Goal: Task Accomplishment & Management: Manage account settings

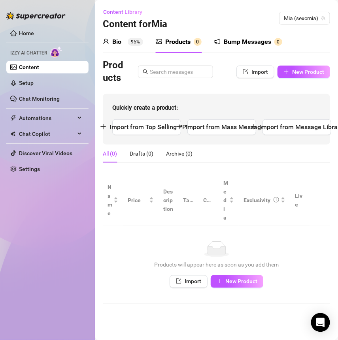
click at [238, 45] on div "Bump Messages" at bounding box center [247, 41] width 47 height 9
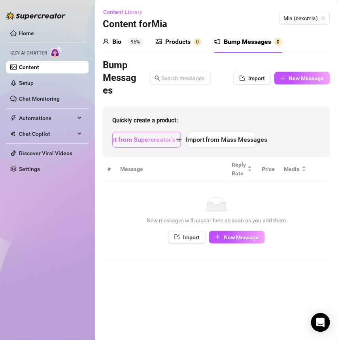
click at [158, 141] on span "Import from Supercreator's templates" at bounding box center [152, 140] width 108 height 8
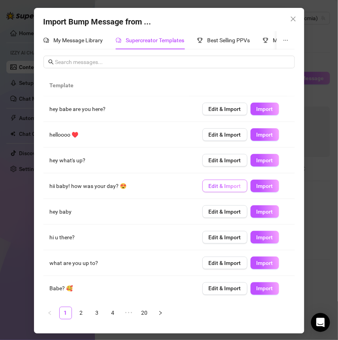
scroll to position [29, 0]
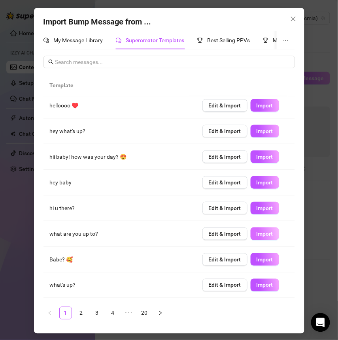
click at [255, 238] on button "Import" at bounding box center [265, 234] width 28 height 13
click at [257, 210] on span "Import" at bounding box center [265, 208] width 17 height 6
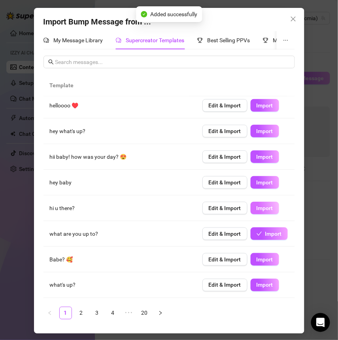
type textarea "hi u there?"
type input "0"
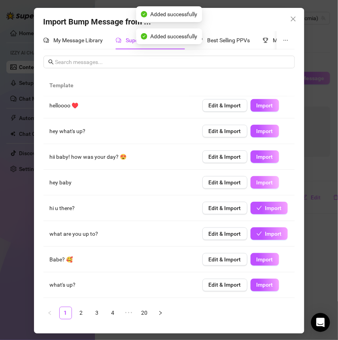
click at [260, 181] on span "Import" at bounding box center [265, 182] width 17 height 6
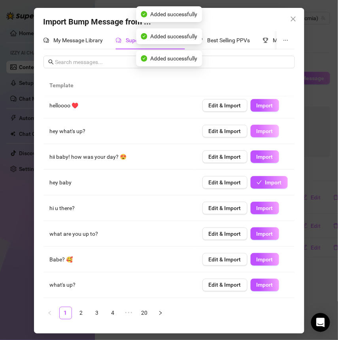
click at [262, 125] on button "Import" at bounding box center [265, 131] width 28 height 13
click at [257, 289] on button "Import" at bounding box center [265, 285] width 28 height 13
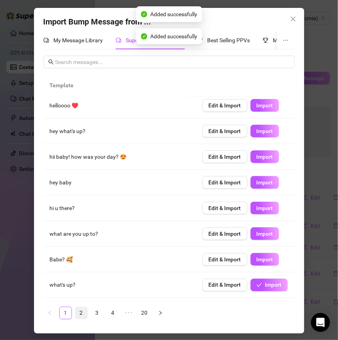
click at [81, 312] on link "2" at bounding box center [81, 313] width 12 height 12
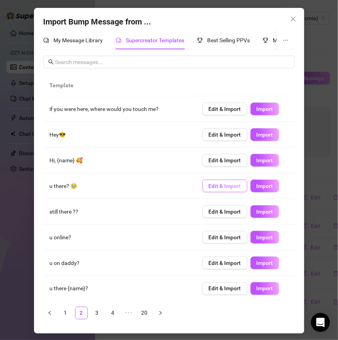
scroll to position [23, 0]
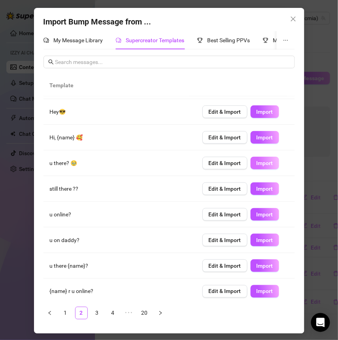
click at [257, 162] on span "Import" at bounding box center [265, 163] width 17 height 6
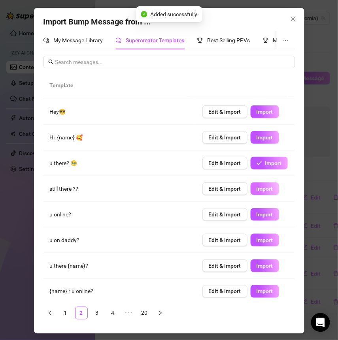
click at [257, 186] on span "Import" at bounding box center [265, 189] width 17 height 6
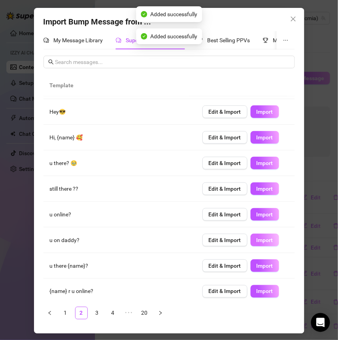
click at [257, 238] on span "Import" at bounding box center [265, 240] width 17 height 6
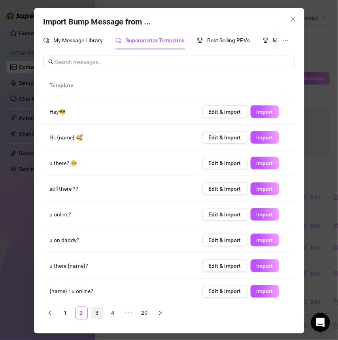
click at [101, 311] on link "3" at bounding box center [97, 313] width 12 height 12
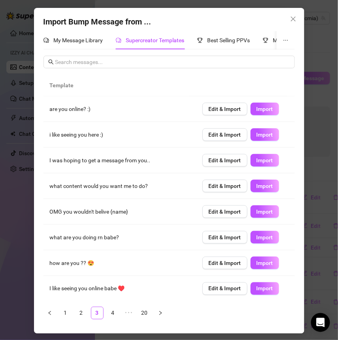
scroll to position [0, 0]
click at [264, 135] on span "Import" at bounding box center [265, 135] width 17 height 6
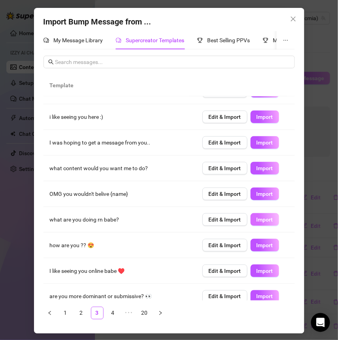
click at [263, 217] on span "Import" at bounding box center [265, 220] width 17 height 6
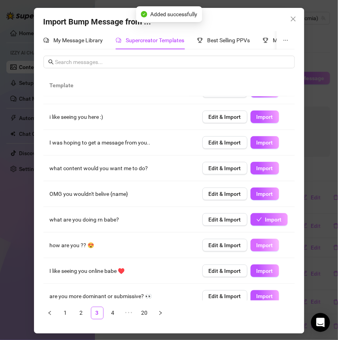
click at [259, 245] on span "Import" at bounding box center [265, 245] width 17 height 6
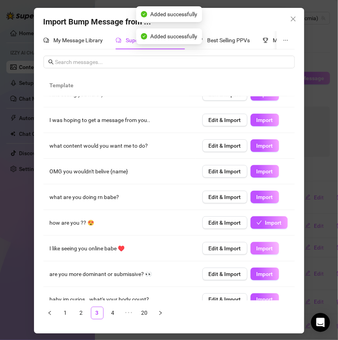
scroll to position [51, 0]
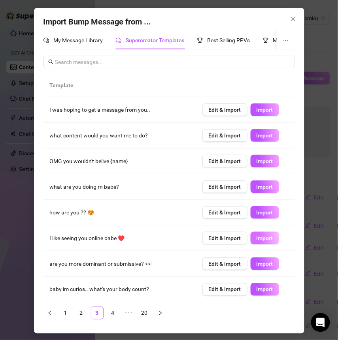
click at [257, 238] on span "Import" at bounding box center [265, 238] width 17 height 6
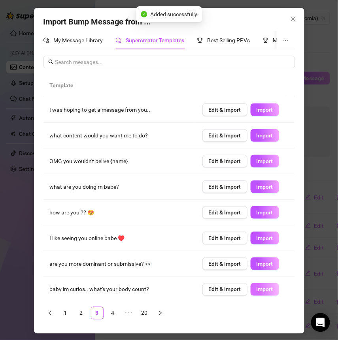
click at [258, 287] on span "Import" at bounding box center [265, 290] width 17 height 6
click at [112, 309] on link "4" at bounding box center [113, 313] width 12 height 12
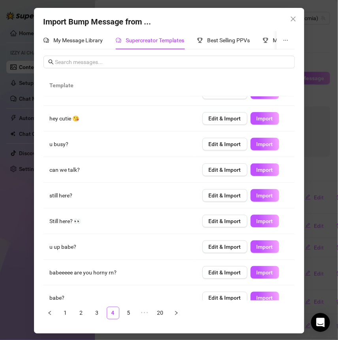
scroll to position [43, 0]
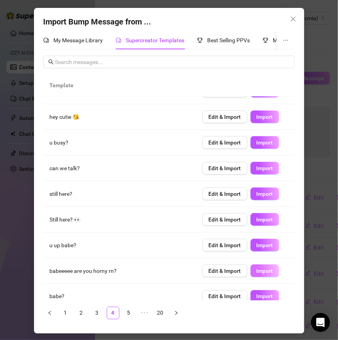
click at [257, 269] on span "Import" at bounding box center [265, 271] width 17 height 6
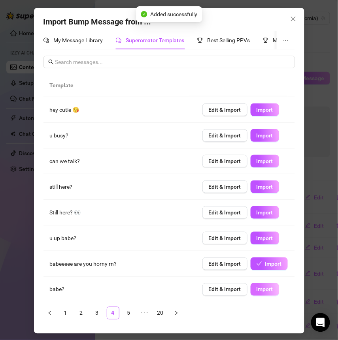
click at [262, 287] on span "Import" at bounding box center [265, 290] width 17 height 6
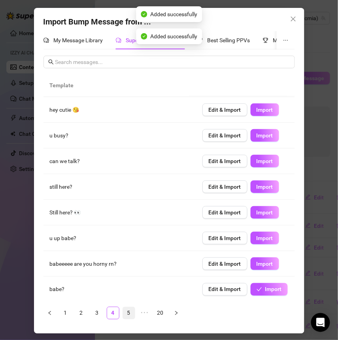
click at [129, 309] on link "5" at bounding box center [129, 313] width 12 height 12
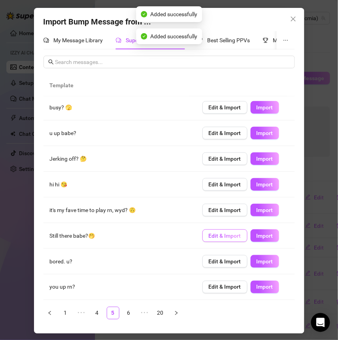
scroll to position [0, 0]
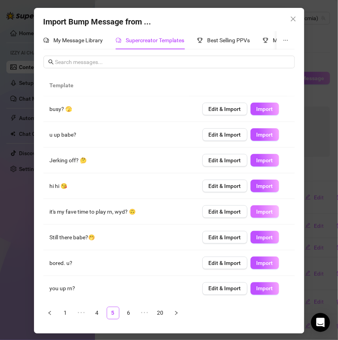
click at [256, 215] on button "Import" at bounding box center [265, 212] width 28 height 13
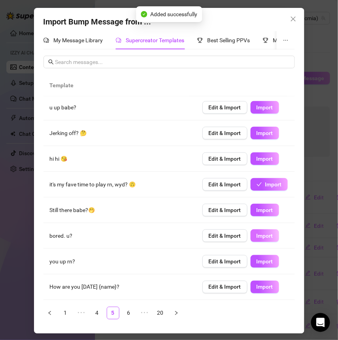
scroll to position [51, 0]
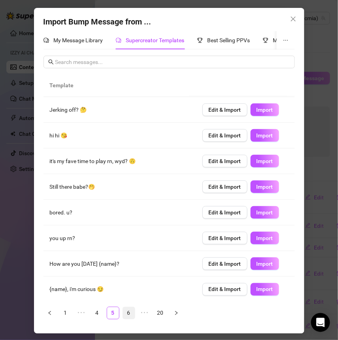
click at [127, 315] on link "6" at bounding box center [129, 313] width 12 height 12
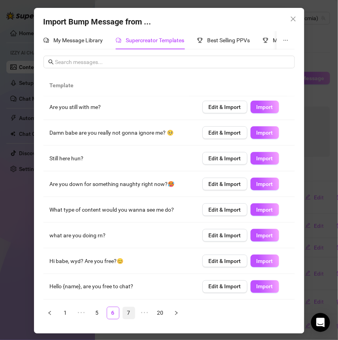
scroll to position [0, 0]
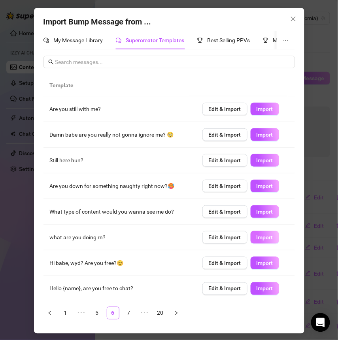
click at [260, 236] on span "Import" at bounding box center [265, 237] width 17 height 6
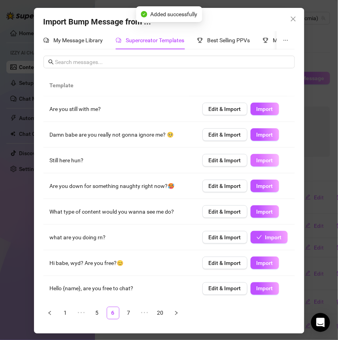
click at [257, 155] on button "Import" at bounding box center [265, 160] width 28 height 13
click at [257, 155] on button "Import" at bounding box center [269, 160] width 37 height 13
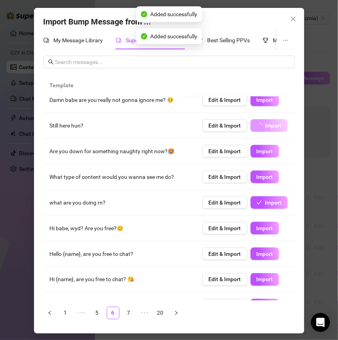
scroll to position [51, 0]
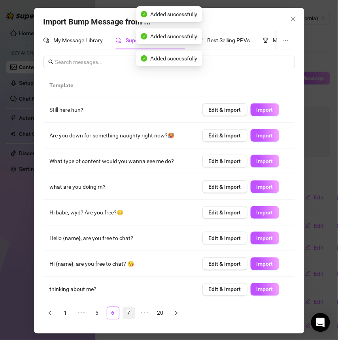
click at [128, 316] on link "7" at bounding box center [129, 313] width 12 height 12
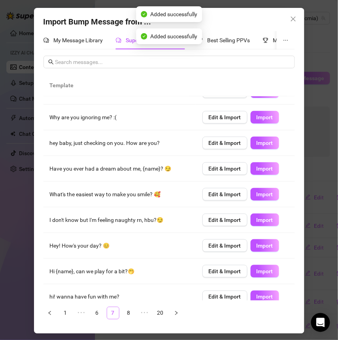
scroll to position [0, 0]
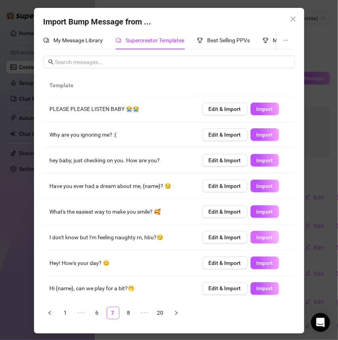
click at [258, 234] on span "Import" at bounding box center [265, 237] width 17 height 6
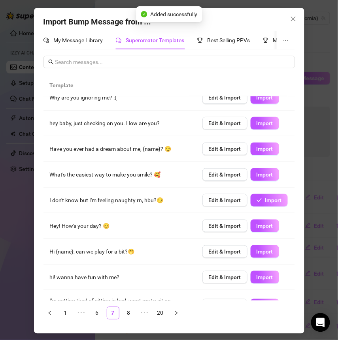
scroll to position [55, 0]
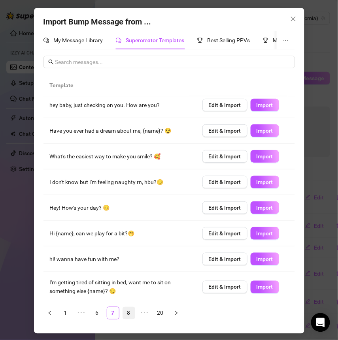
click at [129, 314] on link "8" at bounding box center [129, 313] width 12 height 12
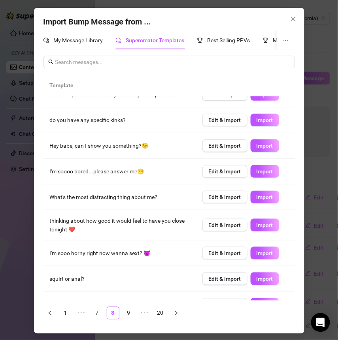
scroll to position [26, 0]
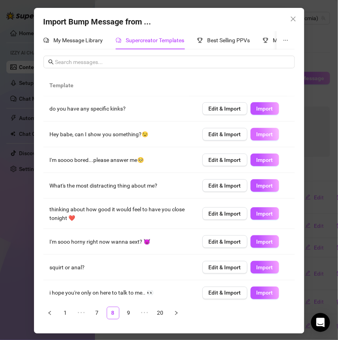
click at [257, 134] on span "Import" at bounding box center [265, 134] width 17 height 6
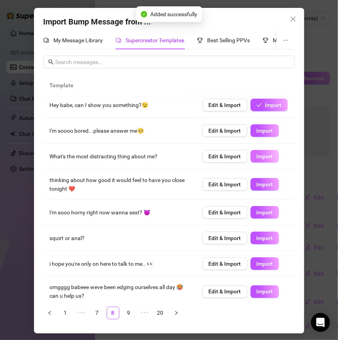
scroll to position [60, 0]
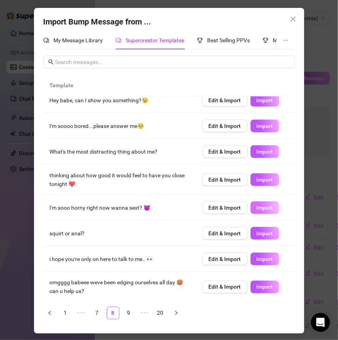
click at [257, 207] on span "Import" at bounding box center [265, 208] width 17 height 6
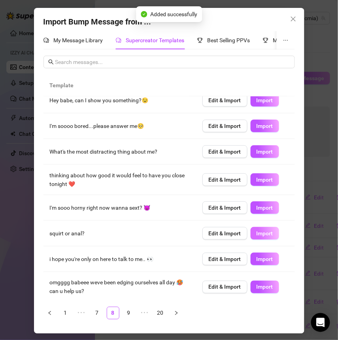
click at [263, 233] on span "Import" at bounding box center [265, 233] width 17 height 6
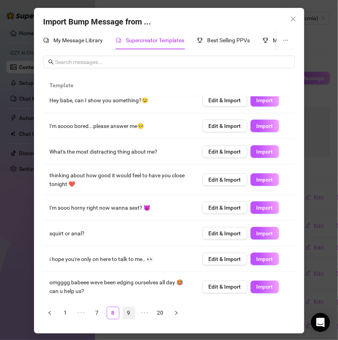
click at [128, 313] on link "9" at bounding box center [129, 313] width 12 height 12
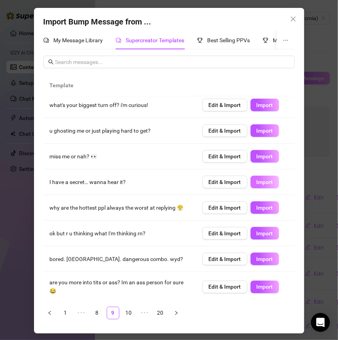
click at [257, 181] on span "Import" at bounding box center [265, 182] width 17 height 6
click at [257, 284] on span "Import" at bounding box center [265, 287] width 17 height 6
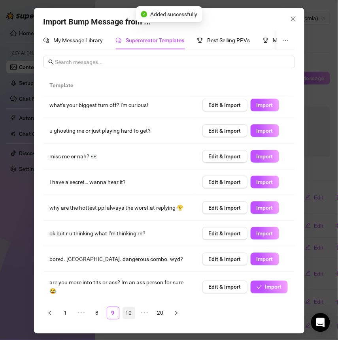
click at [130, 313] on link "10" at bounding box center [129, 313] width 12 height 12
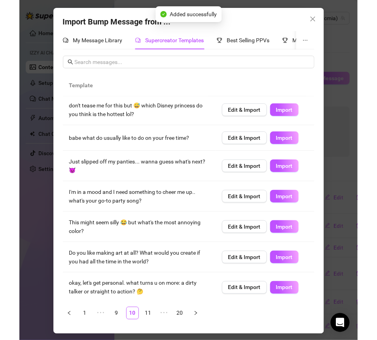
scroll to position [0, 0]
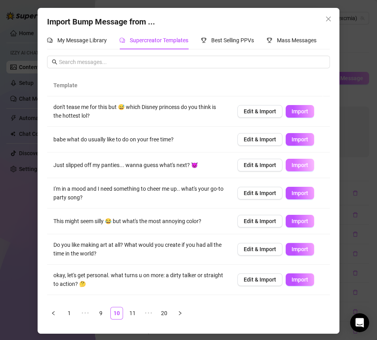
click at [296, 166] on span "Import" at bounding box center [299, 165] width 17 height 6
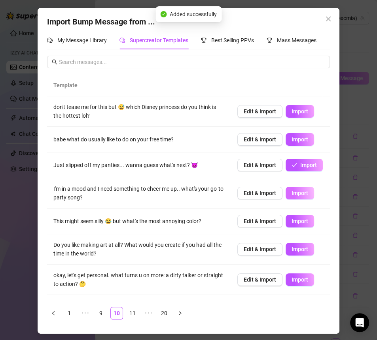
click at [293, 192] on span "Import" at bounding box center [299, 193] width 17 height 6
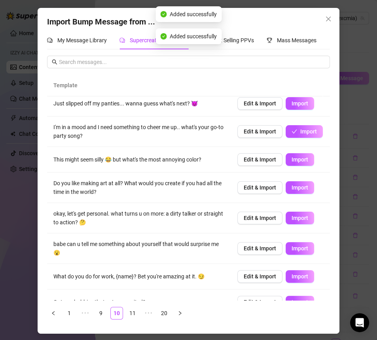
scroll to position [74, 0]
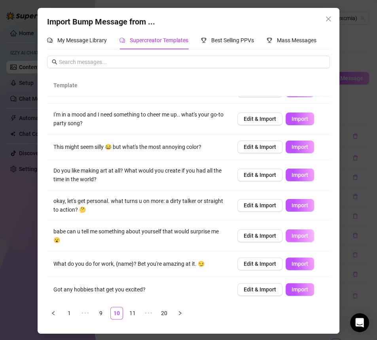
click at [291, 234] on span "Import" at bounding box center [299, 236] width 17 height 6
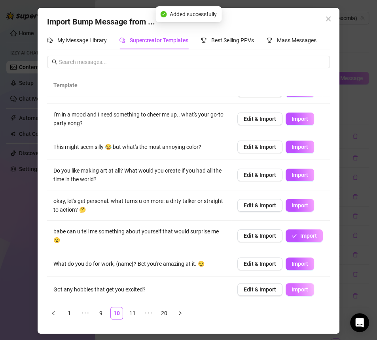
click at [291, 287] on span "Import" at bounding box center [299, 290] width 17 height 6
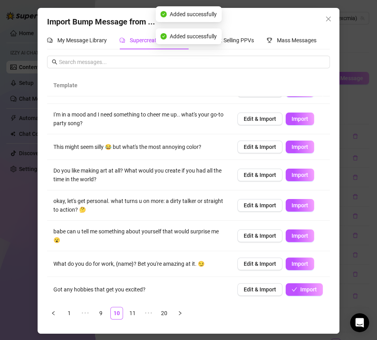
click at [130, 315] on link "11" at bounding box center [132, 313] width 12 height 12
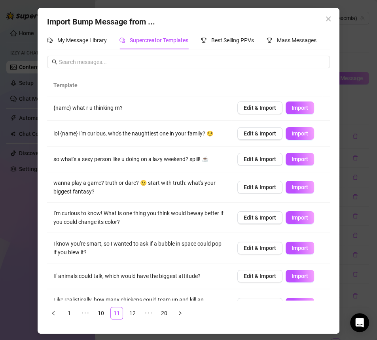
scroll to position [70, 0]
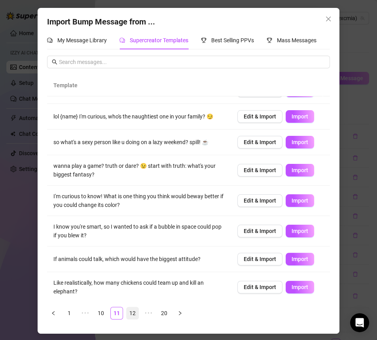
click at [133, 315] on link "12" at bounding box center [132, 313] width 12 height 12
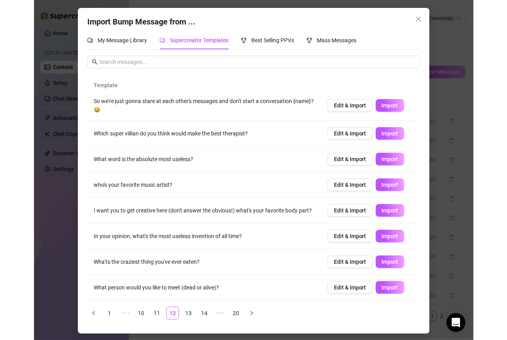
scroll to position [51, 0]
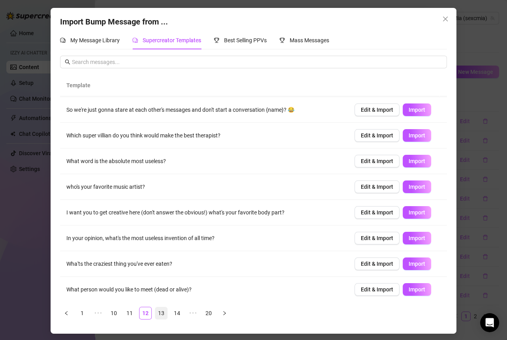
click at [162, 313] on link "13" at bounding box center [161, 313] width 12 height 12
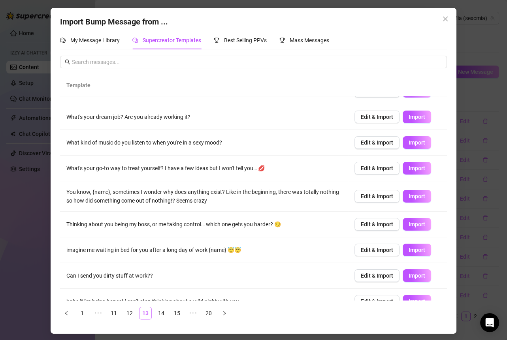
scroll to position [0, 0]
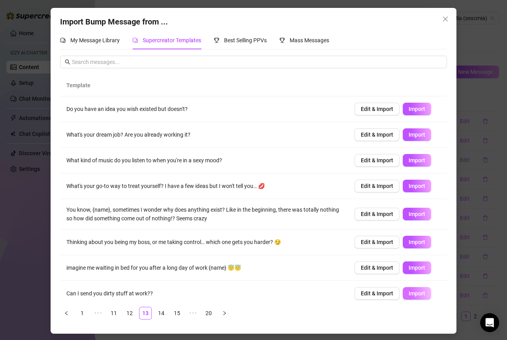
click at [338, 292] on span "Import" at bounding box center [417, 293] width 17 height 6
click at [161, 315] on link "14" at bounding box center [161, 313] width 12 height 12
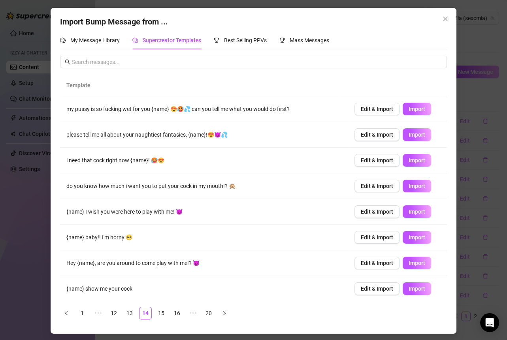
scroll to position [20, 0]
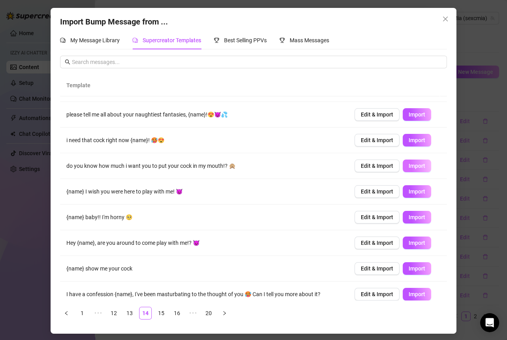
click at [338, 163] on span "Import" at bounding box center [417, 166] width 17 height 6
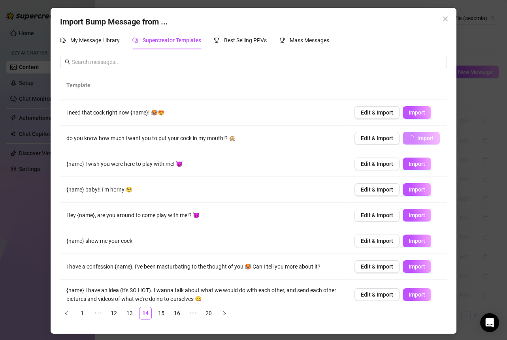
scroll to position [55, 0]
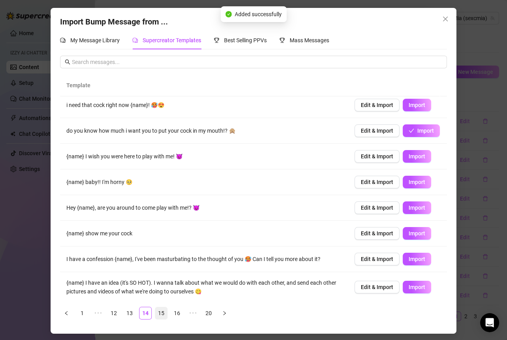
click at [166, 316] on link "15" at bounding box center [161, 313] width 12 height 12
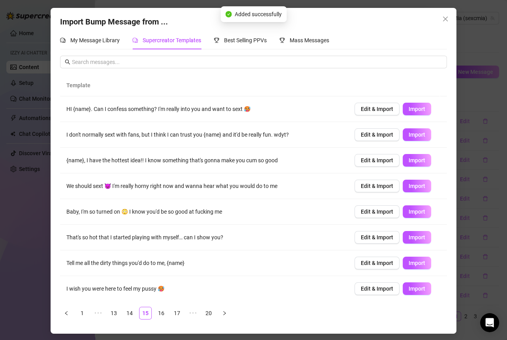
scroll to position [30, 0]
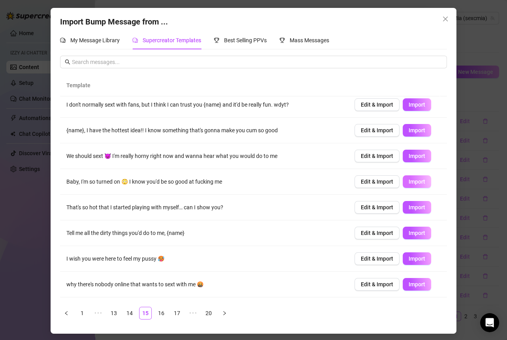
click at [338, 181] on span "Import" at bounding box center [417, 182] width 17 height 6
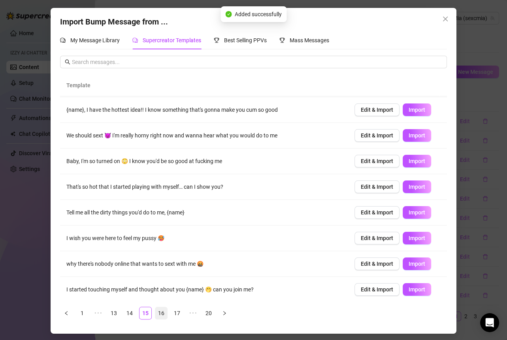
click at [161, 313] on link "16" at bounding box center [161, 313] width 12 height 12
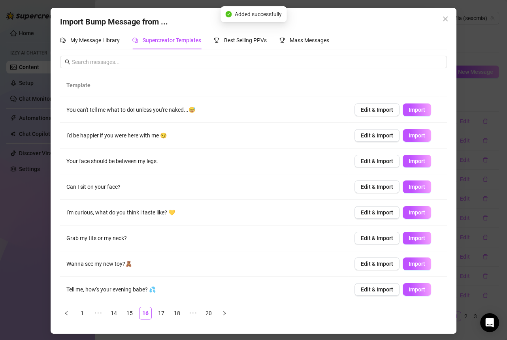
scroll to position [0, 0]
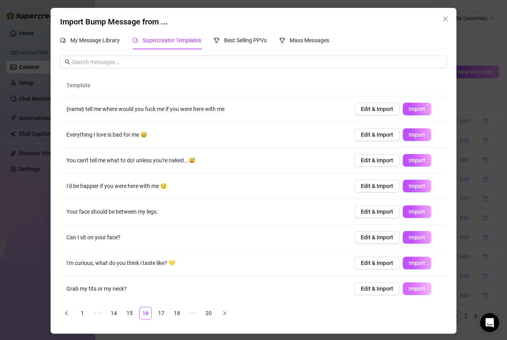
click at [338, 285] on button "Import" at bounding box center [417, 289] width 28 height 13
click at [338, 235] on span "Import" at bounding box center [417, 237] width 17 height 6
type textarea "Can I sit on your face?"
type input "0"
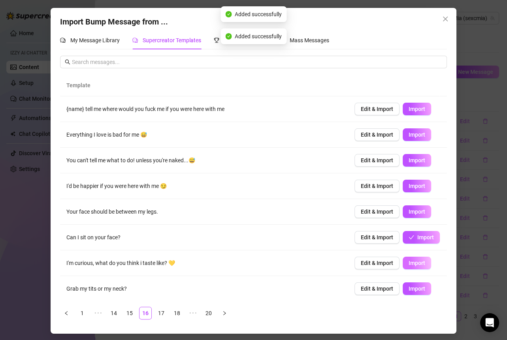
click at [338, 260] on span "Import" at bounding box center [417, 263] width 17 height 6
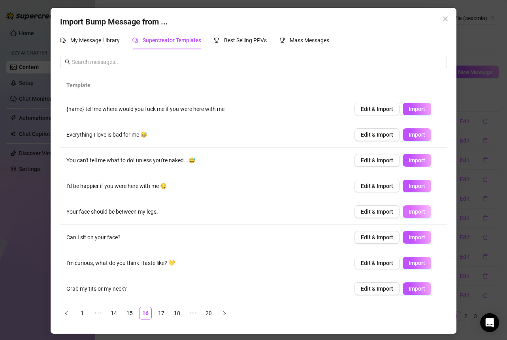
click at [338, 209] on span "Import" at bounding box center [417, 212] width 17 height 6
type textarea "Your face should be between my legs."
type input "0"
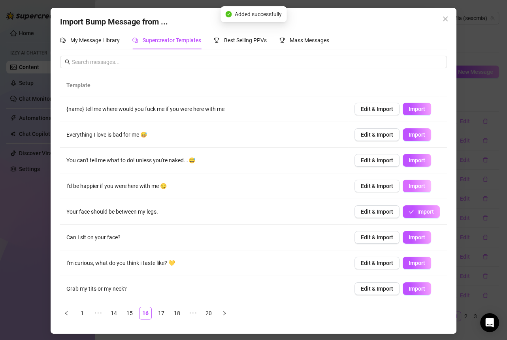
click at [338, 181] on button "Import" at bounding box center [417, 186] width 28 height 13
type textarea "I'd be happier if you were here with me 😏"
type input "0"
click at [338, 136] on span "Import" at bounding box center [417, 135] width 17 height 6
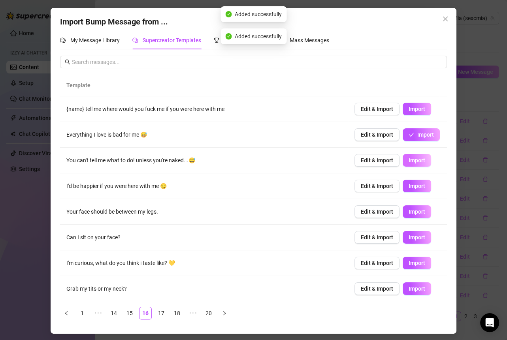
click at [338, 161] on span "Import" at bounding box center [417, 160] width 17 height 6
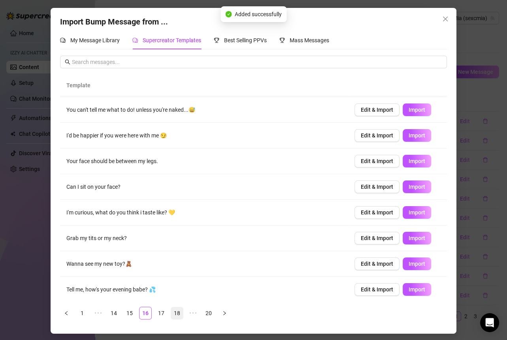
click at [160, 314] on link "17" at bounding box center [161, 313] width 12 height 12
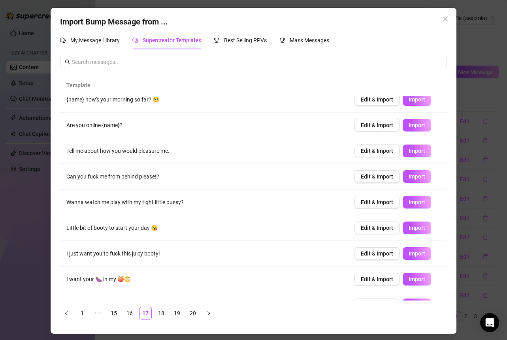
scroll to position [11, 0]
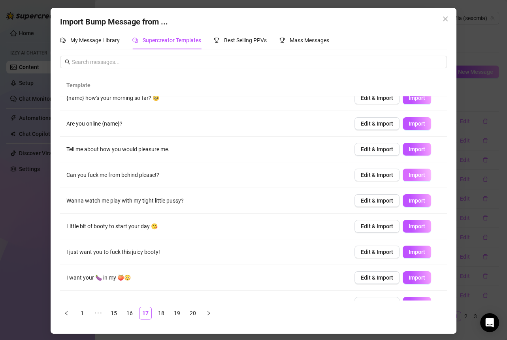
click at [338, 177] on span "Import" at bounding box center [417, 175] width 17 height 6
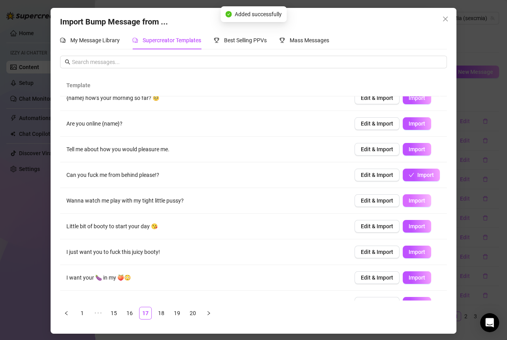
click at [338, 199] on span "Import" at bounding box center [417, 201] width 17 height 6
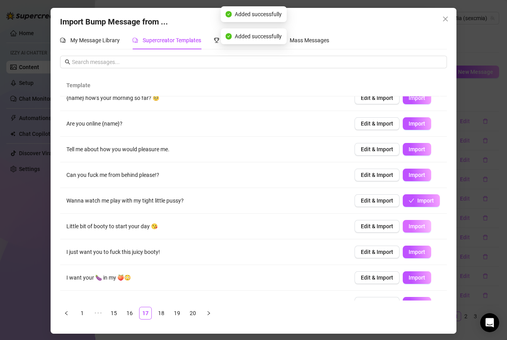
click at [338, 224] on span "Import" at bounding box center [417, 226] width 17 height 6
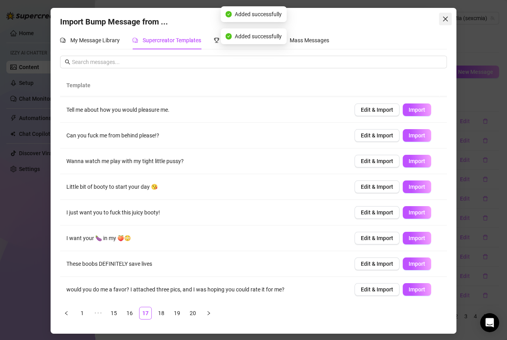
click at [338, 17] on icon "close" at bounding box center [445, 19] width 6 height 6
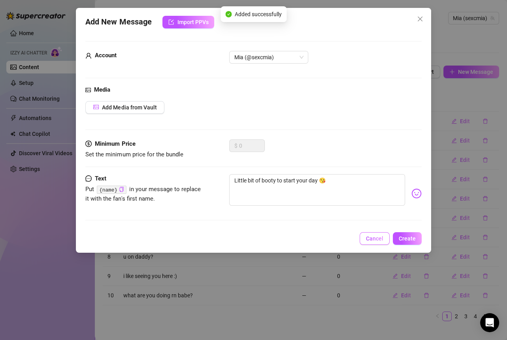
click at [338, 236] on span "Cancel" at bounding box center [374, 239] width 17 height 6
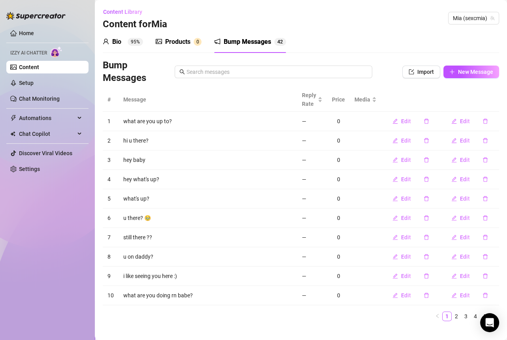
click at [191, 41] on div "Products" at bounding box center [177, 41] width 25 height 9
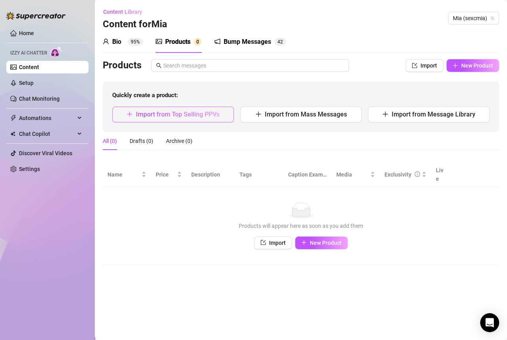
click at [206, 111] on span "Import from Top Selling PPVs" at bounding box center [178, 115] width 84 height 8
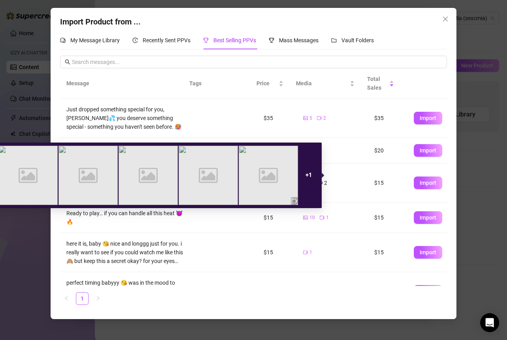
scroll to position [11, 0]
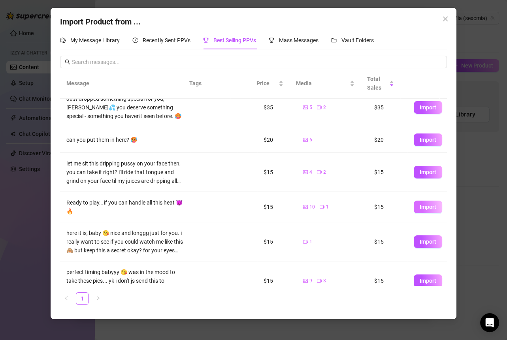
click at [338, 208] on span "Import" at bounding box center [428, 207] width 17 height 6
type textarea "Ready to play… if you can handle all this heat 😈🔥"
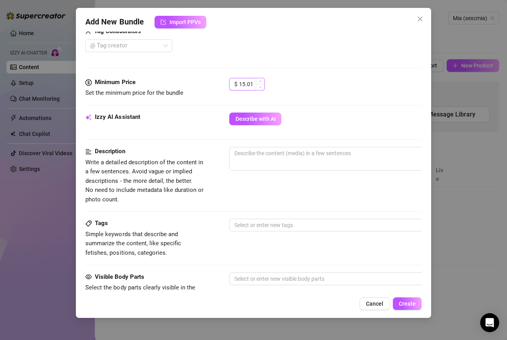
scroll to position [302, 0]
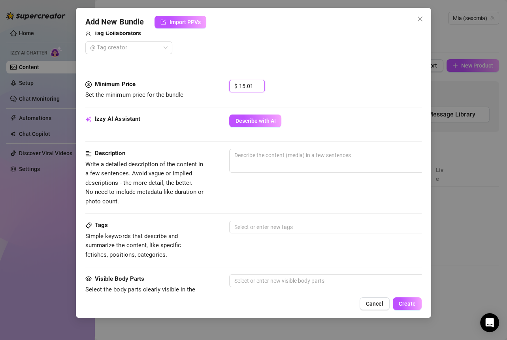
drag, startPoint x: 254, startPoint y: 84, endPoint x: 226, endPoint y: 85, distance: 27.7
click at [227, 85] on div "Minimum Price Set the minimum price for the bundle $ 15.01" at bounding box center [253, 90] width 336 height 20
type input "15"
click at [311, 87] on div "$ 15" at bounding box center [325, 90] width 192 height 20
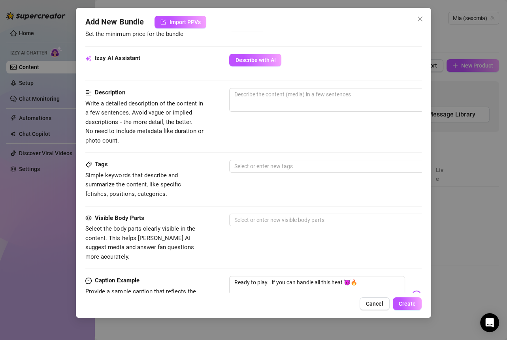
scroll to position [478, 0]
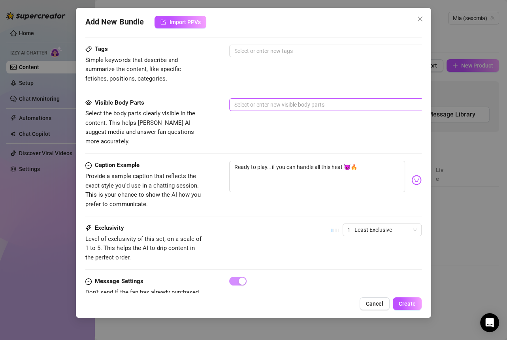
click at [257, 106] on div at bounding box center [363, 104] width 265 height 11
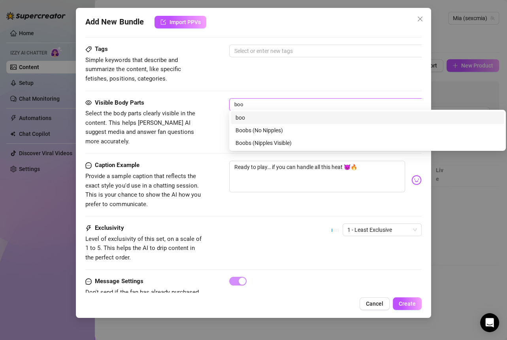
type input "boob"
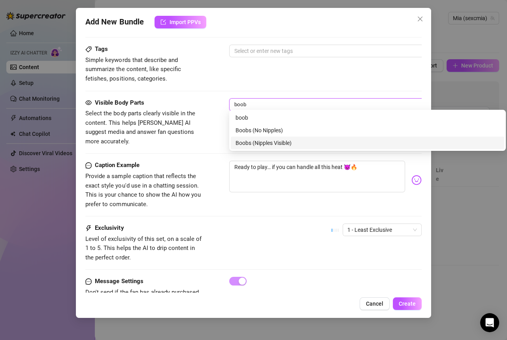
click at [268, 141] on div "Boobs (Nipples Visible)" at bounding box center [368, 143] width 264 height 9
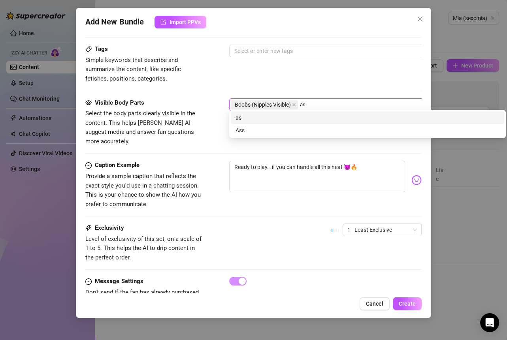
type input "ass"
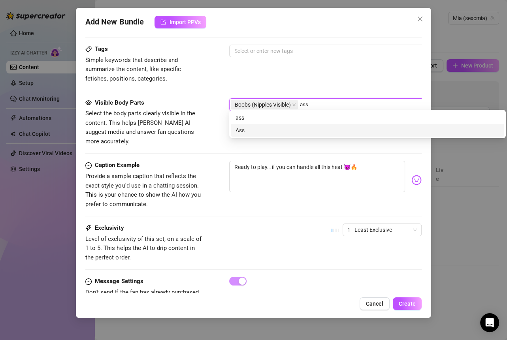
click at [268, 130] on div "Ass" at bounding box center [368, 130] width 264 height 9
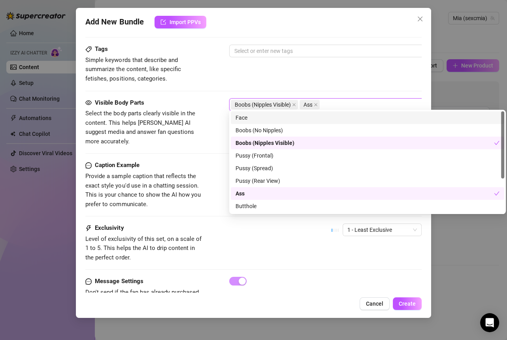
click at [290, 79] on div "Tags Simple keywords that describe and summarize the content, like specific fet…" at bounding box center [253, 64] width 336 height 39
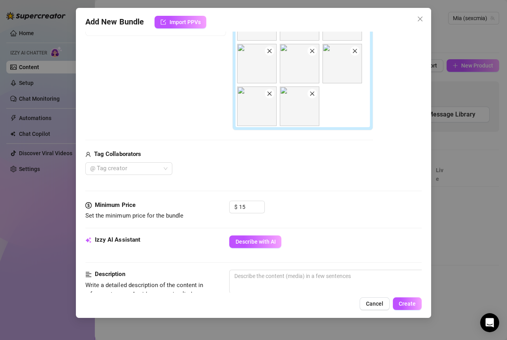
scroll to position [180, 0]
click at [297, 117] on img at bounding box center [300, 107] width 40 height 40
click at [298, 112] on img at bounding box center [300, 107] width 40 height 40
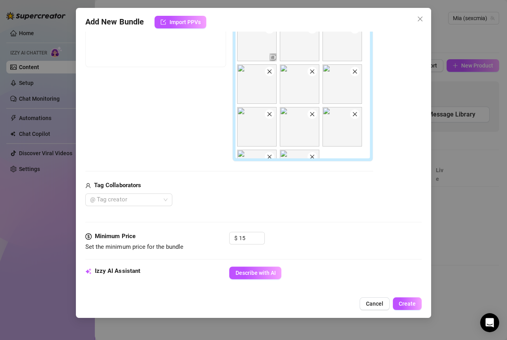
scroll to position [140, 0]
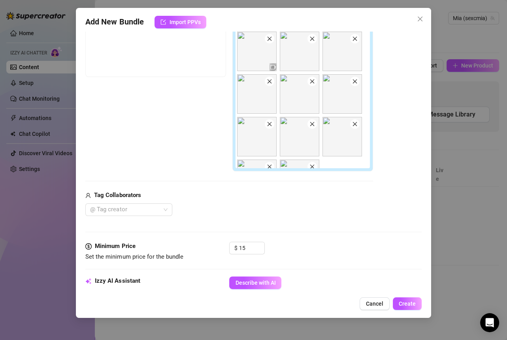
click at [304, 156] on div at bounding box center [305, 99] width 138 height 138
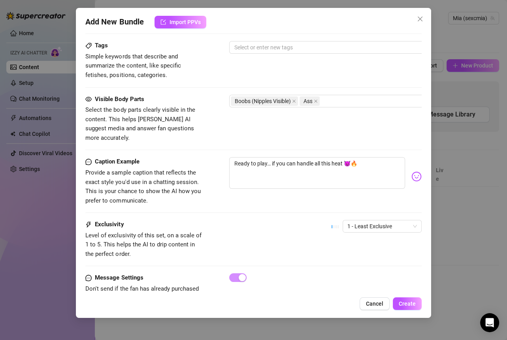
scroll to position [502, 0]
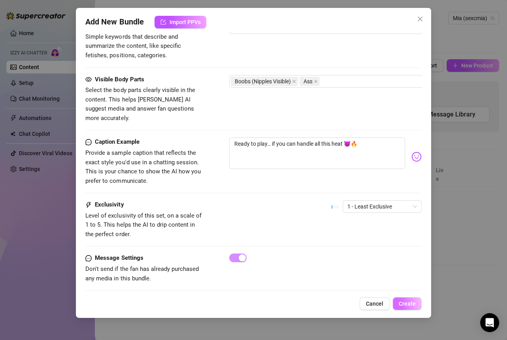
click at [338, 306] on span "Create" at bounding box center [407, 304] width 17 height 6
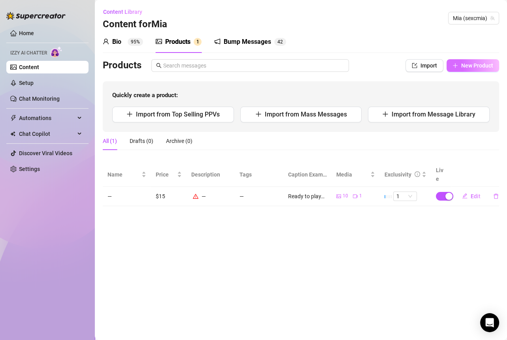
click at [338, 66] on span "New Product" at bounding box center [477, 65] width 32 height 6
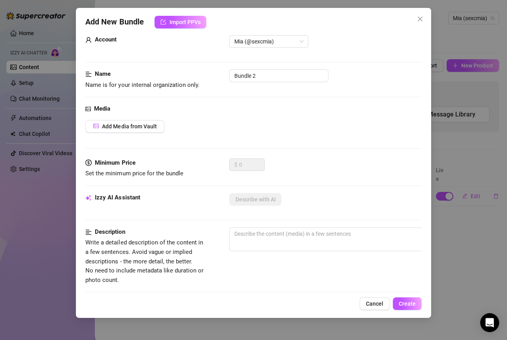
scroll to position [0, 0]
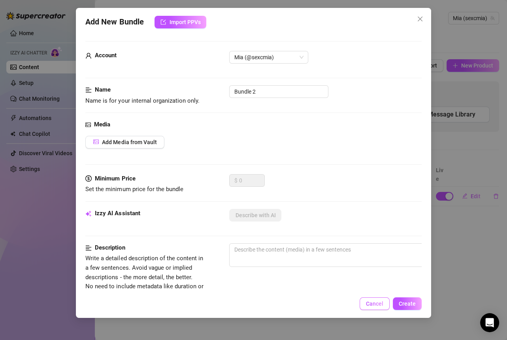
click at [338, 307] on button "Cancel" at bounding box center [375, 304] width 30 height 13
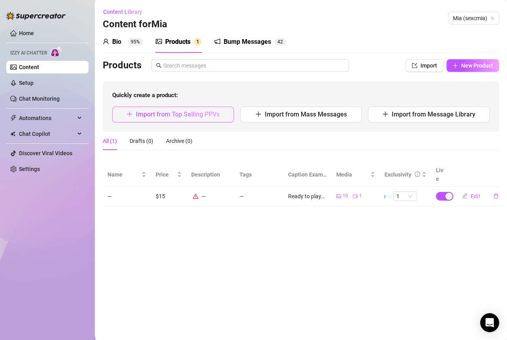
click at [222, 112] on button "Import from Top Selling PPVs" at bounding box center [173, 115] width 122 height 16
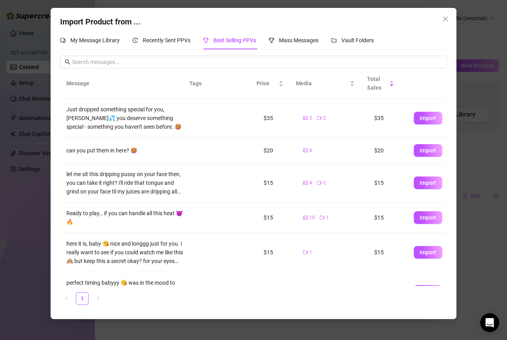
scroll to position [24, 0]
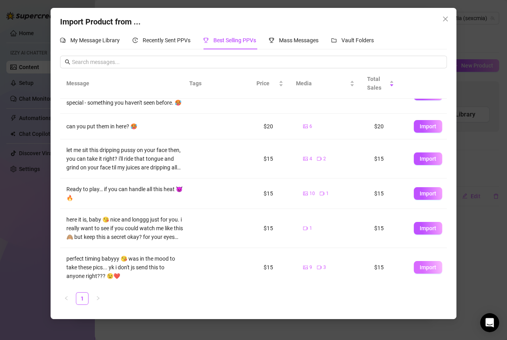
click at [338, 262] on button "Import" at bounding box center [428, 267] width 28 height 13
type textarea "perfect timing babyyy 😘 was in the mood to take these pics... yk i don't js sen…"
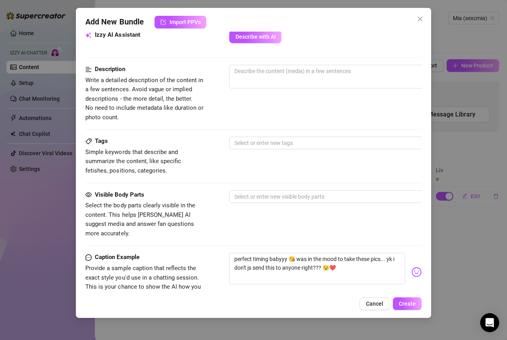
scroll to position [376, 0]
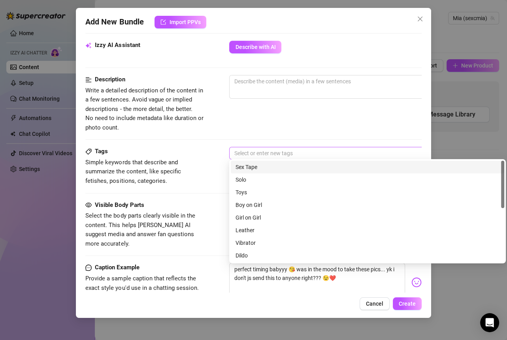
click at [250, 151] on div at bounding box center [363, 153] width 265 height 11
click at [252, 122] on div "Description Write a detailed description of the content in a few sentences. Avo…" at bounding box center [253, 103] width 336 height 57
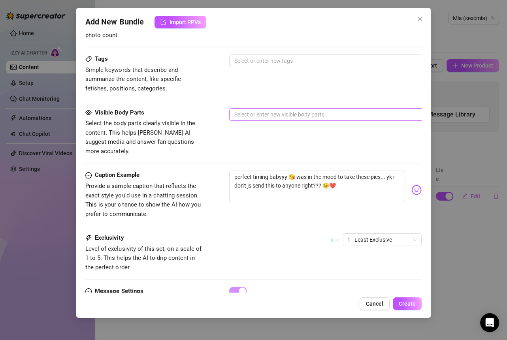
scroll to position [469, 0]
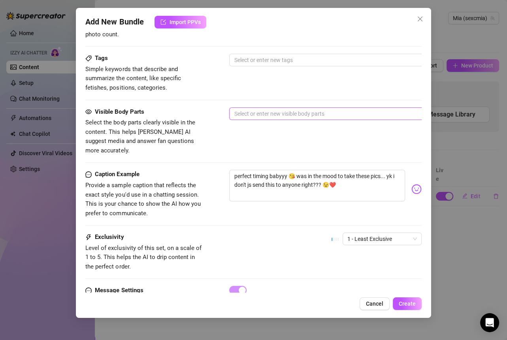
click at [255, 110] on div at bounding box center [363, 113] width 265 height 11
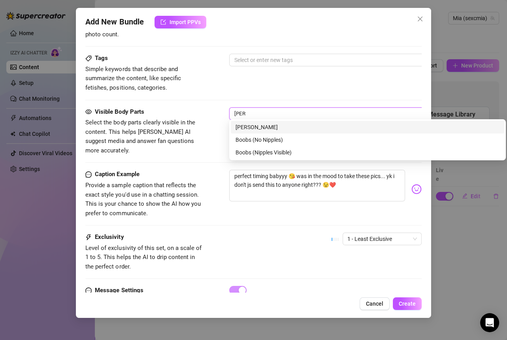
type input "nippl"
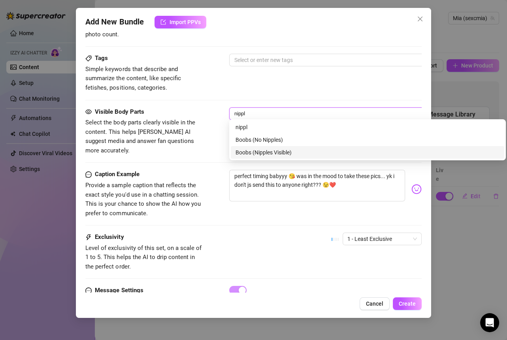
click at [282, 150] on div "Boobs (Nipples Visible)" at bounding box center [368, 152] width 264 height 9
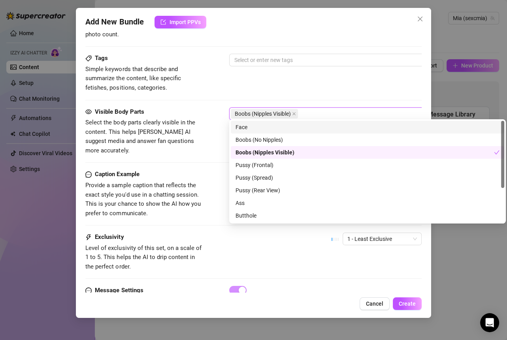
click at [320, 111] on div "Boobs (Nipples Visible)" at bounding box center [363, 113] width 265 height 11
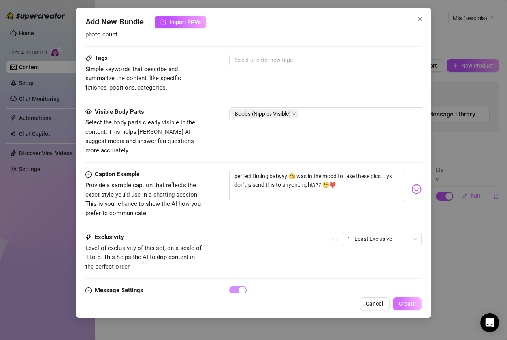
click at [338, 302] on span "Create" at bounding box center [407, 304] width 17 height 6
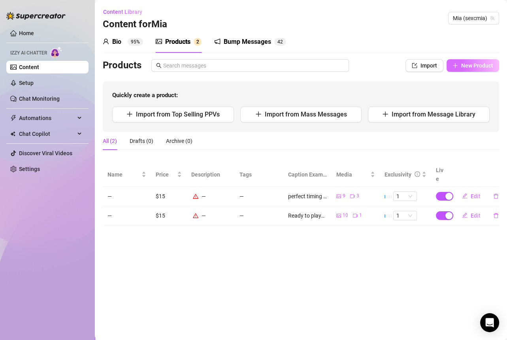
click at [338, 63] on span "New Product" at bounding box center [477, 65] width 32 height 6
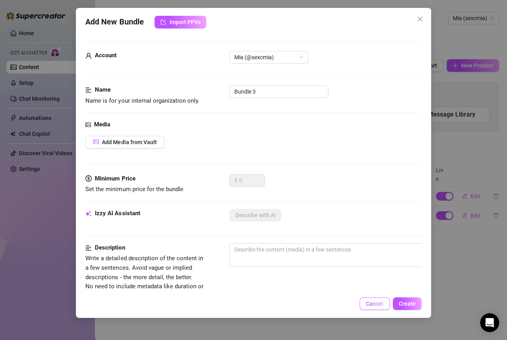
click at [338, 305] on span "Cancel" at bounding box center [374, 304] width 17 height 6
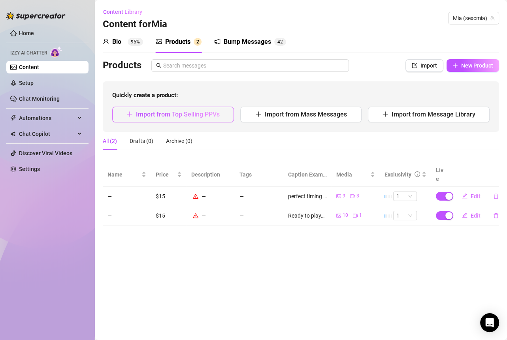
click at [164, 119] on button "Import from Top Selling PPVs" at bounding box center [173, 115] width 122 height 16
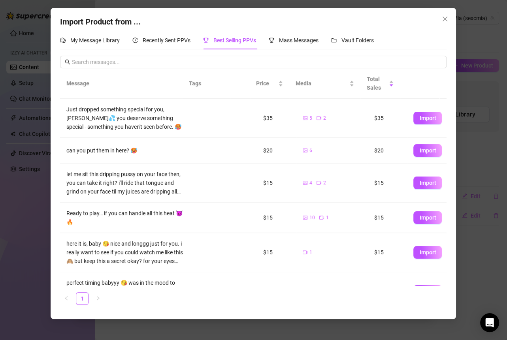
click at [172, 112] on div "Just dropped something special for you, [PERSON_NAME]💦 you deserve something sp…" at bounding box center [124, 118] width 117 height 26
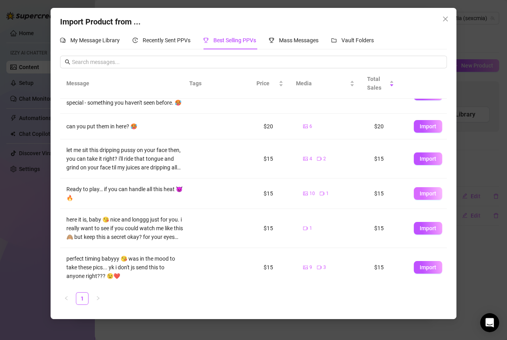
scroll to position [2, 0]
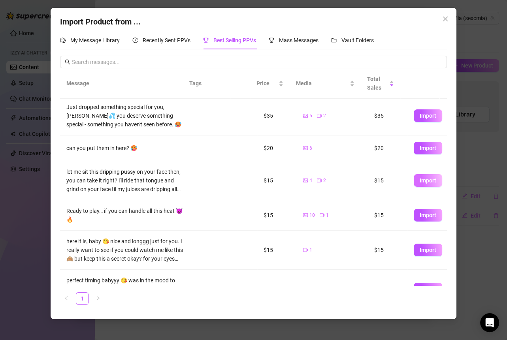
click at [338, 182] on span "Import" at bounding box center [428, 180] width 17 height 6
type textarea "let me sit this dripping pussy on your face then, you can take it right? i'll r…"
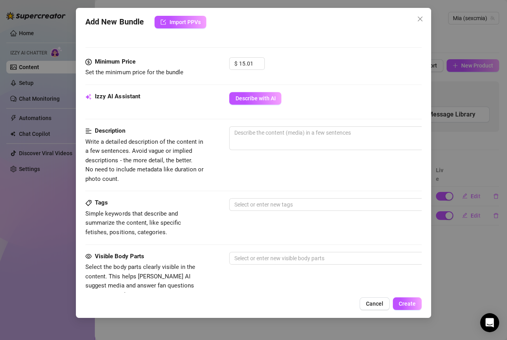
scroll to position [235, 0]
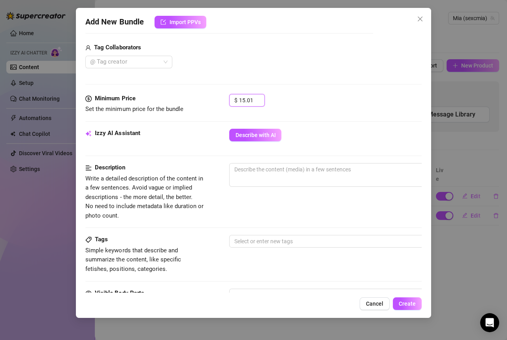
drag, startPoint x: 255, startPoint y: 102, endPoint x: 187, endPoint y: 99, distance: 67.2
click at [188, 100] on div "Minimum Price Set the minimum price for the bundle $ 15.01" at bounding box center [253, 104] width 336 height 20
type input "20"
click at [301, 108] on div "$ 20" at bounding box center [325, 104] width 192 height 20
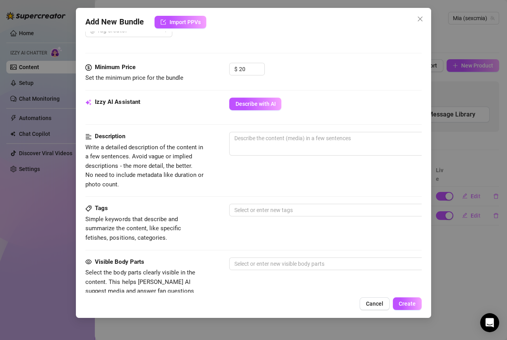
scroll to position [323, 0]
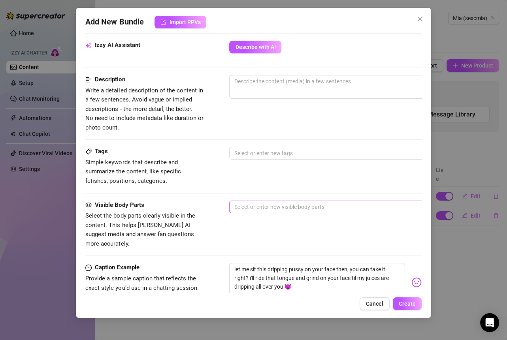
click at [263, 207] on div at bounding box center [363, 207] width 265 height 11
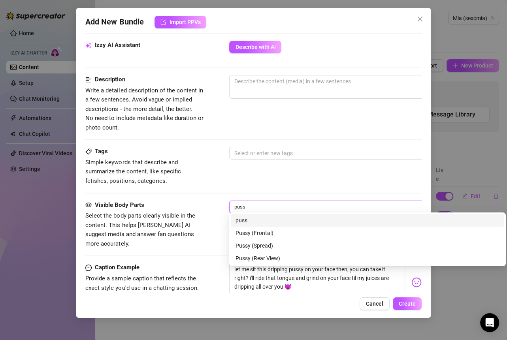
type input "pussy"
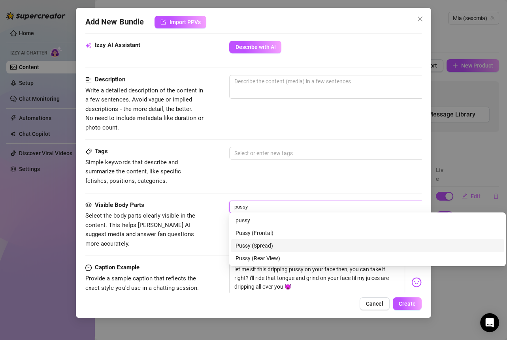
click at [267, 244] on div "Pussy (Spread)" at bounding box center [368, 245] width 264 height 9
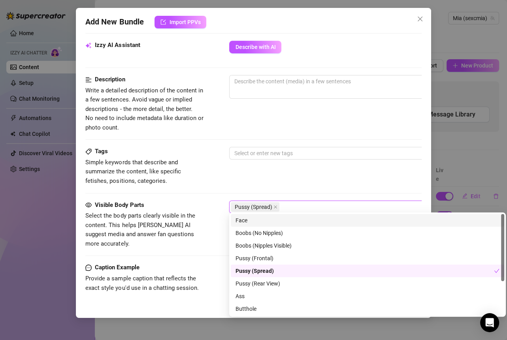
click at [292, 207] on div "Pussy (Spread)" at bounding box center [363, 207] width 265 height 11
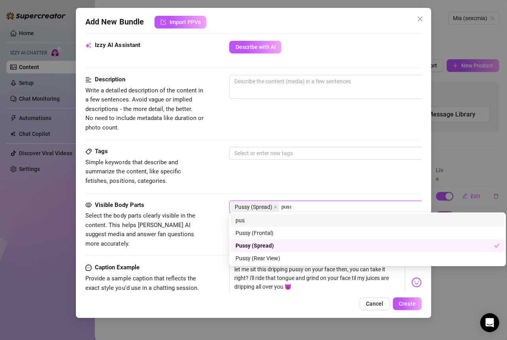
type input "pussy"
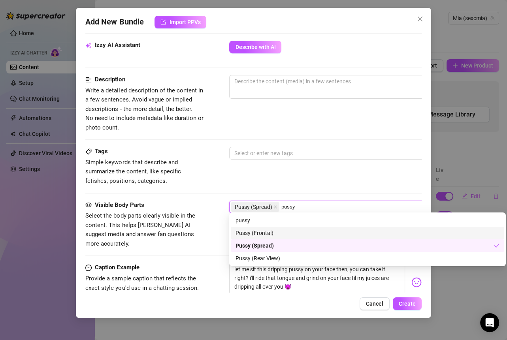
click at [291, 236] on div "Pussy (Frontal)" at bounding box center [368, 233] width 264 height 9
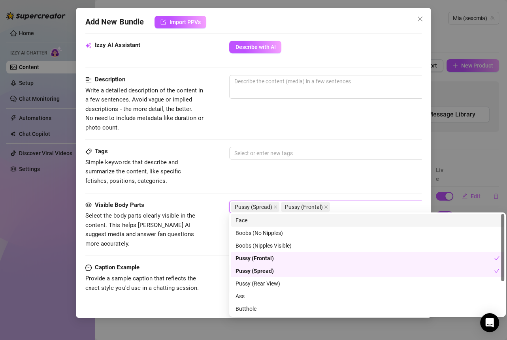
click at [338, 204] on div "Pussy (Spread) Pussy (Frontal)" at bounding box center [363, 207] width 265 height 11
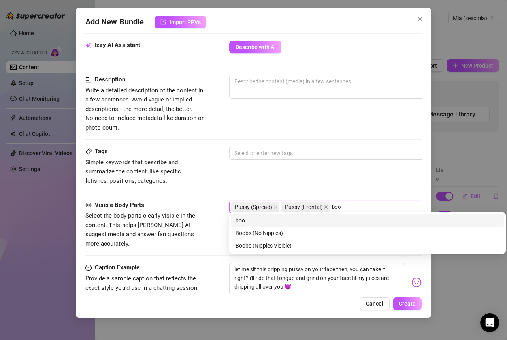
type input "boob"
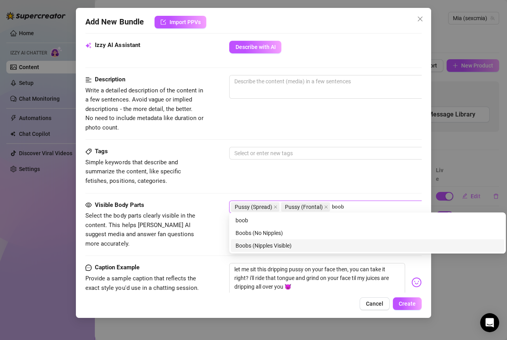
click at [286, 243] on div "Boobs (Nipples Visible)" at bounding box center [368, 245] width 264 height 9
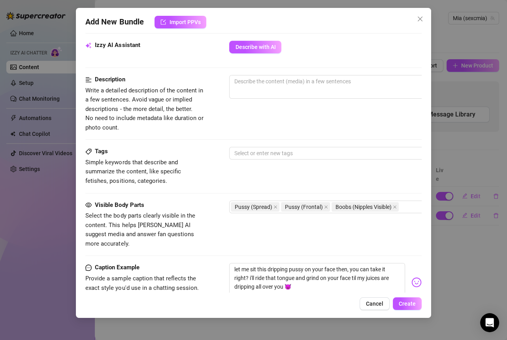
click at [333, 184] on div "Tags Simple keywords that describe and summarize the content, like specific fet…" at bounding box center [253, 173] width 336 height 53
click at [338, 308] on button "Create" at bounding box center [407, 304] width 29 height 13
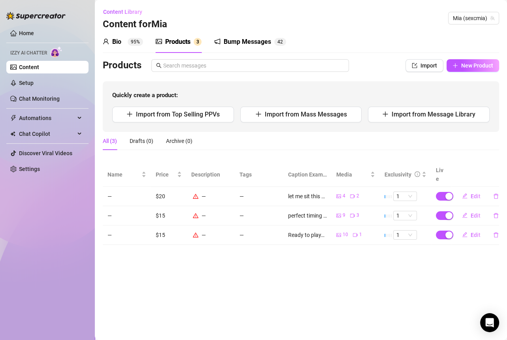
click at [338, 324] on main "Content Library Content for [PERSON_NAME] (sexcmia) Bio 95% Products 3 Bump Mes…" at bounding box center [301, 170] width 412 height 340
click at [196, 118] on span "Import from Top Selling PPVs" at bounding box center [178, 115] width 84 height 8
type textarea "Type your message here..."
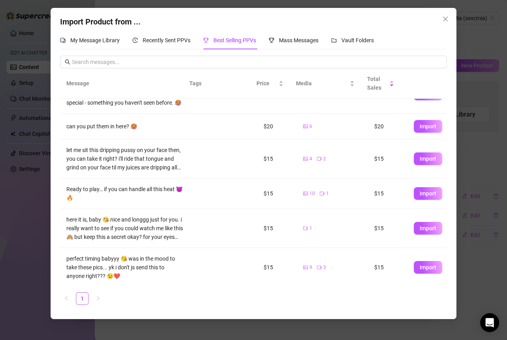
scroll to position [0, 0]
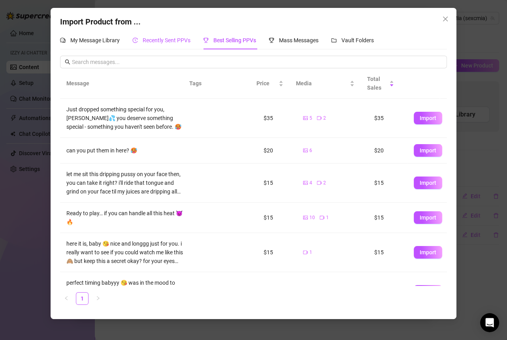
click at [161, 38] on span "Recently Sent PPVs" at bounding box center [167, 40] width 48 height 6
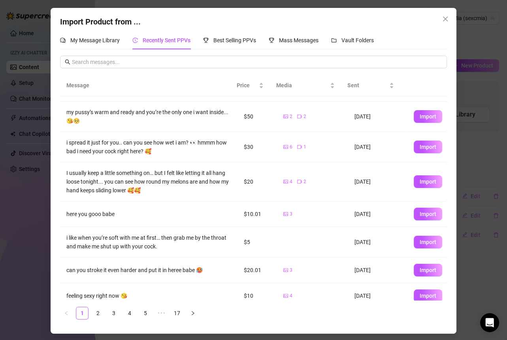
scroll to position [40, 0]
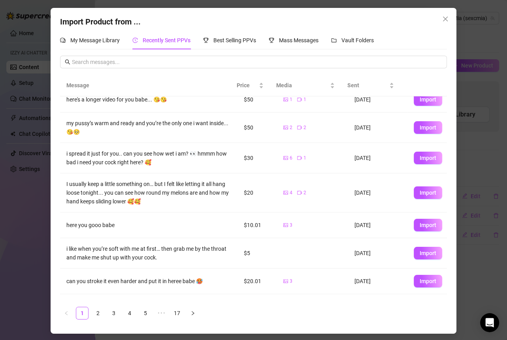
click at [338, 200] on div "Import Product from ... My Message Library Recently Sent PPVs Best Selling PPVs…" at bounding box center [253, 170] width 507 height 340
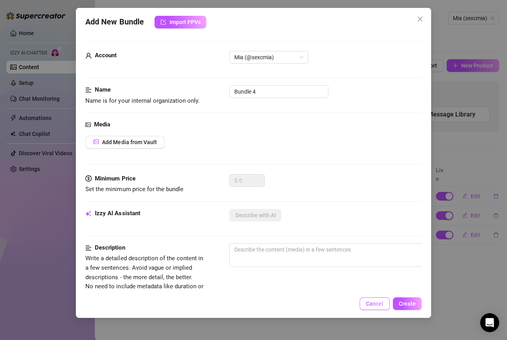
click at [338, 304] on span "Cancel" at bounding box center [374, 304] width 17 height 6
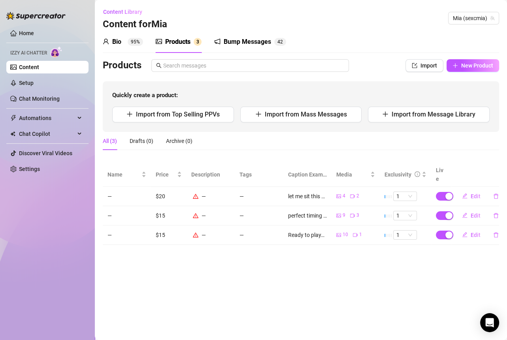
click at [39, 70] on link "Content" at bounding box center [29, 67] width 20 height 6
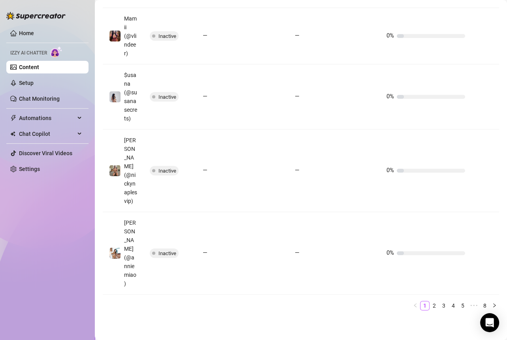
scroll to position [568, 0]
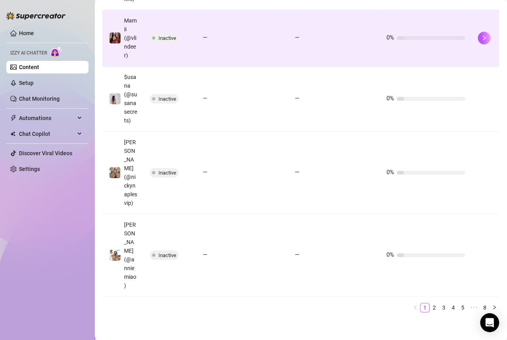
click at [338, 66] on td at bounding box center [486, 38] width 28 height 57
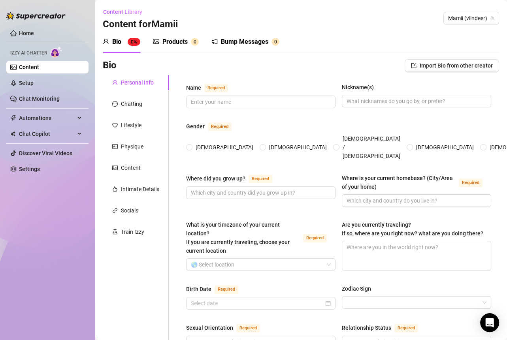
click at [38, 64] on link "Content" at bounding box center [29, 67] width 20 height 6
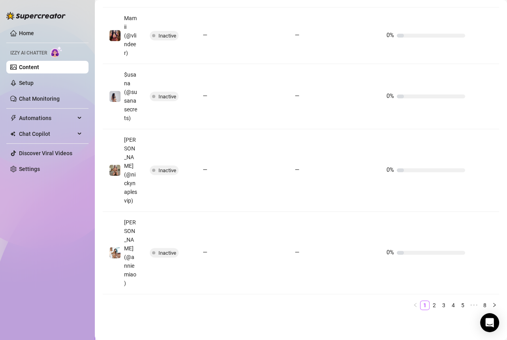
scroll to position [572, 0]
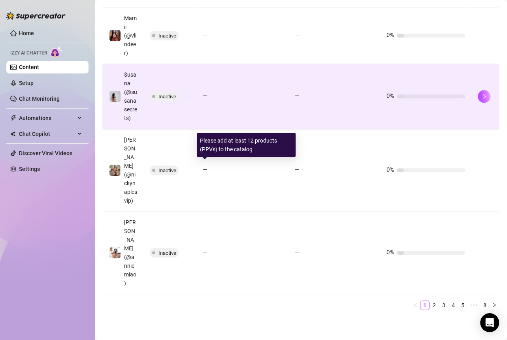
click at [224, 98] on div at bounding box center [246, 96] width 71 height 4
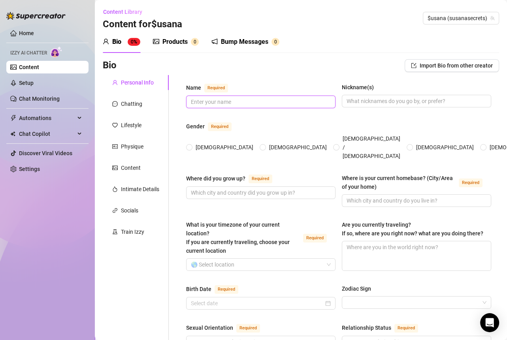
click at [230, 106] on input "Name Required" at bounding box center [260, 102] width 138 height 9
type input "[PERSON_NAME]"
click at [338, 99] on input "Nickname(s)" at bounding box center [416, 101] width 138 height 9
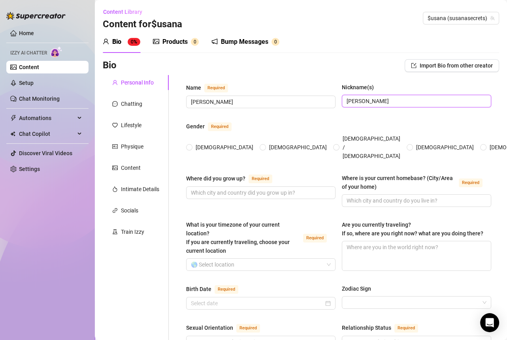
type input "[PERSON_NAME]"
click at [272, 113] on div "Name Required [PERSON_NAME](s) [PERSON_NAME]" at bounding box center [338, 99] width 305 height 32
click at [190, 145] on input "[DEMOGRAPHIC_DATA]" at bounding box center [189, 147] width 3 height 5
radio input "true"
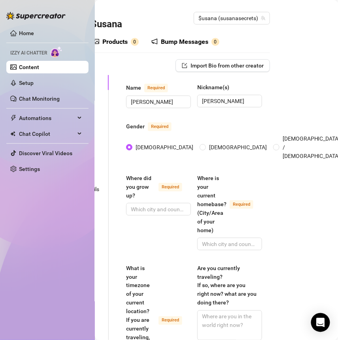
scroll to position [0, 62]
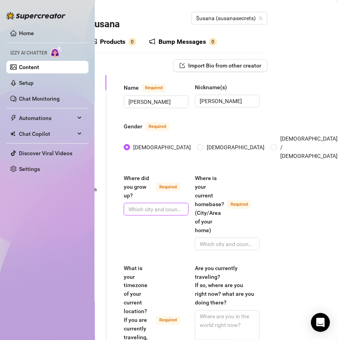
click at [142, 205] on input "Where did you grow up? Required" at bounding box center [155, 209] width 54 height 9
drag, startPoint x: 151, startPoint y: 198, endPoint x: 129, endPoint y: 198, distance: 21.7
click at [129, 205] on input "[US_STATE]" at bounding box center [155, 209] width 54 height 9
type input "[GEOGRAPHIC_DATA]"
click at [220, 240] on input "Where is your current homebase? (City/Area of your home) Required" at bounding box center [227, 244] width 54 height 9
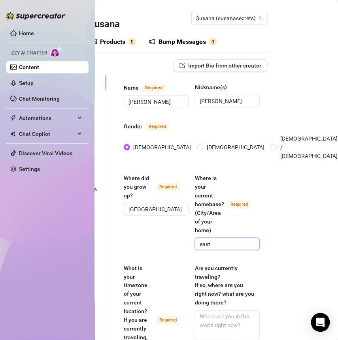
type input "eas"
type input "[GEOGRAPHIC_DATA]"
click at [130, 247] on div "Where did you grow up? Required [GEOGRAPHIC_DATA] Where is your current homebas…" at bounding box center [192, 216] width 136 height 84
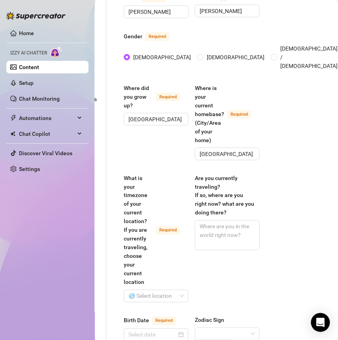
scroll to position [92, 62]
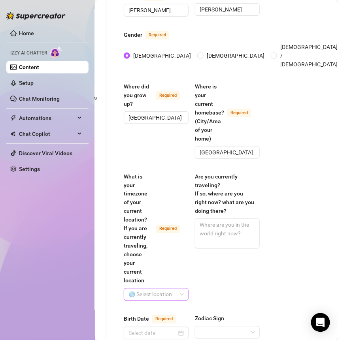
click at [147, 289] on input "What is your timezone of your current location? If you are currently traveling,…" at bounding box center [152, 295] width 48 height 12
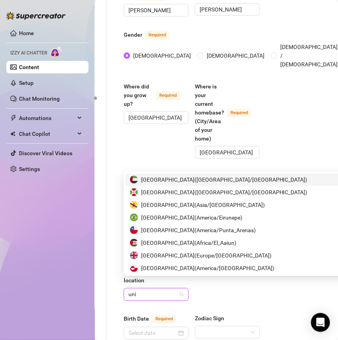
type input "unit"
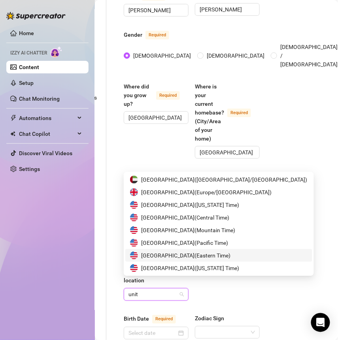
click at [197, 258] on span "United States of America ( Eastern Time )" at bounding box center [185, 255] width 89 height 9
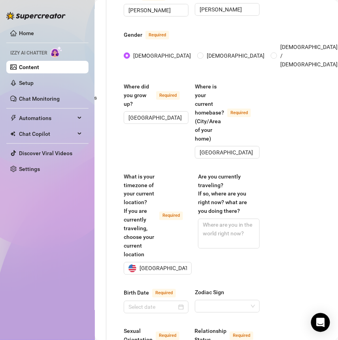
click at [271, 207] on div "Content Library Content for $usana $usana (susanasecrets) Bio 0% Products 0 Bum…" at bounding box center [216, 170] width 243 height 340
click at [234, 219] on textarea "Are you currently traveling? If so, where are you right now? what are you doing…" at bounding box center [228, 233] width 61 height 29
type textarea "N"
type textarea "No"
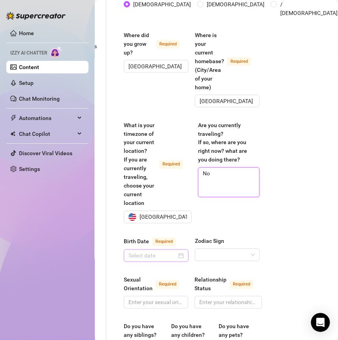
click at [178, 260] on div at bounding box center [155, 256] width 55 height 9
type textarea "No"
click at [171, 260] on input "Birth Date Required" at bounding box center [152, 256] width 48 height 9
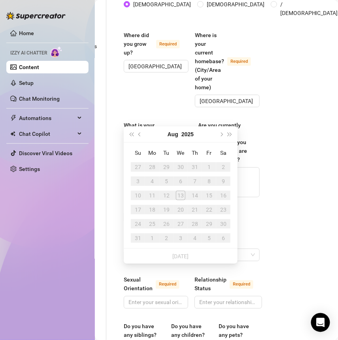
click at [181, 135] on div "[DATE]" at bounding box center [181, 134] width 72 height 16
click at [183, 135] on button "2025" at bounding box center [187, 134] width 12 height 16
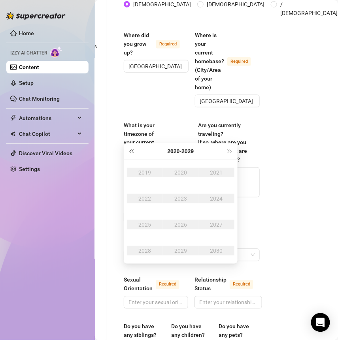
click at [132, 153] on button "Last year (Control + left)" at bounding box center [131, 151] width 9 height 16
click at [132, 151] on span "Last year (Control + left)" at bounding box center [131, 151] width 4 height 4
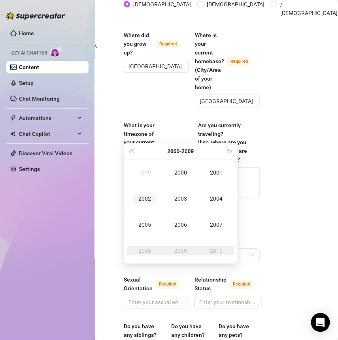
click at [144, 198] on div "2002" at bounding box center [145, 198] width 24 height 9
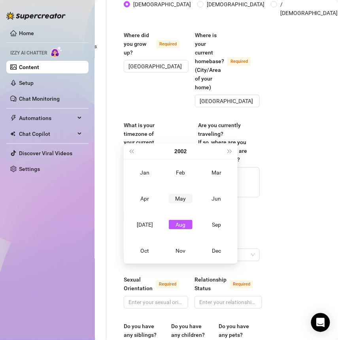
click at [175, 202] on div "May" at bounding box center [181, 198] width 24 height 9
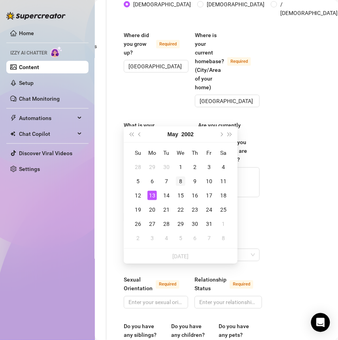
type input "[DATE]"
click at [184, 181] on div "8" at bounding box center [180, 181] width 9 height 9
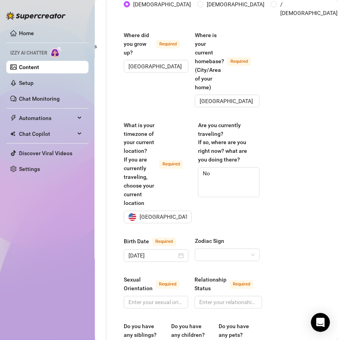
click at [258, 210] on div "Name Required [PERSON_NAME](s) [PERSON_NAME] Gender Required [DEMOGRAPHIC_DATA]…" at bounding box center [192, 345] width 152 height 827
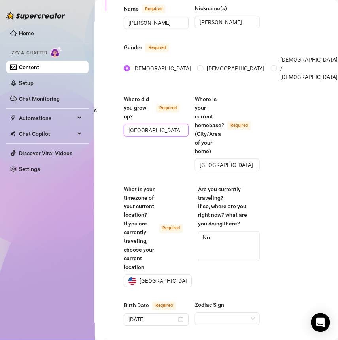
drag, startPoint x: 159, startPoint y: 118, endPoint x: 100, endPoint y: 118, distance: 58.5
type input "[US_STATE]"
click at [209, 284] on div "Are you currently traveling? If so, where are you right now? what are you doing…" at bounding box center [229, 236] width 62 height 103
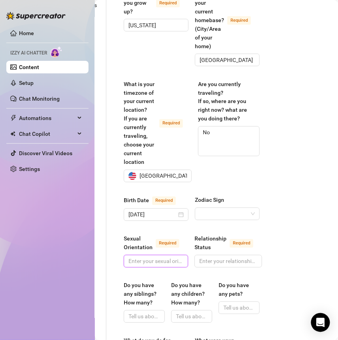
click at [173, 266] on input "Sexual Orientation Required" at bounding box center [154, 261] width 53 height 9
type input "[DEMOGRAPHIC_DATA]"
type input "Straight"
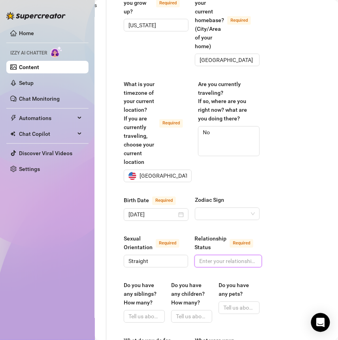
click at [239, 266] on input "Relationship Status Required" at bounding box center [227, 261] width 57 height 9
type input "Single"
click at [300, 230] on div "Content Library Content for $usana $usana (susanasecrets) Bio 0% Products 0 Bum…" at bounding box center [216, 170] width 243 height 340
click at [207, 220] on input "Zodiac Sign" at bounding box center [224, 214] width 48 height 12
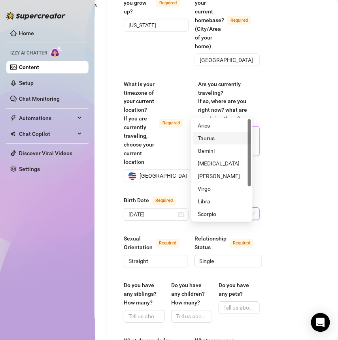
click at [216, 140] on div "Taurus" at bounding box center [222, 138] width 49 height 9
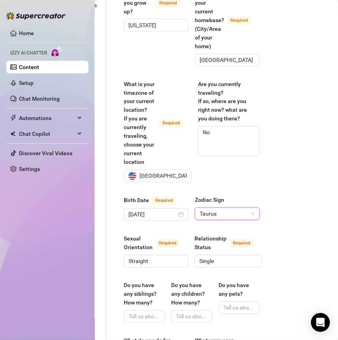
click at [281, 207] on div "Content Library Content for $usana $usana (susanasecrets) Bio 0% Products 0 Bum…" at bounding box center [216, 170] width 243 height 340
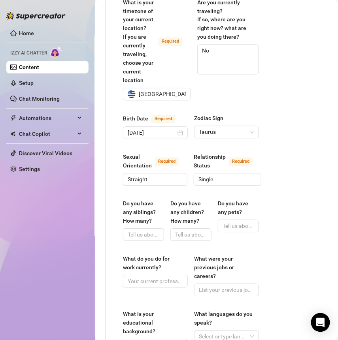
scroll to position [266, 63]
click at [136, 239] on input "Do you have any siblings? How many?" at bounding box center [143, 234] width 30 height 9
click at [137, 239] on input "Do you have any siblings? How many?" at bounding box center [143, 234] width 30 height 9
type input "I prefer not to talk about it"
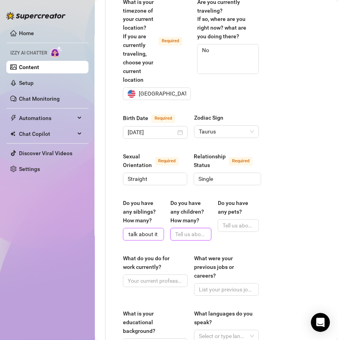
scroll to position [0, 0]
type input "I"
type input "None"
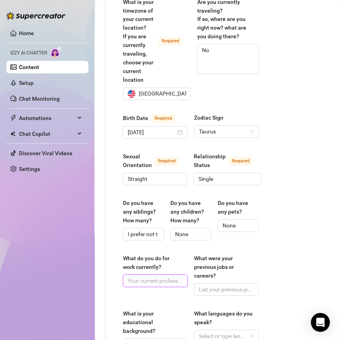
click at [148, 286] on input "What do you do for work currently?" at bounding box center [155, 281] width 54 height 9
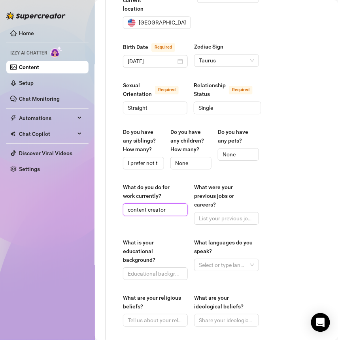
scroll to position [363, 63]
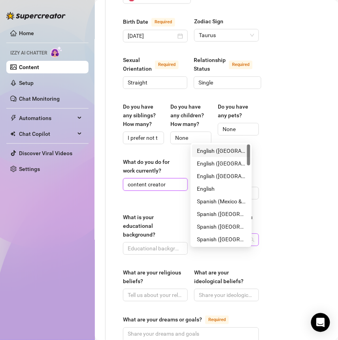
click at [210, 245] on div at bounding box center [222, 239] width 53 height 11
type input "content creator"
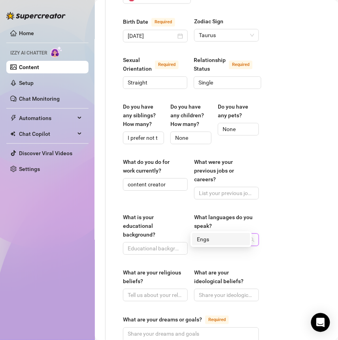
type input "Eng"
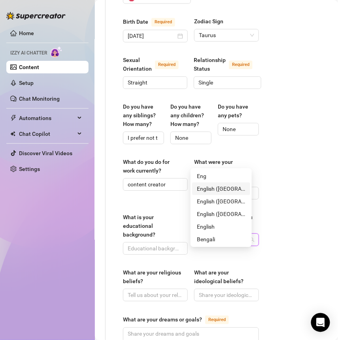
click at [205, 187] on div "English ([GEOGRAPHIC_DATA])" at bounding box center [221, 189] width 49 height 9
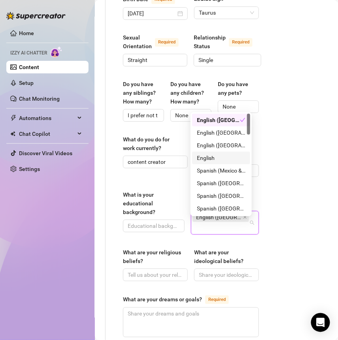
scroll to position [399, 63]
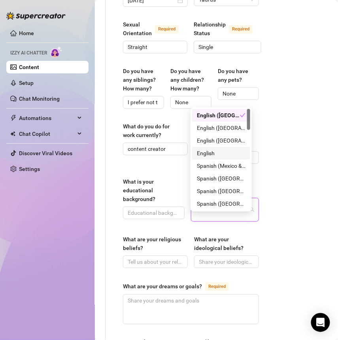
click at [168, 253] on div "What are your religious beliefs?" at bounding box center [152, 243] width 59 height 17
click at [168, 258] on input "What are your religious beliefs?" at bounding box center [155, 262] width 54 height 9
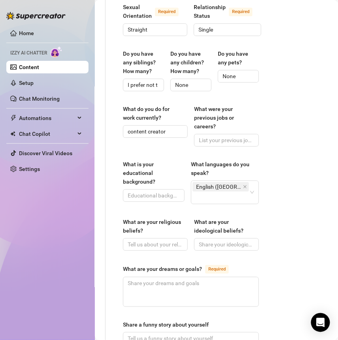
scroll to position [420, 63]
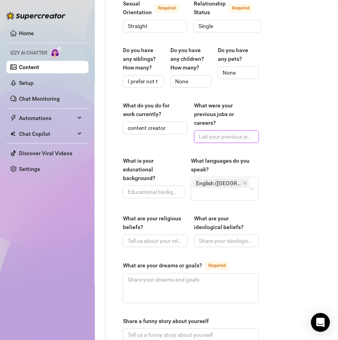
click at [221, 141] on input "What were your previous jobs or careers?" at bounding box center [226, 136] width 54 height 9
type input "none"
click at [164, 183] on div "What is your educational background?" at bounding box center [151, 170] width 56 height 26
click at [164, 191] on input "What is your educational background?" at bounding box center [153, 192] width 51 height 9
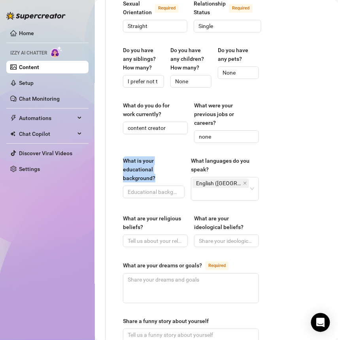
drag, startPoint x: 161, startPoint y: 193, endPoint x: 115, endPoint y: 173, distance: 50.3
click at [115, 173] on div "Name Required [PERSON_NAME](s) [PERSON_NAME] Gender Required [DEMOGRAPHIC_DATA]…" at bounding box center [191, 69] width 152 height 829
copy div "What is your educational background?"
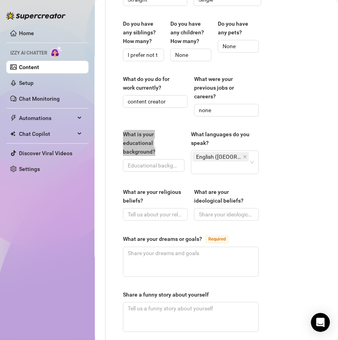
scroll to position [449, 63]
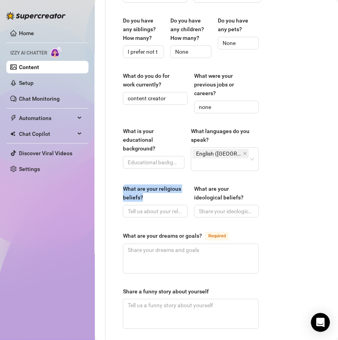
drag, startPoint x: 172, startPoint y: 210, endPoint x: 123, endPoint y: 201, distance: 50.7
click at [123, 201] on div "What are your religious beliefs?" at bounding box center [152, 193] width 59 height 17
copy div "What are your religious beliefs?"
click at [150, 167] on input "What is your educational background?" at bounding box center [153, 162] width 51 height 9
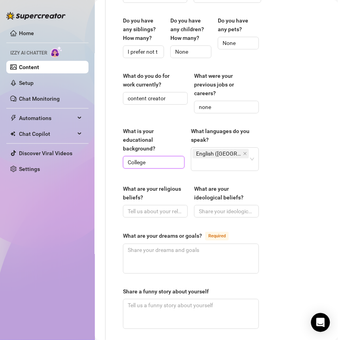
type input "College"
click at [270, 191] on div "Content Library Content for $usana $usana (susanasecrets) Bio 0% Products 0 Bum…" at bounding box center [216, 170] width 243 height 340
drag, startPoint x: 246, startPoint y: 212, endPoint x: 172, endPoint y: 209, distance: 73.6
click at [172, 209] on div "What are your religious beliefs? What are your ideological beliefs?" at bounding box center [191, 205] width 136 height 40
copy div "What are your ideological beliefs?"
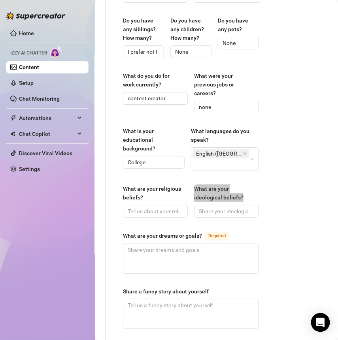
scroll to position [497, 63]
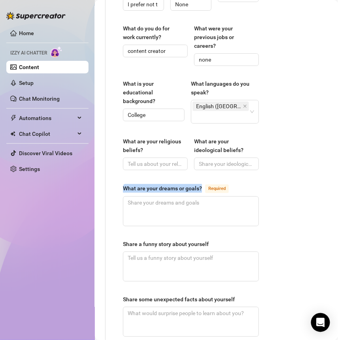
drag, startPoint x: 200, startPoint y: 200, endPoint x: 119, endPoint y: 200, distance: 81.4
copy div "What are your dreams or goals?"
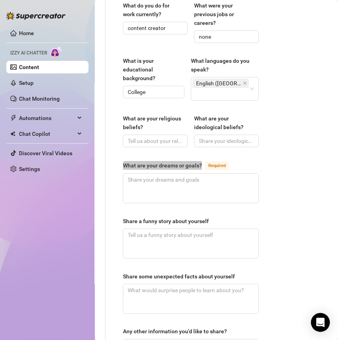
scroll to position [540, 63]
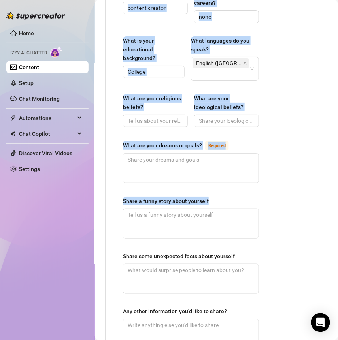
drag, startPoint x: 221, startPoint y: 215, endPoint x: 105, endPoint y: 215, distance: 115.8
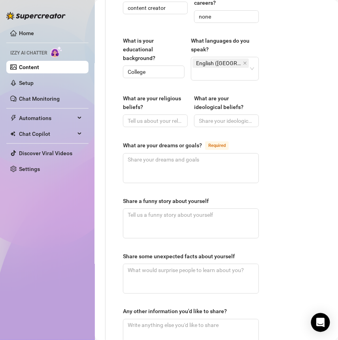
click at [129, 206] on div "Share a funny story about yourself" at bounding box center [166, 201] width 86 height 9
click at [129, 211] on textarea "Share a funny story about yourself" at bounding box center [190, 223] width 135 height 29
drag, startPoint x: 114, startPoint y: 211, endPoint x: 219, endPoint y: 211, distance: 105.1
copy div "Share a funny story about yourself"
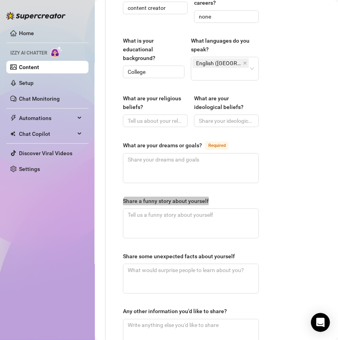
scroll to position [577, 63]
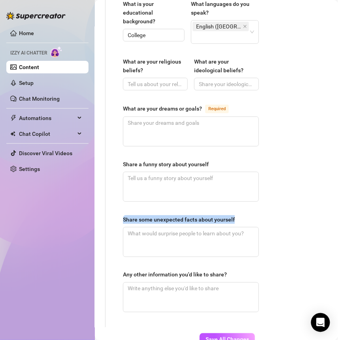
drag, startPoint x: 119, startPoint y: 230, endPoint x: 122, endPoint y: 240, distance: 10.4
copy div "Share some unexpected facts about yourself"
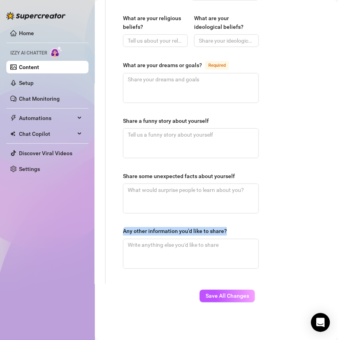
drag, startPoint x: 121, startPoint y: 237, endPoint x: 224, endPoint y: 238, distance: 103.2
copy div "Any other information you'd like to share?"
click at [226, 298] on span "Save All Changes" at bounding box center [227, 296] width 43 height 6
click at [223, 297] on button "Save All Changes" at bounding box center [223, 296] width 64 height 13
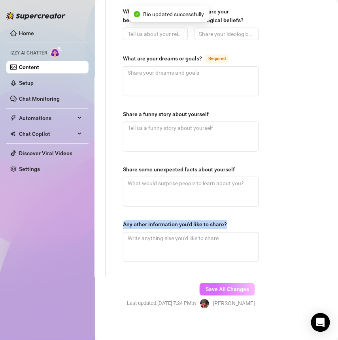
type textarea "No"
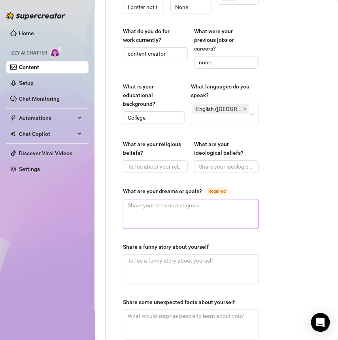
scroll to position [488, 63]
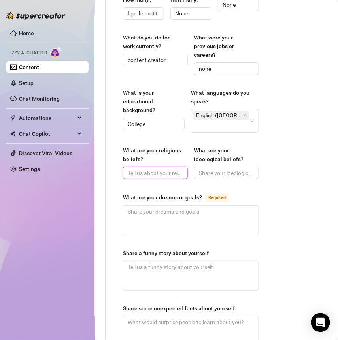
click at [151, 177] on input "What are your religious beliefs?" at bounding box center [155, 173] width 54 height 9
paste input "I’m not super religious, but I’m spiritual in my own way 💕 I believe in good en…"
type input "I’m not super religious, but I’m spiritual in my own way 💕 I believe in good en…"
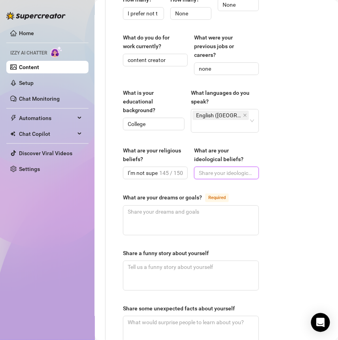
click at [206, 177] on input "What are your ideological beliefs?" at bounding box center [226, 173] width 54 height 9
paste input "I think life’s way too short to judge people for how they live or love 💋 I’m al…"
type input "I think life’s way too short to judge people for how they live or love 💋 I’m al…"
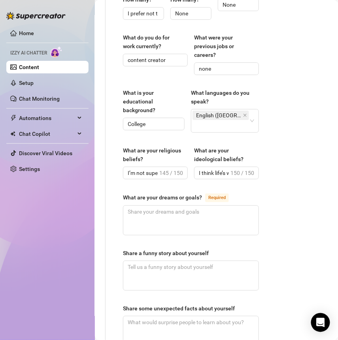
click at [257, 205] on div "Name Required [PERSON_NAME](s) [PERSON_NAME] Gender Required [DEMOGRAPHIC_DATA]…" at bounding box center [191, 1] width 152 height 829
click at [134, 227] on textarea "What are your dreams or goals? Required" at bounding box center [190, 220] width 135 height 29
paste textarea "I want to travel more, make enough to spoil the people I love, and keep buildin…"
type textarea "I want to travel more, make enough to spoil the people I love, and keep buildin…"
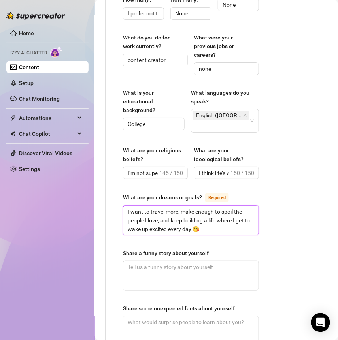
type textarea "I want to travel more, make enough to spoil the people I love, and keep buildin…"
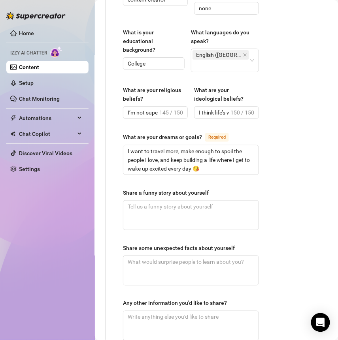
scroll to position [553, 63]
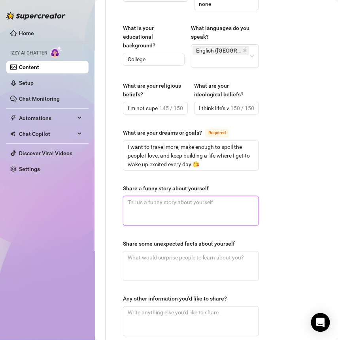
click at [141, 223] on textarea "Share a funny story about yourself" at bounding box center [190, 210] width 135 height 29
paste textarea "One time, I accidentally sent my Starbucks order to the wrong store, and I didn…"
type textarea "One time, I accidentally sent my Starbucks order to the wrong store, and I didn…"
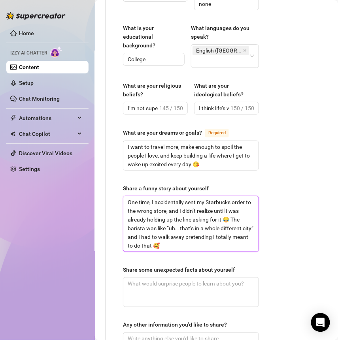
scroll to position [0, 0]
type textarea "One time, I accidentally sent my Starbucks order to the wrong store, and I didn…"
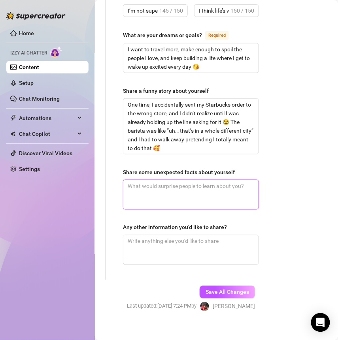
click at [141, 207] on textarea "Share some unexpected facts about yourself" at bounding box center [190, 194] width 135 height 29
paste textarea "I can actually cook really well (my pasta game is unmatched 💋) and I’m obsessed…"
type textarea "I can actually cook really well (my pasta game is unmatched 💋) and I’m obsessed…"
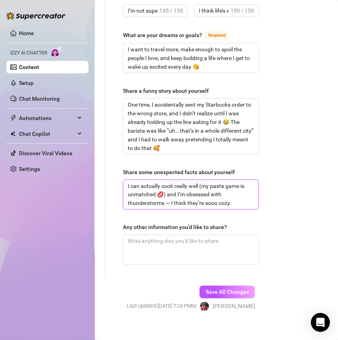
click at [171, 209] on textarea "I can actually cook really well (my pasta game is unmatched 💋) and I’m obsessed…" at bounding box center [190, 194] width 135 height 29
type textarea "I can actually cook really well (my pasta game is unmatched 💋) and I’m obsessed…"
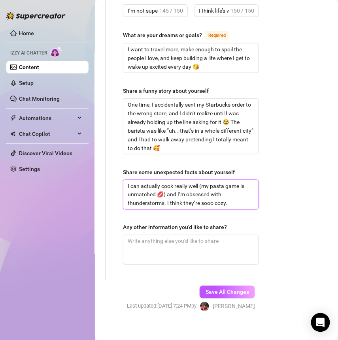
type textarea "I can actually cook really well (my pasta game is unmatched 💋) and I’m obsessed…"
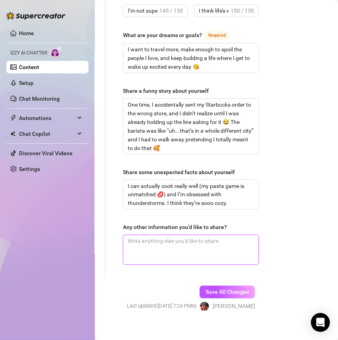
click at [186, 252] on textarea "Any other information you'd like to share?" at bounding box center [190, 250] width 135 height 29
paste textarea "I’m a total night owl 🌙 I love staying up late talking, getting cozy, and shari…"
type textarea "I’m a total night owl 🌙 I love staying up late talking, getting cozy, and shari…"
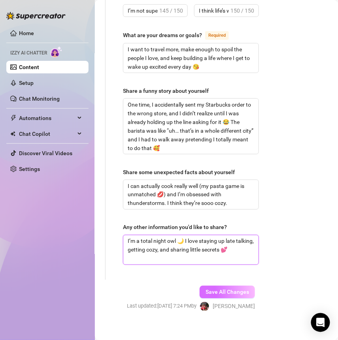
type textarea "I’m a total night owl 🌙 I love staying up late talking, getting cozy, and shari…"
click at [226, 296] on span "Save All Changes" at bounding box center [227, 292] width 43 height 6
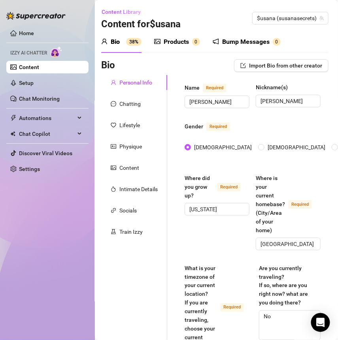
scroll to position [0, 0]
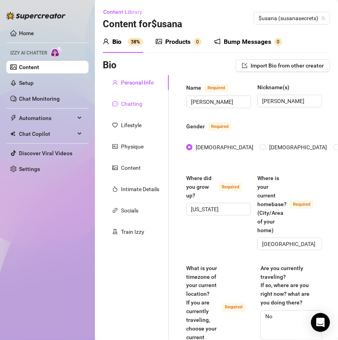
click at [134, 104] on div "Chatting" at bounding box center [131, 104] width 21 height 9
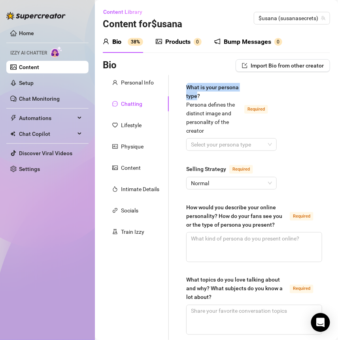
drag, startPoint x: 187, startPoint y: 84, endPoint x: 220, endPoint y: 96, distance: 35.0
click at [220, 97] on span "What is your persona type? [PERSON_NAME] defines the distinct image and persona…" at bounding box center [212, 109] width 53 height 50
click at [229, 96] on div "What is your persona type? [PERSON_NAME] defines the distinct image and persona…" at bounding box center [213, 109] width 55 height 52
click at [229, 139] on input "What is your persona type? [PERSON_NAME] defines the distinct image and persona…" at bounding box center [228, 145] width 74 height 12
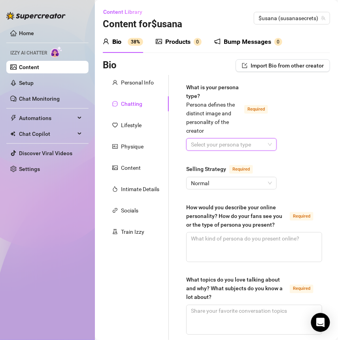
click at [225, 143] on input "What is your persona type? [PERSON_NAME] defines the distinct image and persona…" at bounding box center [228, 145] width 74 height 12
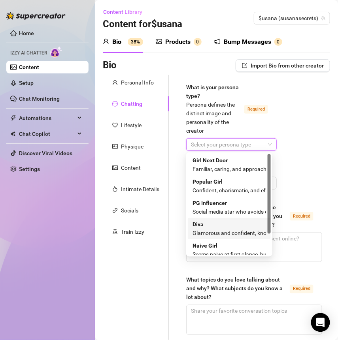
click at [214, 225] on div "[PERSON_NAME] and confident, knows her worth and takes control" at bounding box center [229, 228] width 74 height 17
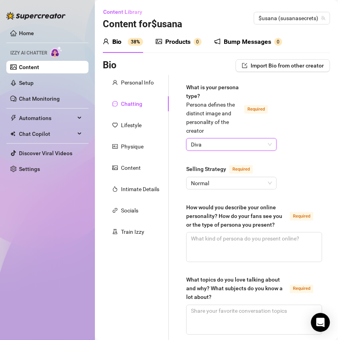
scroll to position [20, 0]
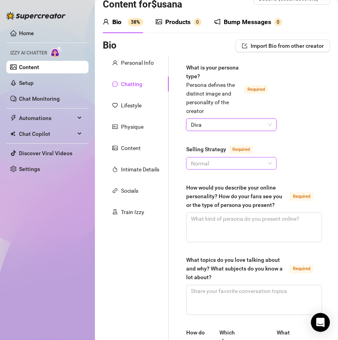
click at [220, 168] on span "Normal" at bounding box center [231, 164] width 81 height 12
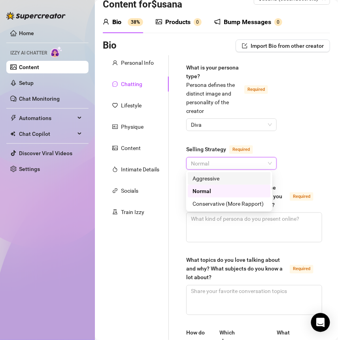
click at [213, 177] on div "Aggressive" at bounding box center [229, 178] width 74 height 9
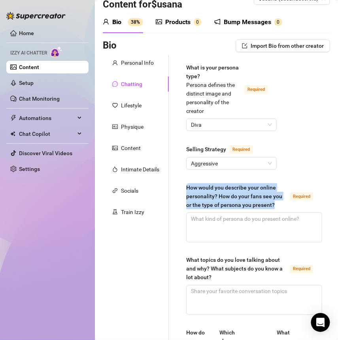
drag, startPoint x: 182, startPoint y: 183, endPoint x: 209, endPoint y: 215, distance: 42.1
copy div "How would you describe your online personality? How do your fans see you or the…"
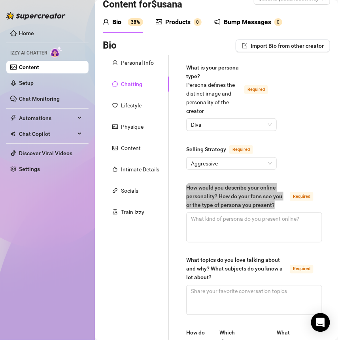
scroll to position [89, 0]
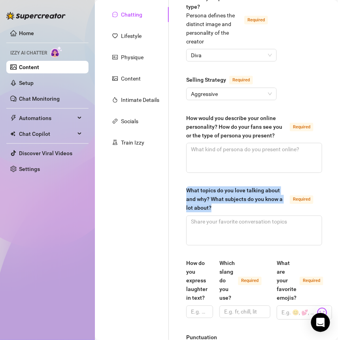
drag, startPoint x: 183, startPoint y: 196, endPoint x: 219, endPoint y: 217, distance: 41.6
copy div "What topics do you love talking about and why? What subjects do you know a lot …"
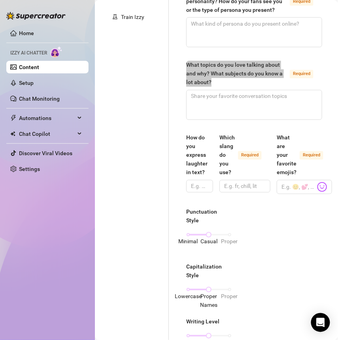
scroll to position [217, 0]
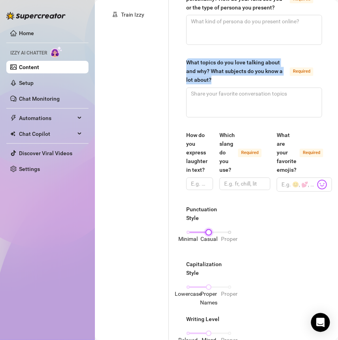
click at [190, 235] on div "Minimal Casual Proper" at bounding box center [208, 232] width 41 height 5
click at [190, 290] on div "Lowercase Proper Names Proper" at bounding box center [208, 287] width 41 height 5
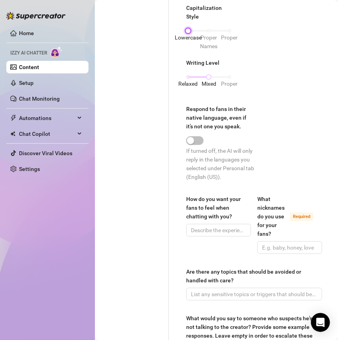
scroll to position [475, 0]
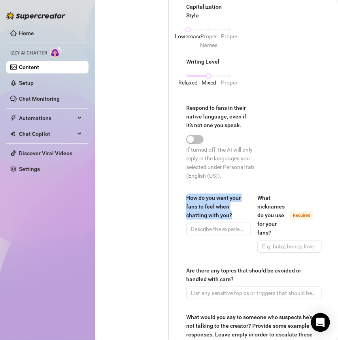
drag, startPoint x: 185, startPoint y: 210, endPoint x: 241, endPoint y: 229, distance: 59.6
copy div "How do you want your fans to feel when chatting with you?"
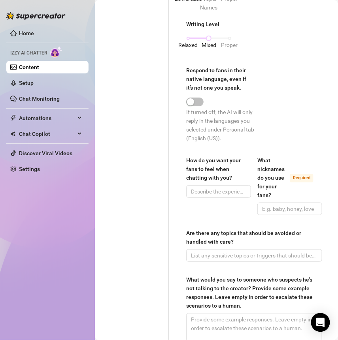
scroll to position [517, 0]
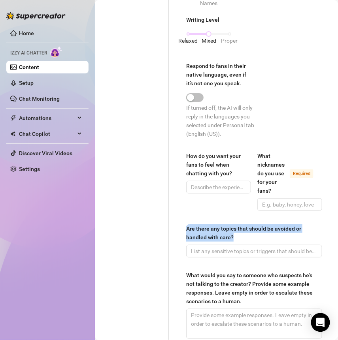
drag, startPoint x: 184, startPoint y: 241, endPoint x: 231, endPoint y: 255, distance: 48.6
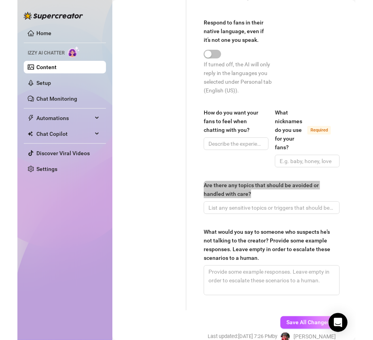
scroll to position [565, 0]
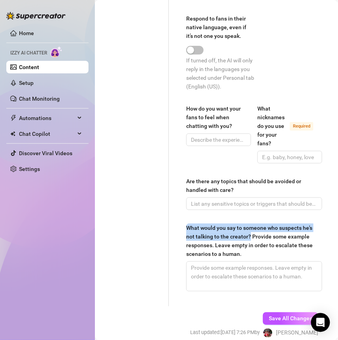
drag, startPoint x: 184, startPoint y: 240, endPoint x: 260, endPoint y: 254, distance: 77.1
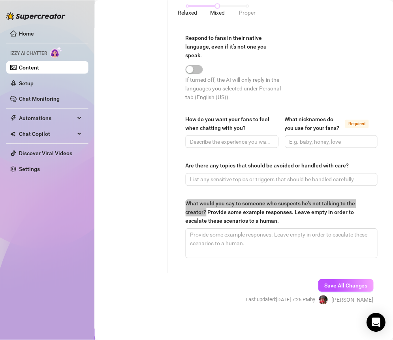
scroll to position [485, 0]
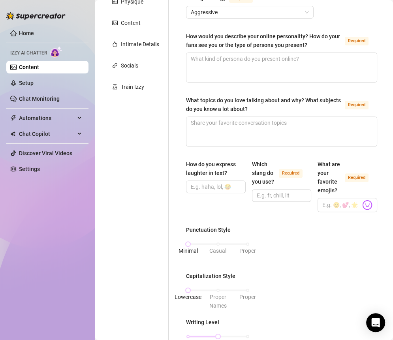
scroll to position [141, 0]
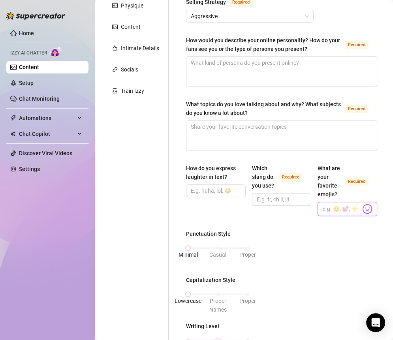
click at [332, 206] on input "What are your favorite emojis? Required" at bounding box center [342, 209] width 38 height 10
paste input "🥰,💋,💕😘"
type input "🥰,💋,💕😘"
click at [338, 226] on div "What is your persona type? [PERSON_NAME] defines the distinct image and persona…" at bounding box center [281, 271] width 191 height 659
click at [281, 198] on input "Which slang do you use? Required" at bounding box center [281, 199] width 49 height 9
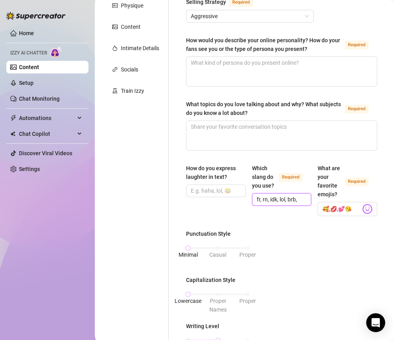
type input "fr, rn, idk, lol, brb,"
click at [204, 208] on div "How do you express laughter in text?" at bounding box center [216, 190] width 60 height 52
click at [204, 191] on input "How do you express laughter in text?" at bounding box center [215, 191] width 49 height 9
click at [205, 192] on input "How do you express laughter in text?" at bounding box center [215, 191] width 49 height 9
type input "haha, lol, 😂"
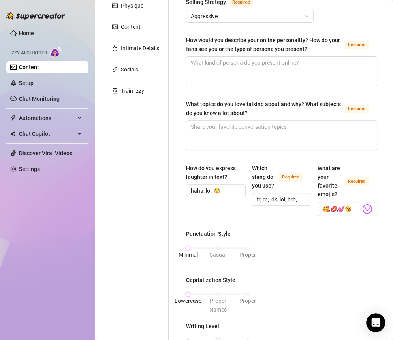
click at [250, 217] on div "How do you express laughter in text? haha, lol, 😂 Which slang do you use? Requi…" at bounding box center [281, 193] width 191 height 59
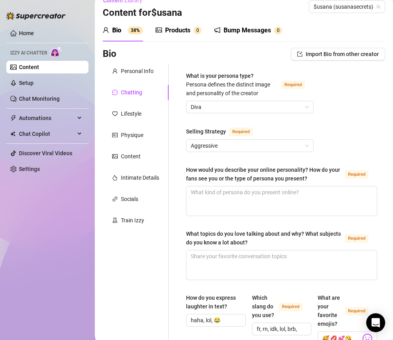
scroll to position [0, 0]
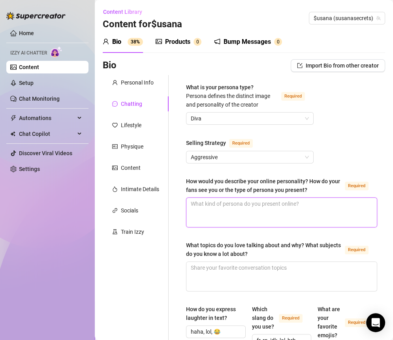
click at [222, 206] on textarea "How would you describe your online personality? How do your fans see you or the…" at bounding box center [282, 212] width 191 height 29
paste textarea "I’m super sweet and playful, like your cute neighbor who knows exactly how to m…"
type textarea "I’m super sweet and playful, like your cute neighbor who knows exactly how to m…"
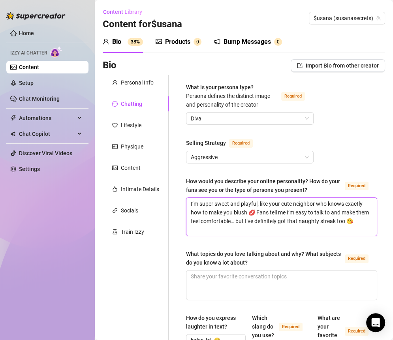
type textarea "I’m super sweet and playful, like your cute neighbor who knows exactly how to m…"
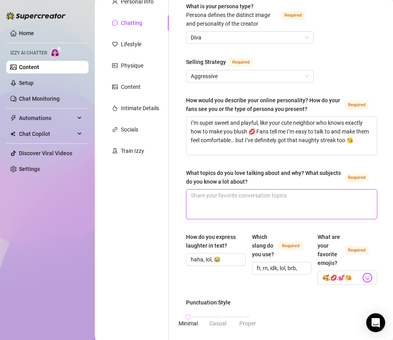
click at [203, 211] on textarea "What topics do you love talking about and why? What subjects do you know a lot …" at bounding box center [282, 204] width 191 height 29
paste textarea "I love chatting about travel, food, and little random life stories 🥰 I know a l…"
type textarea "I love chatting about travel, food, and little random life stories 🥰 I know a l…"
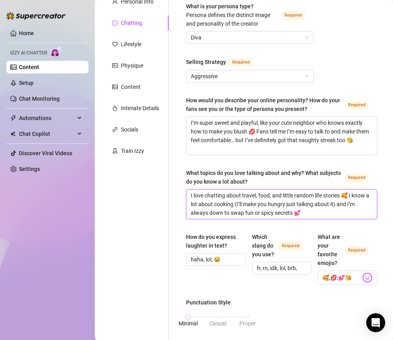
type textarea "I love chatting about travel, food, and little random life stories 🥰 I know a l…"
click at [181, 217] on div "What is your persona type? [PERSON_NAME] defines the distinct image and persona…" at bounding box center [281, 335] width 207 height 683
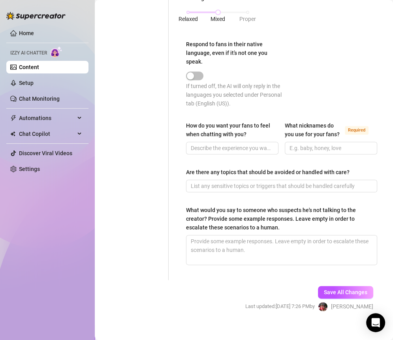
scroll to position [484, 0]
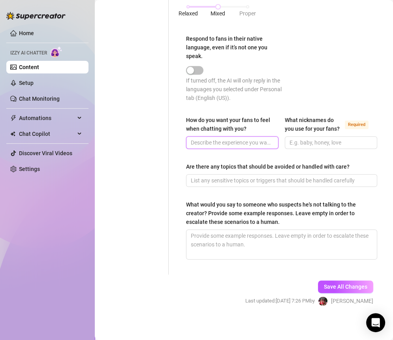
click at [204, 144] on input "How do you want your fans to feel when chatting with you?" at bounding box center [231, 142] width 81 height 9
paste input "I want you to feel like you’re talking to someone who’s genuinely into the conv…"
click at [222, 139] on input "I want you to feel like you’re talking to someone who’s genuinely into the conv…" at bounding box center [220, 142] width 58 height 9
type input "I want you to feel like you’re talking to someone who’s genuinely into the conv…"
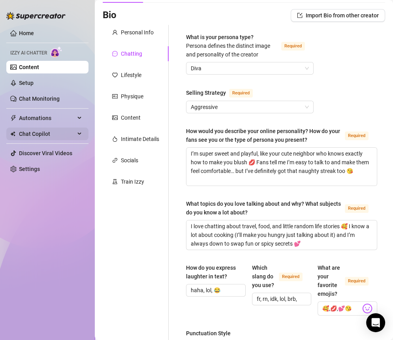
scroll to position [0, 0]
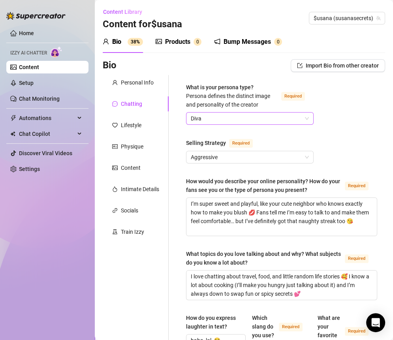
click at [225, 124] on span "Diva" at bounding box center [250, 119] width 118 height 12
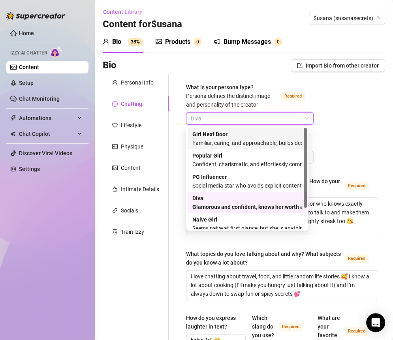
click at [223, 136] on strong "Girl Next Door" at bounding box center [209, 134] width 35 height 6
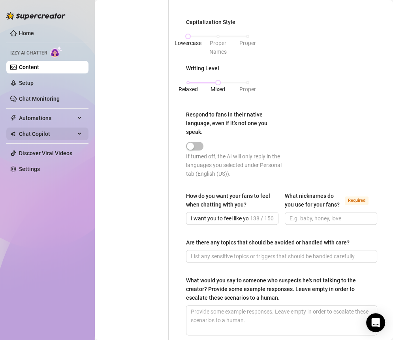
scroll to position [413, 0]
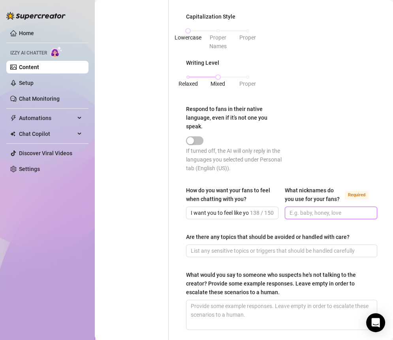
click at [307, 217] on input "What nicknames do you use for your fans? Required" at bounding box center [330, 213] width 81 height 9
type input "babe, baby, love, daddy"
click at [255, 234] on div "What is your persona type? [PERSON_NAME] defines the distinct image and persona…" at bounding box center [281, 4] width 191 height 668
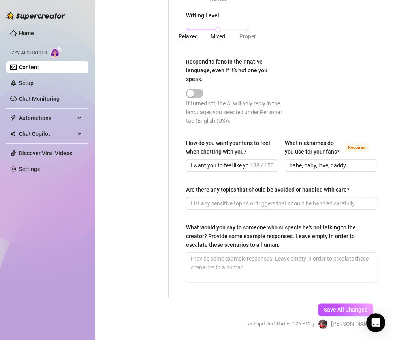
scroll to position [483, 0]
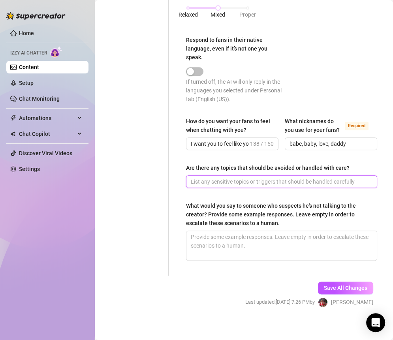
click at [213, 186] on input "Are there any topics that should be avoided or handled with care?" at bounding box center [281, 181] width 180 height 9
paste input "Yeah, I keep things light and sexy 💋 No heavy politics or anything too negative…"
click at [263, 186] on input "Yeah, I keep things light and sexy 💋 No heavy politics or anything too negative…" at bounding box center [281, 181] width 180 height 9
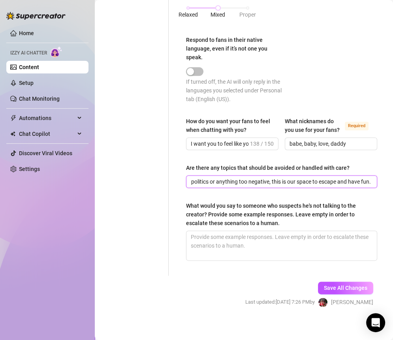
type input "Yeah, I keep things light and sexy 💋 No heavy politics or anything too negative…"
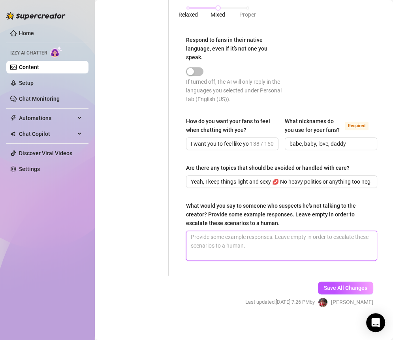
click at [253, 247] on textarea "What would you say to someone who suspects he's not talking to the creator? Pro…" at bounding box center [282, 245] width 191 height 29
paste textarea "You’re totally talking to me, babe 🥰 I read everything myself and love connecti…"
type textarea "You’re totally talking to me, babe 🥰 I read everything myself and love connecti…"
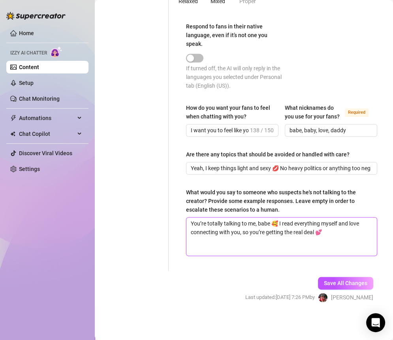
type textarea "You’re totally talking to me, babe 🥰 I read everything myself and love connecti…"
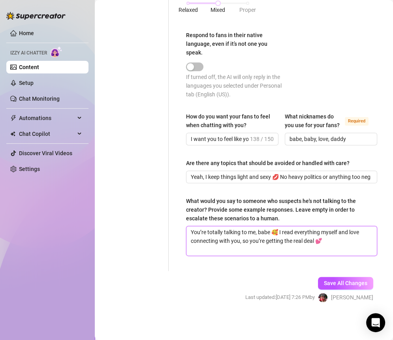
type textarea "You’re totally talking to me, babe 🥰 I read everything myself and love connecti…"
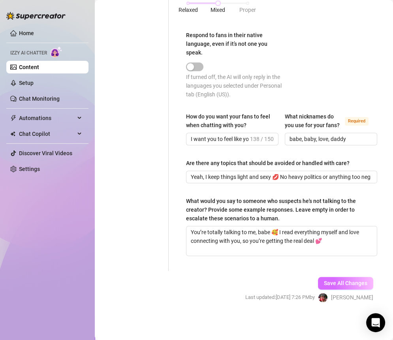
click at [328, 284] on span "Save All Changes" at bounding box center [345, 283] width 43 height 6
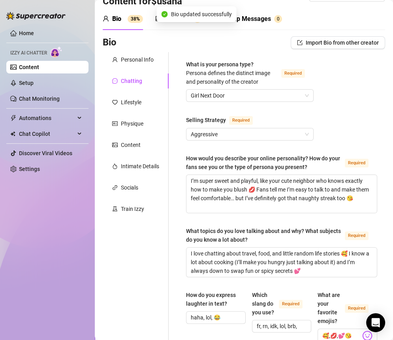
scroll to position [0, 0]
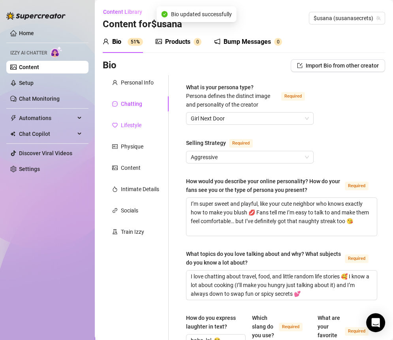
click at [141, 125] on div "Lifestyle" at bounding box center [131, 125] width 21 height 9
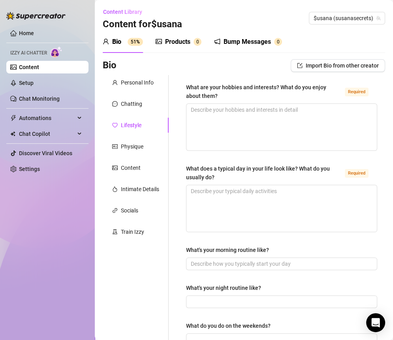
click at [226, 94] on div "What are your hobbies and interests? What do you enjoy about them?" at bounding box center [264, 91] width 156 height 17
click at [226, 104] on textarea "What are your hobbies and interests? What do you enjoy about them? Required" at bounding box center [282, 127] width 191 height 47
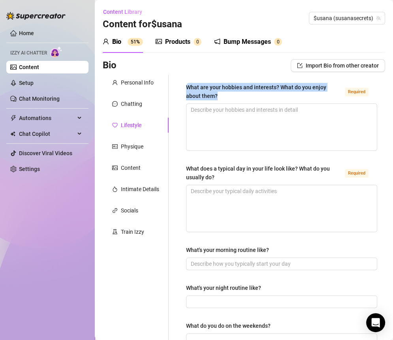
drag, startPoint x: 226, startPoint y: 96, endPoint x: 185, endPoint y: 90, distance: 41.5
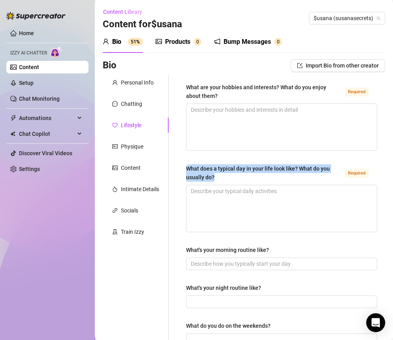
drag, startPoint x: 222, startPoint y: 175, endPoint x: 185, endPoint y: 172, distance: 36.9
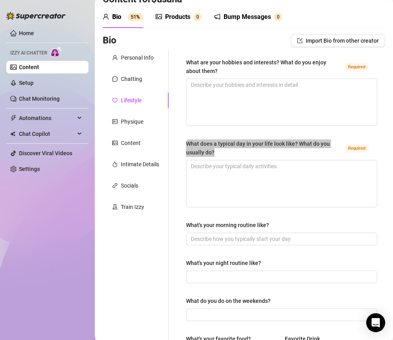
scroll to position [59, 0]
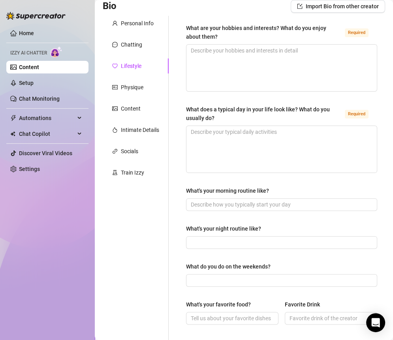
click at [272, 191] on label "What's your morning routine like?" at bounding box center [230, 191] width 89 height 9
click at [272, 200] on input "What's your morning routine like?" at bounding box center [281, 204] width 180 height 9
drag, startPoint x: 272, startPoint y: 191, endPoint x: 189, endPoint y: 190, distance: 82.2
click at [189, 190] on label "What's your morning routine like?" at bounding box center [230, 191] width 89 height 9
click at [191, 200] on input "What's your morning routine like?" at bounding box center [281, 204] width 180 height 9
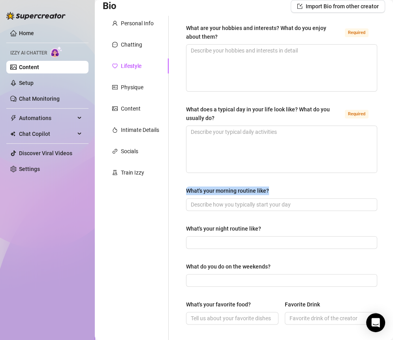
drag, startPoint x: 284, startPoint y: 187, endPoint x: 185, endPoint y: 187, distance: 98.8
click at [185, 187] on div "What are your hobbies and interests? What do you enjoy about them? Required Wha…" at bounding box center [281, 290] width 207 height 549
drag, startPoint x: 268, startPoint y: 230, endPoint x: 181, endPoint y: 230, distance: 87.7
click at [181, 230] on div "What are your hobbies and interests? What do you enjoy about them? Required Wha…" at bounding box center [281, 290] width 207 height 549
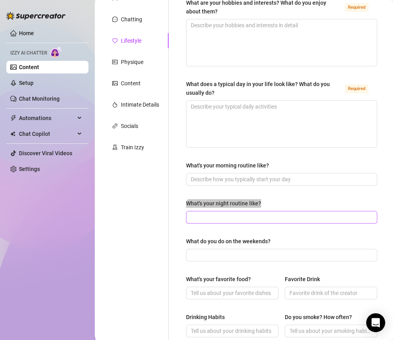
scroll to position [85, 0]
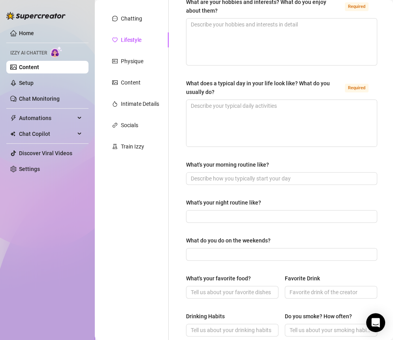
click at [280, 236] on div "What do you do on the weekends?" at bounding box center [281, 242] width 191 height 12
drag, startPoint x: 280, startPoint y: 240, endPoint x: 185, endPoint y: 240, distance: 94.5
click at [185, 240] on div "What are your hobbies and interests? What do you enjoy about them? Required Wha…" at bounding box center [281, 264] width 207 height 549
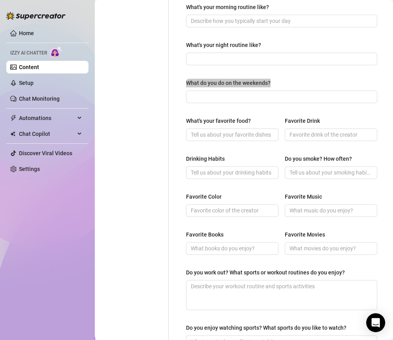
scroll to position [248, 0]
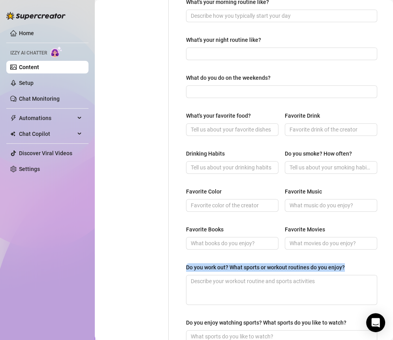
drag, startPoint x: 354, startPoint y: 266, endPoint x: 186, endPoint y: 266, distance: 168.0
click at [186, 266] on div "What are your hobbies and interests? What do you enjoy about them? Required Wha…" at bounding box center [281, 101] width 207 height 549
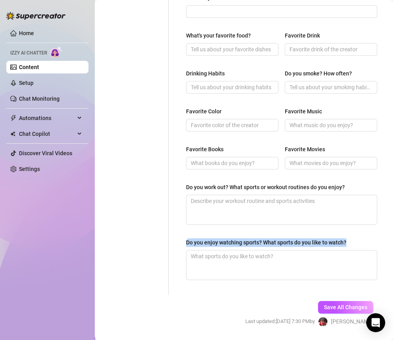
drag, startPoint x: 185, startPoint y: 240, endPoint x: 346, endPoint y: 241, distance: 161.7
click at [338, 241] on div "What are your hobbies and interests? What do you enjoy about them? Required Wha…" at bounding box center [281, 21] width 207 height 549
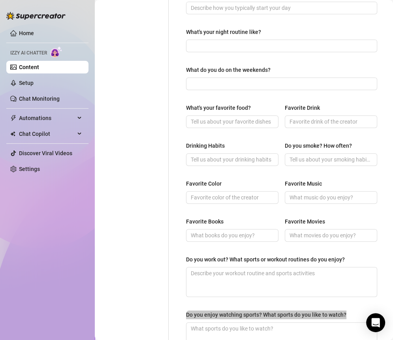
scroll to position [252, 0]
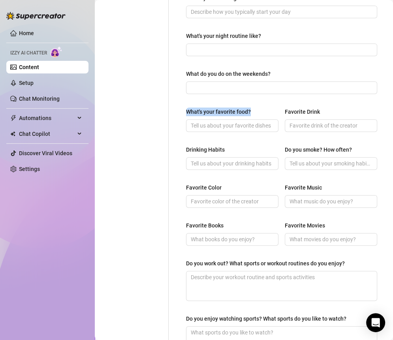
drag, startPoint x: 257, startPoint y: 111, endPoint x: 184, endPoint y: 111, distance: 73.1
click at [184, 111] on div "What are your hobbies and interests? What do you enjoy about them? Required Wha…" at bounding box center [281, 97] width 207 height 549
drag, startPoint x: 230, startPoint y: 147, endPoint x: 183, endPoint y: 146, distance: 47.0
click at [183, 147] on div "What are your hobbies and interests? What do you enjoy about them? Required Wha…" at bounding box center [281, 97] width 207 height 549
drag, startPoint x: 229, startPoint y: 183, endPoint x: 179, endPoint y: 184, distance: 49.8
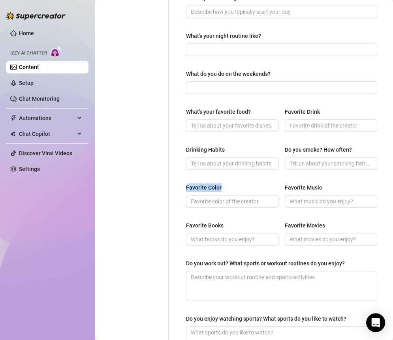
click at [179, 184] on div "What are your hobbies and interests? What do you enjoy about them? Required Wha…" at bounding box center [281, 97] width 207 height 549
drag, startPoint x: 358, startPoint y: 149, endPoint x: 279, endPoint y: 147, distance: 79.1
click at [279, 147] on div "Drinking Habits Do you smoke? How often?" at bounding box center [281, 161] width 191 height 32
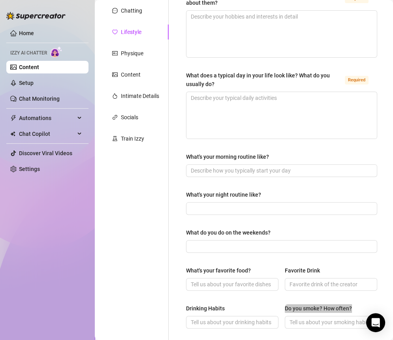
scroll to position [0, 0]
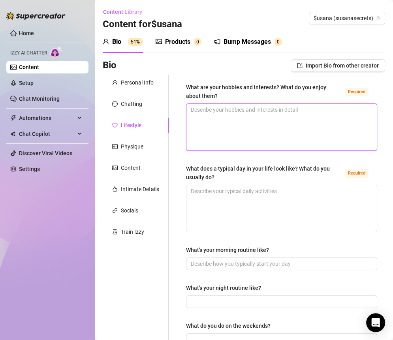
click at [228, 136] on textarea "What are your hobbies and interests? What do you enjoy about them? Required" at bounding box center [282, 127] width 191 height 47
click at [223, 131] on textarea "What are your hobbies and interests? What do you enjoy about them? Required" at bounding box center [282, 127] width 191 height 47
paste textarea "I love spending time at the beach, trying new restaurants, and just relaxing wi…"
type textarea "I love spending time at the beach, trying new restaurants, and just relaxing wi…"
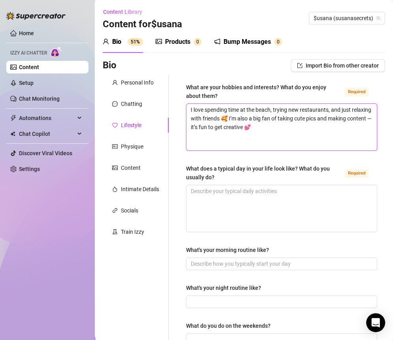
click at [235, 124] on textarea "I love spending time at the beach, trying new restaurants, and just relaxing wi…" at bounding box center [282, 127] width 191 height 47
type textarea "I love spending time at the beach, trying new restaurants, and just relaxing wi…"
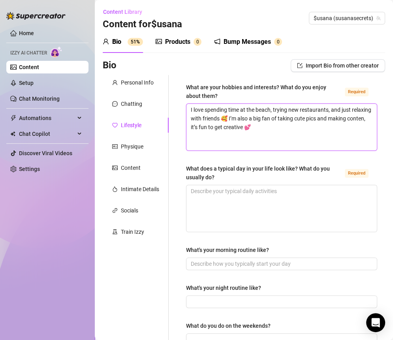
type textarea "I love spending time at the beach, trying new restaurants, and just relaxing wi…"
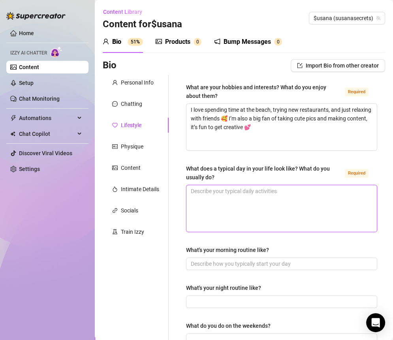
click at [231, 186] on textarea "What does a typical day in your life look like? What do you usually do? Required" at bounding box center [282, 208] width 191 height 47
paste textarea "Wake up, coffee, a little social media scroll 😘 Then I’m either shooting conten…"
type textarea "Wake up, coffee, a little social media scroll 😘 Then I’m either shooting conten…"
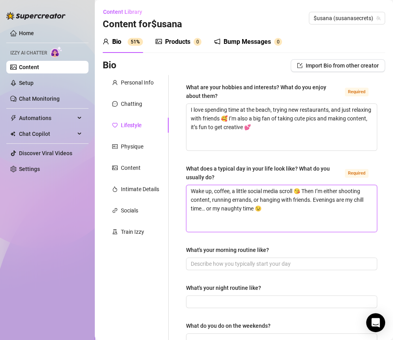
type textarea "Wake up, coffee, a little social media scroll 😘 Then I’m either shooting conten…"
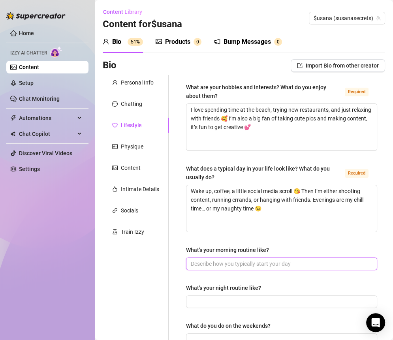
click at [260, 262] on input "What's your morning routine like?" at bounding box center [281, 264] width 180 height 9
paste input "I’m definitely a coffee-first kind of girl 💋 Then I check messages, plan my day…"
click at [230, 263] on input "I’m definitely a coffee-first kind of girl 💋 Then I check messages, plan my day…" at bounding box center [269, 264] width 157 height 9
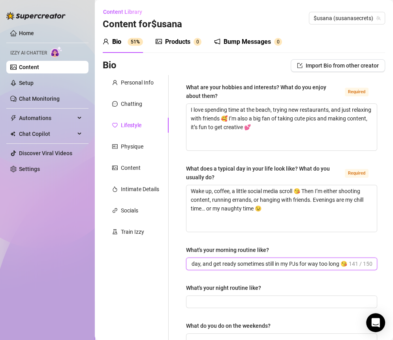
scroll to position [0, 185]
type input "I’m definitely a coffee-first kind of girl 💋 Then I check messages, plan my day…"
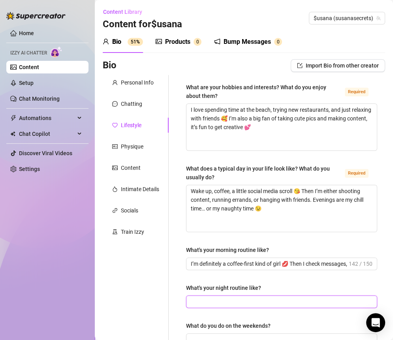
click at [234, 302] on input "What's your night routine like?" at bounding box center [281, 302] width 180 height 9
paste input "I like to unwind with a show, maybe a drink, and a hot shower before bed 🥰 If I…"
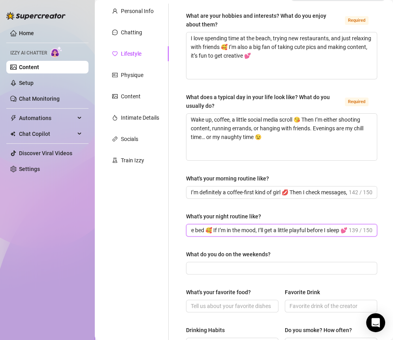
scroll to position [72, 0]
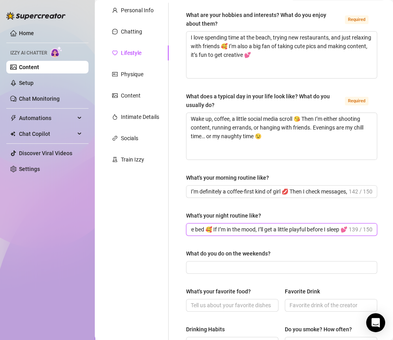
type input "I like to unwind with a show, maybe a drink, and a hot shower before bed 🥰 If I…"
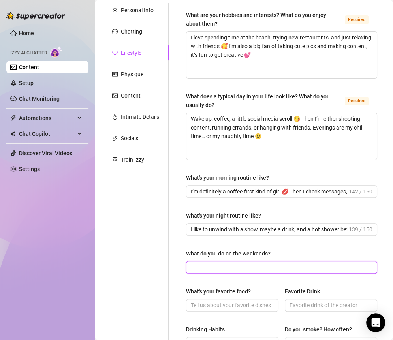
click at [203, 268] on input "What do you do on the weekends?" at bounding box center [281, 267] width 180 height 9
paste input "Beaches, brunch, and maybe a little trouble 😘 Weekends are my time to dress cut…"
type input "Beaches, brunch, and maybe a little trouble 😘 Weekends are my time to dress cut…"
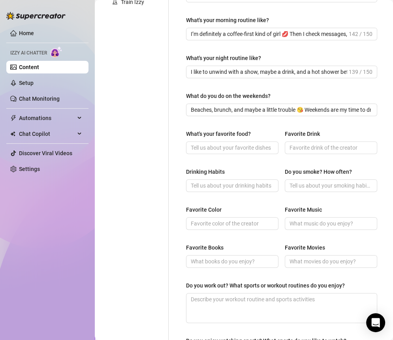
scroll to position [233, 0]
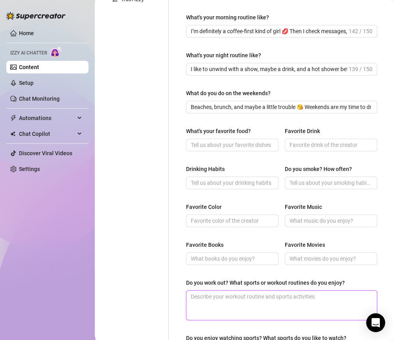
click at [231, 299] on textarea "Do you work out? What sports or workout routines do you enjoy?" at bounding box center [282, 305] width 191 height 29
paste textarea "I’m more of a casual gym girl — I like light workouts, walks, and anything that…"
type textarea "I’m more of a casual gym girl — I like light workouts, walks, and anything that…"
click at [267, 296] on textarea "I’m more of a casual gym girl — I like light workouts, walks, and anything that…" at bounding box center [282, 305] width 191 height 29
type textarea "I’m more of a casual gym girl I like light workouts, walks, and anything that k…"
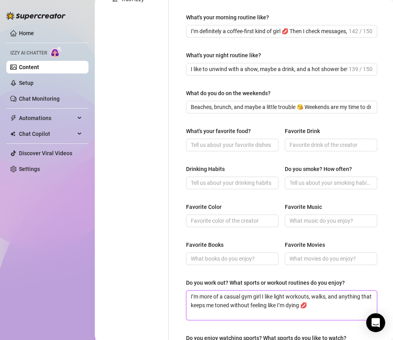
type textarea "I’m more of a casual gym girl. I like light workouts, walks, and anything that …"
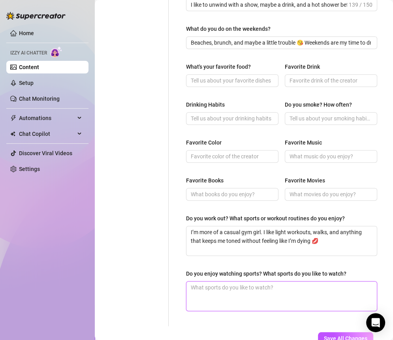
click at [211, 289] on textarea "Do you enjoy watching sports? What sports do you like to watch?" at bounding box center [282, 296] width 191 height 29
paste textarea "Not a huge sports girl, but I’ll totally watch a game if I’m with friends or th…"
type textarea "Not a huge sports girl, but I’ll totally watch a game if I’m with friends or th…"
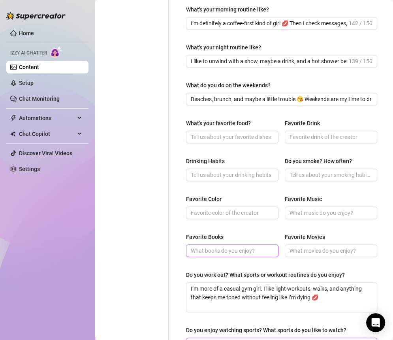
scroll to position [236, 0]
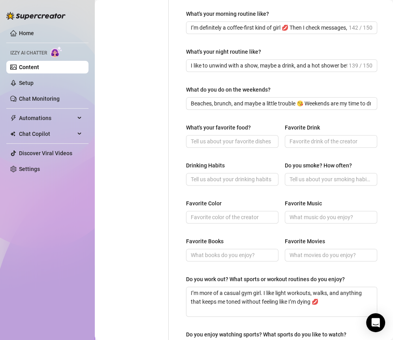
type textarea "Not a huge sports girl, but I’ll totally watch a game if I’m with friends or th…"
click at [207, 140] on input "What's your favorite food?" at bounding box center [231, 141] width 81 height 9
type input "anything seafood 🥰"
click at [216, 179] on input "Drinking Habits" at bounding box center [231, 179] width 81 height 9
click at [230, 177] on input "Drinking Habits" at bounding box center [231, 179] width 81 height 9
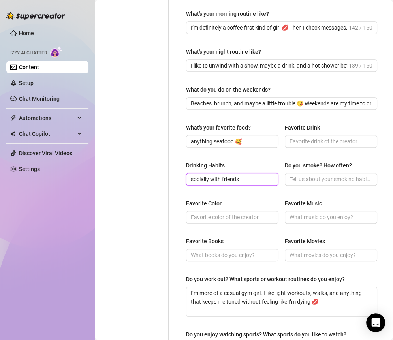
type input "socially with friends"
click at [232, 211] on div at bounding box center [232, 217] width 92 height 13
click at [231, 215] on input "Favorite Color" at bounding box center [231, 217] width 81 height 9
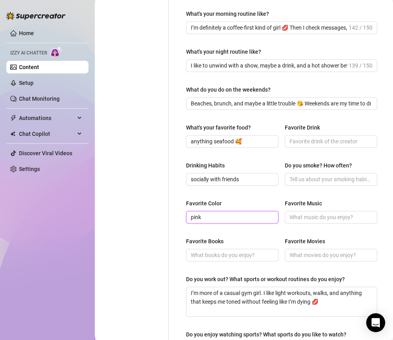
type input "pink"
click at [211, 253] on input "Favorite Books" at bounding box center [231, 255] width 81 height 9
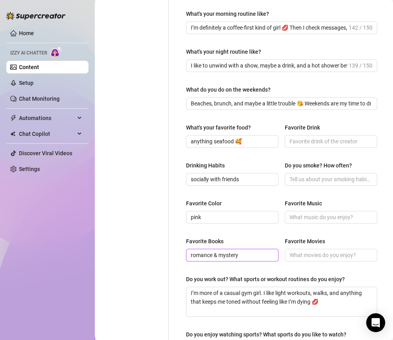
type input "romance & mystery"
click at [228, 166] on label "Drinking Habits" at bounding box center [208, 165] width 44 height 9
click at [228, 175] on input "socially with friends" at bounding box center [231, 179] width 81 height 9
click at [228, 194] on div "What are your hobbies and interests? What do you enjoy about them? Required I l…" at bounding box center [281, 113] width 191 height 533
click at [298, 137] on input "Favorite Drink" at bounding box center [330, 141] width 81 height 9
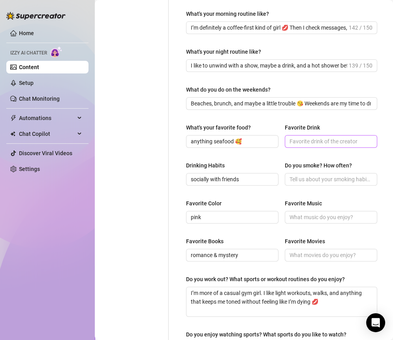
click at [298, 135] on span at bounding box center [331, 141] width 92 height 13
type input "[PERSON_NAME] colada"
click at [305, 177] on input "Do you smoke? How often?" at bounding box center [330, 179] width 81 height 9
click at [304, 177] on input "Do you smoke? How often?" at bounding box center [330, 179] width 81 height 9
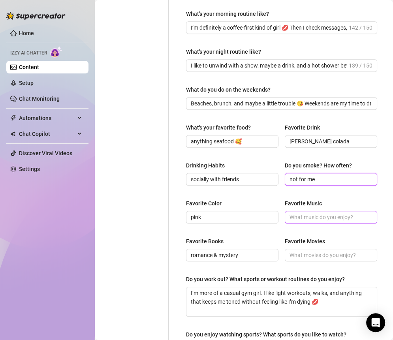
type input "not for me"
click at [328, 211] on span at bounding box center [331, 217] width 92 height 13
click at [328, 216] on input "Favorite Music" at bounding box center [330, 217] width 81 height 9
type input "R&B, POP"
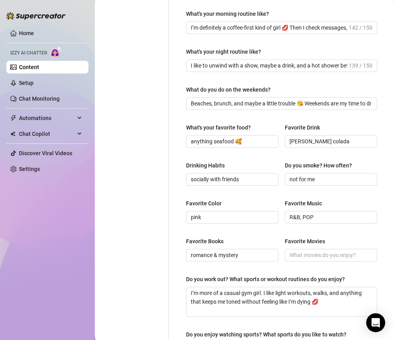
click at [336, 223] on div "Favorite Color pink Favorite Music R&B, POP" at bounding box center [281, 215] width 191 height 32
click at [307, 255] on input "Favorite Movies" at bounding box center [330, 255] width 81 height 9
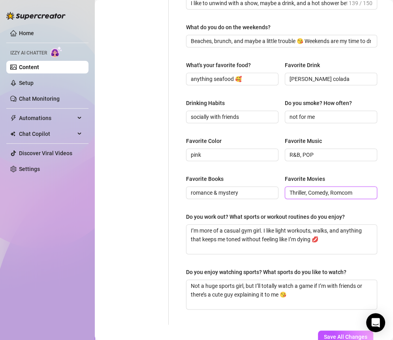
scroll to position [351, 0]
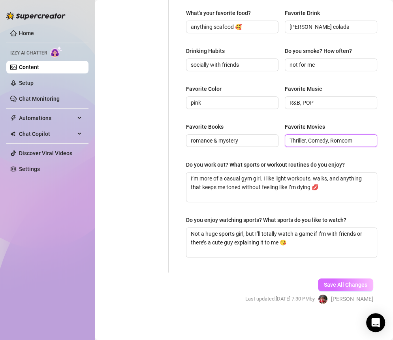
type input "Thriller, Comedy, Romcom"
click at [324, 282] on span "Save All Changes" at bounding box center [345, 285] width 43 height 6
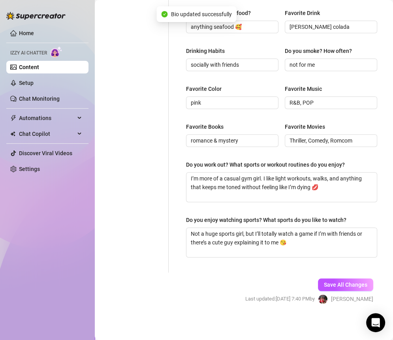
type input "not for me"
type input "R&B, POP"
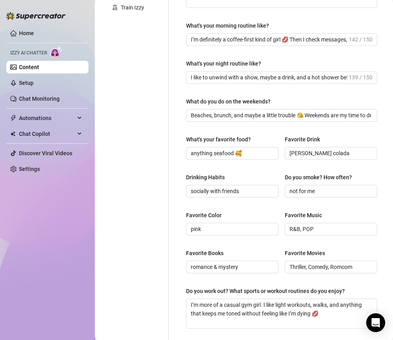
scroll to position [0, 0]
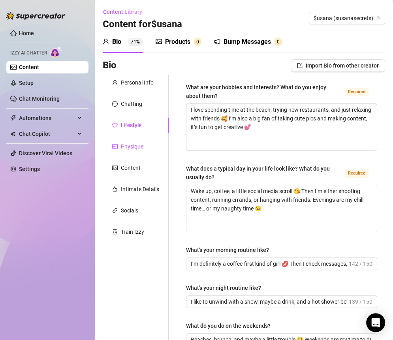
click at [138, 148] on div "Physique" at bounding box center [132, 146] width 23 height 9
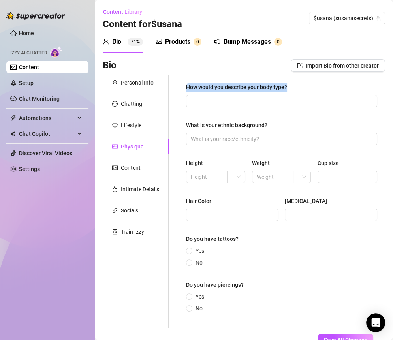
drag, startPoint x: 180, startPoint y: 87, endPoint x: 296, endPoint y: 86, distance: 116.2
click at [296, 86] on div "How would you describe your body type? What is your ethnic background? Height W…" at bounding box center [281, 201] width 207 height 253
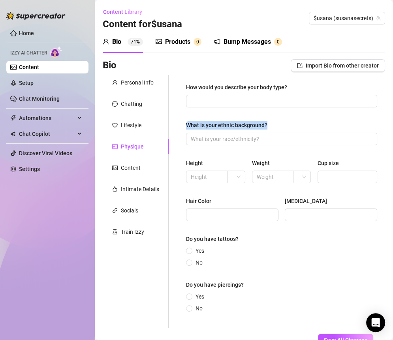
drag, startPoint x: 280, startPoint y: 125, endPoint x: 176, endPoint y: 125, distance: 103.6
click at [176, 125] on div "How would you describe your body type? What is your ethnic background? Height W…" at bounding box center [277, 201] width 217 height 253
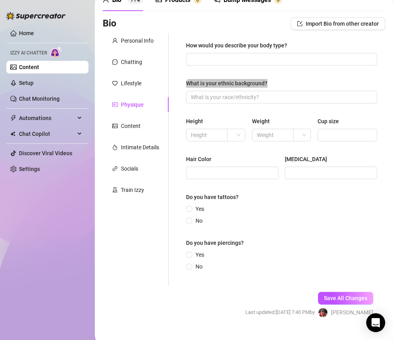
scroll to position [43, 0]
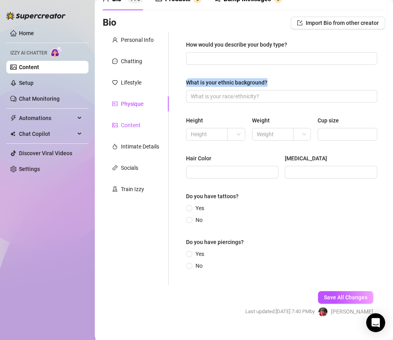
click at [130, 126] on div "Content" at bounding box center [131, 125] width 20 height 9
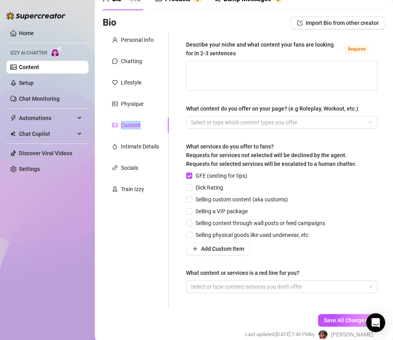
scroll to position [31, 0]
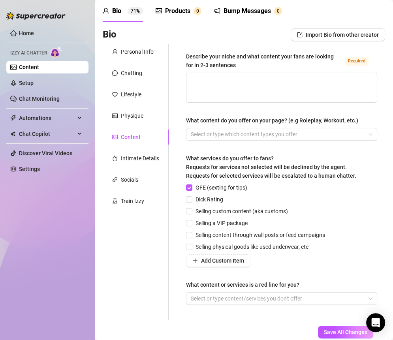
click at [243, 67] on div "Describe your niche and what content your fans are looking for in 2-3 sentences" at bounding box center [264, 60] width 156 height 17
click at [243, 73] on textarea "Describe your niche and what content your fans are looking for in 2-3 sentences…" at bounding box center [282, 87] width 191 height 29
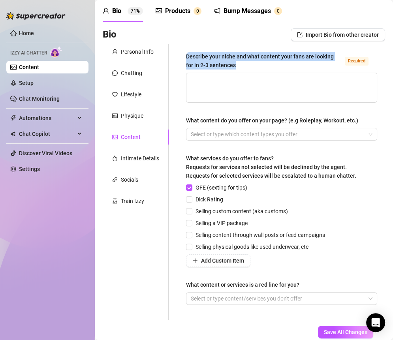
drag, startPoint x: 243, startPoint y: 67, endPoint x: 191, endPoint y: 54, distance: 54.2
click at [191, 54] on div "Describe your niche and what content your fans are looking for in 2-3 sentences" at bounding box center [264, 60] width 156 height 17
click at [191, 73] on textarea "Describe your niche and what content your fans are looking for in 2-3 sentences…" at bounding box center [282, 87] width 191 height 29
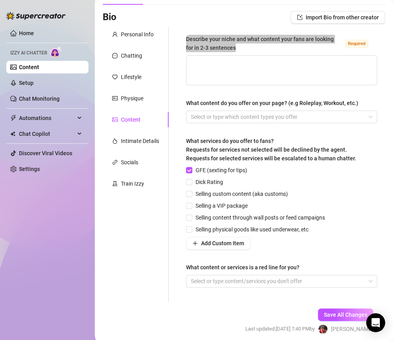
scroll to position [50, 0]
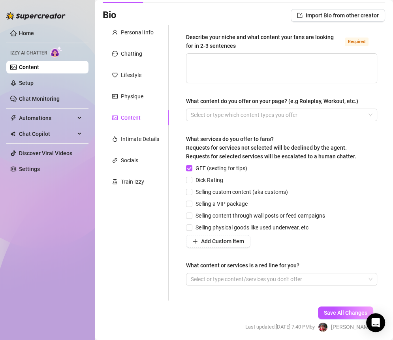
click at [306, 255] on div "Describe your niche and what content your fans are looking for in 2-3 sentences…" at bounding box center [281, 163] width 191 height 260
drag, startPoint x: 306, startPoint y: 264, endPoint x: 190, endPoint y: 264, distance: 116.6
click at [190, 264] on div "What content or services is a red line for you?" at bounding box center [281, 267] width 191 height 12
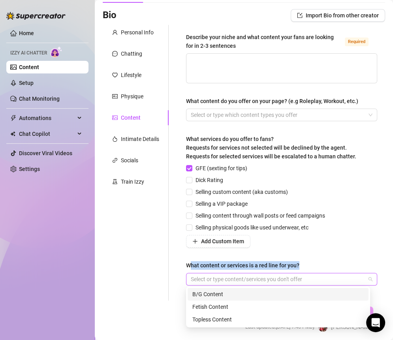
click at [200, 280] on div at bounding box center [278, 279] width 180 height 11
click at [305, 235] on div "Add Custom Item" at bounding box center [257, 241] width 142 height 13
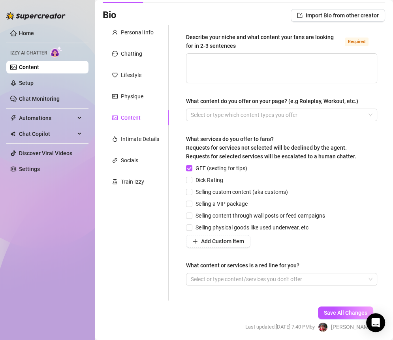
scroll to position [36, 0]
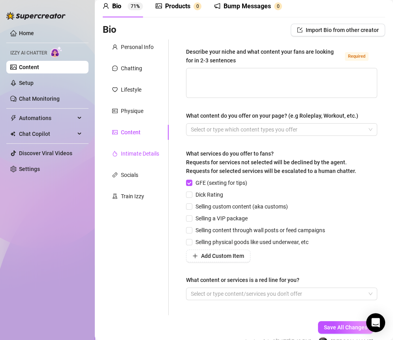
click at [138, 157] on div "Intimate Details" at bounding box center [140, 153] width 38 height 9
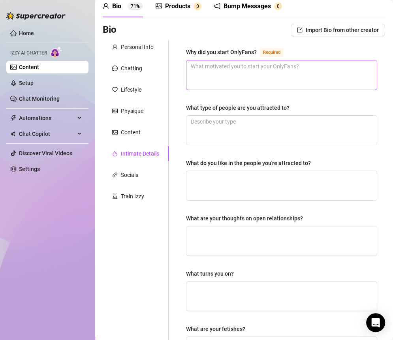
scroll to position [8, 0]
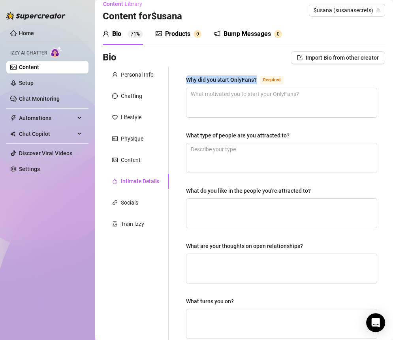
drag, startPoint x: 258, startPoint y: 76, endPoint x: 182, endPoint y: 78, distance: 76.3
click at [182, 78] on div "Why did you start OnlyFans? Required What type of people are you attracted to? …" at bounding box center [281, 266] width 207 height 398
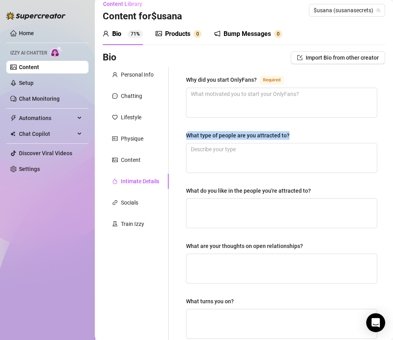
drag, startPoint x: 294, startPoint y: 134, endPoint x: 181, endPoint y: 132, distance: 112.7
click at [181, 133] on div "Why did you start OnlyFans? Required What type of people are you attracted to? …" at bounding box center [281, 266] width 207 height 398
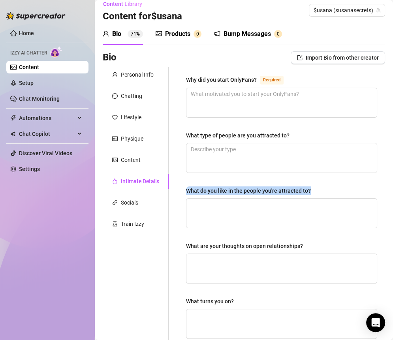
drag, startPoint x: 317, startPoint y: 187, endPoint x: 177, endPoint y: 187, distance: 139.5
click at [177, 187] on div "Why did you start OnlyFans? Required What type of people are you attracted to? …" at bounding box center [277, 266] width 217 height 398
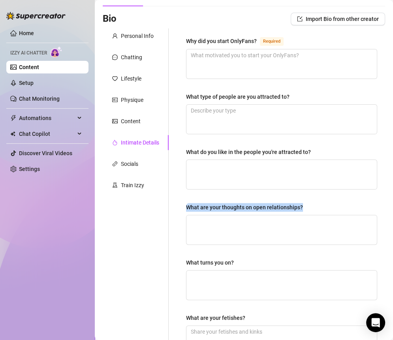
drag, startPoint x: 313, startPoint y: 203, endPoint x: 183, endPoint y: 203, distance: 130.0
click at [183, 203] on div "Why did you start OnlyFans? Required What type of people are you attracted to? …" at bounding box center [281, 227] width 207 height 398
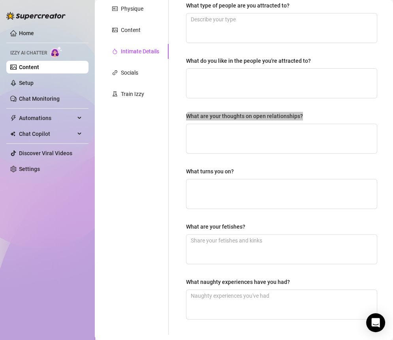
scroll to position [148, 0]
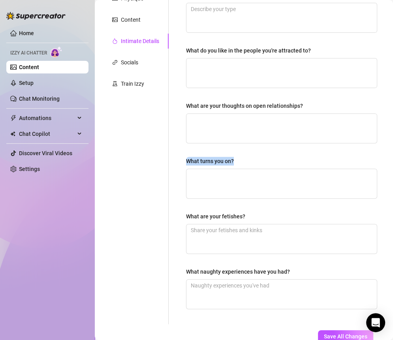
drag, startPoint x: 244, startPoint y: 158, endPoint x: 174, endPoint y: 158, distance: 70.4
click at [174, 158] on div "Why did you start OnlyFans? Required What type of people are you attracted to? …" at bounding box center [277, 126] width 217 height 398
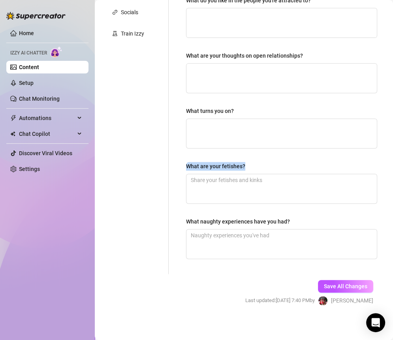
drag, startPoint x: 252, startPoint y: 167, endPoint x: 185, endPoint y: 166, distance: 66.8
click at [185, 166] on div "Why did you start OnlyFans? Required What type of people are you attracted to? …" at bounding box center [281, 76] width 207 height 398
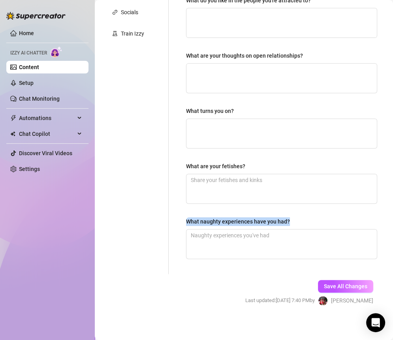
drag, startPoint x: 296, startPoint y: 221, endPoint x: 185, endPoint y: 222, distance: 111.5
click at [185, 222] on div "Why did you start OnlyFans? Required What type of people are you attracted to? …" at bounding box center [281, 76] width 207 height 398
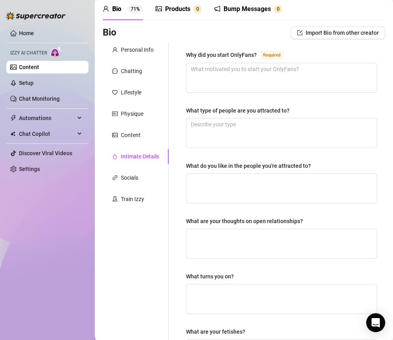
scroll to position [30, 0]
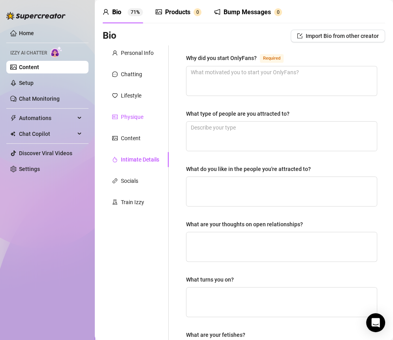
click at [135, 119] on div "Physique" at bounding box center [132, 117] width 23 height 9
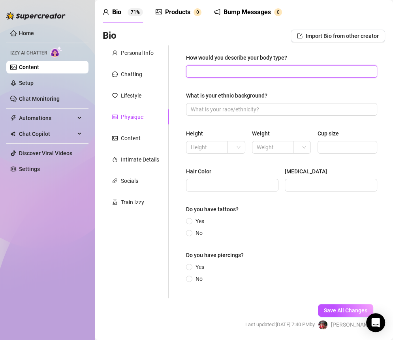
click at [221, 71] on input "How would you describe your body type?" at bounding box center [281, 71] width 180 height 9
paste input "I’m petite but curvy in all the right places 🥰 soft in some spots, toned in oth…"
type input "I’m petite but curvy in all the right places 🥰 soft in some spots, toned in oth…"
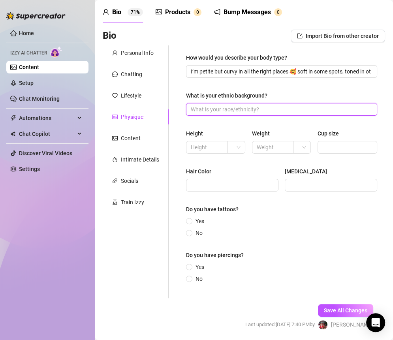
click at [229, 106] on input "What is your ethnic background?" at bounding box center [281, 109] width 180 height 9
paste input "I’m [DEMOGRAPHIC_DATA] 💕 born and raised in [US_STATE] 😘"
type input "I’m [DEMOGRAPHIC_DATA] 💕 born and raised in [US_STATE] 😘"
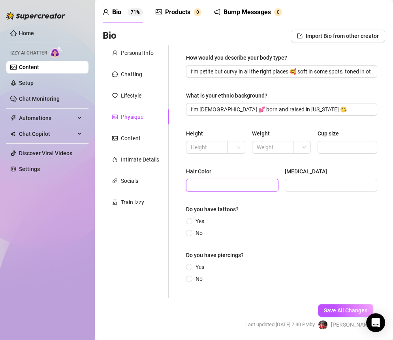
click at [193, 183] on input "Hair Color" at bounding box center [231, 185] width 81 height 9
type input "black"
click at [290, 182] on input "[MEDICAL_DATA]" at bounding box center [330, 185] width 81 height 9
click at [307, 185] on input "[MEDICAL_DATA]" at bounding box center [330, 185] width 81 height 9
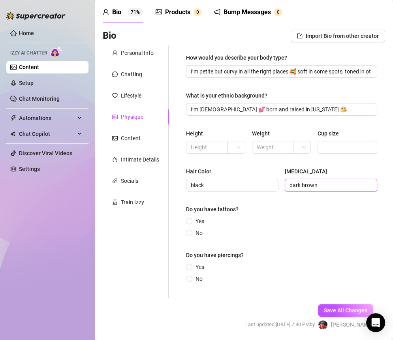
type input "dark brown"
click at [280, 220] on div "Yes No" at bounding box center [281, 227] width 191 height 21
click at [192, 222] on span at bounding box center [189, 221] width 6 height 6
click at [191, 222] on input "Yes" at bounding box center [189, 221] width 3 height 5
radio input "true"
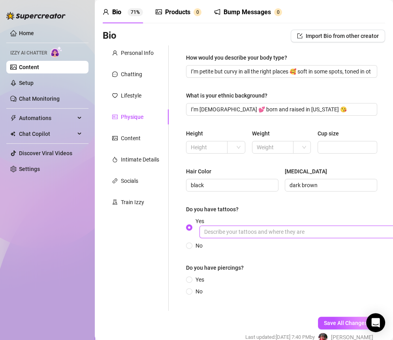
click at [240, 236] on input "Yes" at bounding box center [318, 232] width 237 height 13
click at [197, 281] on span "Yes" at bounding box center [199, 279] width 15 height 9
click at [191, 281] on input "Yes" at bounding box center [189, 280] width 3 height 5
radio input "true"
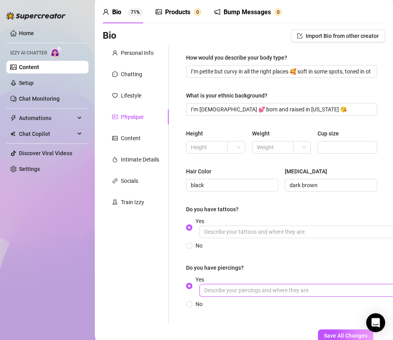
click at [243, 291] on input "Yes" at bounding box center [318, 290] width 237 height 13
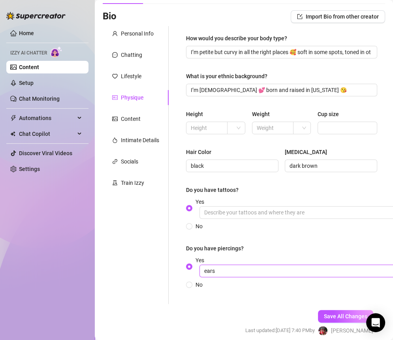
scroll to position [50, 0]
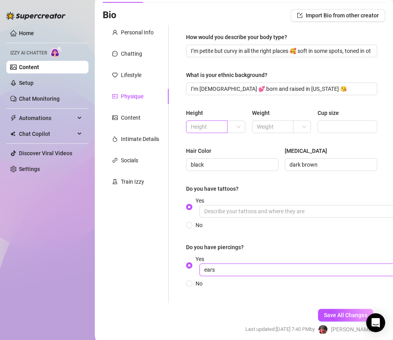
type input "ears"
click at [217, 128] on input "text" at bounding box center [206, 127] width 30 height 9
type input "N"
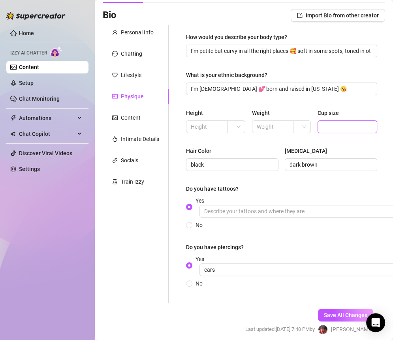
click at [324, 125] on input "Cup size" at bounding box center [347, 127] width 49 height 9
type input "N/A"
click at [338, 143] on div "How would you describe your body type? I’m petite but curvy in all the right pl…" at bounding box center [281, 164] width 191 height 262
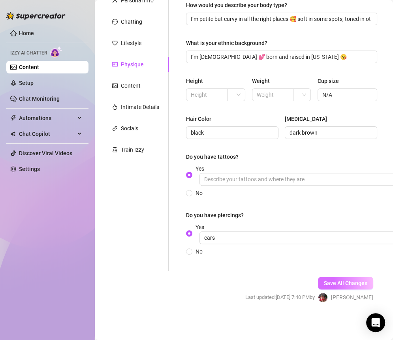
click at [324, 277] on button "Save All Changes" at bounding box center [345, 283] width 55 height 13
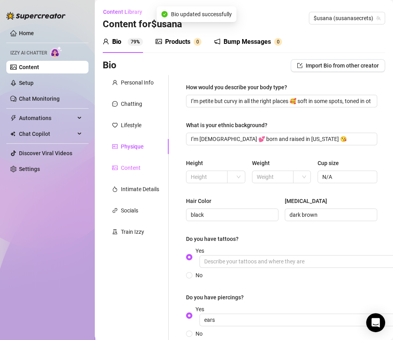
click at [141, 168] on div "Content" at bounding box center [136, 167] width 66 height 15
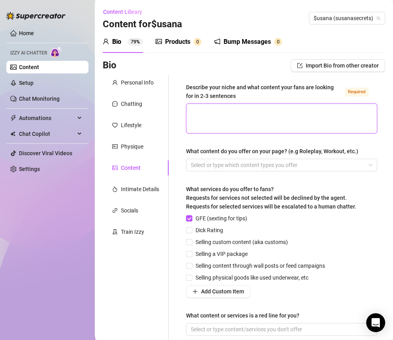
click at [259, 124] on textarea "Describe your niche and what content your fans are looking for in 2-3 sentences…" at bounding box center [282, 118] width 191 height 29
paste textarea "I’m the sweet girl-next-door who knows how to get naughty 😘 My fans love that I…"
type textarea "I’m the sweet girl-next-door who knows how to get naughty 😘 My fans love that I…"
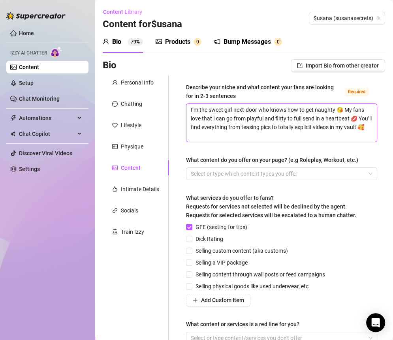
type textarea "I’m the sweet girl-next-door who knows how to get naughty 😘 My fans love that I…"
click at [228, 148] on div "Describe your niche and what content your fans are looking for in 2-3 sentences…" at bounding box center [281, 217] width 191 height 269
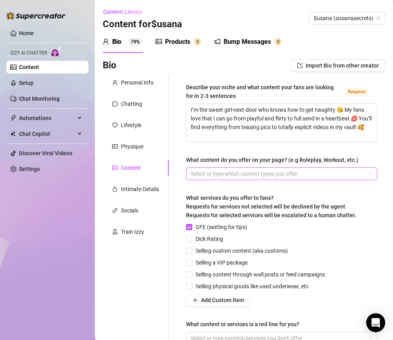
click at [200, 175] on div at bounding box center [278, 173] width 180 height 11
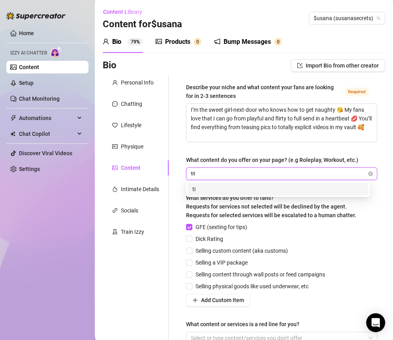
type input "tits"
click at [204, 189] on div "tits" at bounding box center [278, 189] width 172 height 9
type input "nudes"
type input "b"
type input "B/G"
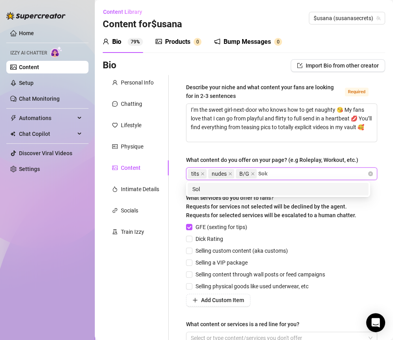
type input "Solos"
type input "Solo"
type input "Shower"
type input "Pussu"
type input "Pussy"
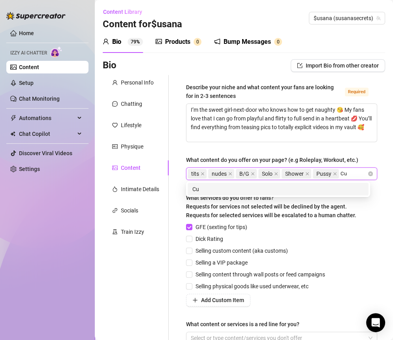
type input "Cum"
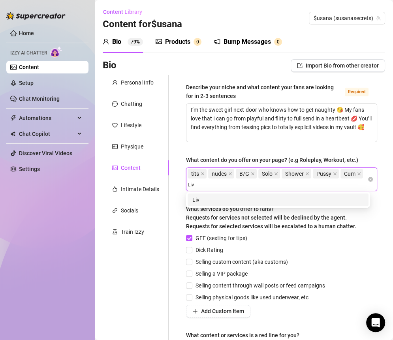
type input "Live"
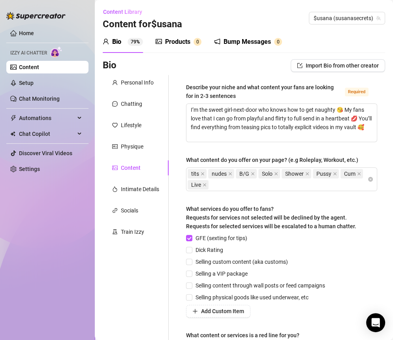
click at [175, 254] on div "Describe your niche and what content your fans are looking for in 2-3 sentences…" at bounding box center [277, 223] width 217 height 296
click at [202, 285] on span "Selling content through wall posts or feed campaigns" at bounding box center [260, 285] width 136 height 9
click at [192, 285] on input "Selling content through wall posts or feed campaigns" at bounding box center [189, 286] width 6 height 6
checkbox input "true"
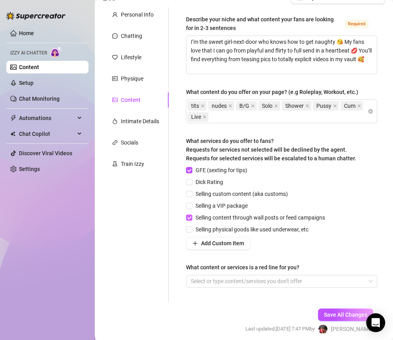
scroll to position [77, 0]
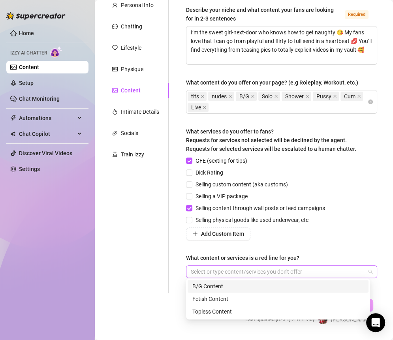
click at [221, 275] on div at bounding box center [278, 271] width 180 height 11
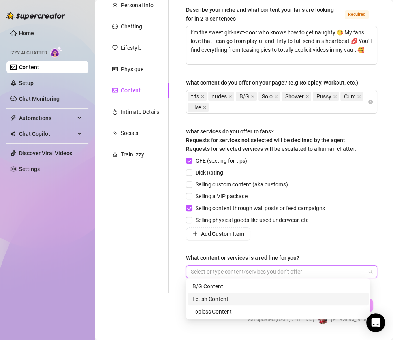
click at [214, 295] on div "Fetish Content" at bounding box center [278, 299] width 172 height 9
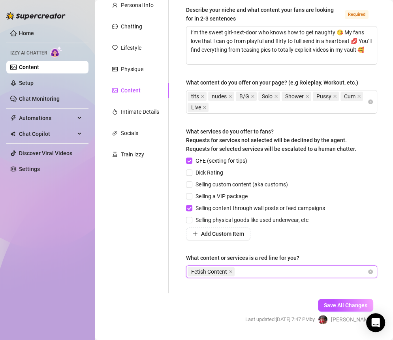
click at [251, 272] on div "Fetish Content" at bounding box center [278, 271] width 180 height 11
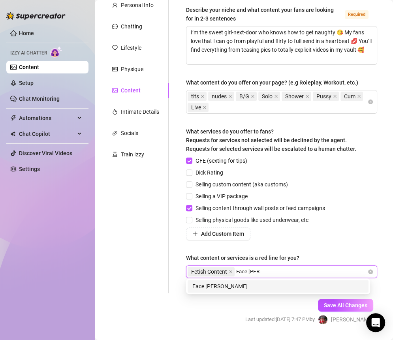
type input "Face Time"
type input "Video Call"
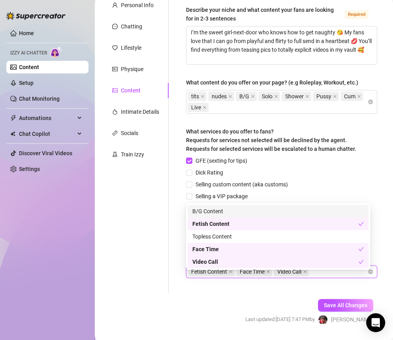
click at [338, 177] on div "GFE (sexting for tips) Dick Rating Selling custom content (aka customs) Selling…" at bounding box center [281, 199] width 191 height 84
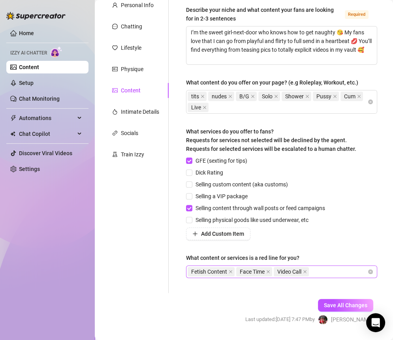
click at [329, 273] on div "Fetish Content Face Time Video Call" at bounding box center [278, 271] width 180 height 11
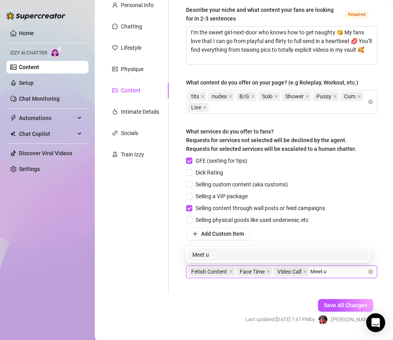
type input "Meet up"
type input "Link up"
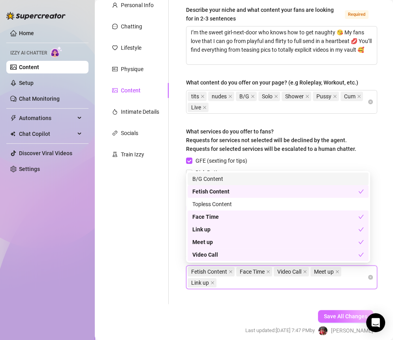
click at [338, 317] on span "Save All Changes" at bounding box center [345, 316] width 43 height 6
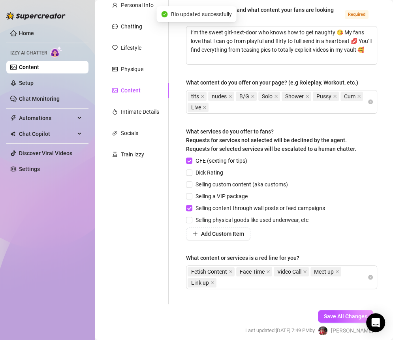
scroll to position [0, 0]
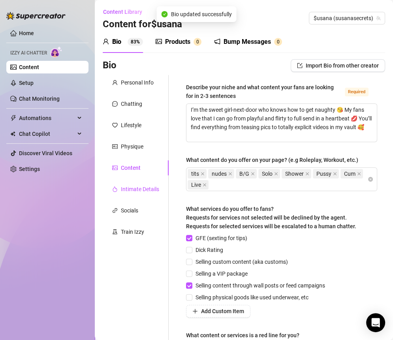
click at [148, 188] on div "Intimate Details" at bounding box center [140, 189] width 38 height 9
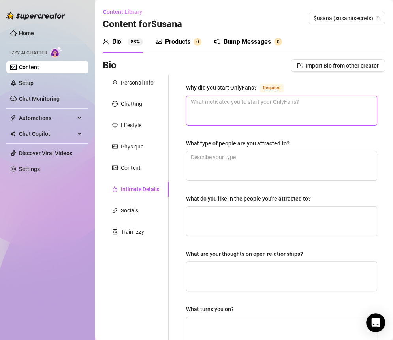
click at [205, 104] on textarea "Why did you start OnlyFans? Required" at bounding box center [282, 110] width 191 height 29
paste textarea "Honestly, I wanted to have fun, be creative, and make a little extra while feel…"
type textarea "Honestly, I wanted to have fun, be creative, and make a little extra while feel…"
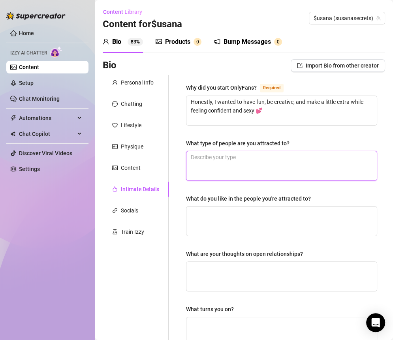
click at [206, 158] on textarea "What type of people are you attracted to?" at bounding box center [282, 165] width 191 height 29
paste textarea "I love confident, playful, flirty types 🥰 Bonus points if you can make me laugh."
type textarea "I love confident, playful, flirty types 🥰 Bonus points if you can make me laugh."
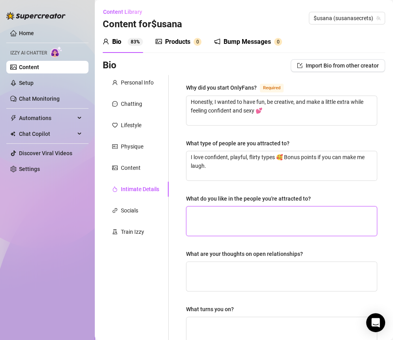
click at [244, 211] on textarea "What do you like in the people you're attracted to?" at bounding box center [282, 221] width 191 height 29
paste textarea "A mix of sweetness and boldness 💋 Someone who can be respectful but also knows …"
type textarea "A mix of sweetness and boldness 💋 Someone who can be respectful but also knows …"
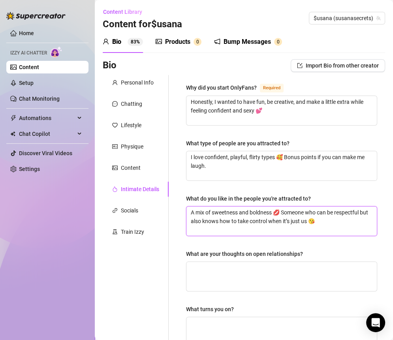
type textarea "A mix of sweetness and boldness 💋 Someone who can be respectful but also knows …"
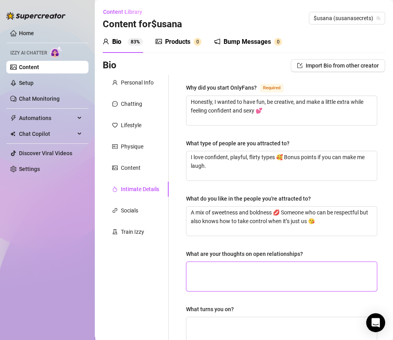
click at [212, 266] on textarea "What are your thoughts on open relationships?" at bounding box center [282, 276] width 191 height 29
paste textarea "I think they can work if both people are totally honest and comfortable with it…"
type textarea "I think they can work if both people are totally honest and comfortable with it…"
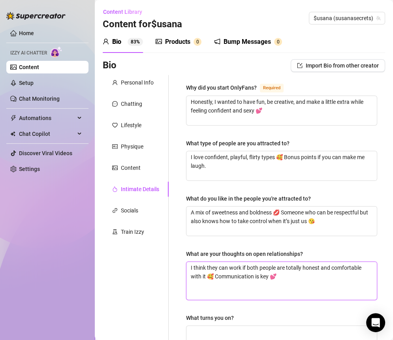
type textarea "I think they can work if both people are totally honest and comfortable with it…"
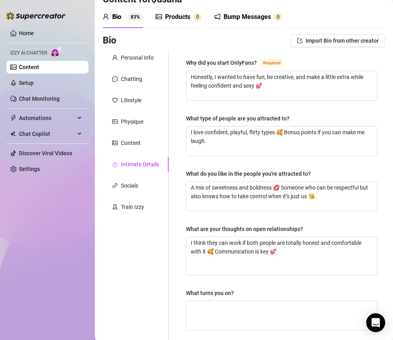
click at [208, 275] on div "Why did you start OnlyFans? Required Honestly, I wanted to have fun, be creativ…" at bounding box center [281, 253] width 191 height 390
click at [207, 269] on textarea "I think they can work if both people are totally honest and comfortable with it…" at bounding box center [282, 256] width 191 height 38
type textarea "I think they can work if both people are totally honest and comfortable with it…"
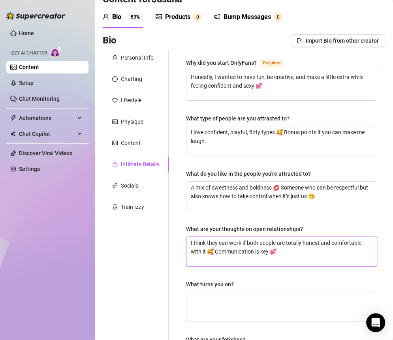
type textarea "I think they can work if both people are totally honest and comfortable with it…"
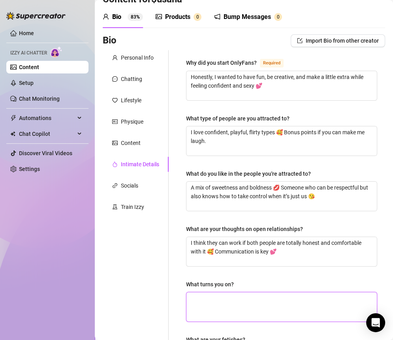
click at [243, 311] on textarea "What turns you on?" at bounding box center [282, 306] width 191 height 29
paste textarea "Slow teasing, neck kisses, and knowing someone’s totally obsessed with me 💋"
type textarea "Slow teasing, neck kisses, and knowing someone’s totally obsessed with me 💋"
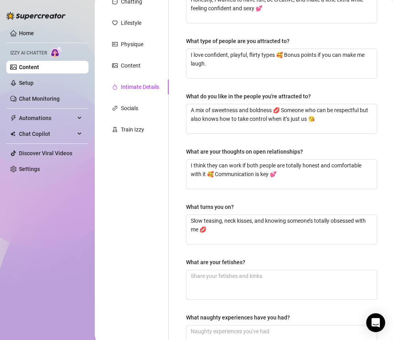
scroll to position [117, 0]
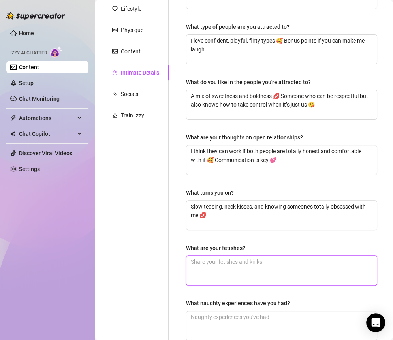
click at [206, 262] on textarea "What are your fetishes?" at bounding box center [282, 270] width 191 height 29
paste textarea "I’m into light dom/sub play, being told what to do, and playful roleplay 😘"
type textarea "I’m into light dom/sub play, being told what to do, and playful roleplay 😘"
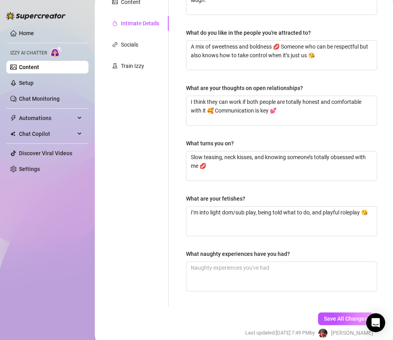
scroll to position [192, 0]
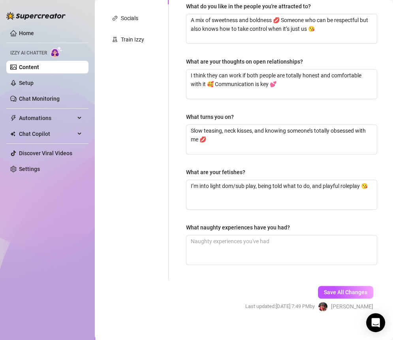
click at [226, 264] on div "Why did you start OnlyFans? Required Honestly, I wanted to have fun, be creativ…" at bounding box center [281, 82] width 191 height 382
click at [217, 242] on textarea "What naughty experiences have you had?" at bounding box center [282, 250] width 191 height 29
paste textarea "Let’s just say… I’ve had my share of beach makeouts, risky public moments, and …"
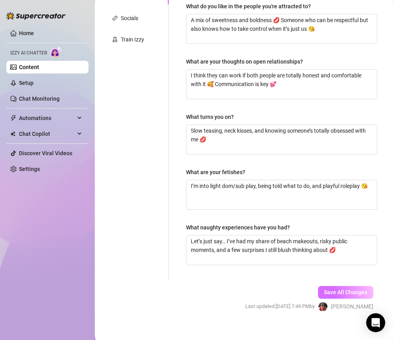
click at [338, 289] on span "Save All Changes" at bounding box center [345, 292] width 43 height 6
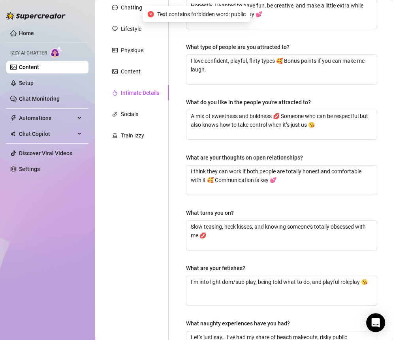
scroll to position [198, 0]
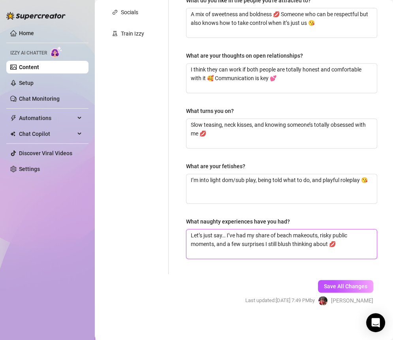
click at [338, 237] on textarea "Let’s just say… I’ve had my share of beach makeouts, risky public moments, and …" at bounding box center [282, 244] width 191 height 29
click at [338, 232] on textarea "Let’s just say… I’ve had my share of beach makeouts, risky public moments, and …" at bounding box center [282, 244] width 191 height 29
click at [216, 241] on textarea "Let’s just say… I’ve had my share of beach makeouts, risky places moments, and …" at bounding box center [282, 244] width 191 height 29
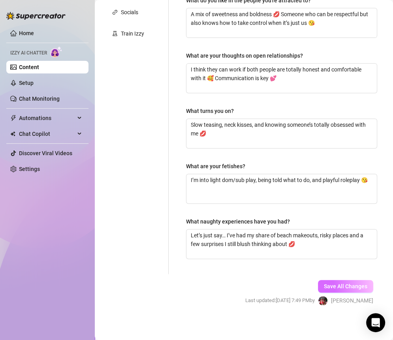
click at [324, 286] on span "Save All Changes" at bounding box center [345, 286] width 43 height 6
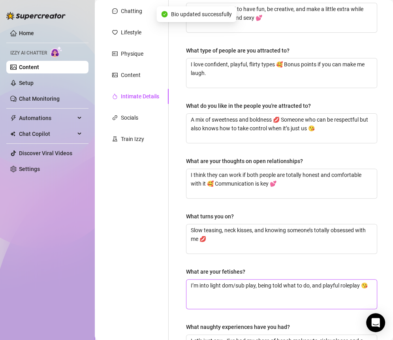
scroll to position [0, 0]
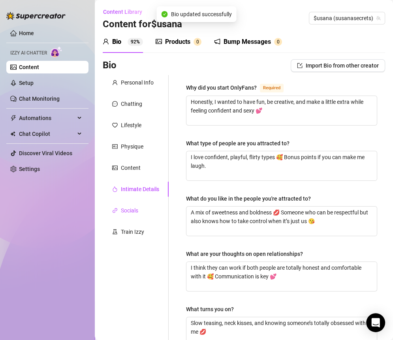
click at [135, 212] on div "Socials" at bounding box center [129, 210] width 17 height 9
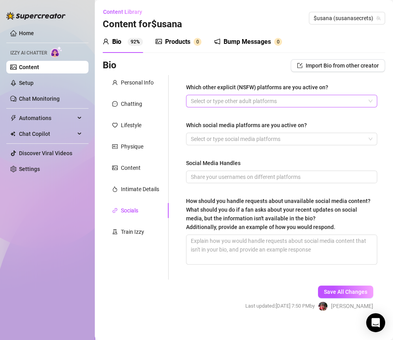
click at [192, 98] on div at bounding box center [278, 101] width 180 height 11
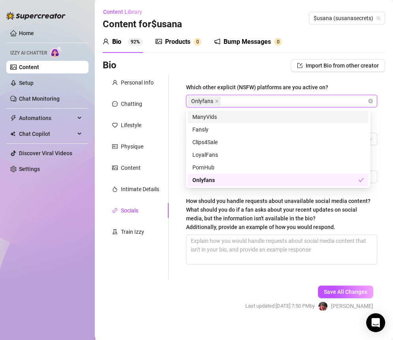
click at [205, 69] on div "Bio Import Bio from other creator" at bounding box center [244, 65] width 283 height 13
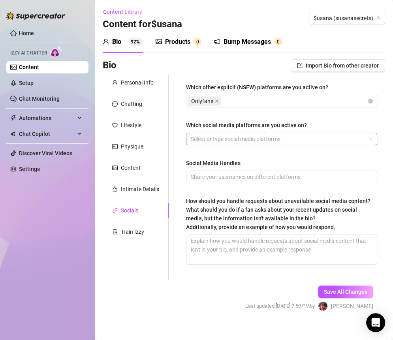
click at [228, 136] on div at bounding box center [278, 139] width 180 height 11
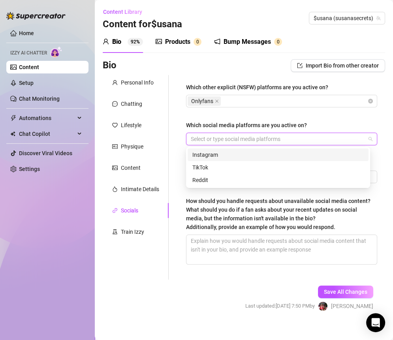
click at [222, 138] on div at bounding box center [278, 139] width 180 height 11
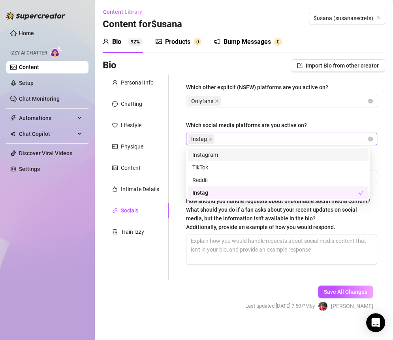
click at [209, 139] on icon "close" at bounding box center [211, 139] width 4 height 4
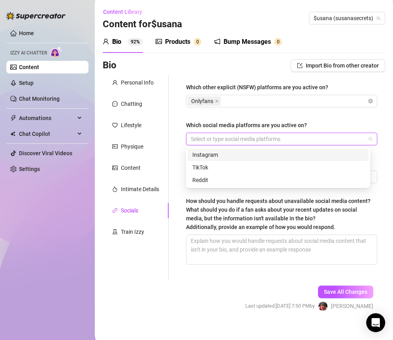
click at [213, 151] on div "Instagram" at bounding box center [278, 155] width 172 height 9
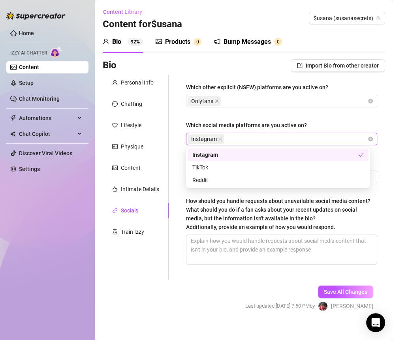
click at [243, 143] on div "Instagram" at bounding box center [278, 139] width 180 height 11
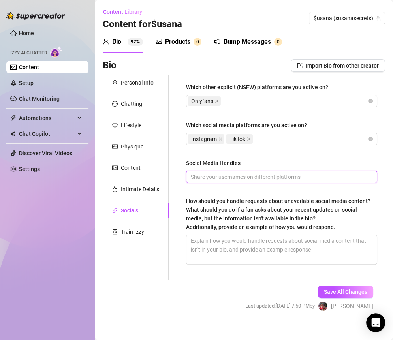
click at [221, 177] on input "Social Media Handles" at bounding box center [281, 177] width 180 height 9
click at [271, 178] on input "[PERSON_NAME].[PERSON_NAME]" at bounding box center [281, 177] width 180 height 9
click at [191, 177] on input "[PERSON_NAME].[PERSON_NAME] @susanamelchor" at bounding box center [281, 177] width 180 height 9
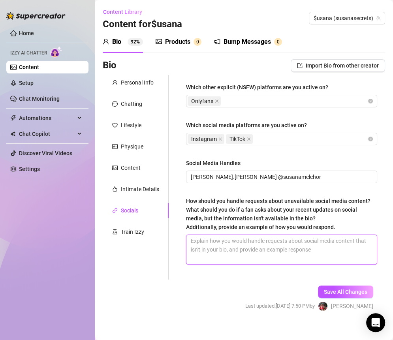
click at [238, 255] on textarea "How should you handle requests about unavailable social media content? What sho…" at bounding box center [282, 249] width 191 height 29
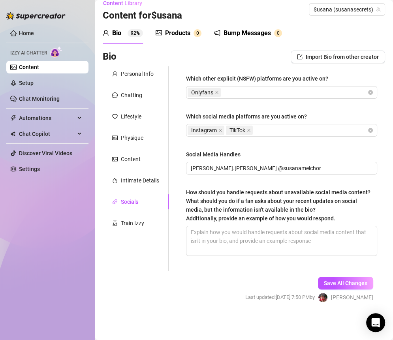
click at [323, 212] on div "How should you handle requests about unavailable social media content? What sho…" at bounding box center [279, 205] width 186 height 35
click at [323, 226] on textarea "How should you handle requests about unavailable social media content? What sho…" at bounding box center [282, 240] width 191 height 29
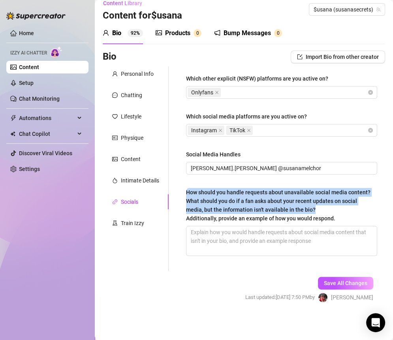
drag, startPoint x: 319, startPoint y: 211, endPoint x: 174, endPoint y: 189, distance: 147.1
click at [174, 189] on div "Which other explicit (NSFW) platforms are you active on? Onlyfans Which social …" at bounding box center [277, 168] width 217 height 205
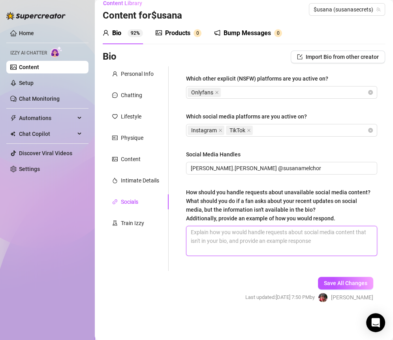
click at [217, 236] on textarea "How should you handle requests about unavailable social media content? What sho…" at bounding box center [282, 240] width 191 height 29
paste textarea "Aww babe, I don’t have that posted anywhere right now 💕 I mostly keep my spicy …"
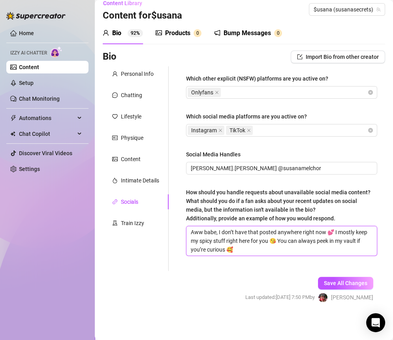
click at [268, 248] on textarea "Aww babe, I don’t have that posted anywhere right now 💕 I mostly keep my spicy …" at bounding box center [282, 240] width 191 height 29
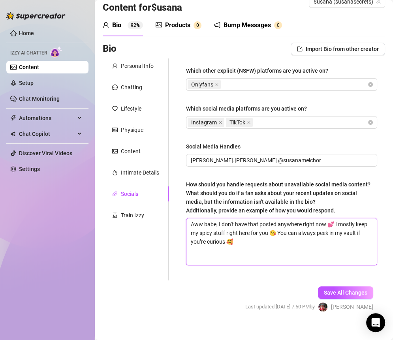
scroll to position [0, 0]
paste textarea "Hmm I don’t think I put that in my bio yet, cutie 💋 Wanna just ask me here inst…"
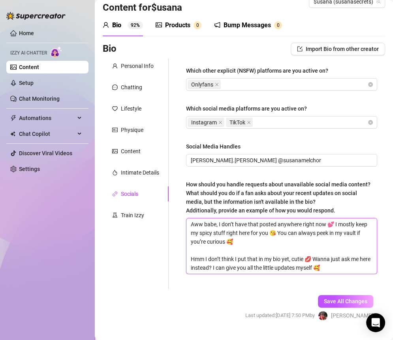
scroll to position [43, 0]
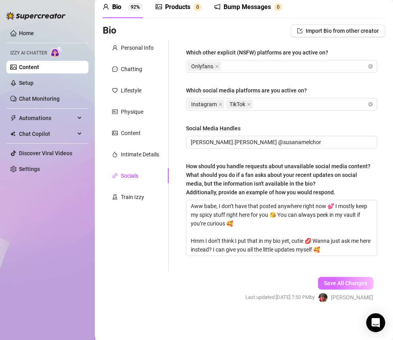
click at [336, 283] on span "Save All Changes" at bounding box center [345, 283] width 43 height 6
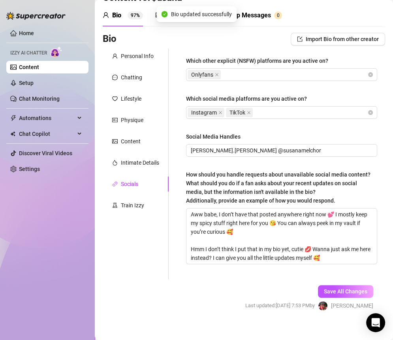
scroll to position [0, 0]
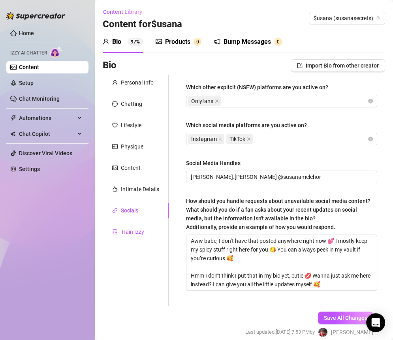
click at [132, 232] on div "Train Izzy" at bounding box center [132, 232] width 23 height 9
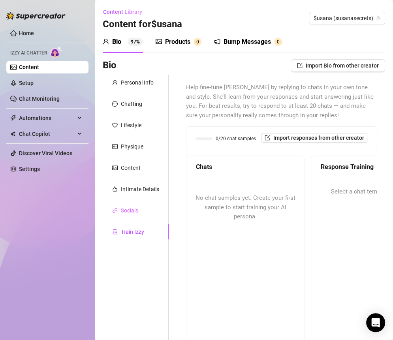
click at [145, 207] on div "Socials" at bounding box center [136, 210] width 66 height 15
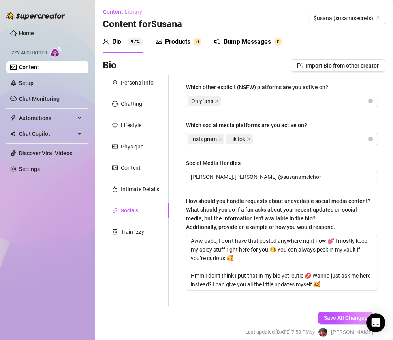
click at [238, 43] on div "Bump Messages" at bounding box center [247, 41] width 47 height 9
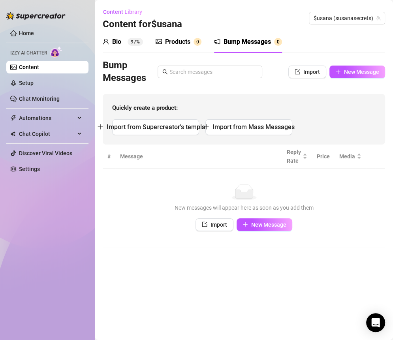
click at [119, 210] on div "New messages will appear here as soon as you add them" at bounding box center [244, 208] width 267 height 9
click at [319, 71] on span "Import" at bounding box center [312, 72] width 17 height 6
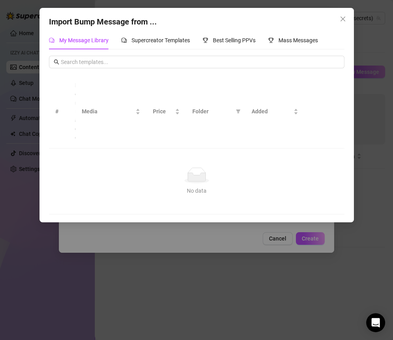
click at [338, 16] on icon "close" at bounding box center [343, 19] width 6 height 6
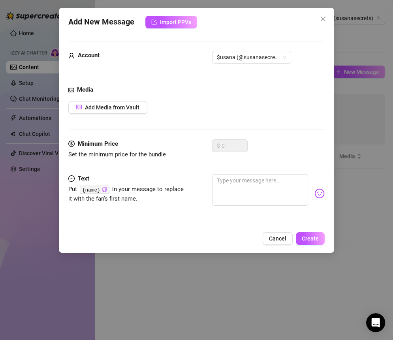
click at [275, 240] on span "Cancel" at bounding box center [277, 239] width 17 height 6
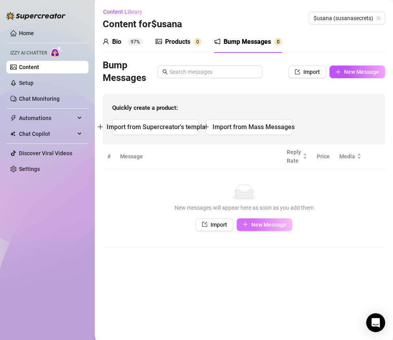
click at [278, 224] on span "New Message" at bounding box center [268, 225] width 35 height 6
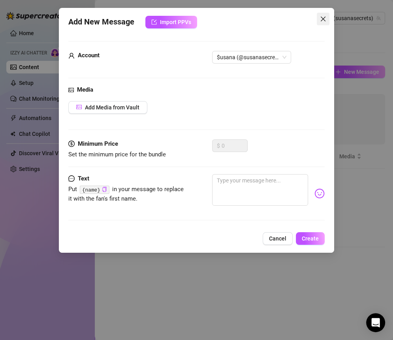
click at [323, 21] on icon "close" at bounding box center [323, 19] width 6 height 6
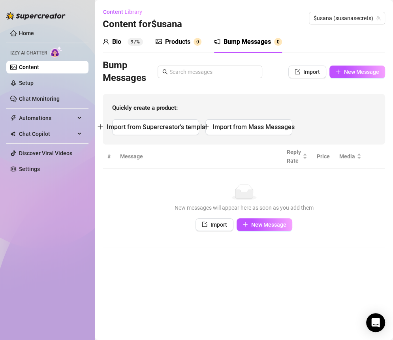
click at [259, 40] on div "Bump Messages" at bounding box center [247, 41] width 47 height 9
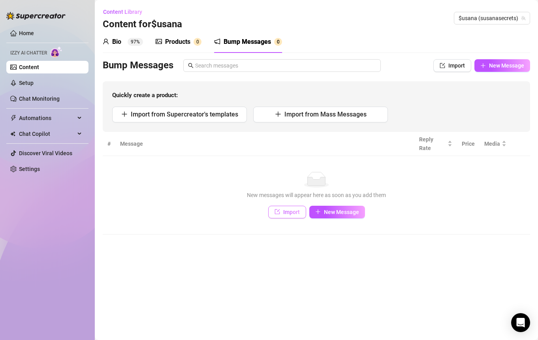
click at [295, 209] on span "Import" at bounding box center [291, 212] width 17 height 6
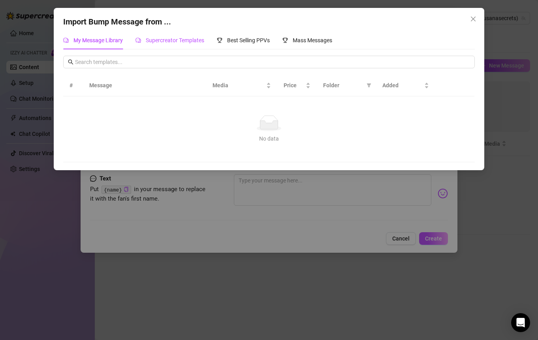
click at [193, 42] on span "Supercreator Templates" at bounding box center [175, 40] width 58 height 6
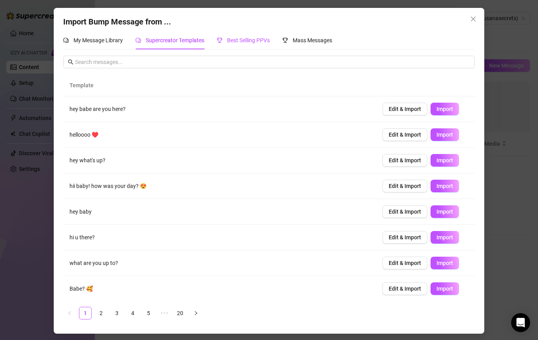
click at [229, 40] on span "Best Selling PPVs" at bounding box center [248, 40] width 43 height 6
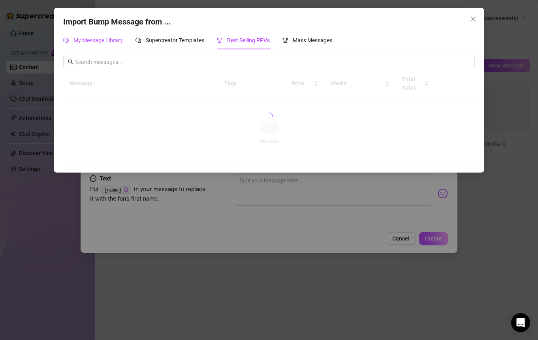
click at [120, 45] on div "My Message Library" at bounding box center [93, 40] width 60 height 9
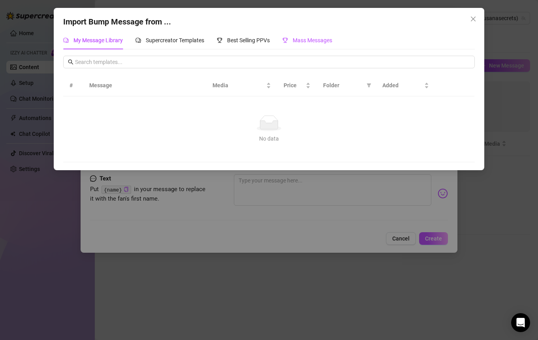
click at [311, 40] on span "Mass Messages" at bounding box center [313, 40] width 40 height 6
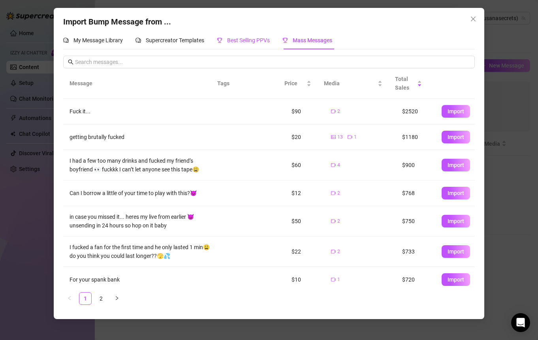
click at [257, 44] on div "Best Selling PPVs" at bounding box center [243, 40] width 53 height 9
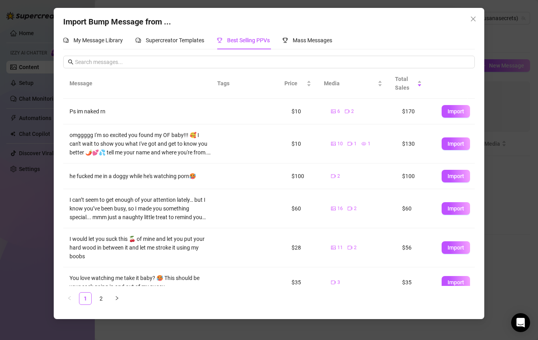
click at [338, 19] on icon "close" at bounding box center [473, 19] width 5 height 5
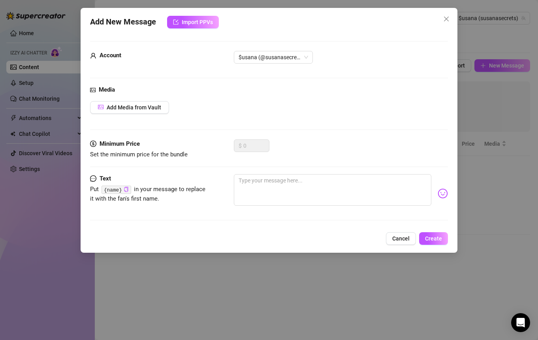
click at [338, 236] on span "Cancel" at bounding box center [400, 239] width 17 height 6
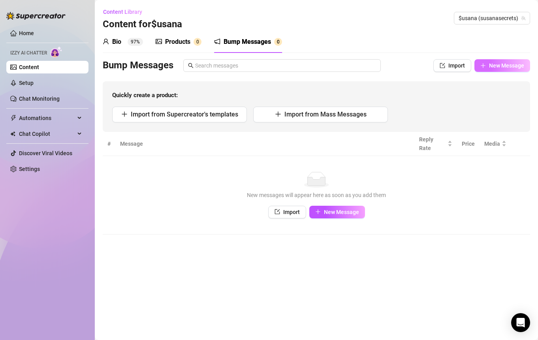
click at [338, 66] on span "New Message" at bounding box center [506, 65] width 35 height 6
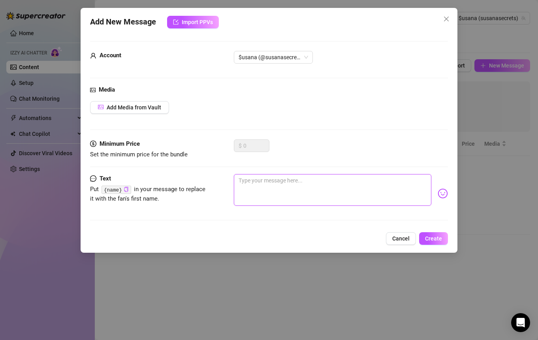
click at [278, 181] on textarea at bounding box center [332, 190] width 197 height 32
click at [264, 189] on textarea at bounding box center [332, 190] width 197 height 32
paste textarea "I could send you something sweet..."
click at [338, 237] on span "Create" at bounding box center [433, 239] width 17 height 6
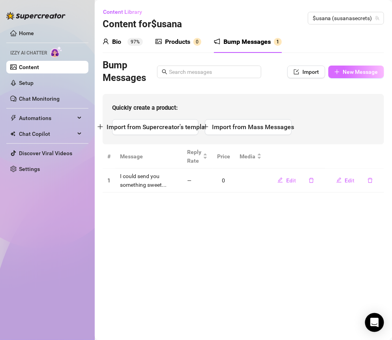
click at [338, 70] on span "New Message" at bounding box center [360, 72] width 35 height 6
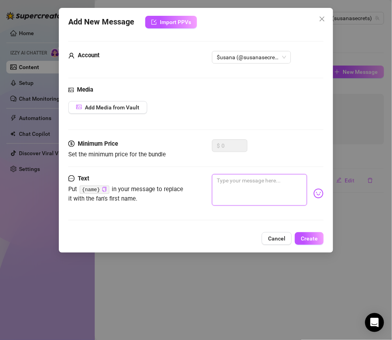
click at [233, 180] on textarea at bounding box center [259, 190] width 95 height 32
paste textarea "You’ve been on my mind all day"
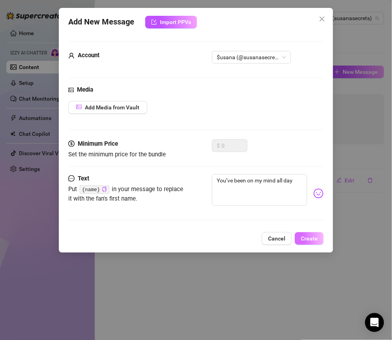
click at [305, 240] on span "Create" at bounding box center [309, 239] width 17 height 6
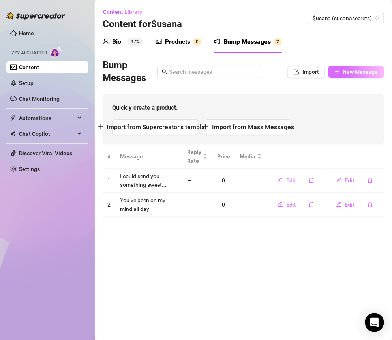
click at [338, 74] on span "New Message" at bounding box center [360, 72] width 35 height 6
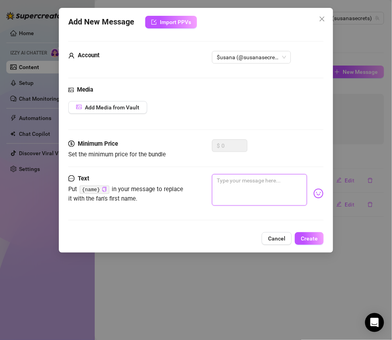
click at [240, 180] on textarea at bounding box center [259, 190] width 95 height 32
paste textarea "I’ve got a sneaky idea in mind..."
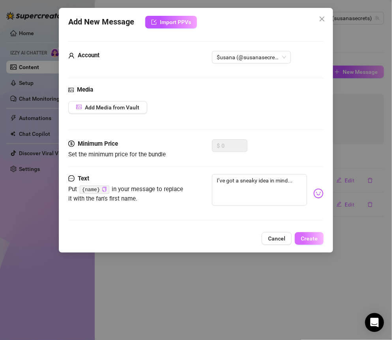
click at [305, 239] on span "Create" at bounding box center [309, 239] width 17 height 6
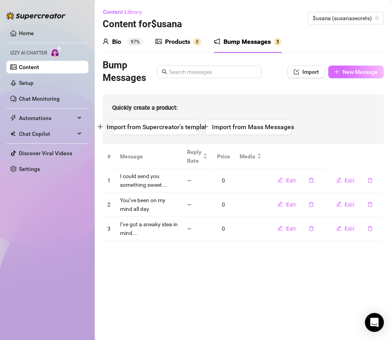
click at [338, 72] on span "New Message" at bounding box center [360, 72] width 35 height 6
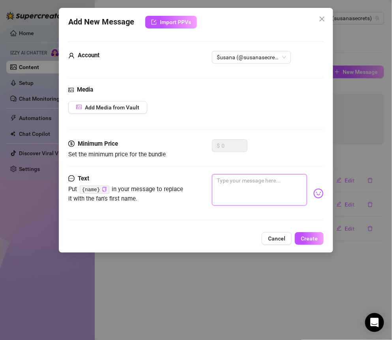
click at [237, 181] on textarea at bounding box center [259, 190] width 95 height 32
paste textarea "I’ve got something naughty in mind"
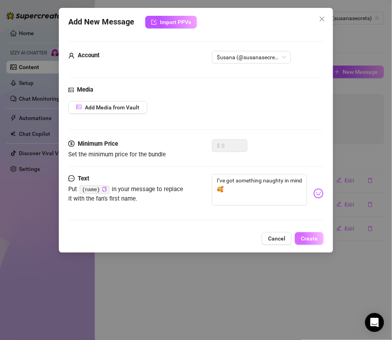
click at [309, 236] on span "Create" at bounding box center [309, 239] width 17 height 6
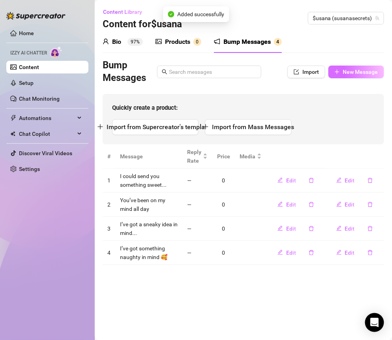
click at [338, 71] on span "New Message" at bounding box center [360, 72] width 35 height 6
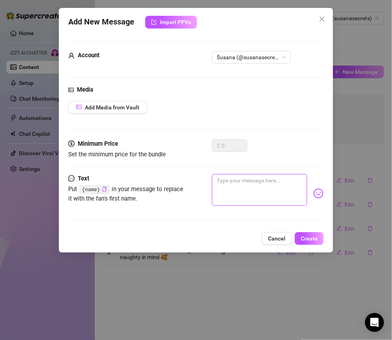
click at [228, 182] on textarea at bounding box center [259, 190] width 95 height 32
click at [233, 183] on textarea at bounding box center [259, 190] width 95 height 32
paste textarea "I could send you something sweet..."
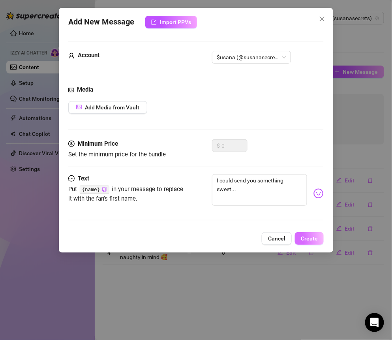
click at [311, 236] on span "Create" at bounding box center [309, 239] width 17 height 6
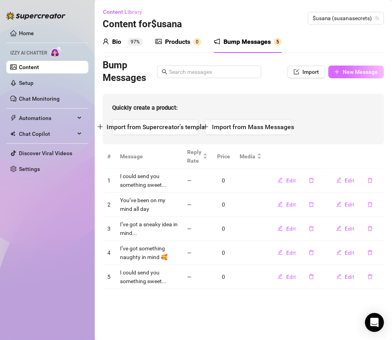
click at [338, 70] on button "New Message" at bounding box center [357, 72] width 56 height 13
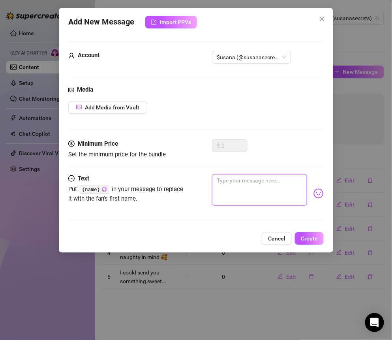
click at [263, 190] on textarea at bounding box center [259, 190] width 95 height 32
paste textarea "i’m lowkey in my teasing era"
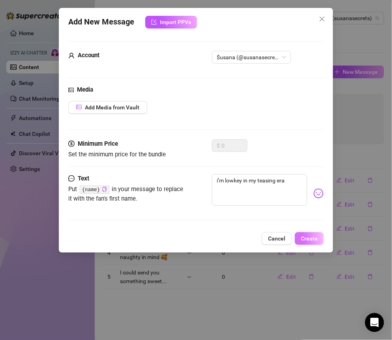
click at [311, 233] on button "Create" at bounding box center [309, 238] width 29 height 13
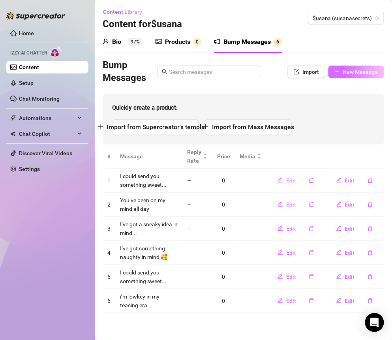
click at [338, 77] on button "New Message" at bounding box center [357, 72] width 56 height 13
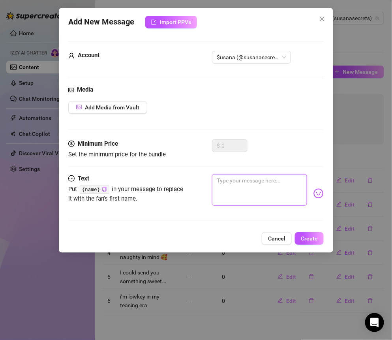
click at [232, 177] on textarea at bounding box center [259, 190] width 95 height 32
paste textarea "what are you up to right now? 👀"
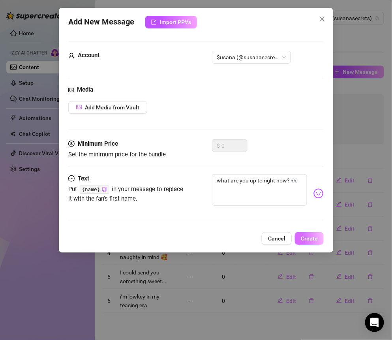
click at [309, 237] on span "Create" at bounding box center [309, 239] width 17 height 6
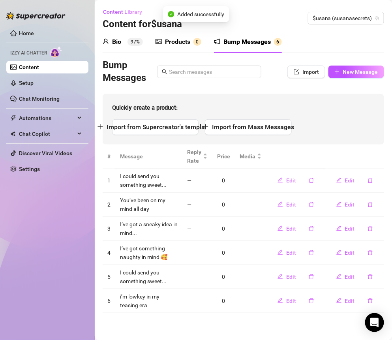
click at [338, 96] on div "Quickly create a product: Import from Supercreator's templates Import from Mass…" at bounding box center [244, 119] width 282 height 51
click at [338, 68] on button "New Message" at bounding box center [357, 72] width 56 height 13
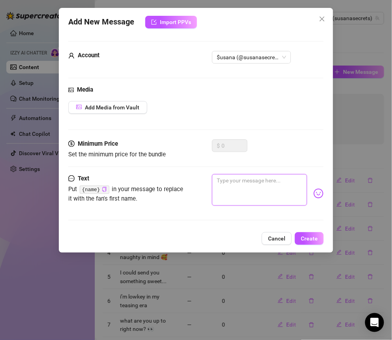
click at [226, 179] on textarea at bounding box center [259, 190] width 95 height 32
paste textarea "wanna play a lil game with me? 😈"
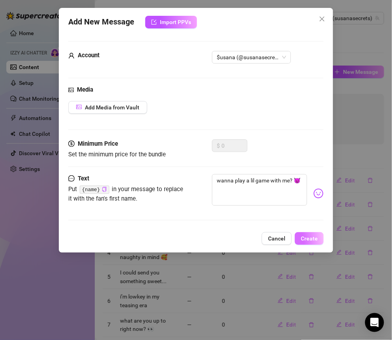
click at [307, 234] on button "Create" at bounding box center [309, 238] width 29 height 13
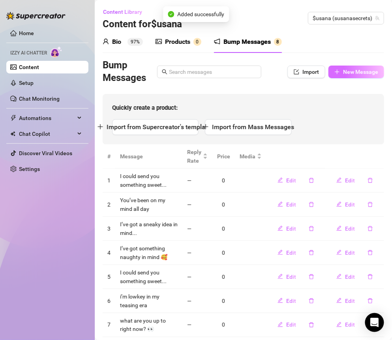
click at [338, 72] on span "New Message" at bounding box center [360, 72] width 35 height 6
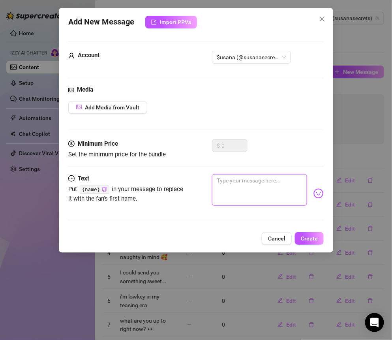
click at [251, 189] on textarea at bounding box center [259, 190] width 95 height 32
paste textarea "guess where my fingers are right now 👅"
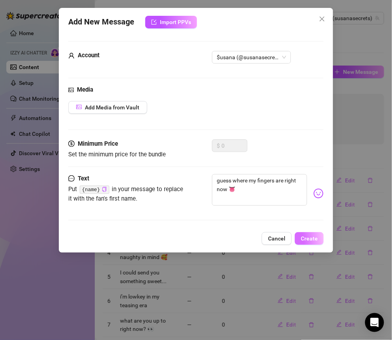
click at [312, 236] on span "Create" at bounding box center [309, 239] width 17 height 6
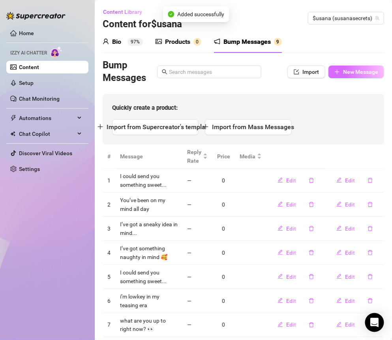
click at [338, 70] on span "New Message" at bounding box center [360, 72] width 35 height 6
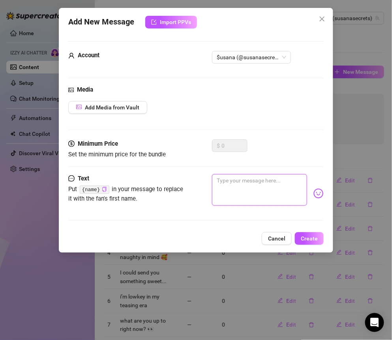
click at [259, 192] on textarea at bounding box center [259, 190] width 95 height 32
paste textarea "i found something i really wanna show you 😘"
click at [326, 238] on div "Add New Message Import PPVs Account $usana (@susanasecrets) Media Add Media fro…" at bounding box center [196, 130] width 275 height 245
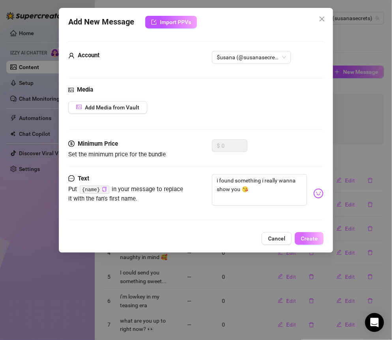
click at [321, 238] on button "Create" at bounding box center [309, 238] width 29 height 13
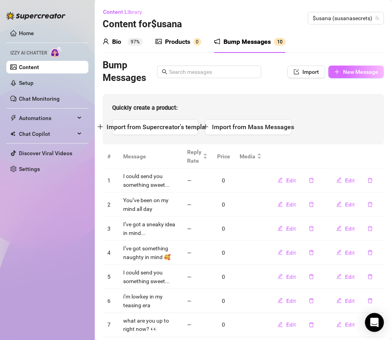
click at [338, 71] on span "New Message" at bounding box center [360, 72] width 35 height 6
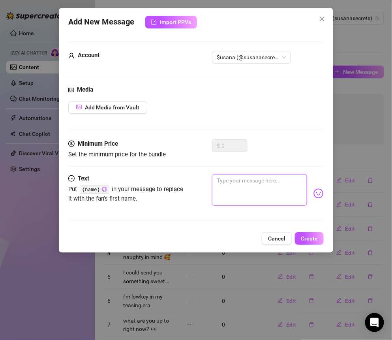
click at [278, 189] on textarea at bounding box center [259, 190] width 95 height 32
paste textarea "i dare you to say something dirtier than what’s in my mind rn 😋"
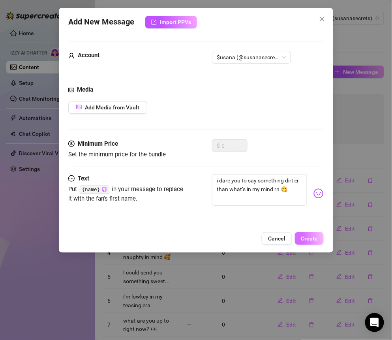
click at [304, 233] on button "Create" at bounding box center [309, 238] width 29 height 13
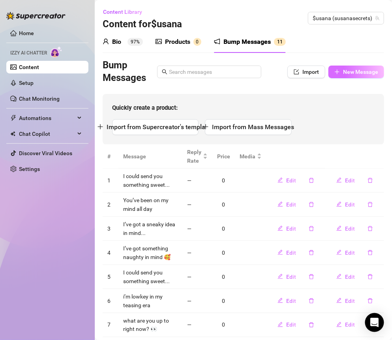
click at [338, 74] on span "New Message" at bounding box center [360, 72] width 35 height 6
click at [338, 68] on button "New Message" at bounding box center [357, 72] width 56 height 13
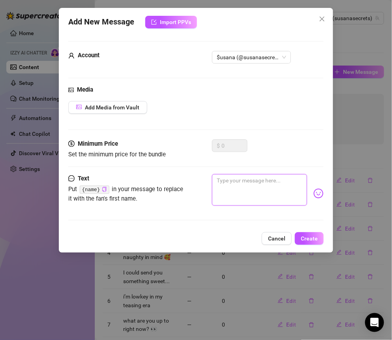
click at [263, 182] on textarea at bounding box center [259, 190] width 95 height 32
click at [228, 185] on textarea at bounding box center [259, 190] width 95 height 32
paste textarea "you ever been distracted by a wet pussy? 🥵"
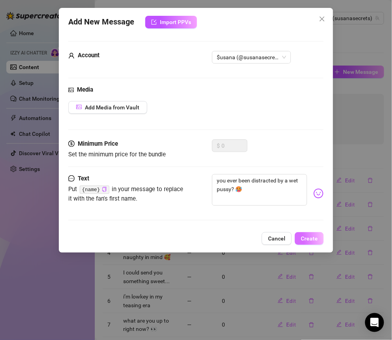
click at [307, 232] on button "Create" at bounding box center [309, 238] width 29 height 13
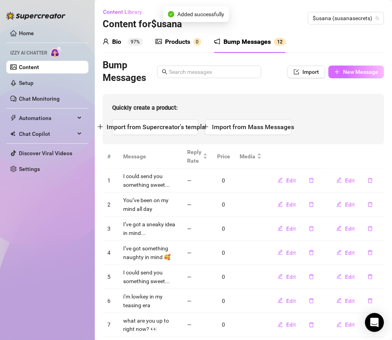
click at [338, 70] on span "New Message" at bounding box center [360, 72] width 35 height 6
click at [338, 69] on span "New Message" at bounding box center [360, 72] width 35 height 6
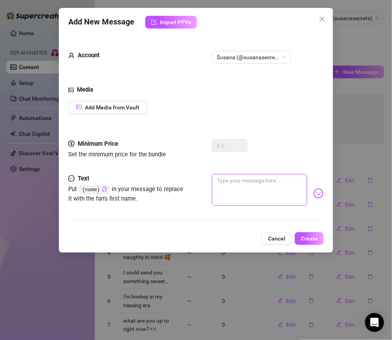
click at [287, 191] on textarea at bounding box center [259, 190] width 95 height 32
paste textarea "i’m not gonna behave [DATE] 😈"
click at [304, 229] on div "Add New Message Import PPVs Account $usana (@susanasecrets) Media Add Media fro…" at bounding box center [196, 130] width 275 height 245
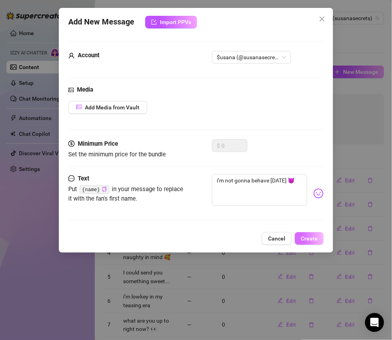
click at [304, 239] on span "Create" at bounding box center [309, 239] width 17 height 6
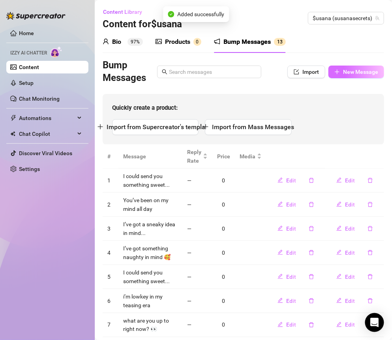
click at [338, 74] on span "New Message" at bounding box center [360, 72] width 35 height 6
click at [338, 76] on button "New Message" at bounding box center [357, 72] width 56 height 13
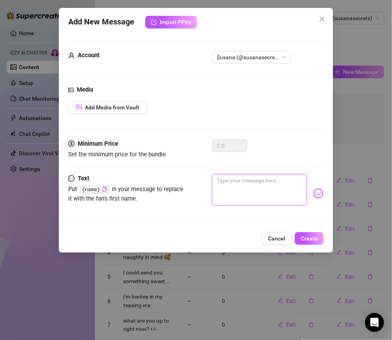
click at [242, 204] on textarea at bounding box center [259, 190] width 95 height 32
paste textarea "wanna know a secret? 😏"
click at [311, 243] on button "Create" at bounding box center [309, 238] width 29 height 13
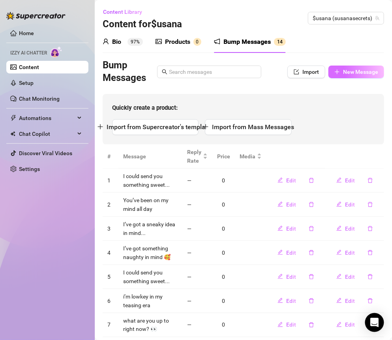
click at [338, 72] on span "New Message" at bounding box center [360, 72] width 35 height 6
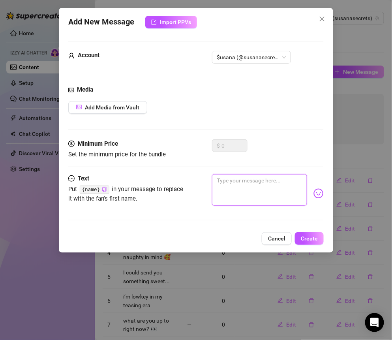
click at [254, 187] on textarea at bounding box center [259, 190] width 95 height 32
paste textarea "i just took a cute lil pic for you 😘"
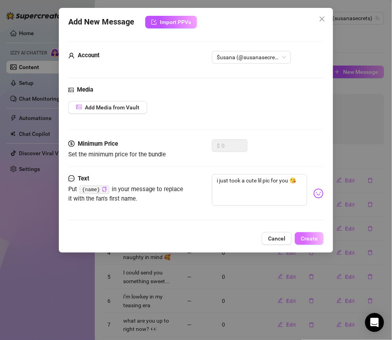
click at [310, 240] on span "Create" at bounding box center [309, 239] width 17 height 6
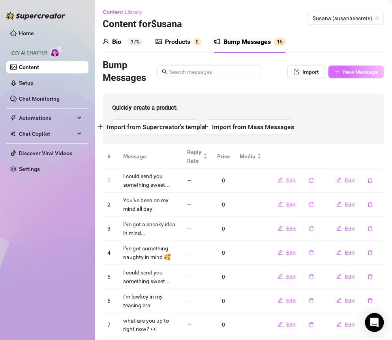
click at [338, 72] on span "New Message" at bounding box center [360, 72] width 35 height 6
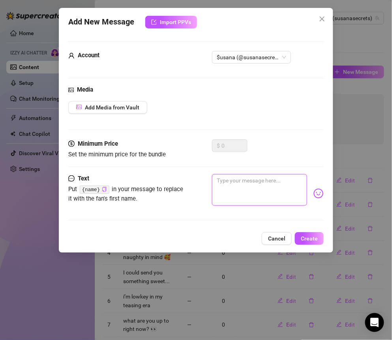
click at [274, 183] on textarea at bounding box center [259, 190] width 95 height 32
paste textarea "You look like someone who needs a little direction 💋"
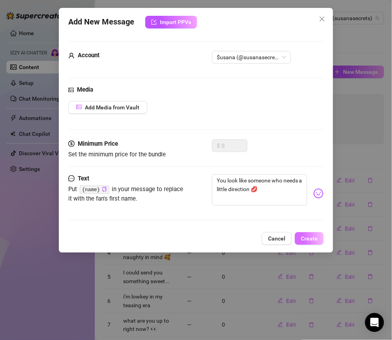
click at [307, 233] on button "Create" at bounding box center [309, 238] width 29 height 13
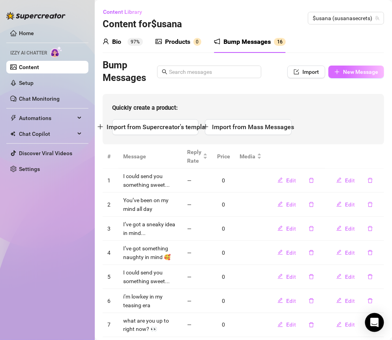
click at [338, 75] on button "New Message" at bounding box center [357, 72] width 56 height 13
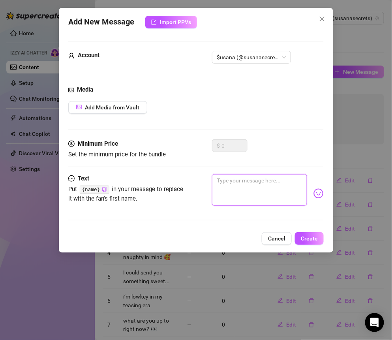
click at [253, 186] on textarea at bounding box center [259, 190] width 95 height 32
paste textarea "I've got a roleplay fantasy..."
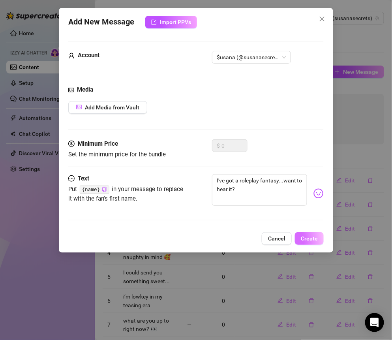
click at [311, 237] on span "Create" at bounding box center [309, 239] width 17 height 6
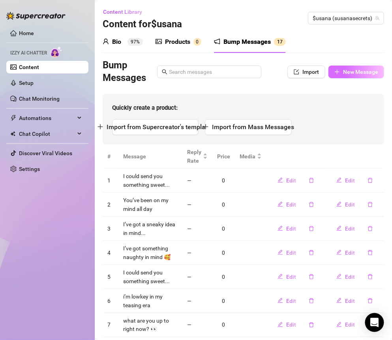
click at [338, 69] on span "New Message" at bounding box center [360, 72] width 35 height 6
click at [338, 75] on span "New Message" at bounding box center [360, 72] width 35 height 6
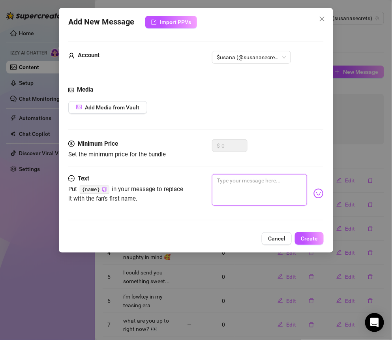
click at [232, 184] on textarea at bounding box center [259, 190] width 95 height 32
paste textarea "Guess who's online again?"
click at [302, 232] on button "Create" at bounding box center [309, 238] width 29 height 13
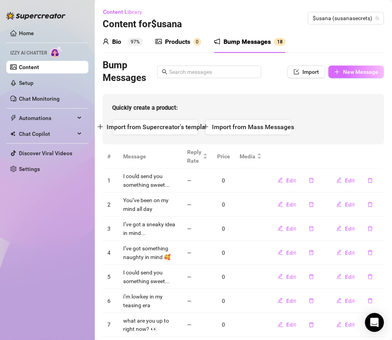
click at [334, 73] on button "New Message" at bounding box center [357, 72] width 56 height 13
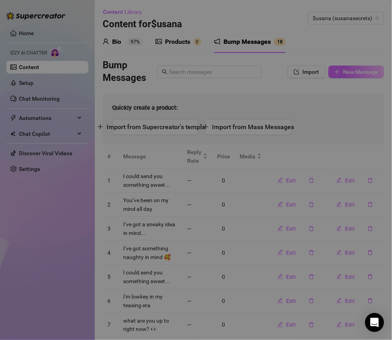
click at [334, 73] on div "Add New Message Import PPVs Account 154282415 Media Add Media from Vault Minimu…" at bounding box center [196, 170] width 392 height 340
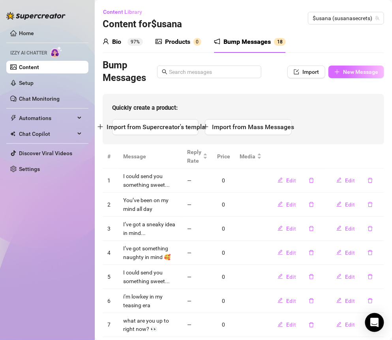
click at [338, 69] on span "New Message" at bounding box center [360, 72] width 35 height 6
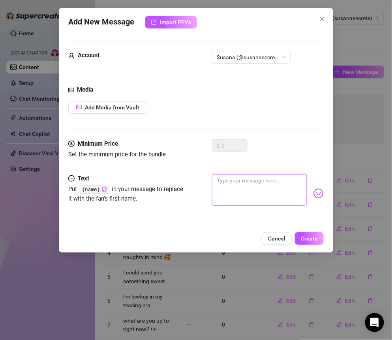
click at [269, 179] on textarea at bounding box center [259, 190] width 95 height 32
paste textarea "You ready to lose control? 💦"
click at [308, 232] on button "Create" at bounding box center [309, 238] width 29 height 13
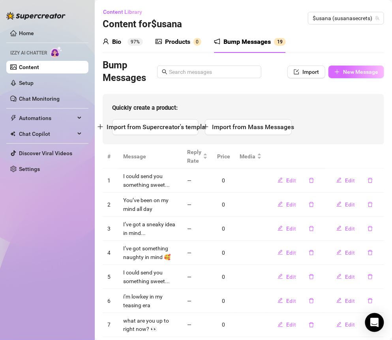
click at [335, 73] on icon "plus" at bounding box center [338, 72] width 6 height 6
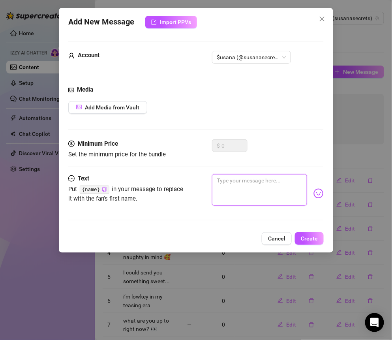
click at [261, 185] on textarea at bounding box center [259, 190] width 95 height 32
paste textarea "I’m in the mood to tease."
click at [309, 243] on button "Create" at bounding box center [309, 238] width 29 height 13
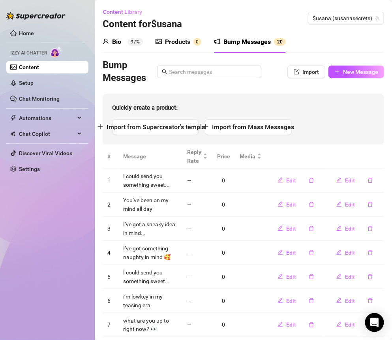
click at [39, 68] on link "Content" at bounding box center [29, 67] width 20 height 6
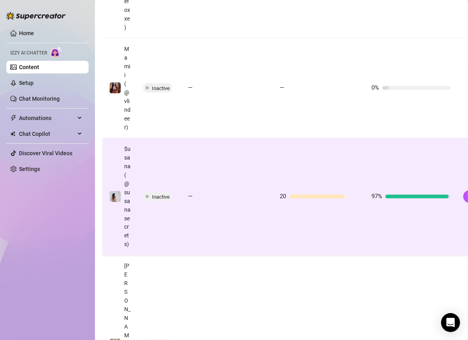
scroll to position [945, 0]
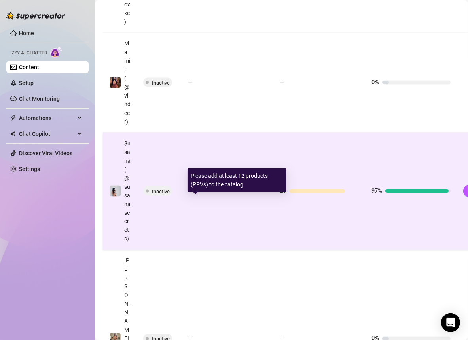
click at [190, 194] on span "—" at bounding box center [190, 190] width 5 height 7
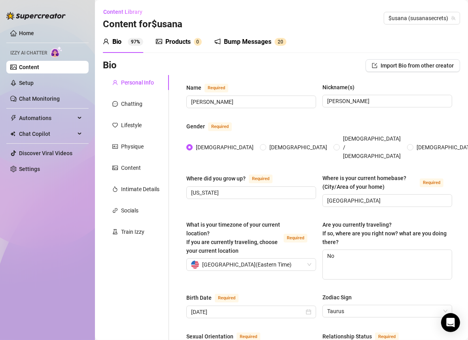
click at [186, 46] on div "Products" at bounding box center [177, 41] width 25 height 9
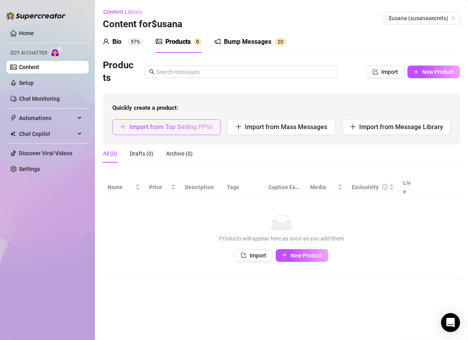
click at [181, 132] on button "Import from Top Selling PPVs" at bounding box center [166, 127] width 108 height 16
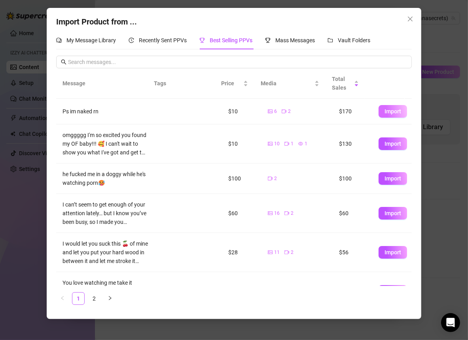
click at [338, 112] on span "Import" at bounding box center [392, 111] width 17 height 6
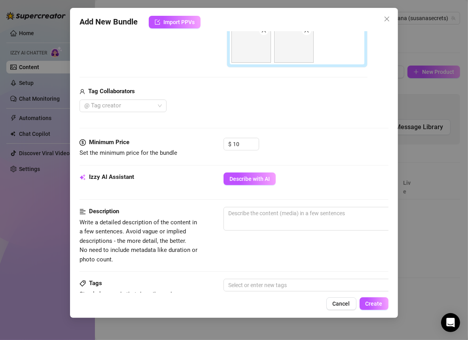
scroll to position [491, 0]
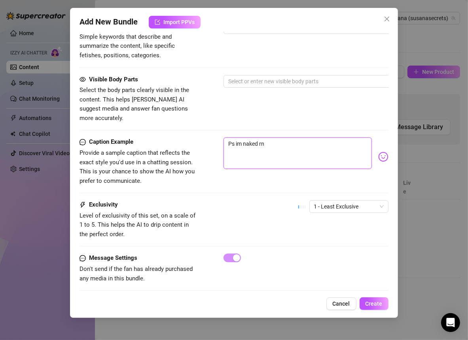
drag, startPoint x: 283, startPoint y: 133, endPoint x: 152, endPoint y: 129, distance: 130.5
click at [153, 138] on div "Caption Example Provide a sample caption that reflects the exact style you'd us…" at bounding box center [233, 162] width 308 height 48
click at [338, 302] on span "Create" at bounding box center [373, 304] width 17 height 6
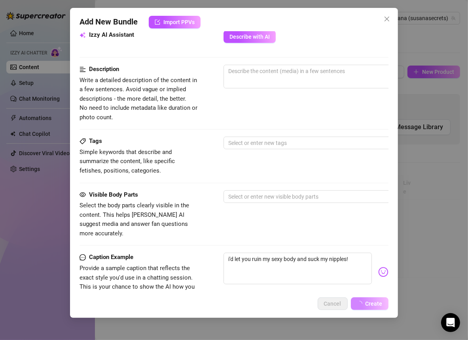
scroll to position [0, 0]
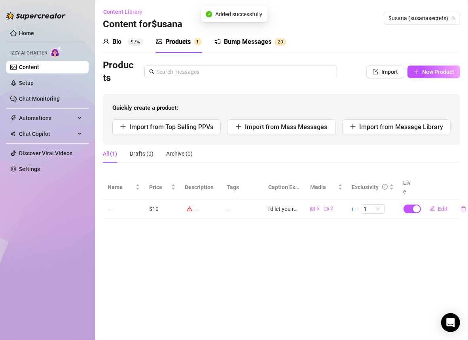
click at [185, 40] on div "Products" at bounding box center [177, 41] width 25 height 9
click at [338, 70] on icon "plus" at bounding box center [416, 72] width 6 height 6
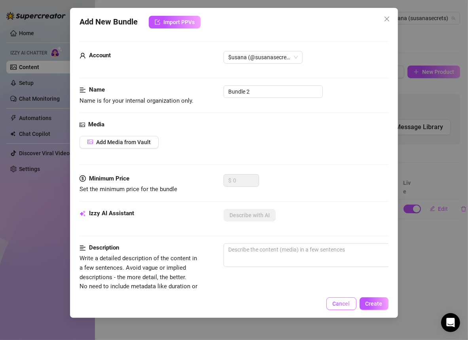
click at [332, 302] on button "Cancel" at bounding box center [341, 304] width 30 height 13
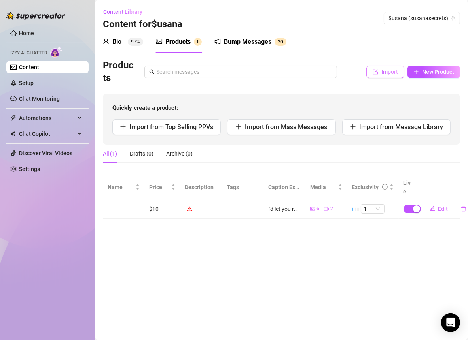
click at [338, 73] on span "Import" at bounding box center [389, 72] width 17 height 6
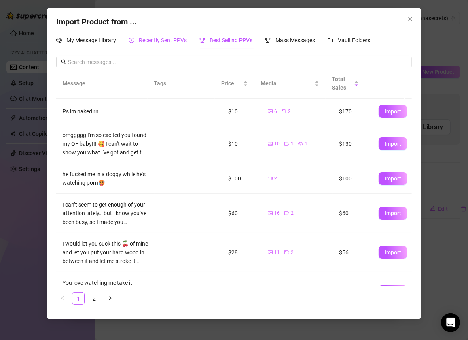
click at [180, 43] on div "Recently Sent PPVs" at bounding box center [157, 40] width 58 height 9
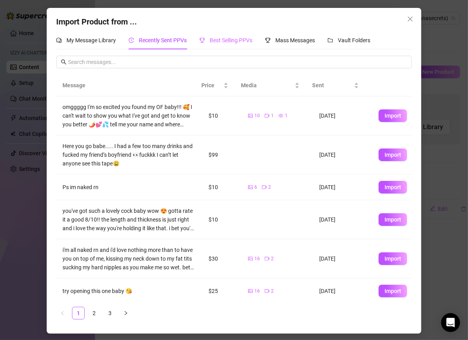
click at [234, 45] on div "Best Selling PPVs" at bounding box center [225, 40] width 53 height 18
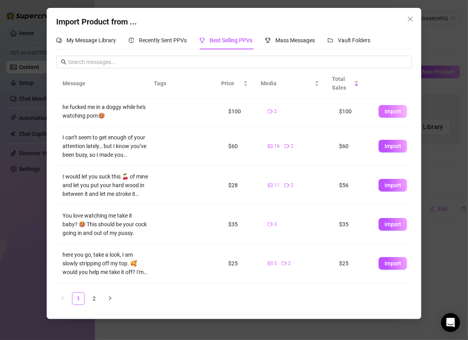
scroll to position [166, 0]
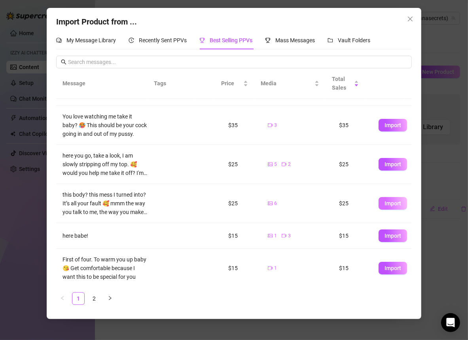
click at [338, 204] on span "Import" at bounding box center [392, 203] width 17 height 6
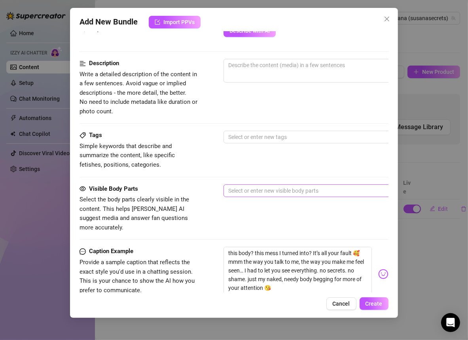
scroll to position [409, 0]
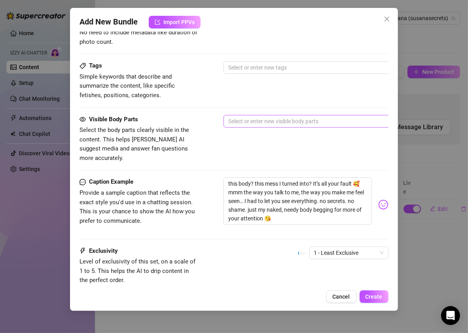
click at [240, 123] on div at bounding box center [357, 121] width 265 height 11
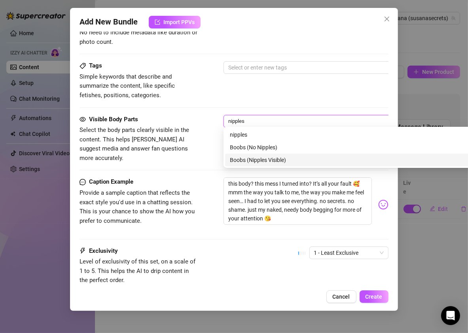
click at [245, 158] on div "Boobs (Nipples Visible)" at bounding box center [362, 160] width 264 height 9
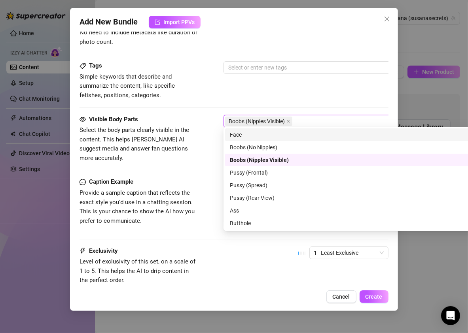
click at [294, 106] on div "Tags Simple keywords that describe and summarize the content, like specific fet…" at bounding box center [233, 87] width 308 height 53
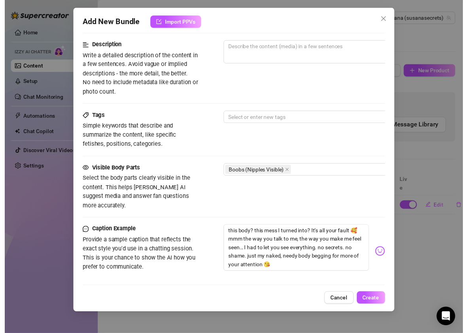
scroll to position [376, 0]
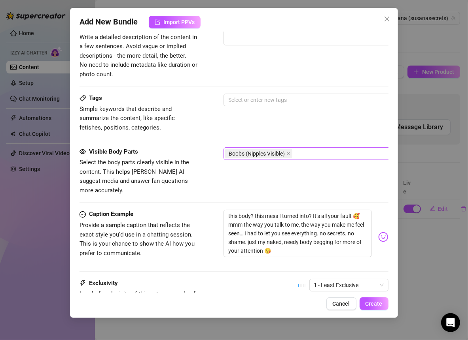
click at [305, 152] on div "Boobs (Nipples Visible)" at bounding box center [357, 153] width 265 height 11
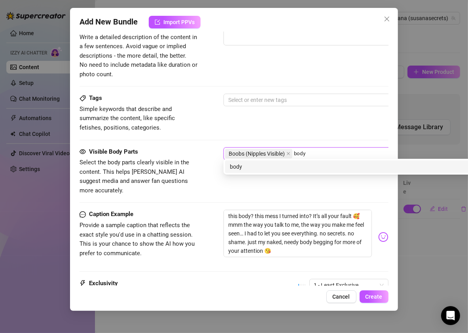
click at [285, 162] on div "body" at bounding box center [362, 166] width 264 height 9
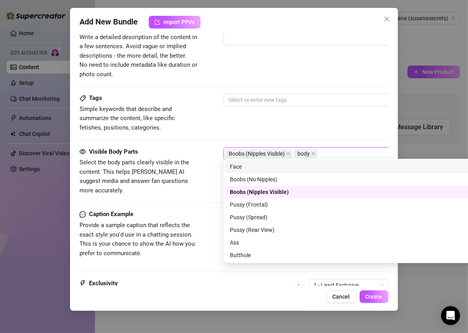
click at [236, 167] on div "Face" at bounding box center [362, 166] width 264 height 9
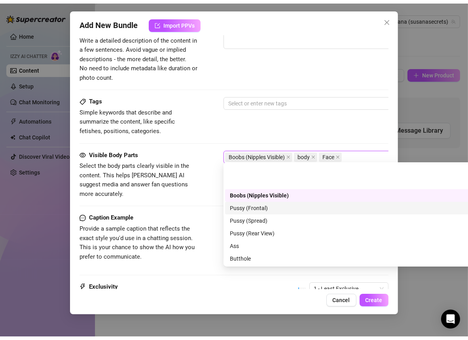
scroll to position [63, 0]
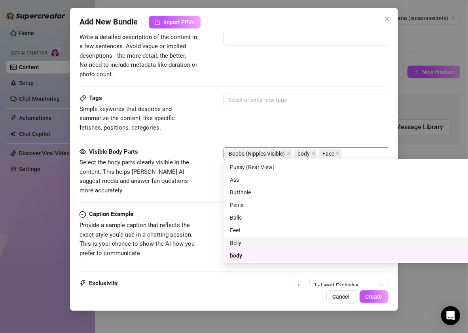
click at [236, 241] on div "Belly" at bounding box center [362, 243] width 264 height 9
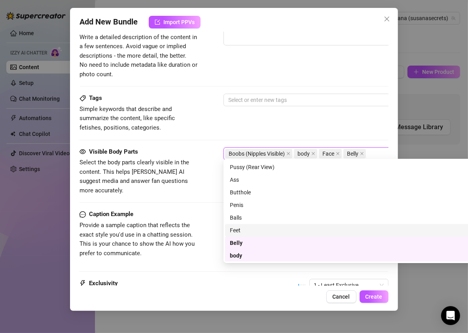
click at [198, 190] on div "Visible Body Parts Select the body parts clearly visible in the content. This h…" at bounding box center [233, 178] width 308 height 63
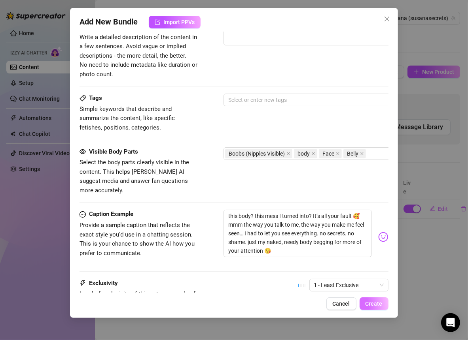
click at [338, 300] on button "Create" at bounding box center [373, 304] width 29 height 13
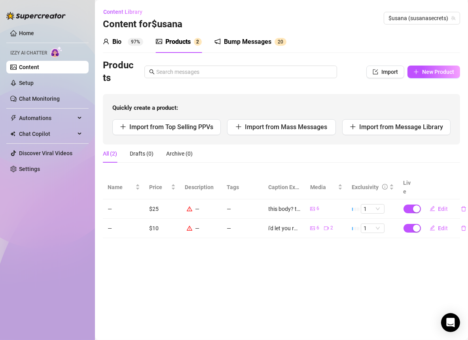
click at [338, 300] on main "Content Library Content for $usana $usana (susanasecrets) Bio 97% Products 2 Bu…" at bounding box center [281, 170] width 373 height 340
click at [338, 70] on span "New Product" at bounding box center [438, 72] width 32 height 6
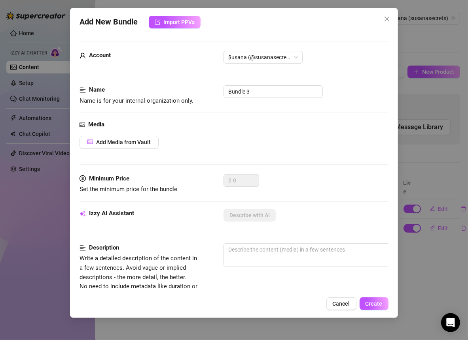
click at [338, 301] on span "Cancel" at bounding box center [340, 304] width 17 height 6
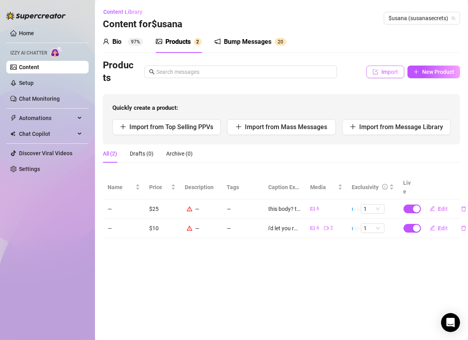
click at [338, 73] on span "Import" at bounding box center [389, 72] width 17 height 6
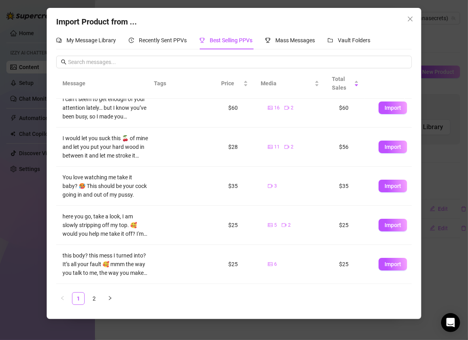
scroll to position [110, 0]
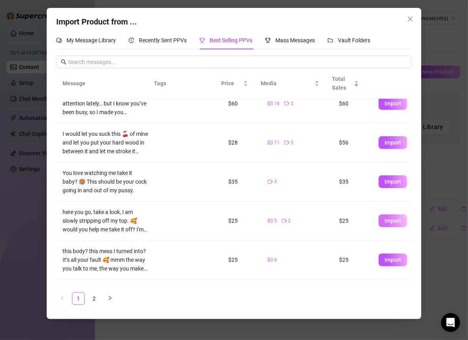
click at [338, 218] on span "Import" at bounding box center [392, 221] width 17 height 6
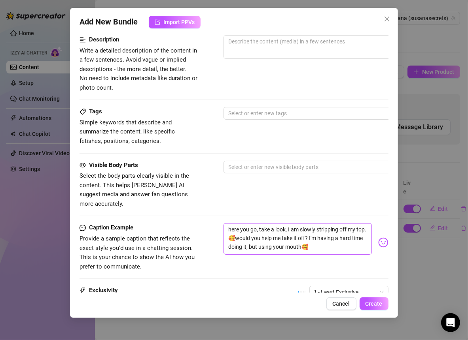
scroll to position [382, 0]
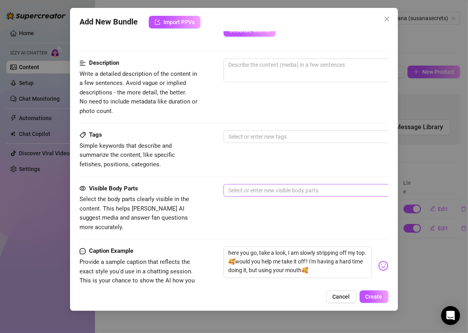
click at [247, 191] on div at bounding box center [357, 190] width 265 height 11
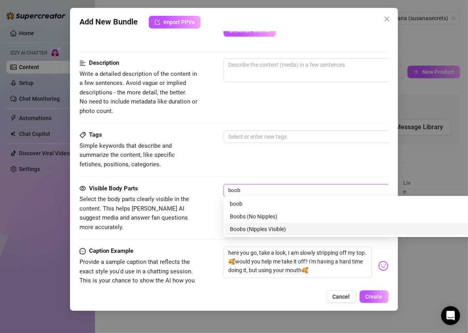
click at [254, 225] on div "Boobs (Nipples Visible)" at bounding box center [362, 229] width 264 height 9
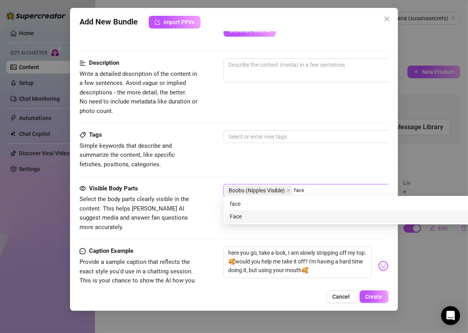
click at [270, 217] on div "Face" at bounding box center [362, 216] width 264 height 9
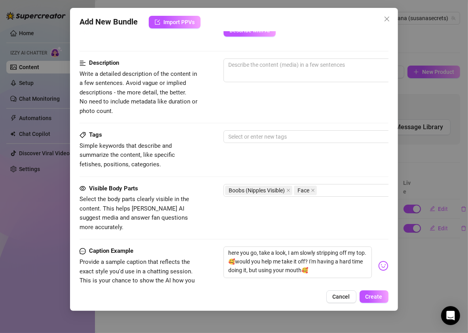
click at [311, 162] on div "Tags Simple keywords that describe and summarize the content, like specific fet…" at bounding box center [233, 149] width 308 height 39
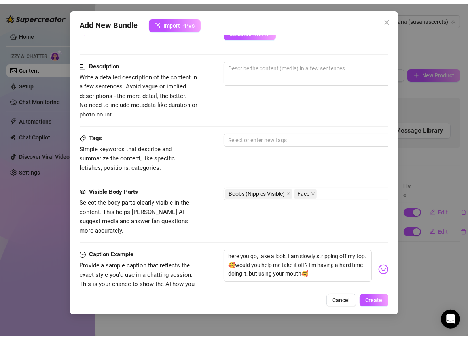
scroll to position [491, 0]
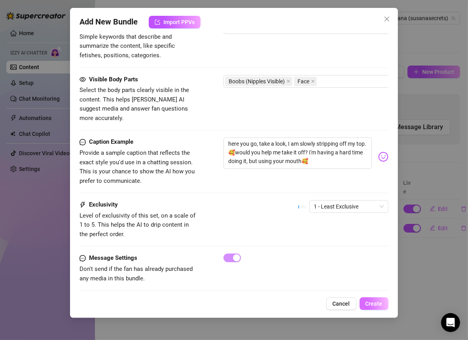
click at [338, 302] on button "Create" at bounding box center [373, 304] width 29 height 13
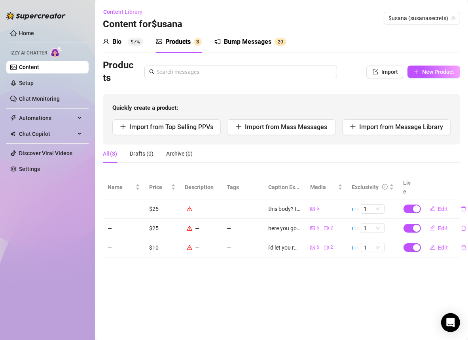
click at [39, 65] on link "Content" at bounding box center [29, 67] width 20 height 6
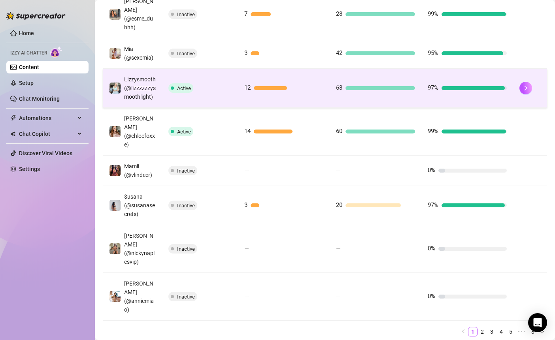
scroll to position [281, 0]
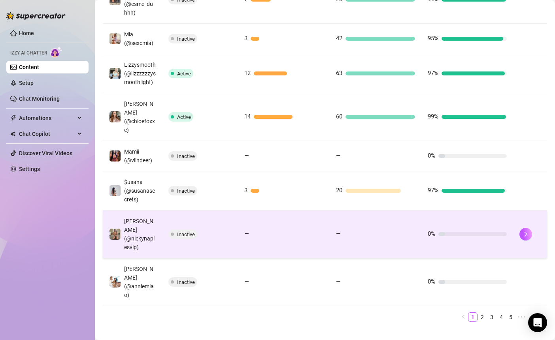
click at [294, 232] on div "—" at bounding box center [283, 234] width 79 height 9
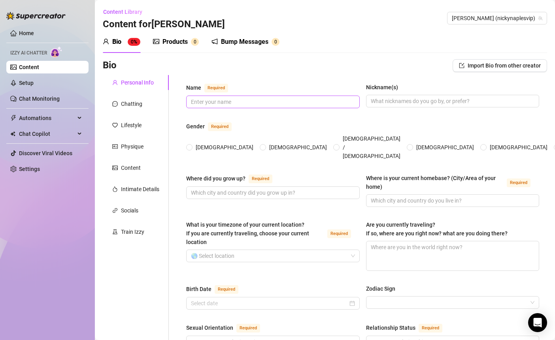
click at [239, 96] on span at bounding box center [273, 102] width 174 height 13
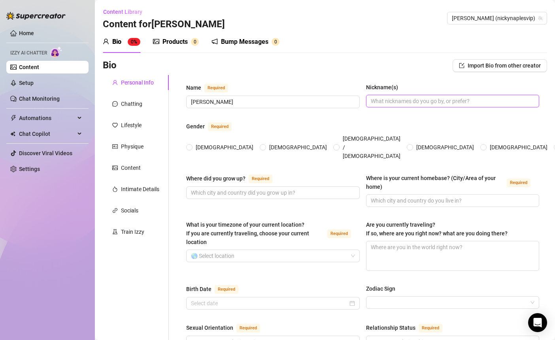
click at [338, 98] on input "Nickname(s)" at bounding box center [452, 101] width 162 height 9
click at [327, 124] on div "Gender Required" at bounding box center [362, 128] width 353 height 13
click at [193, 143] on span "[DEMOGRAPHIC_DATA]" at bounding box center [224, 147] width 64 height 9
click at [191, 145] on input "[DEMOGRAPHIC_DATA]" at bounding box center [189, 147] width 3 height 5
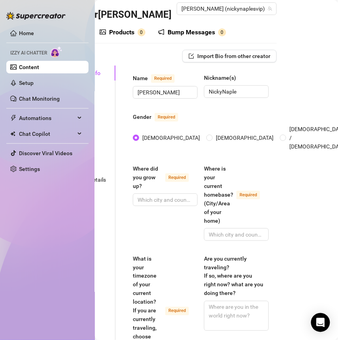
scroll to position [0, 53]
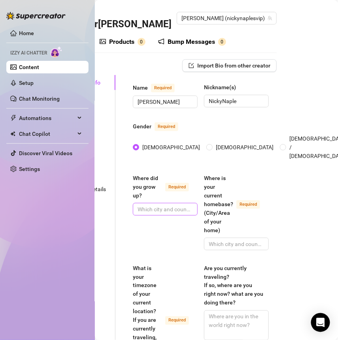
click at [163, 205] on span at bounding box center [165, 209] width 65 height 13
click at [209, 240] on input "Where is your current homebase? (City/Area of your home) Required" at bounding box center [236, 244] width 54 height 9
click at [209, 238] on span at bounding box center [236, 244] width 65 height 13
click at [146, 205] on input "Where did you grow up? Required" at bounding box center [165, 209] width 54 height 9
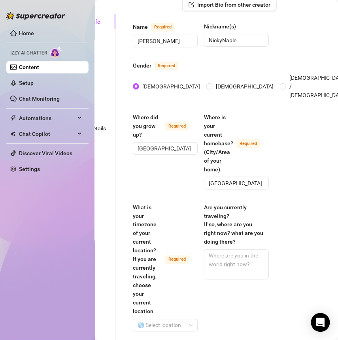
scroll to position [103, 53]
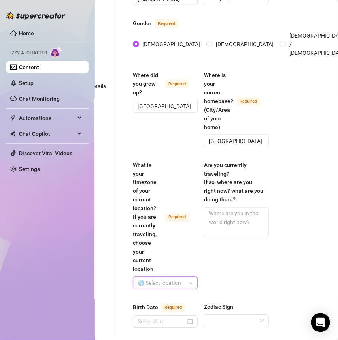
click at [151, 277] on input "What is your timezone of your current location? If you are currently traveling,…" at bounding box center [162, 283] width 48 height 12
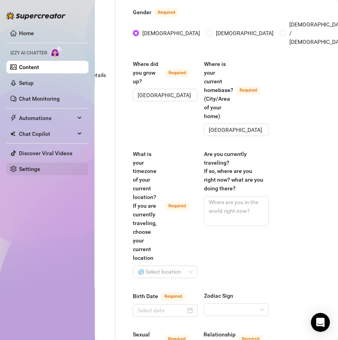
scroll to position [115, 53]
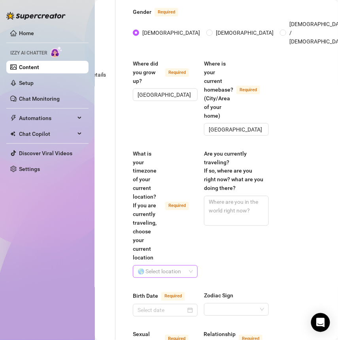
click at [158, 266] on input "What is your timezone of your current location? If you are currently traveling,…" at bounding box center [162, 272] width 48 height 12
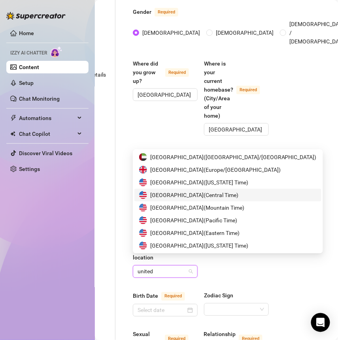
click at [204, 197] on span "[GEOGRAPHIC_DATA] ( Central Time )" at bounding box center [194, 195] width 88 height 9
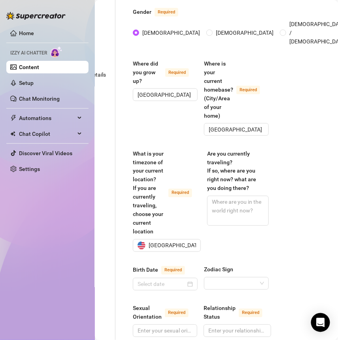
click at [295, 177] on div "Content Library Content for [PERSON_NAME] [PERSON_NAME] (nickynaplesvip) Bio 0%…" at bounding box center [216, 170] width 243 height 340
click at [222, 200] on textarea "Are you currently traveling? If so, where are you right now? what are you doing…" at bounding box center [237, 210] width 61 height 29
click at [185, 236] on div "What is your timezone of your current location? If you are currently traveling,…" at bounding box center [164, 192] width 62 height 87
click at [185, 240] on input "What is your timezone of your current location? If you are currently traveling,…" at bounding box center [163, 246] width 51 height 12
click at [184, 289] on div at bounding box center [165, 284] width 55 height 9
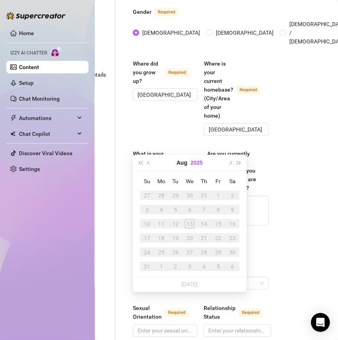
click at [191, 160] on button "2025" at bounding box center [197, 163] width 12 height 16
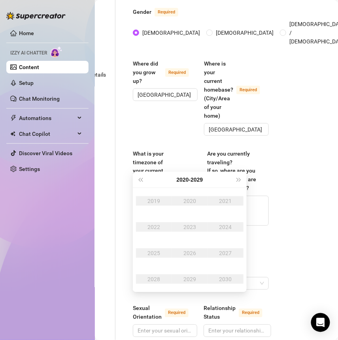
click at [145, 179] on div "[DATE] - [DATE]" at bounding box center [190, 180] width 90 height 16
click at [142, 179] on span "Last year (Control + left)" at bounding box center [140, 180] width 4 height 4
click at [140, 179] on span "Last year (Control + left)" at bounding box center [140, 180] width 4 height 4
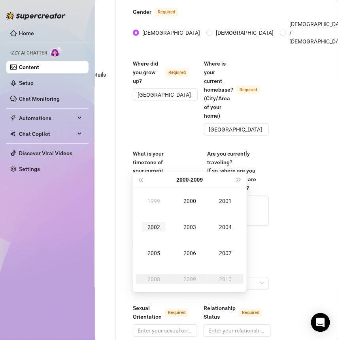
click at [158, 231] on div "2002" at bounding box center [154, 227] width 24 height 9
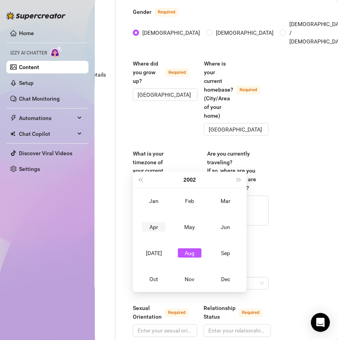
click at [151, 235] on td "Apr" at bounding box center [154, 227] width 36 height 26
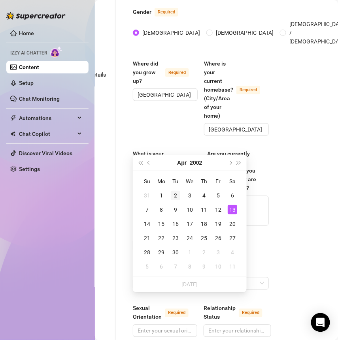
click at [172, 196] on div "2" at bounding box center [175, 195] width 9 height 9
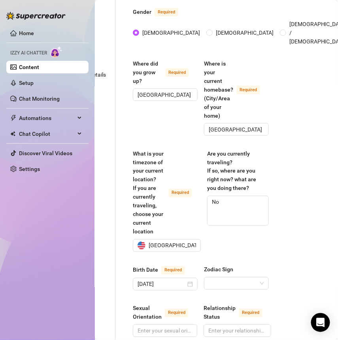
click at [287, 198] on div "Content Library Content for [PERSON_NAME] [PERSON_NAME] (nickynaplesvip) Bio 0%…" at bounding box center [216, 170] width 243 height 340
click at [223, 298] on div "Birth Date Required [DEMOGRAPHIC_DATA] Zodiac Sign" at bounding box center [201, 282] width 136 height 32
click at [223, 290] on input "Zodiac Sign" at bounding box center [233, 284] width 48 height 12
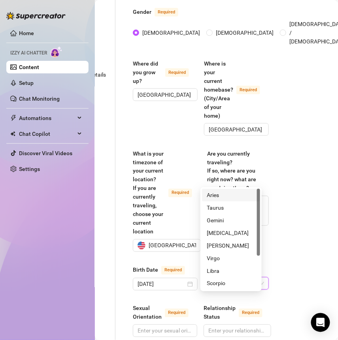
click at [213, 197] on div "Aries" at bounding box center [231, 195] width 49 height 9
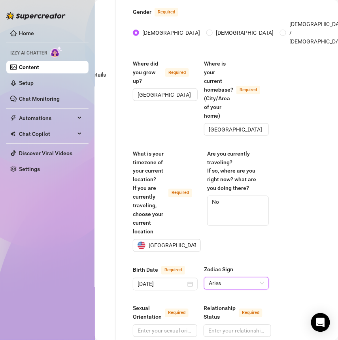
click at [192, 213] on label "What is your timezone of your current location? If you are currently traveling,…" at bounding box center [167, 192] width 68 height 87
click at [189, 240] on input "What is your timezone of your current location? If you are currently traveling,…" at bounding box center [163, 246] width 51 height 12
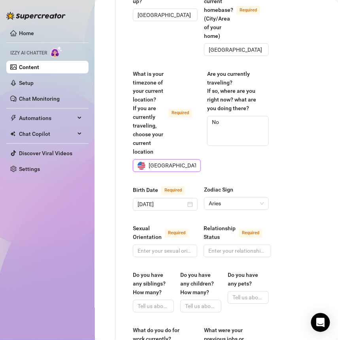
scroll to position [196, 53]
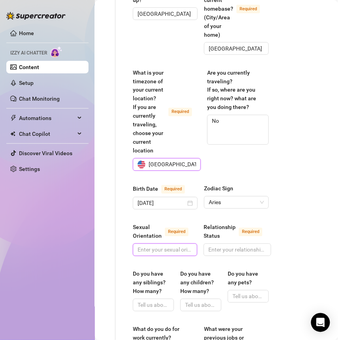
click at [160, 255] on input "Sexual Orientation Required" at bounding box center [164, 250] width 53 height 9
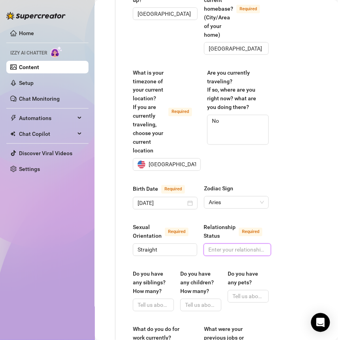
click at [229, 255] on input "Relationship Status Required" at bounding box center [236, 250] width 57 height 9
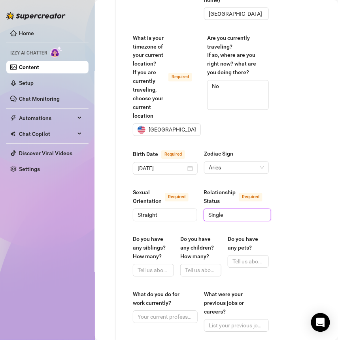
scroll to position [239, 53]
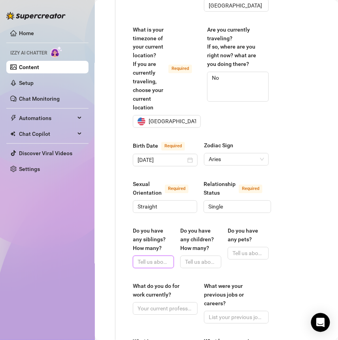
click at [146, 267] on input "Do you have any siblings? How many?" at bounding box center [153, 262] width 30 height 9
click at [189, 267] on input "Do you have any children? How many?" at bounding box center [200, 262] width 30 height 9
click at [238, 258] on input "Do you have any pets?" at bounding box center [247, 253] width 30 height 9
click at [232, 258] on input "Do you have any pets?" at bounding box center [247, 253] width 30 height 9
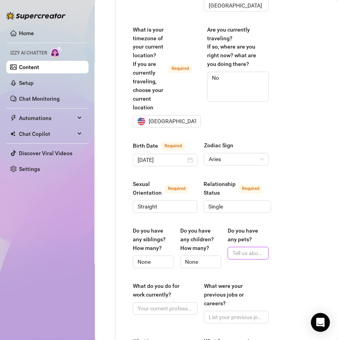
paste input "4 cats ([PERSON_NAME], toast, [PERSON_NAME])"
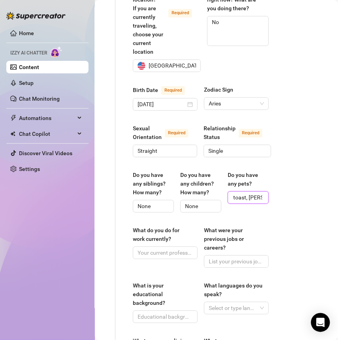
scroll to position [300, 53]
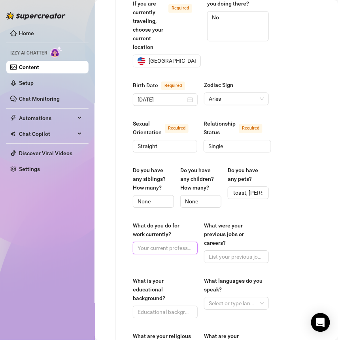
click at [162, 253] on input "What do you do for work currently?" at bounding box center [165, 248] width 54 height 9
click at [215, 261] on input "What were your previous jobs or careers?" at bounding box center [236, 257] width 54 height 9
click at [219, 261] on input "What were your previous jobs or careers?" at bounding box center [236, 257] width 54 height 9
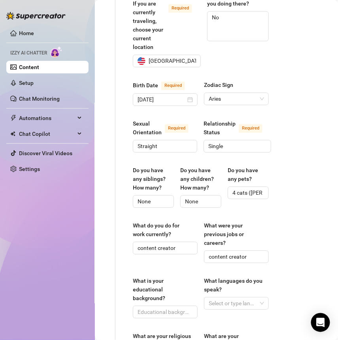
click at [153, 292] on div "What is your educational background?" at bounding box center [162, 290] width 59 height 26
click at [153, 308] on input "What is your educational background?" at bounding box center [165, 312] width 54 height 9
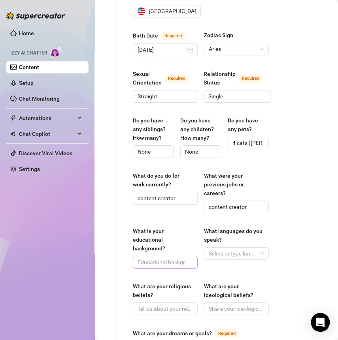
click at [134, 269] on span at bounding box center [165, 262] width 65 height 13
click at [148, 267] on input "What is your educational background?" at bounding box center [165, 262] width 54 height 9
click at [230, 103] on span "Single" at bounding box center [238, 96] width 68 height 13
click at [222, 103] on span "Single" at bounding box center [238, 96] width 68 height 13
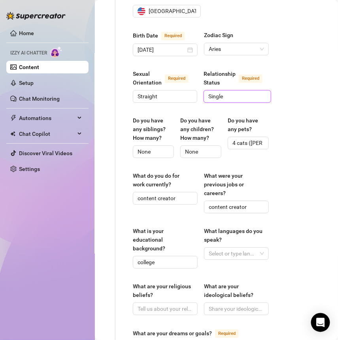
click at [225, 101] on input "Single" at bounding box center [236, 96] width 57 height 9
paste input "single unless they already know I have a boyfriend"
click at [285, 121] on div "Content Library Content for [PERSON_NAME] [PERSON_NAME] (nickynaplesvip) Bio 0%…" at bounding box center [216, 170] width 243 height 340
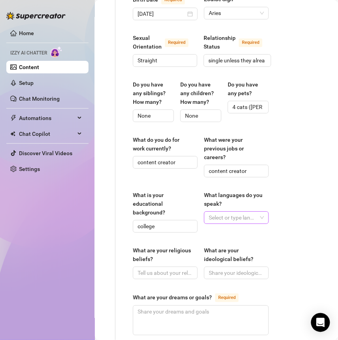
click at [221, 223] on div at bounding box center [232, 217] width 53 height 11
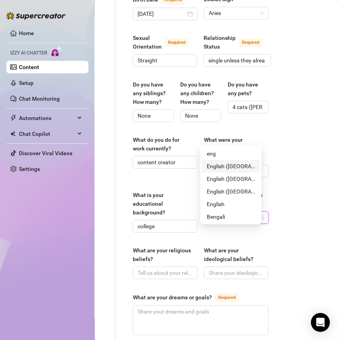
click at [217, 167] on div "English ([GEOGRAPHIC_DATA])" at bounding box center [231, 166] width 49 height 9
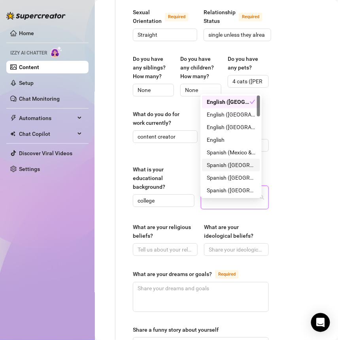
scroll to position [426, 53]
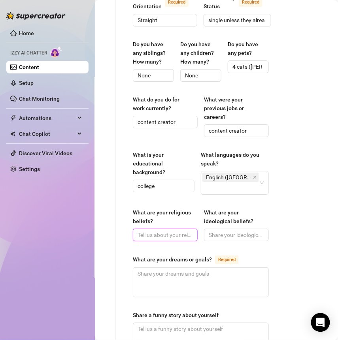
click at [151, 240] on input "What are your religious beliefs?" at bounding box center [165, 235] width 54 height 9
click at [170, 240] on input "What are your religious beliefs?" at bounding box center [165, 235] width 54 height 9
paste input "What are your religious beliefs?"
click at [150, 240] on input "What are your religious beliefs?" at bounding box center [165, 235] width 54 height 9
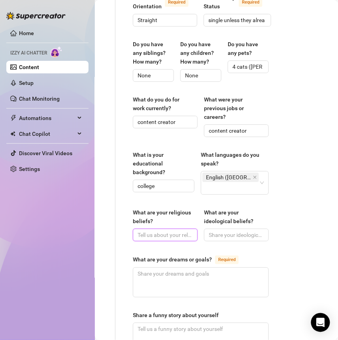
paste input "I’m not super religious, babe — I just believe in good vibes, treating people r…"
click at [160, 240] on input "I’m not super religious, babe — I just believe in good vibes, treating people r…" at bounding box center [165, 235] width 54 height 9
click at [234, 240] on input "What are your ideological beliefs?" at bounding box center [236, 235] width 54 height 9
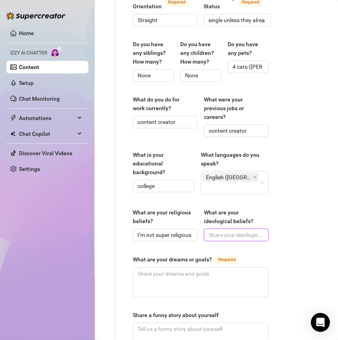
paste input "I’m all about freedom, kindness, and not letting other people’s drama steal you…"
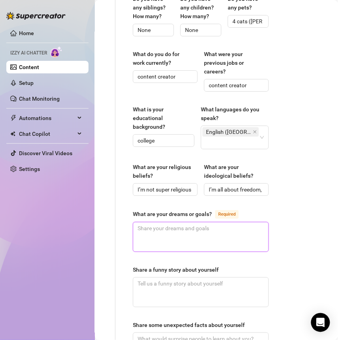
click at [152, 249] on textarea "What are your dreams or goals? Required" at bounding box center [200, 237] width 135 height 29
paste textarea "Honestly? I wanna travel the world, see all the pretty places ([GEOGRAPHIC_DATA…"
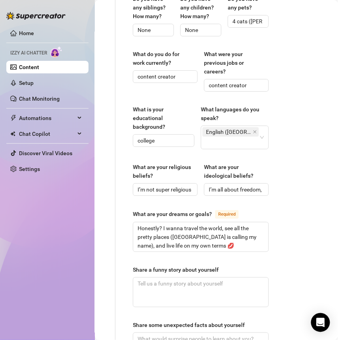
scroll to position [546, 53]
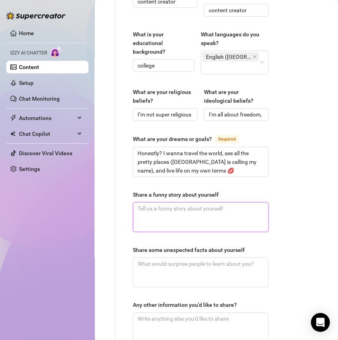
click at [168, 232] on textarea "Share a funny story about yourself" at bounding box center [200, 217] width 135 height 29
paste textarea "One time I went to the gym with my leggings inside out and didn’t realize until…"
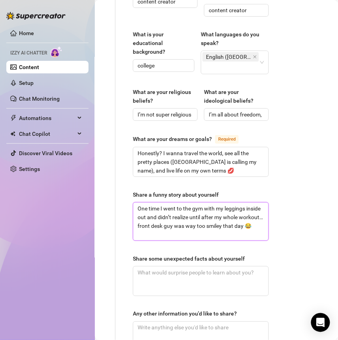
scroll to position [0, 0]
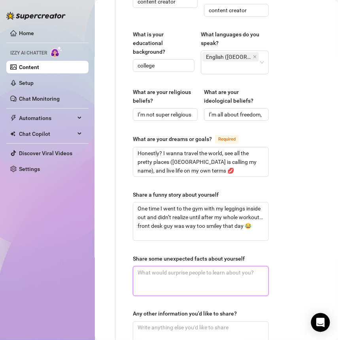
click at [170, 288] on textarea "Share some unexpected facts about yourself" at bounding box center [200, 281] width 135 height 29
paste textarea "I’ve got four cats ([PERSON_NAME], [PERSON_NAME], Toast, and [PERSON_NAME]) and…"
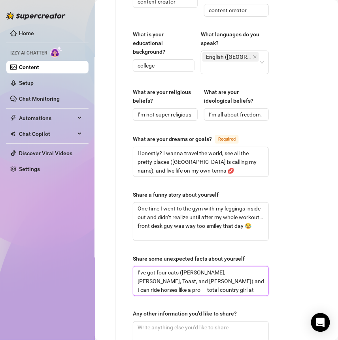
click at [248, 294] on textarea "I’ve got four cats ([PERSON_NAME], [PERSON_NAME], Toast, and [PERSON_NAME]) and…" at bounding box center [200, 281] width 135 height 29
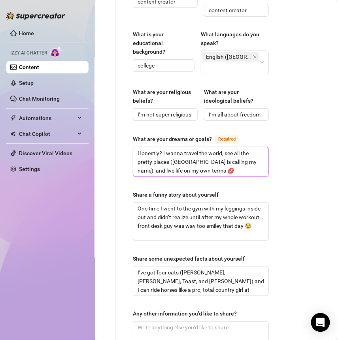
scroll to position [647, 53]
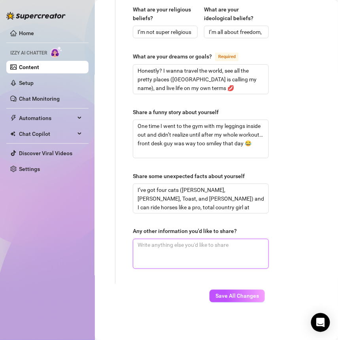
click at [170, 242] on textarea "Any other information you'd like to share?" at bounding box center [200, 254] width 135 height 29
click at [153, 240] on textarea "Any other information you'd like to share?" at bounding box center [200, 254] width 135 height 29
click at [155, 241] on textarea "Any other information you'd like to share?" at bounding box center [200, 254] width 135 height 29
paste textarea "If you feed me good Asian food, I’ll probably love you forever 🥢"
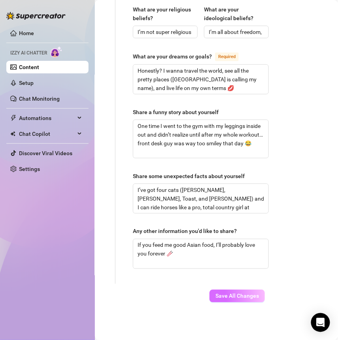
click at [227, 293] on span "Save All Changes" at bounding box center [236, 296] width 43 height 6
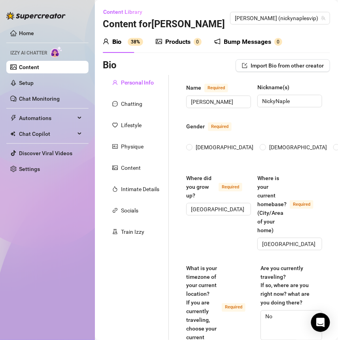
radio input "true"
type input "[DATE]"
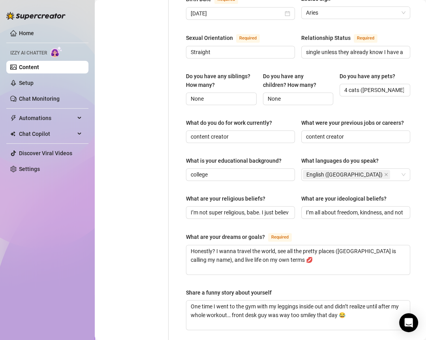
scroll to position [494, 0]
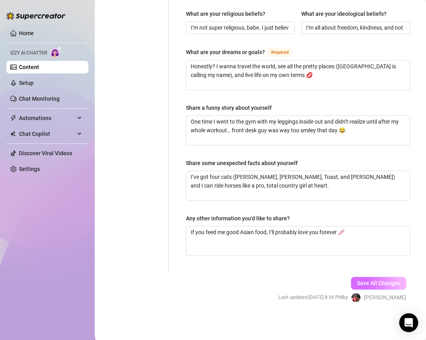
click at [338, 280] on span "Save All Changes" at bounding box center [378, 283] width 43 height 6
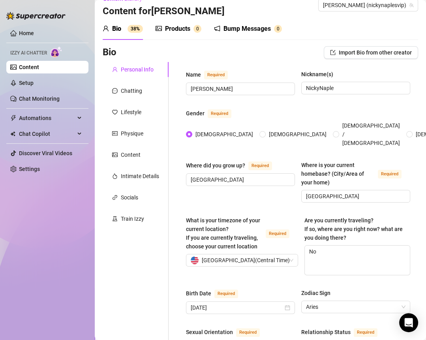
scroll to position [0, 0]
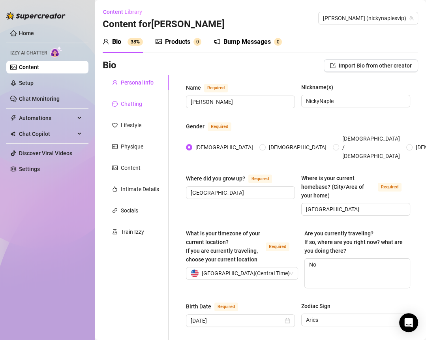
click at [129, 104] on div "Chatting" at bounding box center [131, 104] width 21 height 9
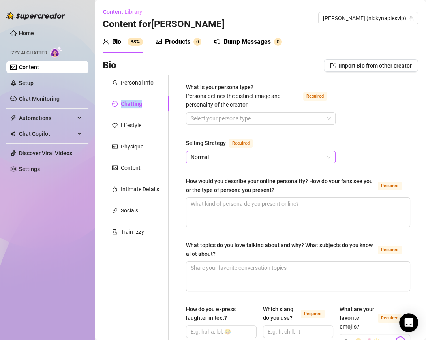
click at [226, 155] on span "Normal" at bounding box center [261, 157] width 140 height 12
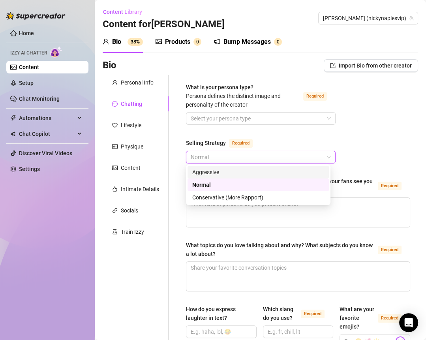
click at [217, 174] on div "Aggressive" at bounding box center [258, 172] width 132 height 9
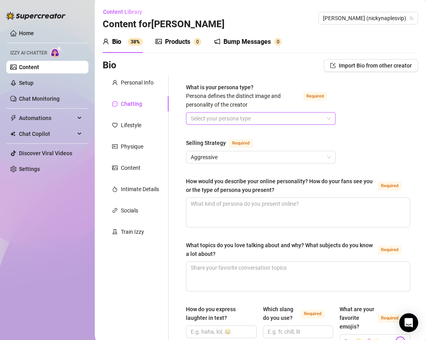
click at [213, 118] on input "What is your persona type? [PERSON_NAME] defines the distinct image and persona…" at bounding box center [257, 119] width 133 height 12
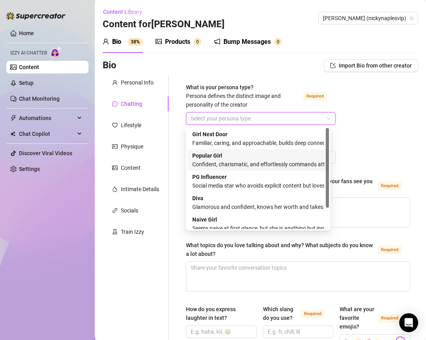
click at [224, 161] on div "Confident, charismatic, and effortlessly commands attention" at bounding box center [258, 164] width 132 height 9
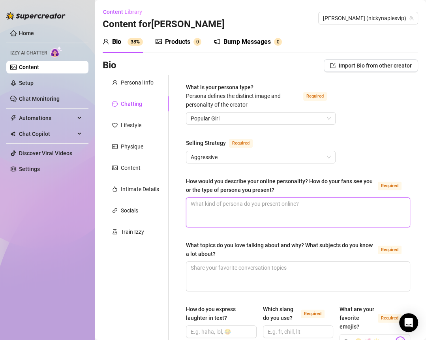
click at [209, 209] on textarea "How would you describe your online personality? How do your fans see you or the…" at bounding box center [299, 212] width 224 height 29
paste textarea "Flirty, playful, and a little bit cheeky 😘 My fans see me as the girl who makes…"
type textarea "Flirty, playful, and a little bit cheeky 😘 My fans see me as the girl who makes…"
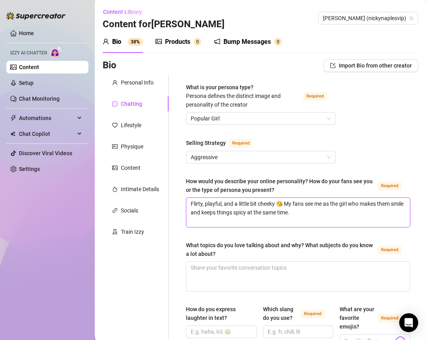
type textarea "Flirty, playful, and a little bit cheeky 😘 My fans see me as the girl who makes…"
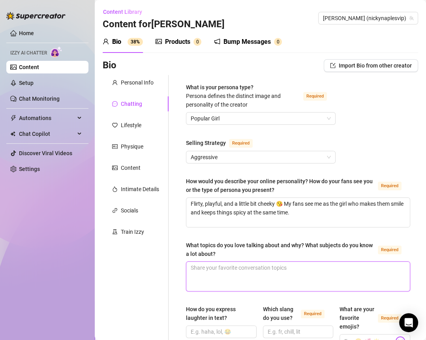
click at [230, 279] on textarea "What topics do you love talking about and why? What subjects do you know a lot …" at bounding box center [299, 276] width 224 height 29
paste textarea "Travel, pets, the gym, and anything naughty 😉 Those are the things that make me…"
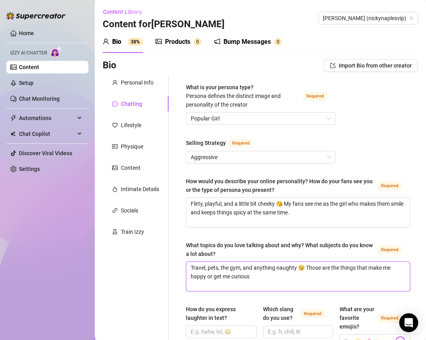
type textarea "Travel, pets, the gym, and anything naughty 😉 Those are the things that make me…"
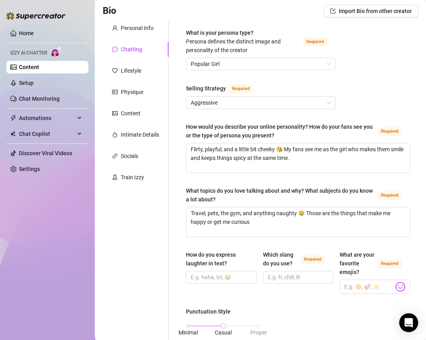
scroll to position [68, 0]
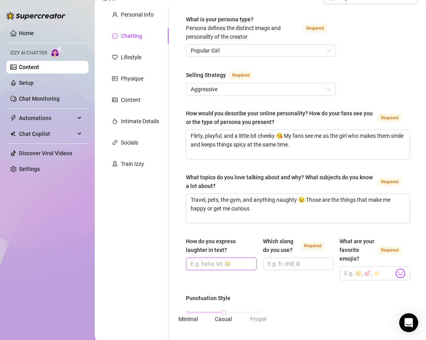
click at [217, 260] on input "How do you express laughter in text?" at bounding box center [221, 264] width 60 height 9
type input "haha, lol, 😂"
click at [272, 281] on div "How do you express laughter in text? haha, lol, 😂 Which slang do you use? Requi…" at bounding box center [298, 262] width 224 height 51
click at [268, 265] on input "Which slang do you use? Required" at bounding box center [298, 264] width 60 height 9
click at [268, 266] on input "Which slang do you use? Required" at bounding box center [298, 264] width 60 height 9
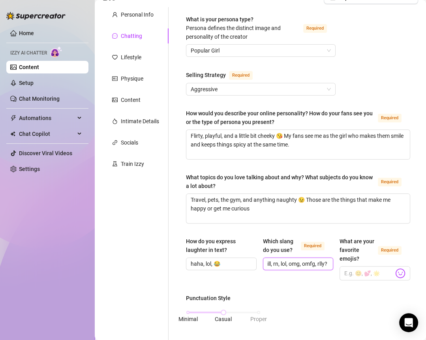
scroll to position [0, 15]
type input "fr, chill, rn, lol, omg, omfg, rlly?"
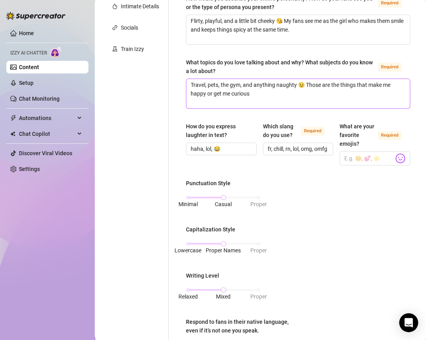
scroll to position [184, 0]
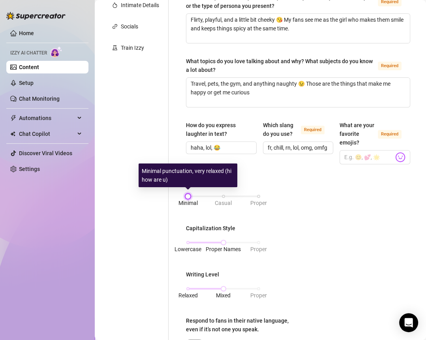
click at [189, 196] on div "Minimal Casual Proper" at bounding box center [223, 196] width 71 height 5
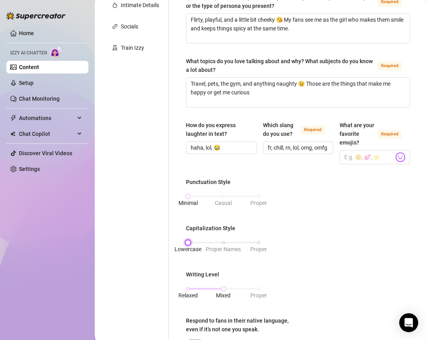
click at [188, 241] on div "Lowercase Proper Names Proper" at bounding box center [223, 242] width 71 height 5
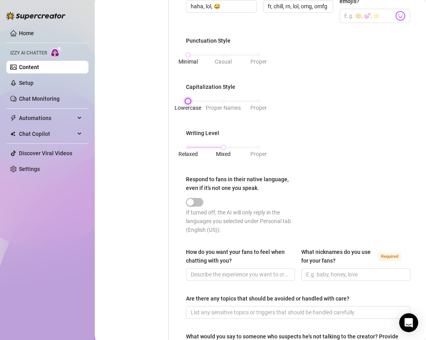
scroll to position [344, 0]
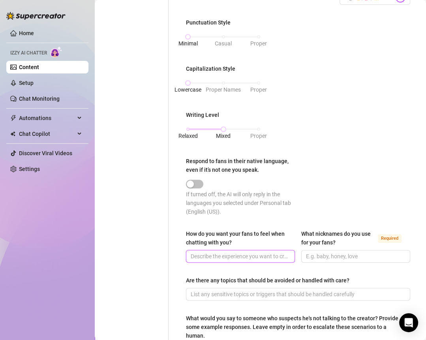
click at [206, 252] on input "How do you want your fans to feel when chatting with you?" at bounding box center [240, 256] width 98 height 9
paste input "Like they’re the only one in the room with me 💋"
type input "Like they’re the only one in the room with me 💋"
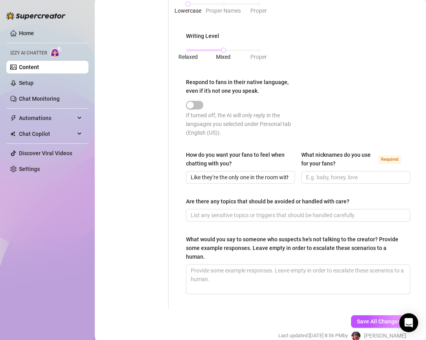
scroll to position [424, 0]
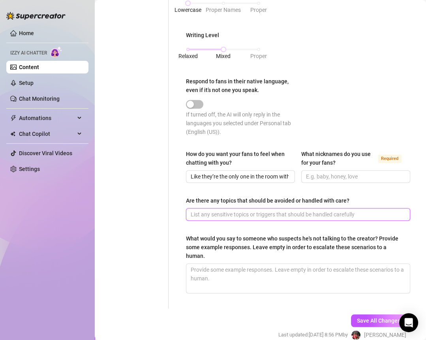
click at [274, 210] on input "Are there any topics that should be avoided or handled with care?" at bounding box center [297, 214] width 213 height 9
paste input "Anything too personal about my private life outside here — I like keeping some …"
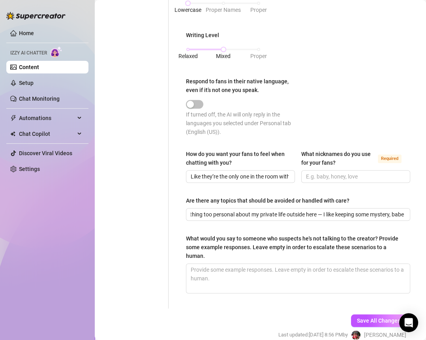
scroll to position [0, 0]
click at [332, 213] on input "Anything too personal about my private life outside here — I like keeping some …" at bounding box center [297, 214] width 213 height 9
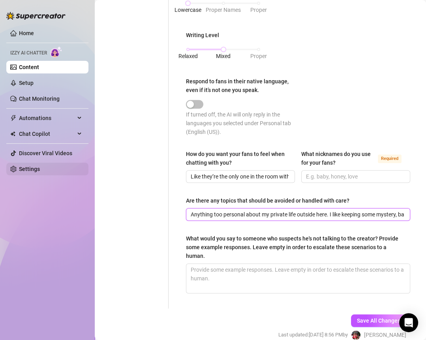
type input "Anything too personal about my private life outside here. I like keeping some m…"
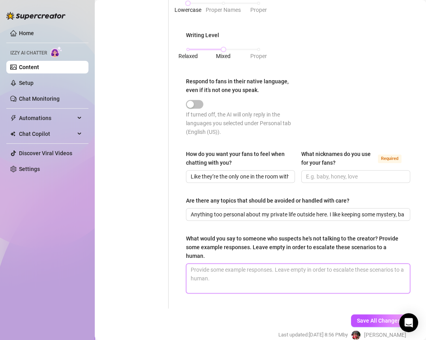
click at [234, 264] on textarea "What would you say to someone who suspects he's not talking to the creator? Pro…" at bounding box center [299, 278] width 224 height 29
paste textarea "Babe, you’ve got me right here… I’m the only one who can make you blush like th…"
type textarea "Babe, you’ve got me right here… I’m the only one who can make you blush like th…"
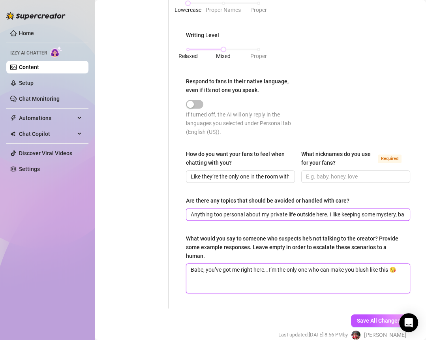
scroll to position [411, 0]
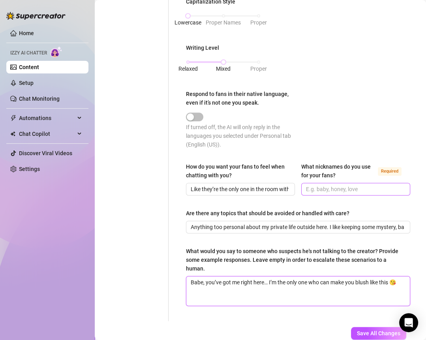
type textarea "Babe, you’ve got me right here… I’m the only one who can make you blush like th…"
click at [338, 188] on input "What nicknames do you use for your fans? Required" at bounding box center [355, 189] width 98 height 9
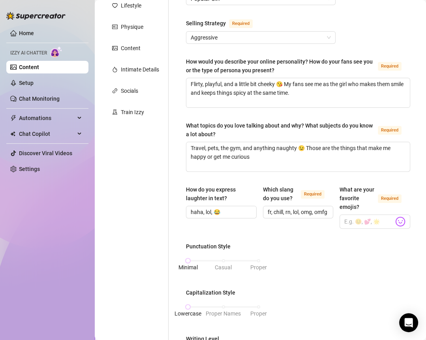
scroll to position [117, 0]
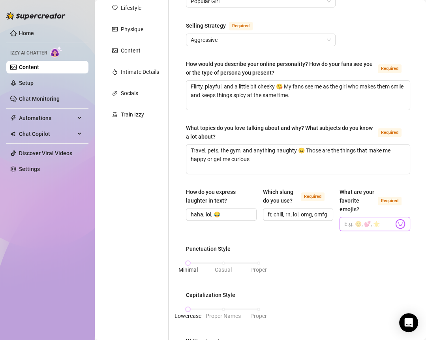
type input "babe, baby, daddy, love,"
click at [338, 222] on img at bounding box center [401, 224] width 10 height 10
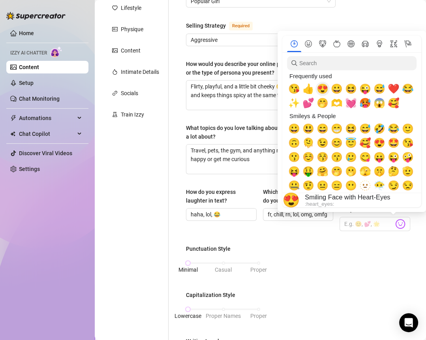
click at [321, 89] on span "😍" at bounding box center [323, 88] width 12 height 11
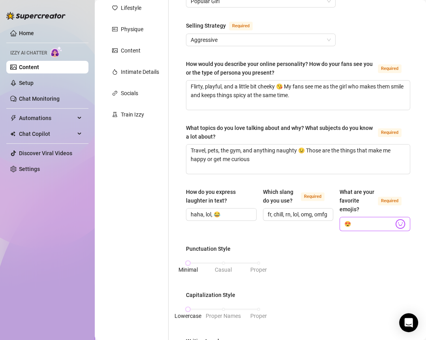
click at [338, 221] on img at bounding box center [401, 224] width 10 height 10
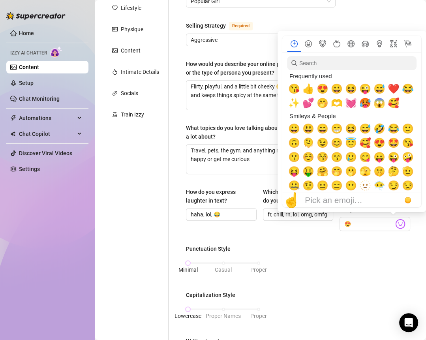
click at [296, 87] on span "😘" at bounding box center [295, 88] width 12 height 11
click at [338, 86] on span "❤️" at bounding box center [394, 88] width 12 height 11
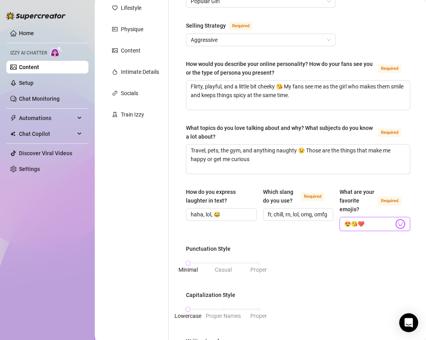
click at [338, 219] on img at bounding box center [401, 224] width 10 height 10
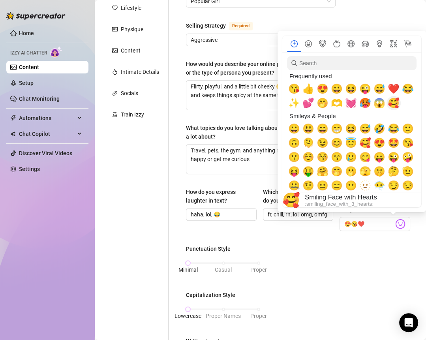
click at [338, 103] on span "🥰" at bounding box center [394, 103] width 12 height 11
click at [327, 100] on span "🤭" at bounding box center [323, 103] width 12 height 11
click at [338, 103] on span "🥵" at bounding box center [366, 103] width 12 height 11
click at [295, 106] on span "✨" at bounding box center [295, 103] width 12 height 11
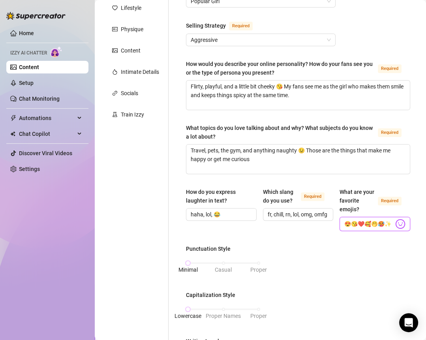
type input "😍😘❤️🥰🤭🥵✨"
click at [338, 239] on div "What is your persona type? Persona defines the distinct image and personality o…" at bounding box center [298, 286] width 224 height 641
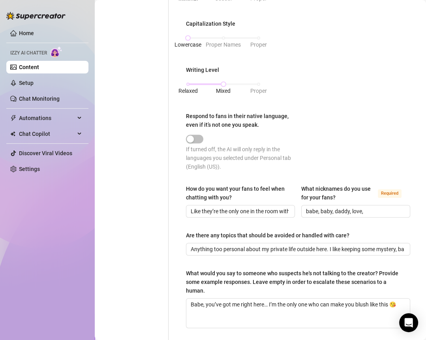
scroll to position [459, 0]
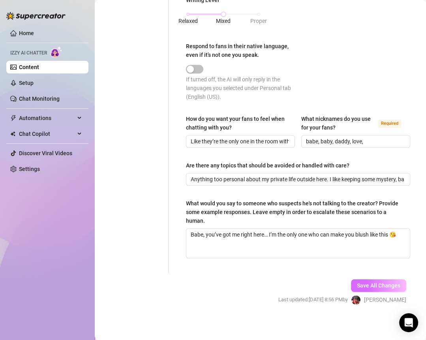
click at [338, 279] on button "Save All Changes" at bounding box center [378, 285] width 55 height 13
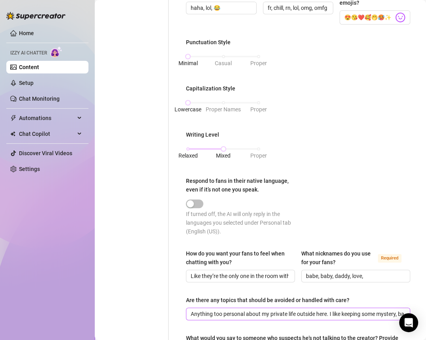
scroll to position [0, 0]
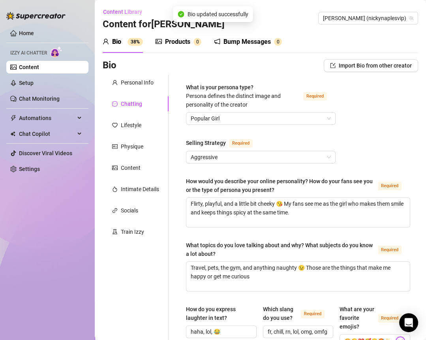
type input "babe, baby, daddy, love,"
click at [130, 126] on div "Lifestyle" at bounding box center [131, 125] width 21 height 9
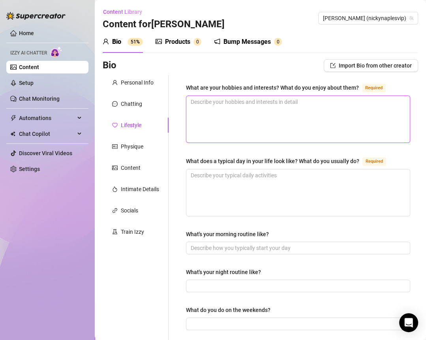
click at [205, 108] on textarea "What are your hobbies and interests? What do you enjoy about them? Required" at bounding box center [299, 119] width 224 height 47
paste textarea "Horses, the gym, exploring new food spots, and EDM festivals — I love feeling a…"
type textarea "Horses, the gym, exploring new food spots, and EDM festivals — I love feeling a…"
click at [338, 100] on textarea "Horses, the gym, exploring new food spots, and EDM festivals — I love feeling a…" at bounding box center [299, 119] width 224 height 47
type textarea "Horses, the gym, exploring new food spots, and EDM festivals I love feeling ali…"
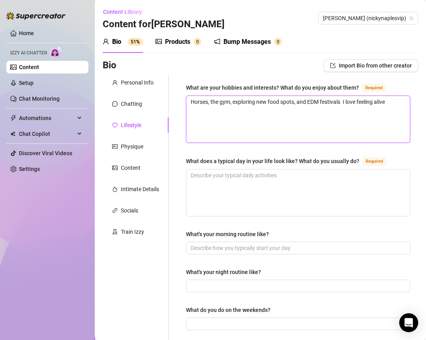
type textarea "Horses, the gym, exploring new food spots, and EDM festivals I love feeling ali…"
type textarea "Horses, the gym, exploring new food spots, and EDM festivals. I love feeling al…"
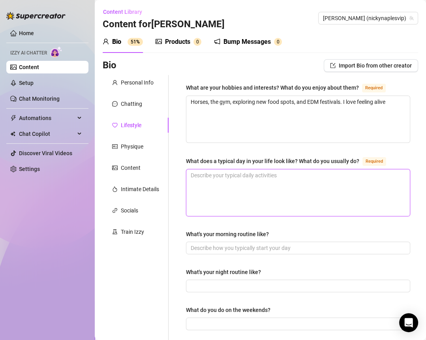
click at [226, 184] on textarea "What does a typical day in your life look like? What do you usually do? Required" at bounding box center [299, 193] width 224 height 47
paste textarea "Morning workout, taking care of my cats, a little content time, and maybe a nig…"
type textarea "Morning workout, taking care of my cats, a little content time, and maybe a nig…"
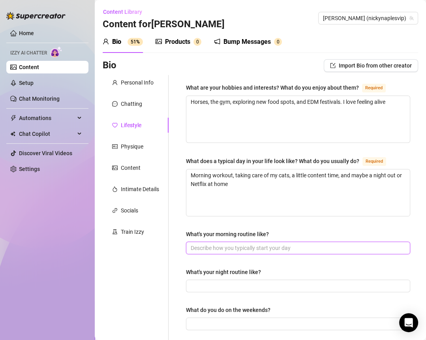
click at [217, 246] on input "What's your morning routine like?" at bounding box center [297, 248] width 213 height 9
paste input "Coffee, cats, gym, shower… then I’m ready to tease you 😘"
type input "Coffee, cats, gym, shower… then I’m ready to tease you 😘"
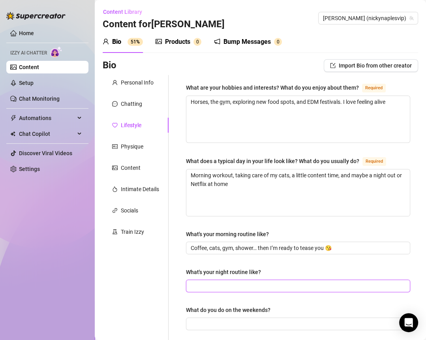
click at [224, 286] on input "What's your night routine like?" at bounding box center [297, 286] width 213 height 9
paste input "Wind down with my cats, maybe a glass of wine, skincare, then slipping into bed…"
type input "Wind down with my cats, maybe a glass of wine, skincare, then slipping into bed…"
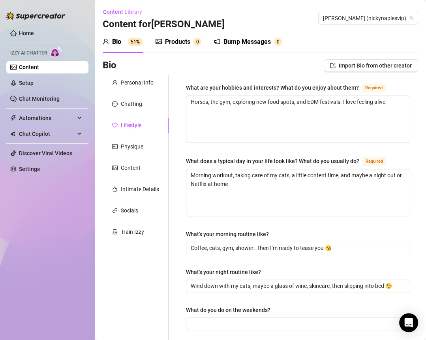
scroll to position [56, 0]
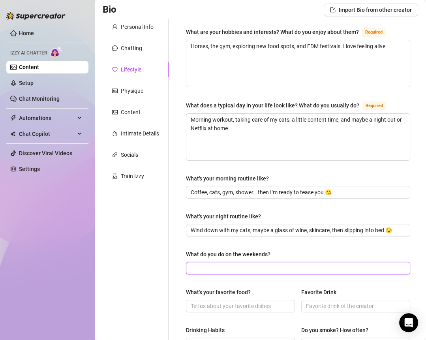
click at [200, 270] on input "What do you do on the weekends?" at bounding box center [297, 268] width 213 height 9
paste input "Either out having fun or being lazy with my cats — no in-between"
click at [312, 264] on input "Either out having fun or being lazy with my cats — no in-between" at bounding box center [297, 268] width 213 height 9
type input "Either out having fun or being lazy with my cats, no in-between"
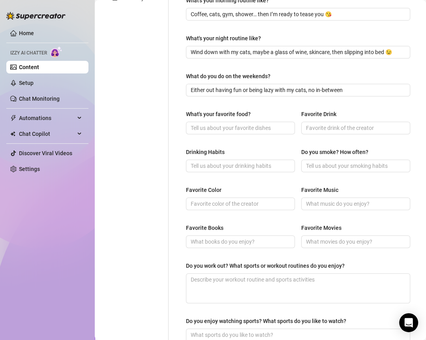
scroll to position [242, 0]
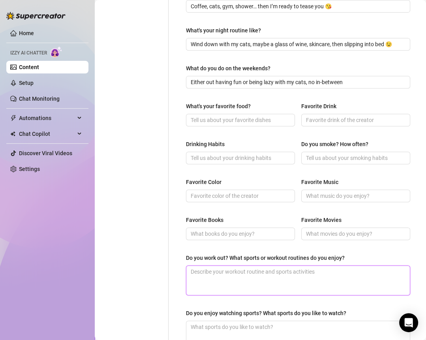
click at [216, 282] on textarea "Do you work out? What sports or workout routines do you enjoy?" at bounding box center [299, 280] width 224 height 29
paste textarea "Yep! Mostly weights and cardio, plus riding horses keeps me fit"
type textarea "Yep! Mostly weights and cardio, plus riding horses keeps me fit"
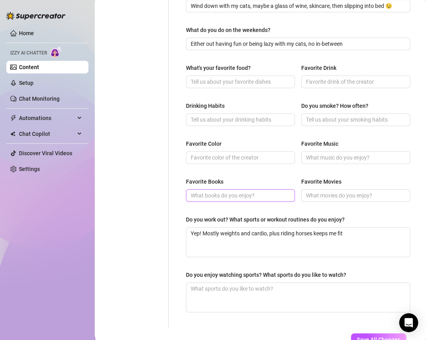
scroll to position [294, 0]
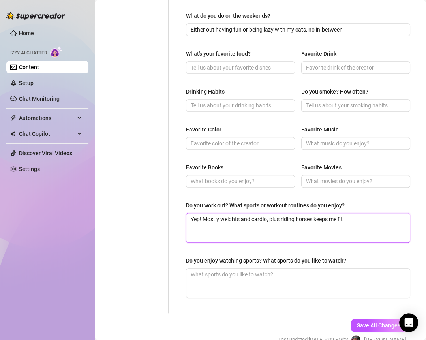
click at [338, 218] on textarea "Yep! Mostly weights and cardio, plus riding horses keeps me fit" at bounding box center [299, 227] width 224 height 29
type textarea "Yep! Mostly weights and cardio, plus riding horses keeps me fit."
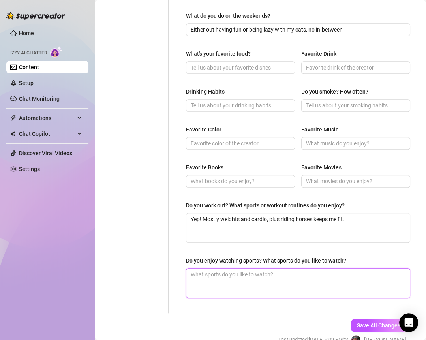
click at [272, 270] on textarea "Do you enjoy watching sports? What sports do you like to watch?" at bounding box center [299, 283] width 224 height 29
paste textarea "Not really into watching, I’d rather be moving"
type textarea "Not really into watching, I’d rather be moving"
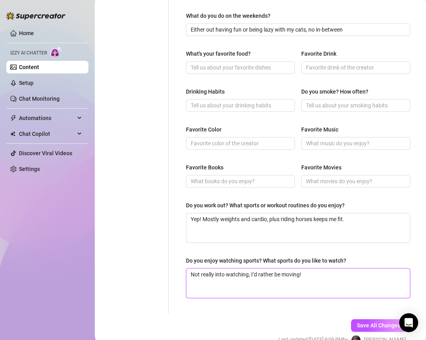
type textarea "Not really into watching, I’d rather be moving!"
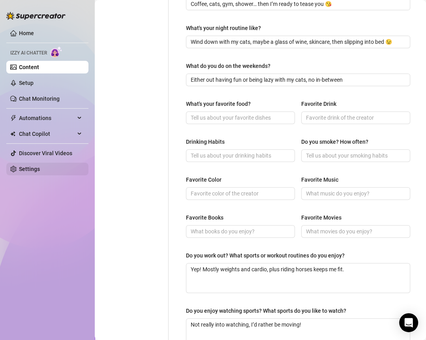
scroll to position [238, 0]
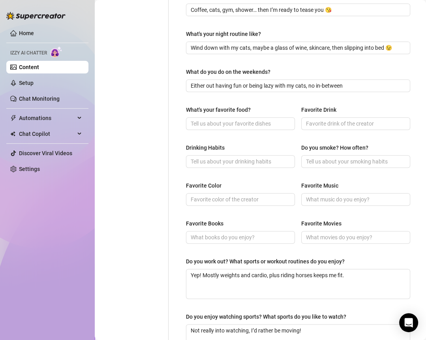
click at [218, 128] on div at bounding box center [240, 123] width 109 height 13
click at [217, 120] on input "What's your favorite food?" at bounding box center [240, 123] width 98 height 9
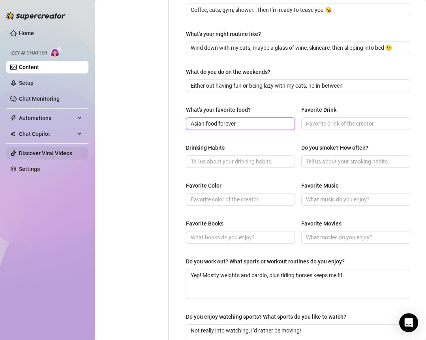
type input "Asian food forever"
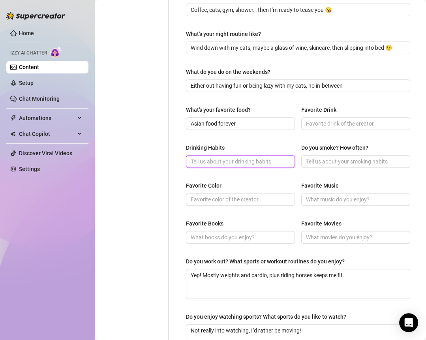
click at [208, 161] on input "Drinking Habits" at bounding box center [240, 161] width 98 height 9
type input "social drinker"
click at [249, 201] on input "Favorite Color" at bounding box center [240, 199] width 98 height 9
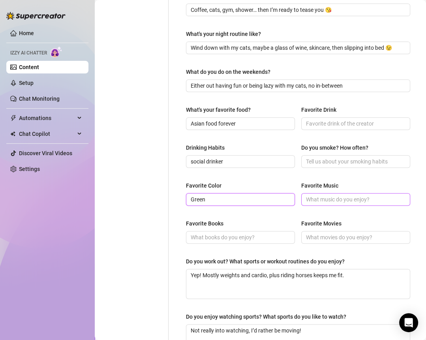
type input "Green"
click at [324, 196] on input "Favorite Music" at bounding box center [355, 199] width 98 height 9
type input "EDM"
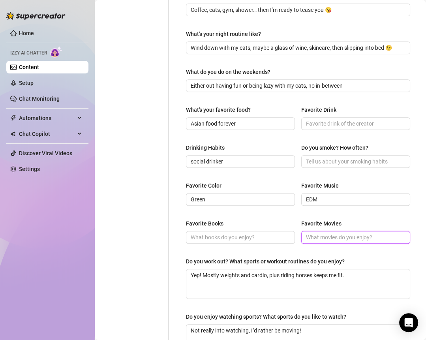
click at [308, 240] on input "Favorite Movies" at bounding box center [355, 237] width 98 height 9
type input "Action or rom-com"
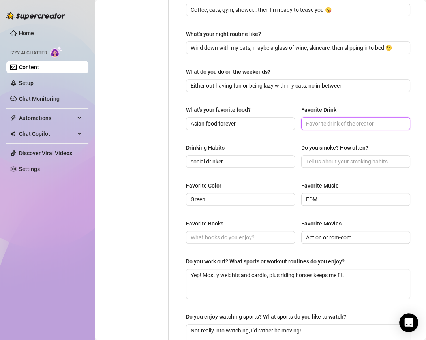
click at [317, 123] on input "Favorite Drink" at bounding box center [355, 123] width 98 height 9
type input "champagne or matcha latte"
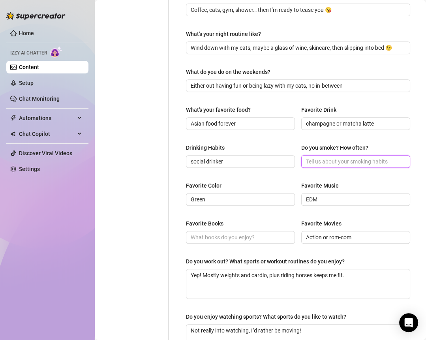
click at [338, 158] on input "Do you smoke? How often?" at bounding box center [355, 161] width 98 height 9
type input "n"
type input "nope not my thing"
click at [289, 198] on span "Green" at bounding box center [240, 199] width 109 height 13
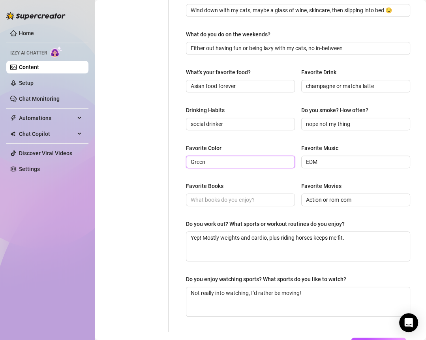
scroll to position [279, 0]
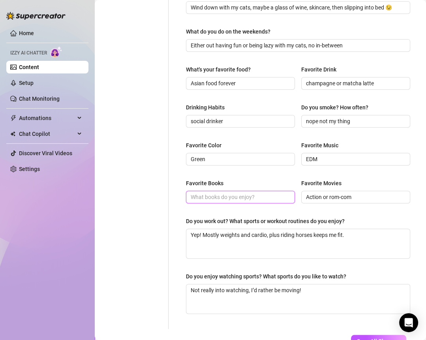
click at [263, 194] on input "Favorite Books" at bounding box center [240, 197] width 98 height 9
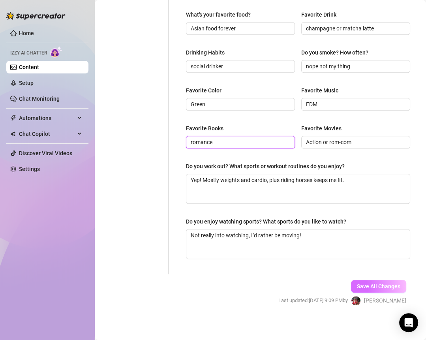
type input "romance"
click at [338, 283] on span "Save All Changes" at bounding box center [378, 286] width 43 height 6
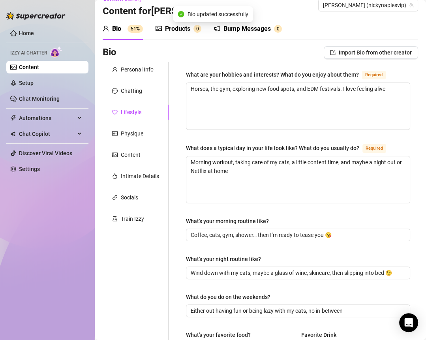
scroll to position [0, 0]
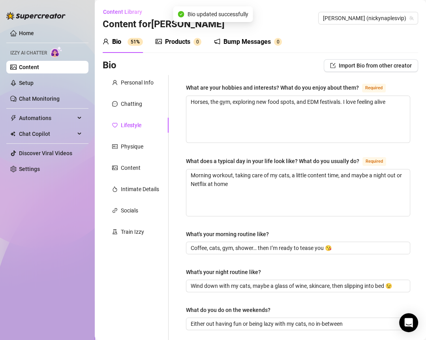
type textarea "Yep! Mostly weights and cardio, plus riding horses keeps me fit."
click at [138, 144] on div "Physique" at bounding box center [132, 146] width 23 height 9
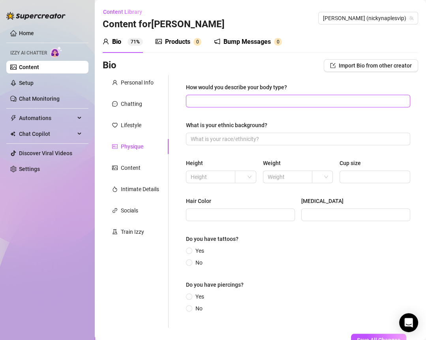
click at [224, 104] on input "How would you describe your body type?" at bounding box center [297, 101] width 213 height 9
paste input "Petite but curvy in the right places 😘"
type input "Petite but curvy in the right places 😘"
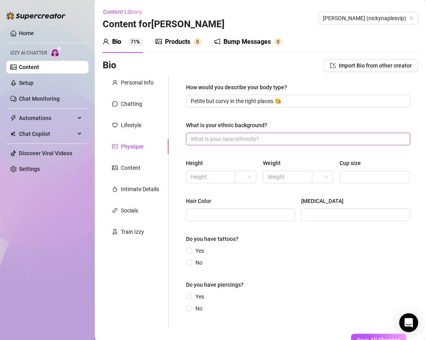
click at [217, 140] on input "What is your ethnic background?" at bounding box center [297, 139] width 213 height 9
type input "white"
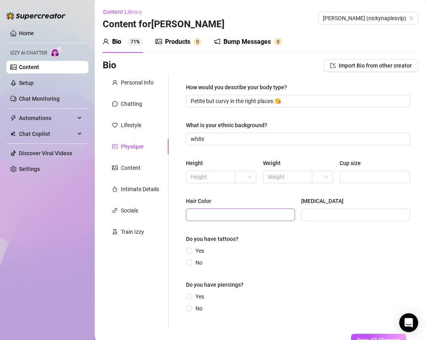
click at [222, 210] on span at bounding box center [240, 215] width 109 height 13
type input "black"
click at [316, 212] on input "[MEDICAL_DATA]" at bounding box center [355, 215] width 98 height 9
type input "Blue Gray"
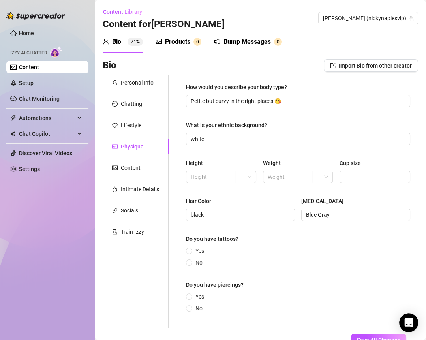
click at [290, 249] on div "Yes No" at bounding box center [298, 257] width 224 height 21
click at [196, 251] on span "Yes" at bounding box center [199, 251] width 15 height 9
click at [191, 251] on input "Yes" at bounding box center [189, 251] width 3 height 5
radio input "true"
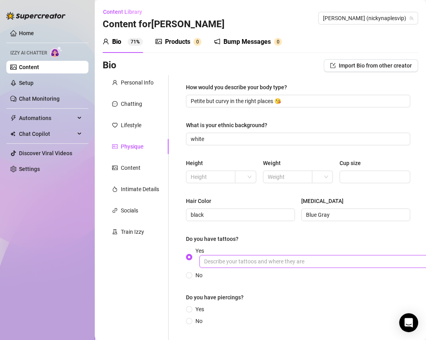
click at [254, 259] on input "Yes" at bounding box center [318, 261] width 237 height 13
click at [253, 261] on input "fingers" at bounding box center [318, 261] width 237 height 13
click at [266, 259] on input "fingers, arms" at bounding box center [318, 261] width 237 height 13
type input "fingers, arms, underboobs"
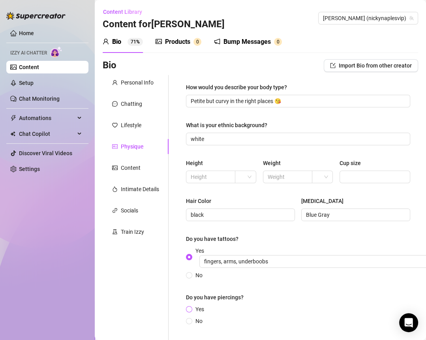
click at [196, 308] on span "Yes" at bounding box center [199, 309] width 15 height 9
click at [191, 308] on input "Yes" at bounding box center [189, 309] width 3 height 5
radio input "true"
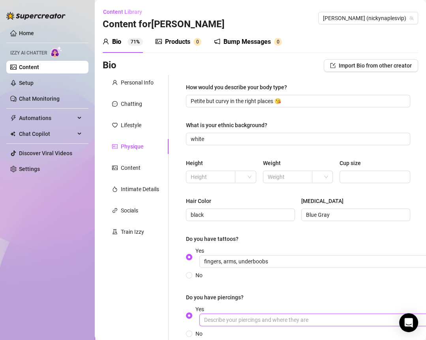
click at [246, 315] on input "Yes" at bounding box center [318, 320] width 237 height 13
click at [262, 324] on input "nipples, earrings" at bounding box center [318, 320] width 237 height 13
drag, startPoint x: 247, startPoint y: 319, endPoint x: 297, endPoint y: 318, distance: 49.8
click at [297, 319] on input "nipples, earrings, button belly" at bounding box center [318, 320] width 237 height 13
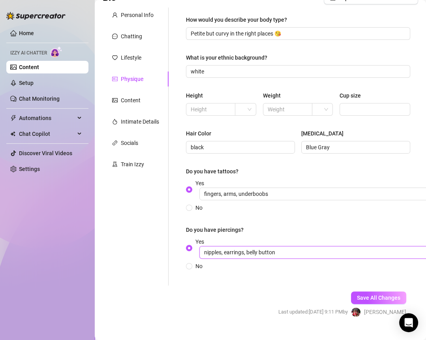
scroll to position [88, 0]
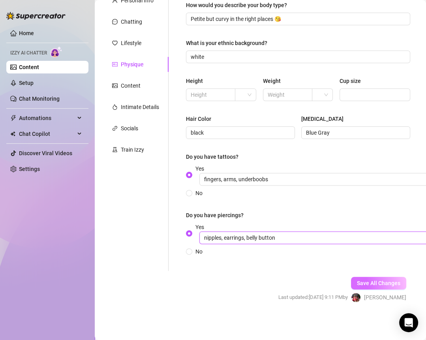
type input "nipples, earrings, belly button"
click at [338, 280] on span "Save All Changes" at bounding box center [378, 283] width 43 height 6
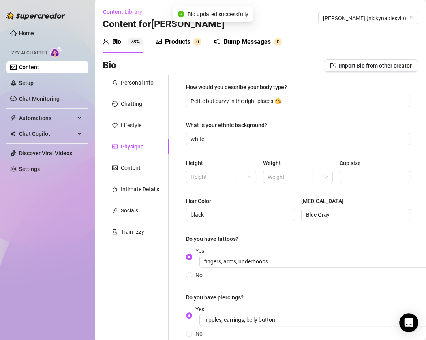
scroll to position [3, 0]
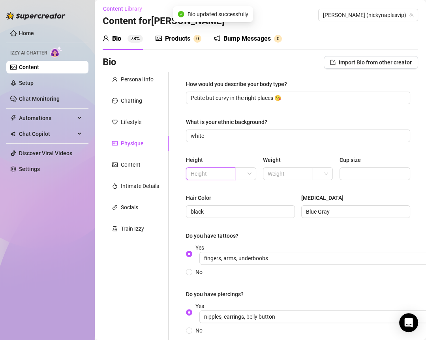
click at [220, 170] on input "text" at bounding box center [210, 174] width 38 height 9
type input "N/A"
click at [300, 175] on input "text" at bounding box center [287, 174] width 38 height 9
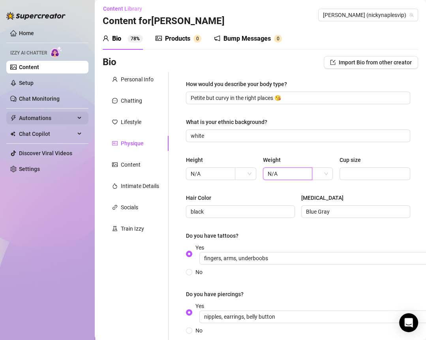
type input "N/A"
drag, startPoint x: 223, startPoint y: 171, endPoint x: 168, endPoint y: 170, distance: 54.9
click at [169, 171] on div "How would you describe your body type? Petite but curvy in the right places 😘 W…" at bounding box center [294, 211] width 250 height 278
click at [243, 174] on span at bounding box center [246, 174] width 12 height 12
type input "5'2"
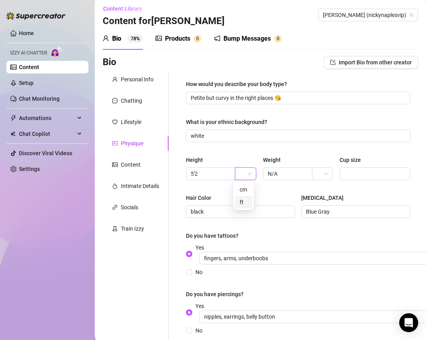
click at [240, 202] on div "ft" at bounding box center [244, 202] width 8 height 9
click at [338, 172] on input "Cup size" at bounding box center [375, 174] width 60 height 9
click at [338, 176] on input "Cup size" at bounding box center [375, 174] width 60 height 9
type input "#"
type input "34B"
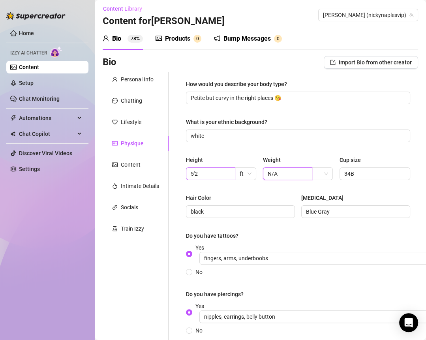
drag, startPoint x: 291, startPoint y: 174, endPoint x: 228, endPoint y: 172, distance: 63.3
click at [229, 173] on div "Height 5'2 ft Weight N/A Cup size 34B" at bounding box center [298, 172] width 224 height 32
click at [317, 153] on div "How would you describe your body type? Petite but curvy in the right places 😘 W…" at bounding box center [298, 211] width 224 height 262
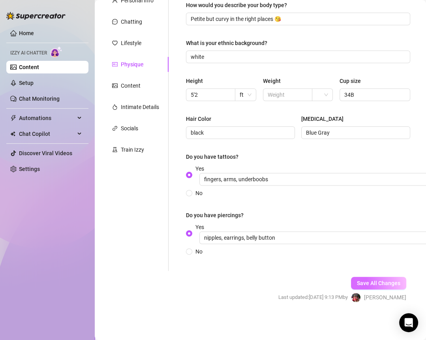
click at [338, 280] on span "Save All Changes" at bounding box center [378, 283] width 43 height 6
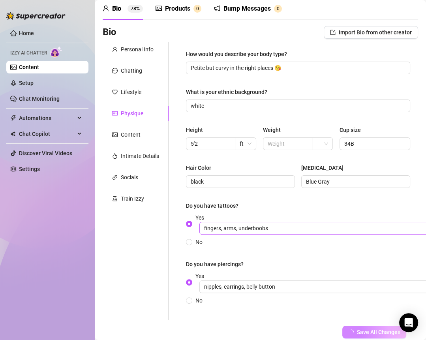
scroll to position [0, 0]
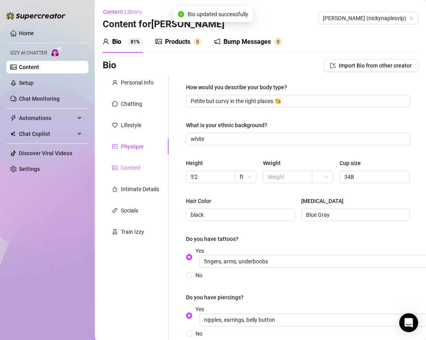
click at [146, 170] on div "Content" at bounding box center [136, 167] width 66 height 15
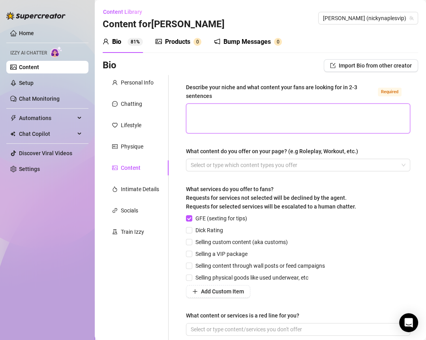
click at [210, 117] on textarea "Describe your niche and what content your fans are looking for in 2-3 sentences…" at bounding box center [299, 118] width 224 height 29
paste textarea "I give my fans a mix of sweet and seductive — the flirty girl who can talk abou…"
type textarea "I give my fans a mix of sweet and seductive — the flirty girl who can talk abou…"
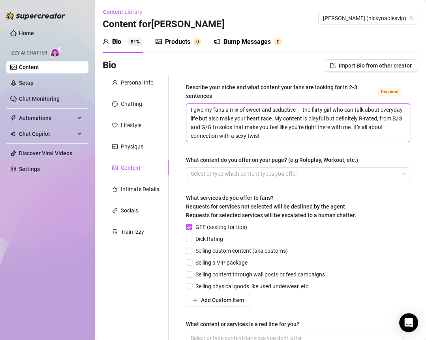
click at [306, 108] on textarea "I give my fans a mix of sweet and seductive — the flirty girl who can talk abou…" at bounding box center [299, 123] width 224 height 38
type textarea "I give my fans a mix of sweet and seductive — he flirty girl who can talk about…"
type textarea "I give my fans a mix of sweet and seductive —he flirty girl who can talk about …"
type textarea "I give my fans a mix of sweet and seductive he flirty girl who can talk about e…"
type textarea "I give my fans a mix of sweet and seductive the flirty girl who can talk about …"
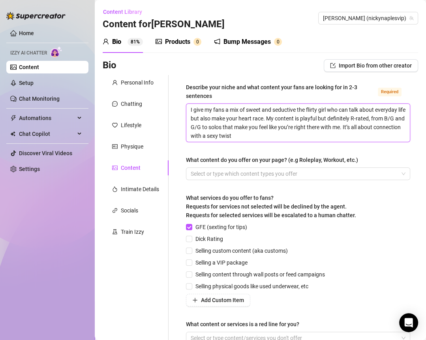
type textarea "I give my fans a mix of sweet and seductive t,he flirty girl who can talk about…"
type textarea "I give my fans a mix of sweet and seductive the flirty girl who can talk about …"
type textarea "I give my fans a mix of sweet and seductive, the flirty girl who can talk about…"
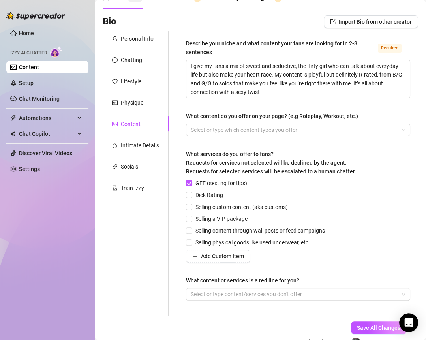
scroll to position [49, 0]
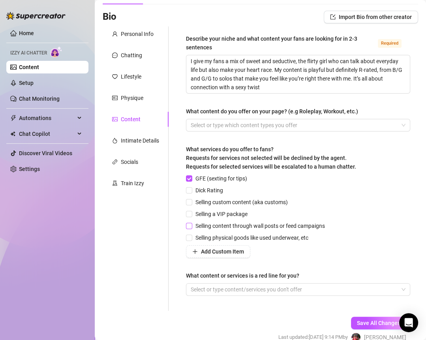
click at [191, 225] on input "Selling content through wall posts or feed campaigns" at bounding box center [189, 226] width 6 height 6
checkbox input "true"
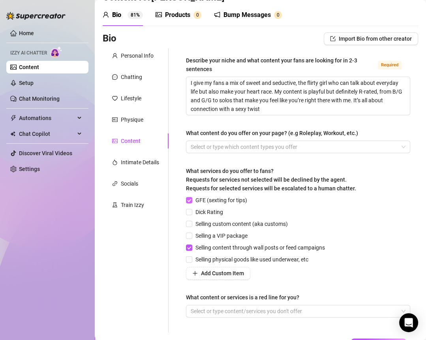
scroll to position [9, 0]
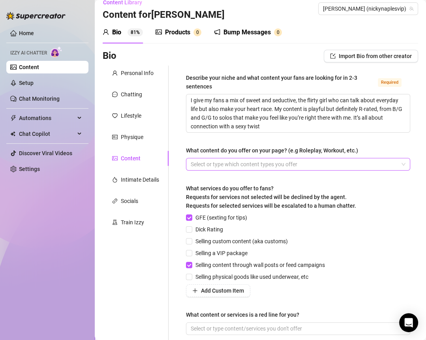
click at [202, 160] on div at bounding box center [294, 164] width 213 height 11
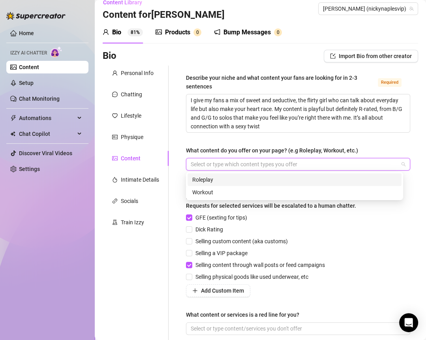
click at [202, 163] on div at bounding box center [294, 164] width 213 height 11
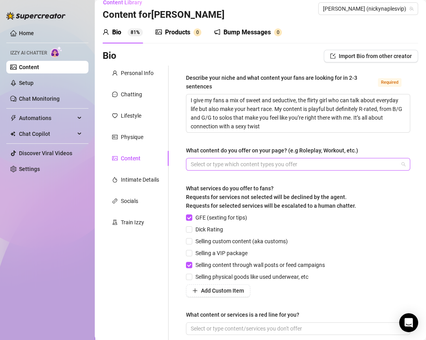
click at [220, 169] on div at bounding box center [294, 164] width 213 height 11
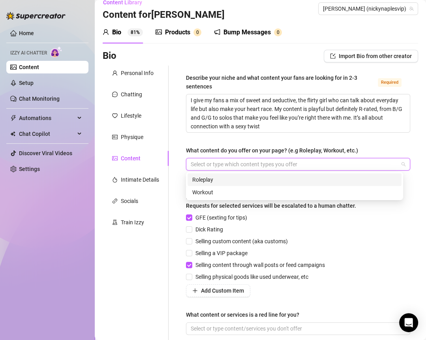
click at [215, 169] on div at bounding box center [294, 164] width 213 height 11
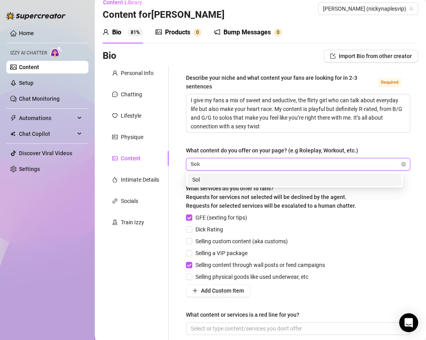
type input "Solos"
type input "Solo"
type input "Feet"
type input "Squirting"
type input "Tease"
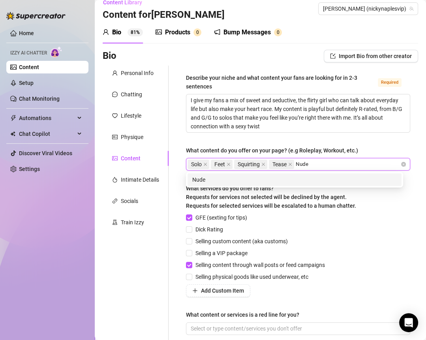
type input "Nudes"
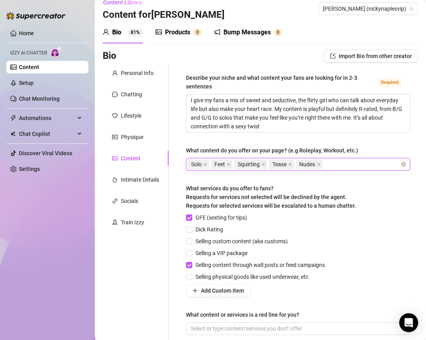
click at [338, 162] on div "Solo Feet Squirting Tease Nudes" at bounding box center [294, 164] width 213 height 11
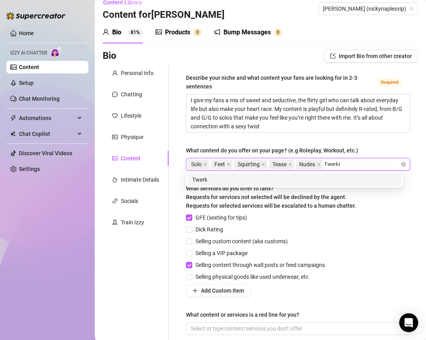
type input "Twerking"
type input "Dick rate"
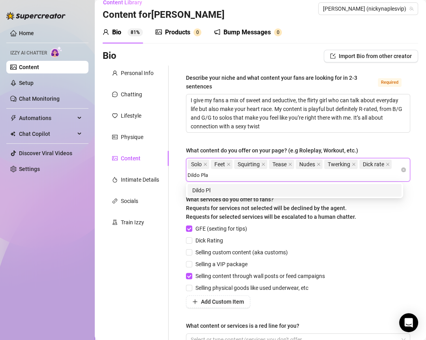
type input "Dildo Play"
type input "Cum"
type input "B/G"
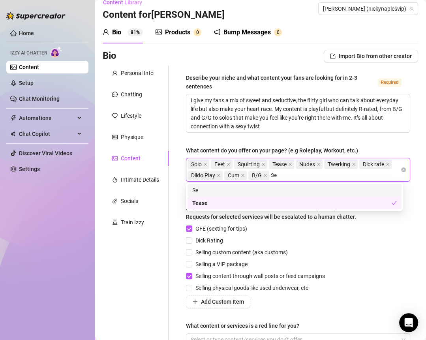
type input "Sex"
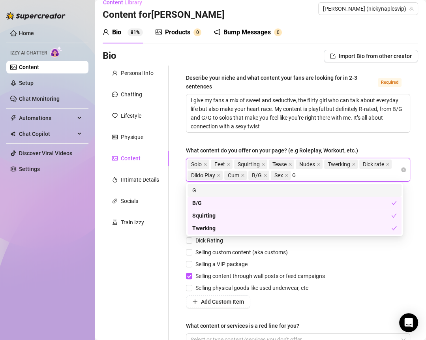
type input "GG"
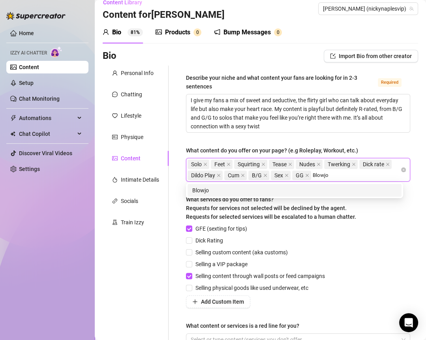
type input "Blowjob"
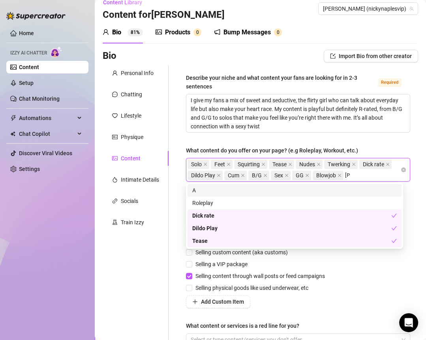
type input "Anal"
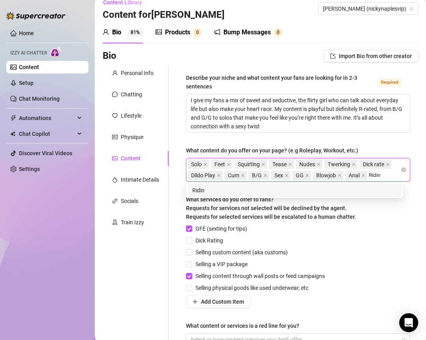
type input "Riding"
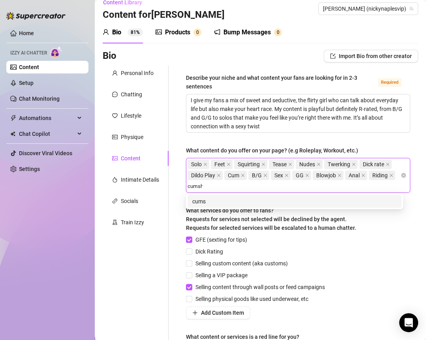
type input "cumshot"
type input "G/G"
type input "Threesome"
type input "Pussy Spread"
type input "BBC"
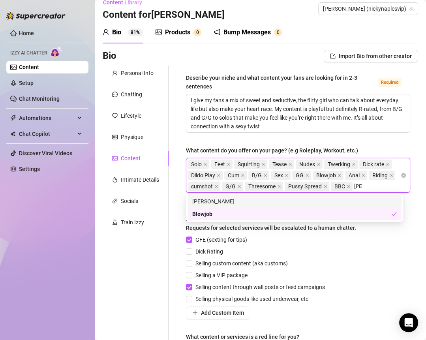
type input "JOI"
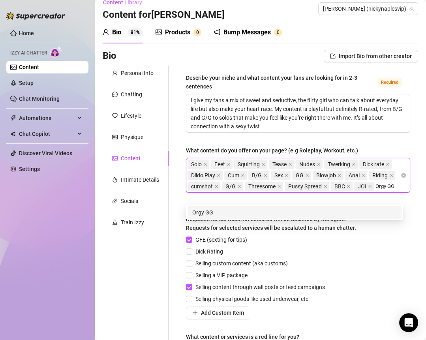
type input "Orgy GGG"
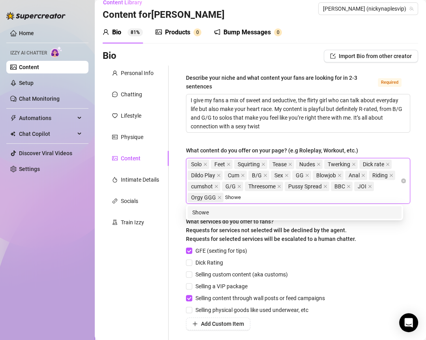
type input "Shower"
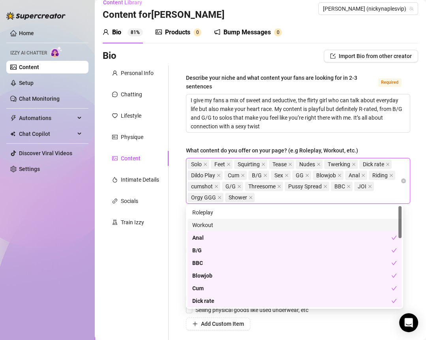
click at [177, 220] on div "Describe your niche and what content your fans are looking for in 2-3 sentences…" at bounding box center [294, 225] width 250 height 318
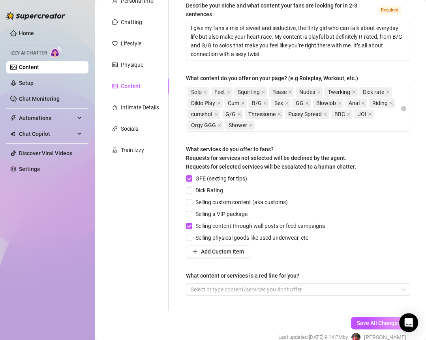
scroll to position [121, 0]
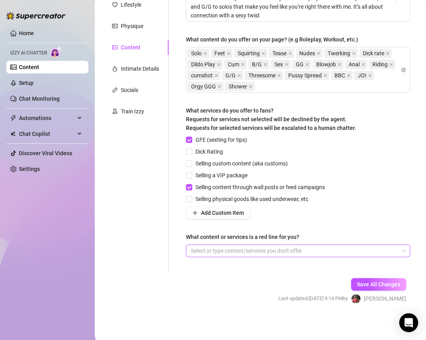
click at [223, 249] on div at bounding box center [294, 250] width 213 height 11
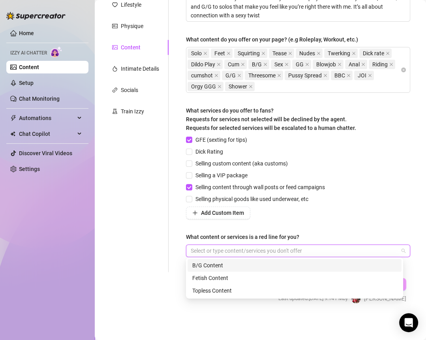
click at [234, 251] on div at bounding box center [294, 250] width 213 height 11
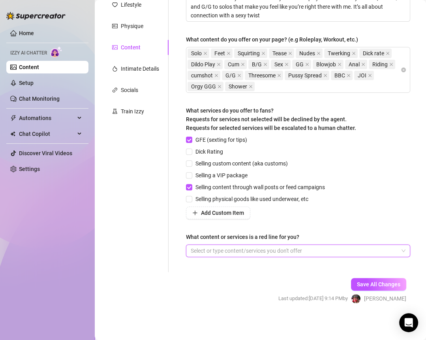
click at [213, 249] on div at bounding box center [294, 250] width 213 height 11
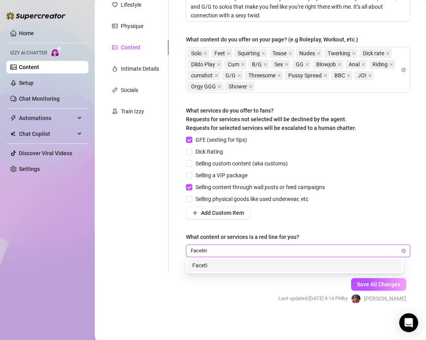
type input "Facetime"
type input "Video Call"
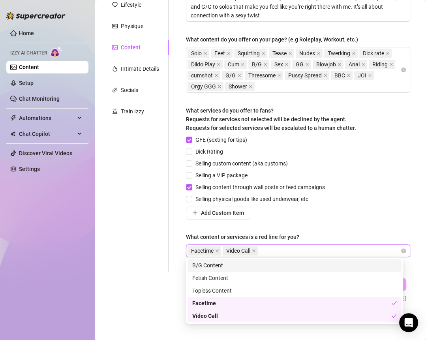
click at [338, 187] on div "GFE (sexting for tips) Dick Rating Selling custom content (aka customs) Selling…" at bounding box center [298, 178] width 224 height 84
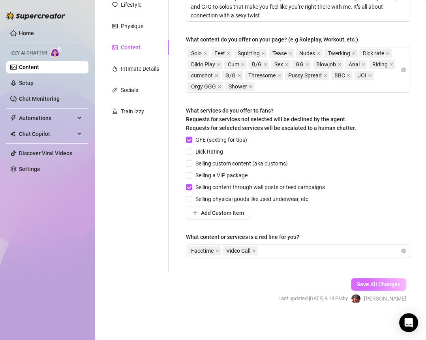
click at [338, 282] on span "Save All Changes" at bounding box center [378, 284] width 43 height 6
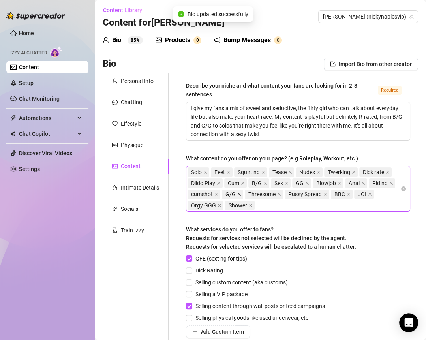
scroll to position [0, 0]
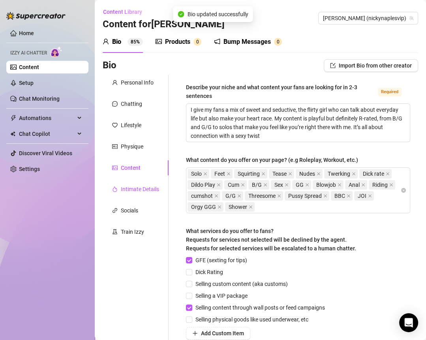
click at [136, 189] on div "Intimate Details" at bounding box center [140, 189] width 38 height 9
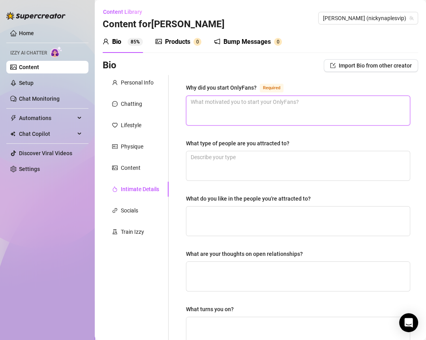
click at [200, 108] on textarea "Why did you start OnlyFans? Required" at bounding box center [299, 110] width 224 height 29
paste textarea "To have the freedom to create my own life, travel, and have fun doing something…"
type textarea "To have the freedom to create my own life, travel, and have fun doing something…"
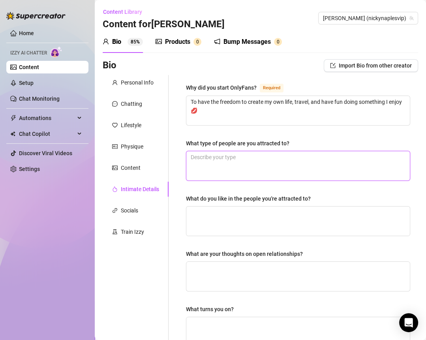
click at [245, 166] on textarea "What type of people are you attracted to?" at bounding box center [299, 165] width 224 height 29
paste textarea "Confident, funny, and adventurous — bonus points if you love animals."
type textarea "Confident, funny, and adventurous — bonus points if you love animals."
click at [279, 155] on textarea "Confident, funny, and adventurous — bonus points if you love animals." at bounding box center [299, 165] width 224 height 29
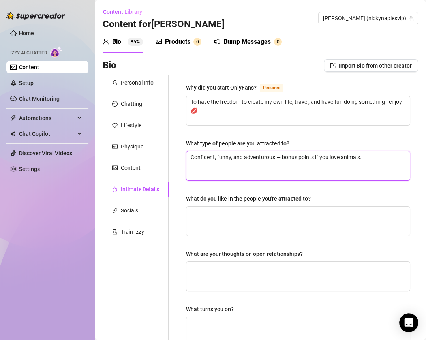
type textarea "Confident, funny, and adventurous bonus points if you love animals."
type textarea "Confident, funny, and adventurous, bonus points if you love animals."
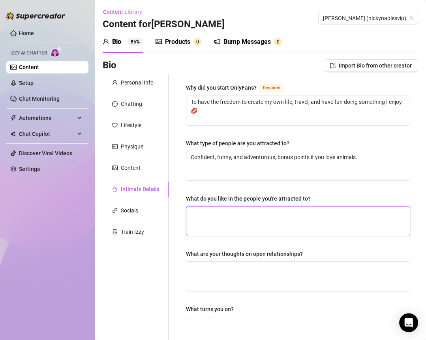
click at [223, 217] on textarea "What do you like in the people you're attracted to?" at bounding box center [299, 221] width 224 height 29
paste textarea "Someone who makes me laugh, treats me well, and can handle a little sass 😘"
type textarea "Someone who makes me laugh, treats me well, and can handle a little sass 😘"
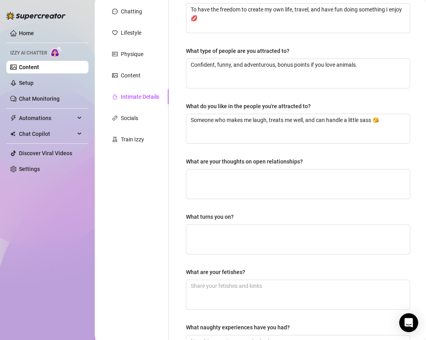
scroll to position [103, 0]
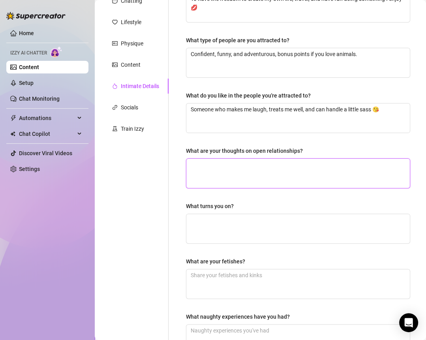
click at [207, 169] on textarea "What are your thoughts on open relationships?" at bounding box center [299, 173] width 224 height 29
paste textarea "Not my style, I like my person to be mine"
type textarea "Not my style, I like my person to be mine"
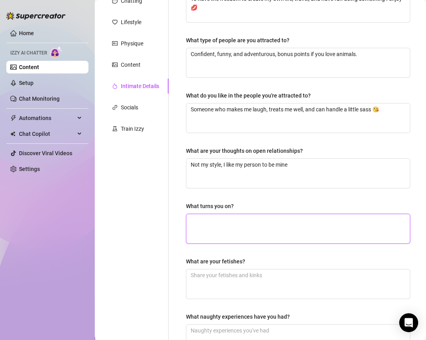
click at [211, 224] on textarea "What turns you on?" at bounding box center [299, 228] width 224 height 29
paste textarea "Confidence, deep eye contact, and a little teasing"
type textarea "Confidence, deep eye contact, and a little teasing"
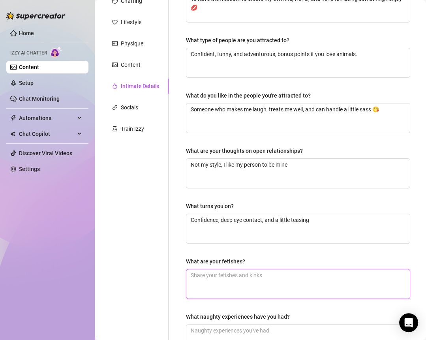
click at [207, 273] on textarea "What are your fetishes?" at bounding box center [299, 284] width 224 height 29
paste textarea "I’m a sucker for neck kisses and strong hands."
type textarea "I’m a sucker for neck kisses and strong hands."
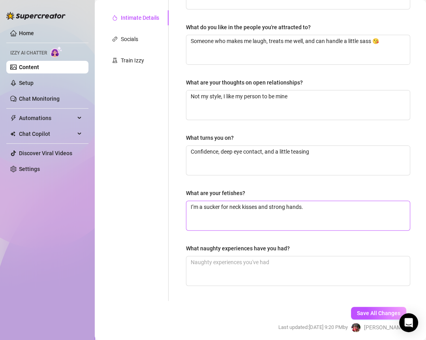
scroll to position [183, 0]
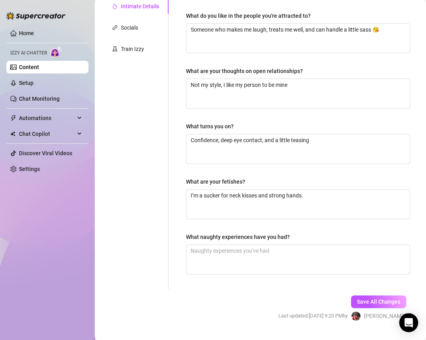
click at [213, 241] on div "What naughty experiences have you had?" at bounding box center [298, 239] width 224 height 12
click at [223, 252] on textarea "What naughty experiences have you had?" at bounding box center [299, 259] width 224 height 29
paste textarea "Let’s just say… I’ve been caught more than once in public 😏"
type textarea "Let’s just say… I’ve been caught more than once in public 😏"
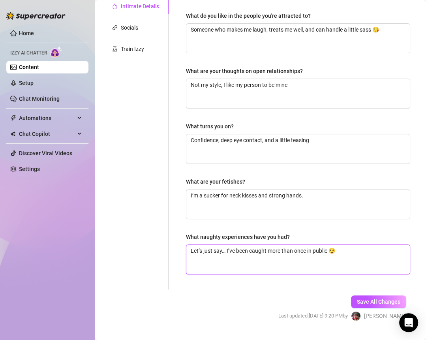
click at [330, 246] on textarea "Let’s just say… I’ve been caught more than once in public 😏" at bounding box center [299, 259] width 224 height 29
type textarea "Let’s just say… I’ve been caught more than once in public😏"
type textarea "Let’s just say… I’ve been caught more than once in publi😏"
type textarea "Let’s just say… I’ve been caught more than once in publ😏"
type textarea "Let’s just say… I’ve been caught more than once in pub😏"
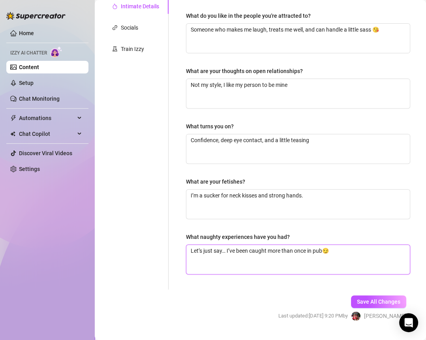
type textarea "Let’s just say… I’ve been caught more than once in pu😏"
type textarea "Let’s just say… I’ve been caught more than once in p😏"
type textarea "Let’s just say… I’ve been caught more than once in 😏"
type textarea "Let’s just say… I’ve been caught more than once in r😏"
type textarea "Let’s just say… I’ve been caught more than once in ri😏"
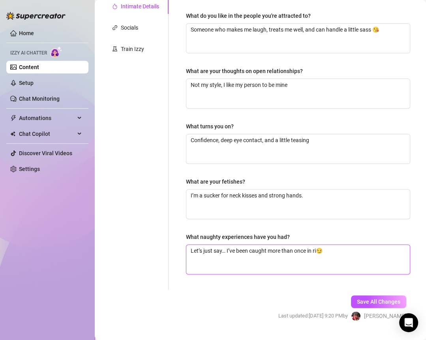
type textarea "Let’s just say… I’ve been caught more than once in ris😏"
type textarea "Let’s just say… I’ve been caught more than once in risk😏"
type textarea "Let’s just say… I’ve been caught more than once in risky😏"
type textarea "Let’s just say… I’ve been caught more than once in risky o😏"
type textarea "Let’s just say… I’ve been caught more than once in risky op😏"
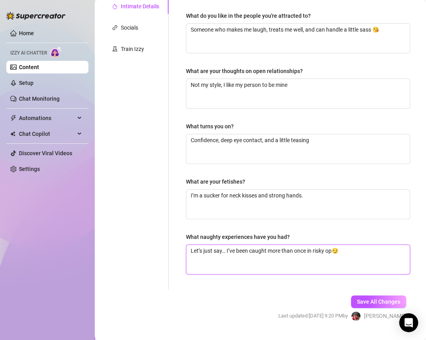
type textarea "Let’s just say… I’ve been caught more than once in risky opl😏"
type textarea "Let’s just say… I’ve been caught more than once in risky opla😏"
type textarea "Let’s just say… I’ve been caught more than once in risky oplac😏"
type textarea "Let’s just say… I’ve been caught more than once in risky oplace😏"
type textarea "Let’s just say… I’ve been caught more than once in risky oplac😏"
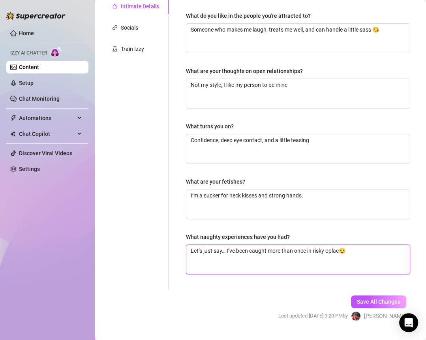
type textarea "Let’s just say… I’ve been caught more than once in risky opla😏"
type textarea "Let’s just say… I’ve been caught more than once in risky opl😏"
type textarea "Let’s just say… I’ve been caught more than once in risky op😏"
type textarea "Let’s just say… I’ve been caught more than once in risky o😏"
type textarea "Let’s just say… I’ve been caught more than once in risky 😏"
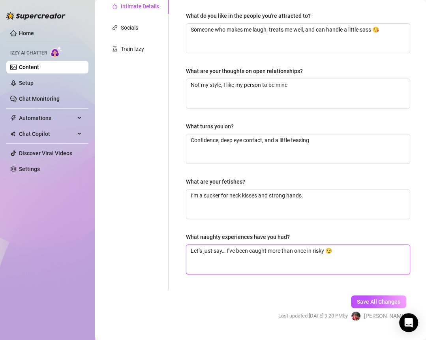
type textarea "Let’s just say… I’ve been caught more than once in risky p😏"
type textarea "Let’s just say… I’ve been caught more than once in risky pl😏"
type textarea "Let’s just say… I’ve been caught more than once in risky pla😏"
type textarea "Let’s just say… I’ve been caught more than once in risky plac😏"
type textarea "Let’s just say… I’ve been caught more than once in risky place😏"
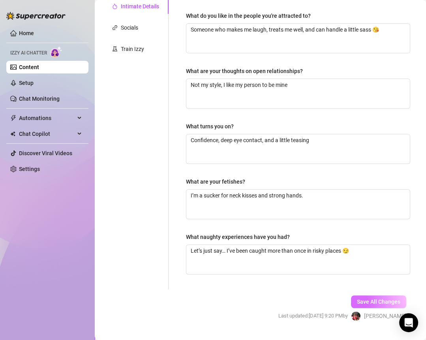
click at [338, 300] on span "Save All Changes" at bounding box center [378, 302] width 43 height 6
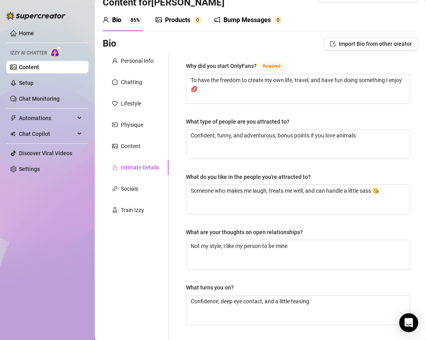
scroll to position [0, 0]
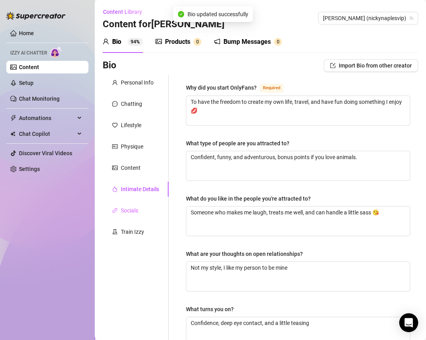
click at [140, 212] on div "Socials" at bounding box center [136, 210] width 66 height 15
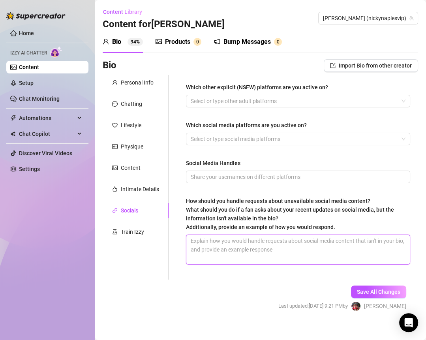
click at [249, 246] on textarea "How should you handle requests about unavailable social media content? What sho…" at bounding box center [299, 249] width 224 height 29
paste textarea "Aww babe, I don’t think I have that posted anywhere right now — I keep most of …"
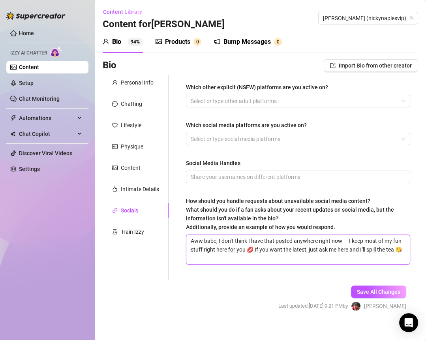
click at [338, 242] on textarea "Aww babe, I don’t think I have that posted anywhere right now — I keep most of …" at bounding box center [299, 249] width 224 height 29
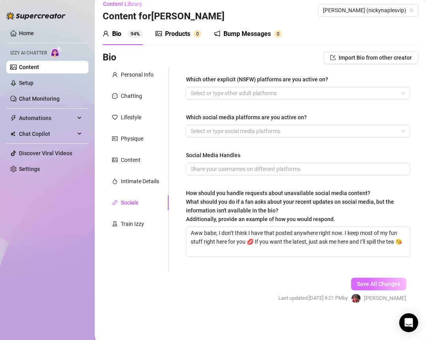
click at [338, 280] on button "Save All Changes" at bounding box center [378, 284] width 55 height 13
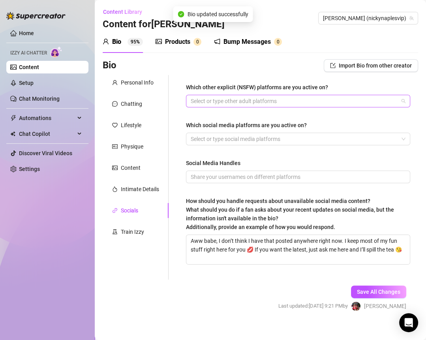
click at [275, 102] on div at bounding box center [294, 101] width 213 height 11
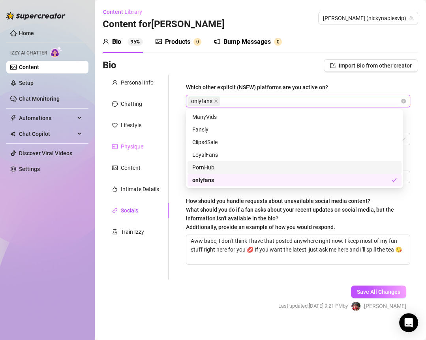
click at [168, 153] on div "Physique" at bounding box center [136, 146] width 66 height 15
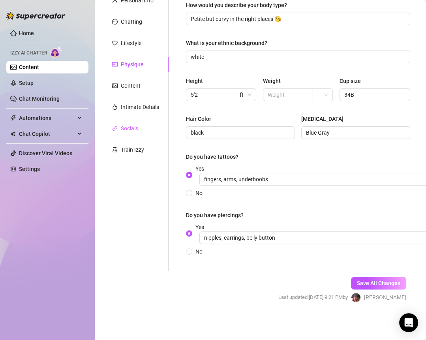
click at [143, 125] on div "Socials" at bounding box center [136, 128] width 66 height 15
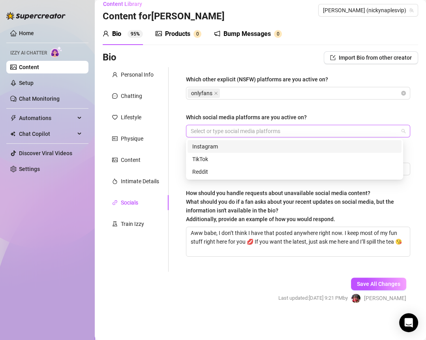
click at [222, 130] on div at bounding box center [294, 131] width 213 height 11
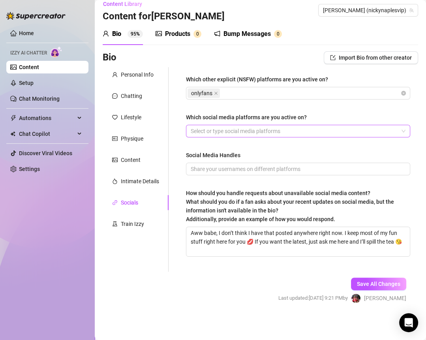
click at [242, 130] on div at bounding box center [294, 131] width 213 height 11
click at [261, 128] on div "Instagram" at bounding box center [294, 131] width 213 height 11
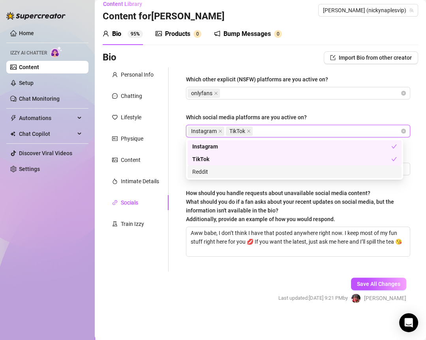
click at [281, 212] on div "How should you handle requests about unavailable social media content? What sho…" at bounding box center [295, 206] width 219 height 35
click at [281, 227] on textarea "Aww babe, I don’t think I have that posted anywhere right now. I keep most of m…" at bounding box center [299, 241] width 224 height 29
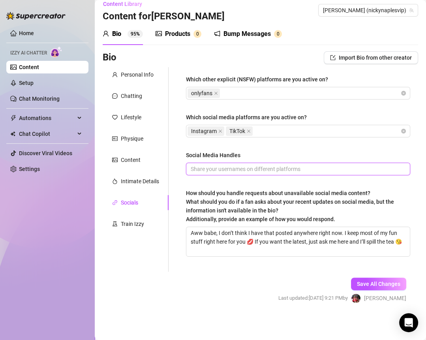
click at [236, 167] on input "Social Media Handles" at bounding box center [297, 169] width 213 height 9
click at [239, 166] on input "Social Media Handles" at bounding box center [297, 169] width 213 height 9
click at [249, 170] on input "itsnickynaple" at bounding box center [297, 169] width 213 height 9
click at [190, 170] on span "itsnickynaple @itsnickynaple" at bounding box center [298, 169] width 224 height 13
click at [192, 165] on input "itsnickynaple @itsnickynaple" at bounding box center [297, 169] width 213 height 9
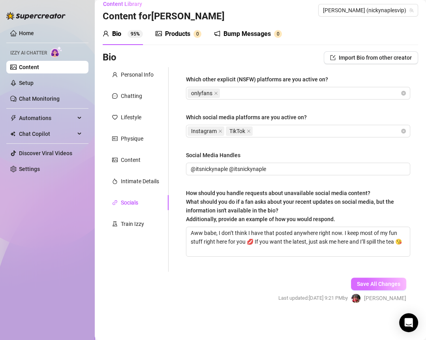
click at [338, 281] on span "Save All Changes" at bounding box center [378, 284] width 43 height 6
click at [238, 30] on div "Bump Messages" at bounding box center [247, 33] width 47 height 9
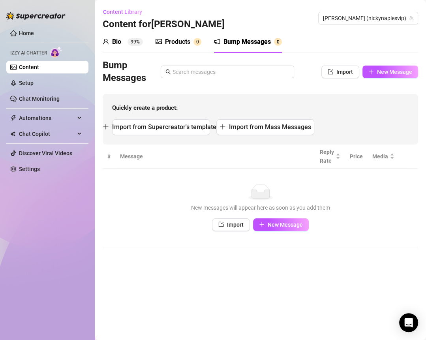
scroll to position [0, 0]
click at [338, 69] on span "New Message" at bounding box center [394, 72] width 35 height 6
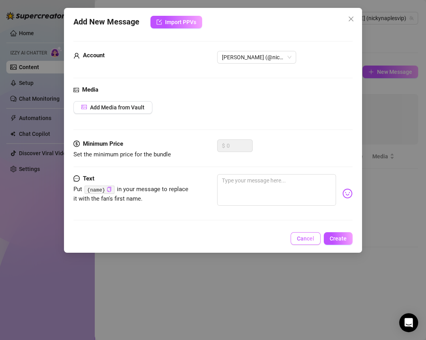
click at [311, 241] on button "Cancel" at bounding box center [306, 238] width 30 height 13
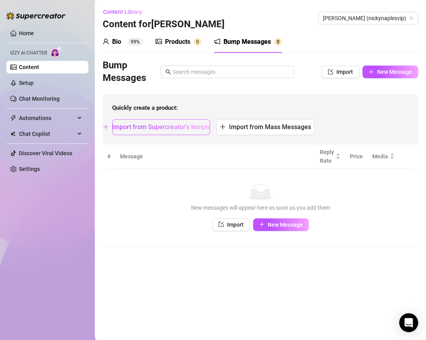
click at [193, 123] on span "Import from Supercreator's templates" at bounding box center [166, 127] width 108 height 8
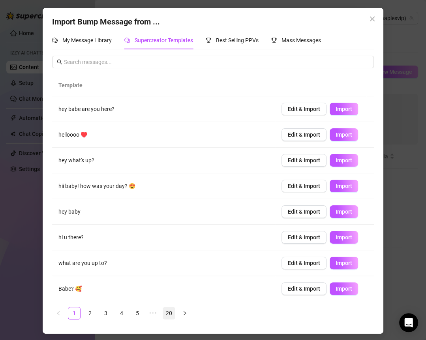
click at [166, 309] on link "20" at bounding box center [169, 313] width 12 height 12
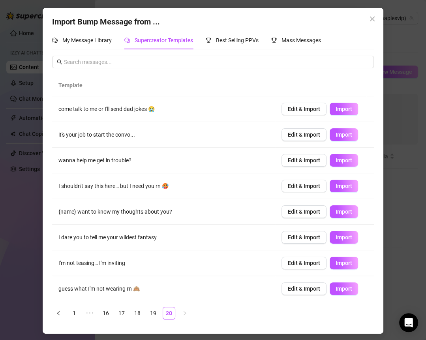
scroll to position [51, 0]
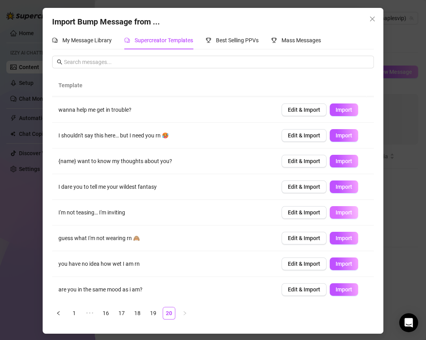
click at [338, 212] on span "Import" at bounding box center [344, 212] width 17 height 6
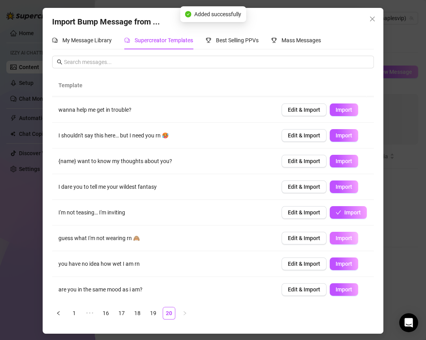
click at [336, 238] on span "Import" at bounding box center [344, 238] width 17 height 6
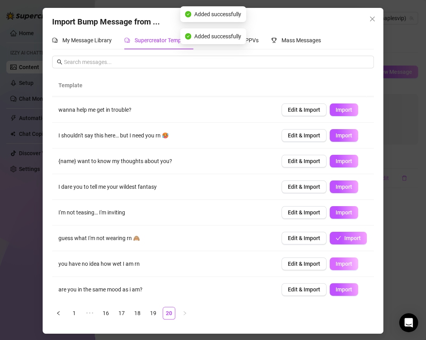
click at [336, 262] on span "Import" at bounding box center [344, 264] width 17 height 6
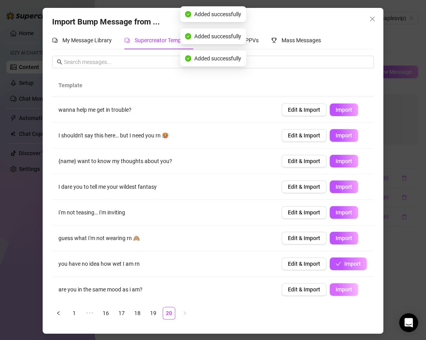
click at [336, 291] on span "Import" at bounding box center [344, 290] width 17 height 6
click at [336, 132] on span "Import" at bounding box center [344, 135] width 17 height 6
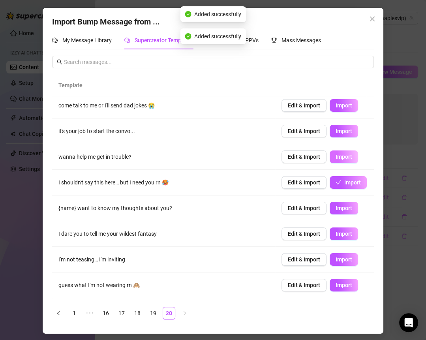
scroll to position [0, 0]
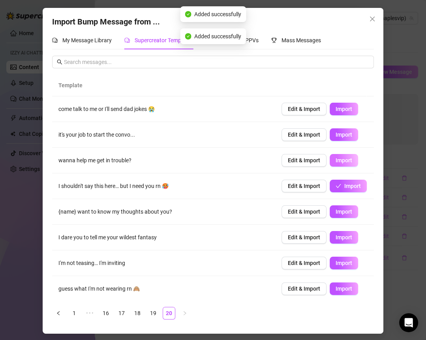
click at [336, 157] on span "Import" at bounding box center [344, 160] width 17 height 6
click at [336, 134] on span "Import" at bounding box center [344, 135] width 17 height 6
click at [148, 314] on link "19" at bounding box center [153, 313] width 12 height 12
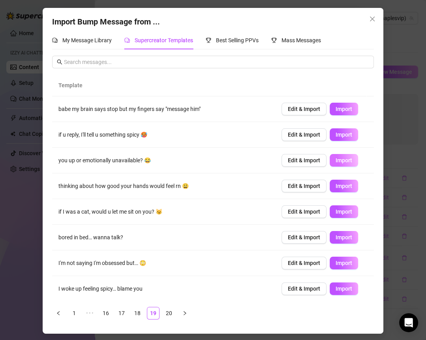
click at [336, 158] on span "Import" at bounding box center [344, 160] width 17 height 6
click at [338, 134] on span "Import" at bounding box center [344, 135] width 17 height 6
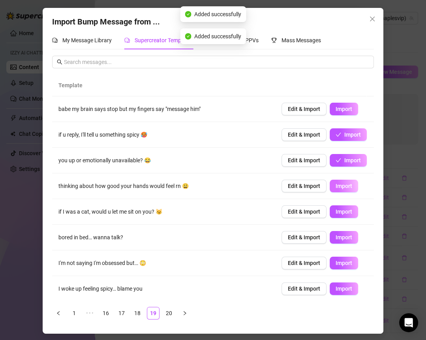
click at [334, 189] on button "Import" at bounding box center [344, 186] width 28 height 13
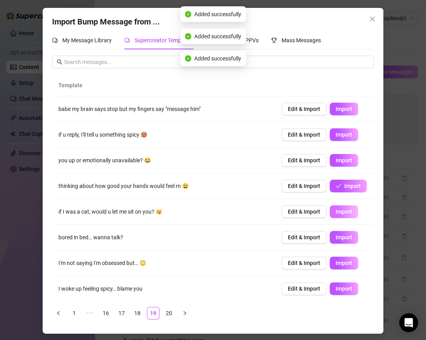
click at [336, 211] on span "Import" at bounding box center [344, 212] width 17 height 6
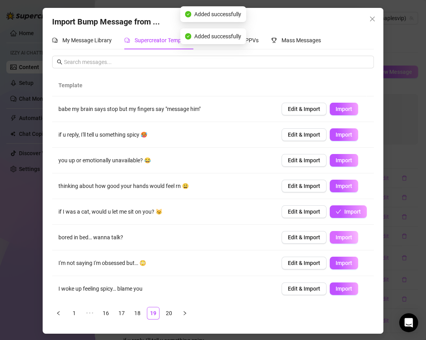
click at [336, 238] on span "Import" at bounding box center [344, 237] width 17 height 6
click at [332, 265] on button "Import" at bounding box center [344, 263] width 28 height 13
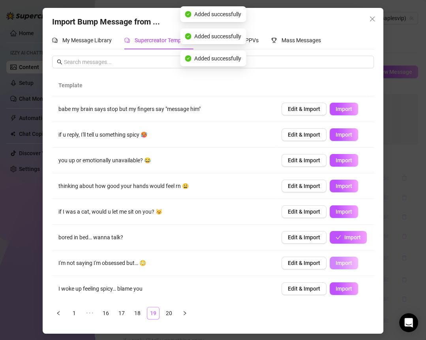
scroll to position [51, 0]
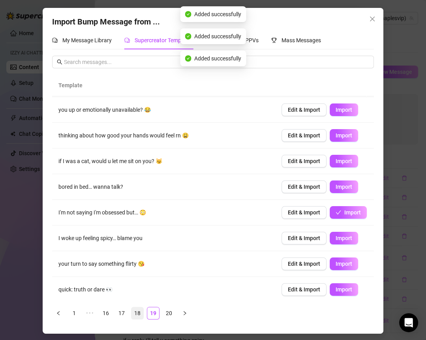
click at [137, 313] on link "18" at bounding box center [138, 313] width 12 height 12
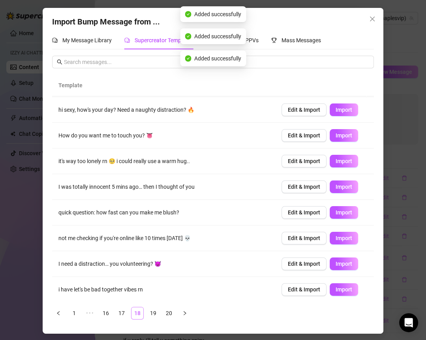
scroll to position [0, 0]
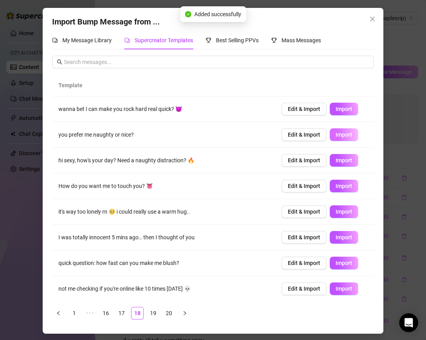
click at [336, 132] on span "Import" at bounding box center [344, 135] width 17 height 6
click at [336, 186] on span "Import" at bounding box center [344, 186] width 17 height 6
click at [338, 234] on span "Import" at bounding box center [344, 237] width 17 height 6
click at [336, 262] on span "Import" at bounding box center [344, 263] width 17 height 6
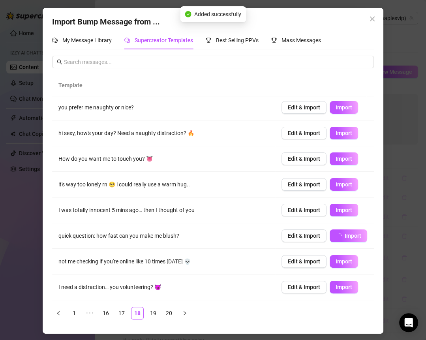
scroll to position [30, 0]
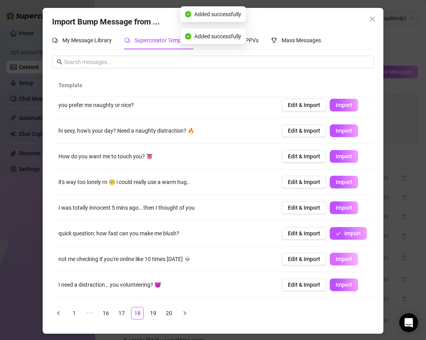
click at [334, 262] on button "Import" at bounding box center [344, 259] width 28 height 13
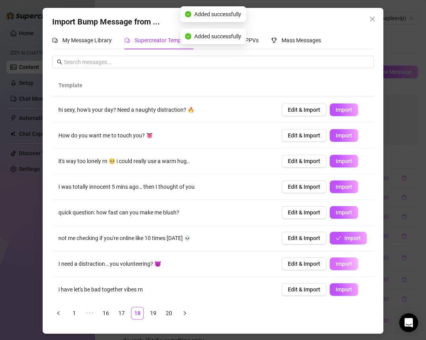
click at [336, 262] on span "Import" at bounding box center [344, 264] width 17 height 6
click at [336, 288] on span "Import" at bounding box center [344, 290] width 17 height 6
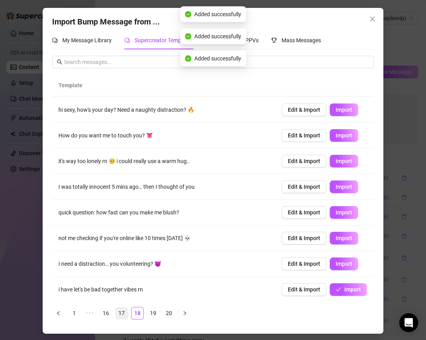
click at [124, 311] on link "17" at bounding box center [122, 313] width 12 height 12
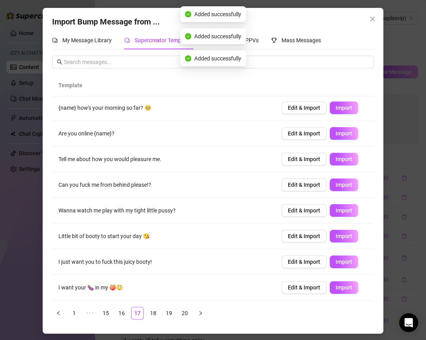
scroll to position [0, 0]
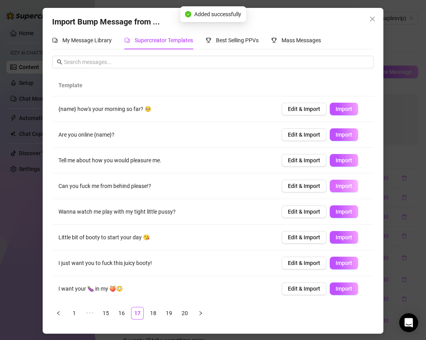
click at [336, 187] on span "Import" at bounding box center [344, 186] width 17 height 6
click at [336, 234] on span "Import" at bounding box center [344, 237] width 17 height 6
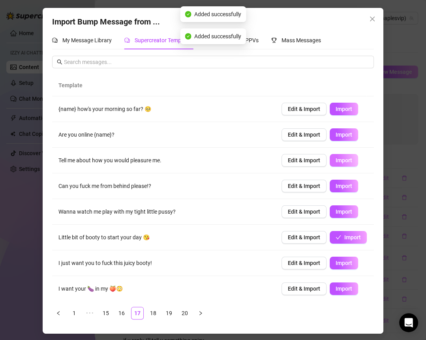
click at [336, 157] on span "Import" at bounding box center [344, 160] width 17 height 6
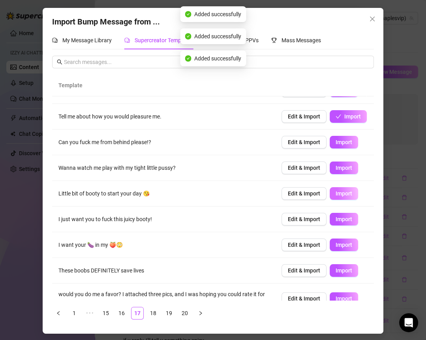
scroll to position [55, 0]
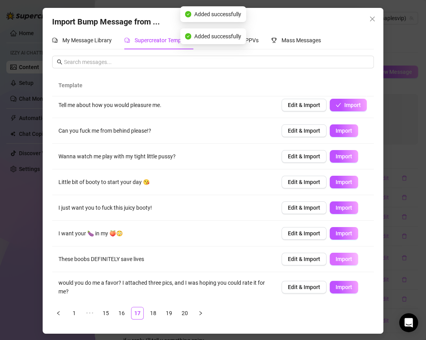
click at [336, 256] on span "Import" at bounding box center [344, 259] width 17 height 6
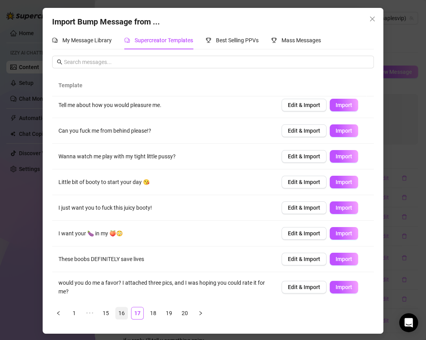
click at [120, 312] on link "16" at bounding box center [122, 313] width 12 height 12
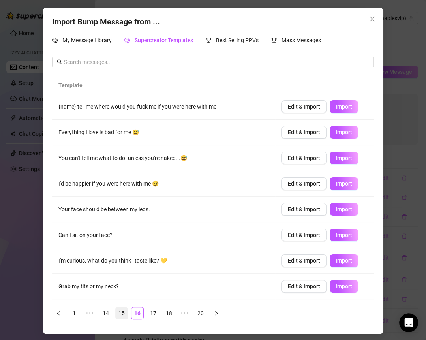
scroll to position [0, 0]
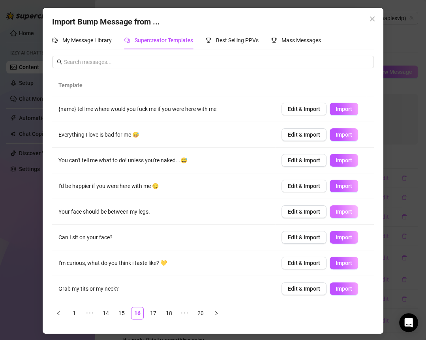
click at [338, 215] on button "Import" at bounding box center [344, 212] width 28 height 13
click at [336, 238] on span "Import" at bounding box center [344, 237] width 17 height 6
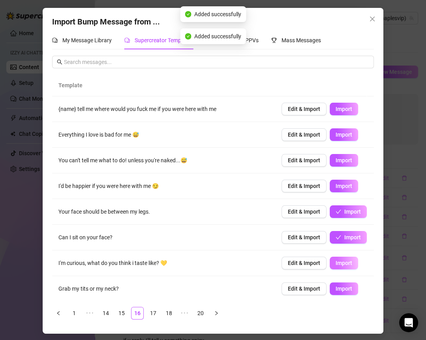
click at [336, 260] on span "Import" at bounding box center [344, 263] width 17 height 6
click at [335, 280] on td "Edit & Import Import" at bounding box center [324, 289] width 99 height 26
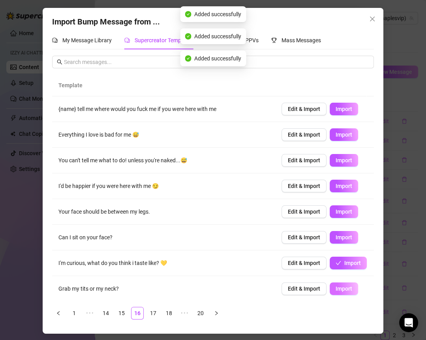
click at [338, 293] on button "Import" at bounding box center [344, 289] width 28 height 13
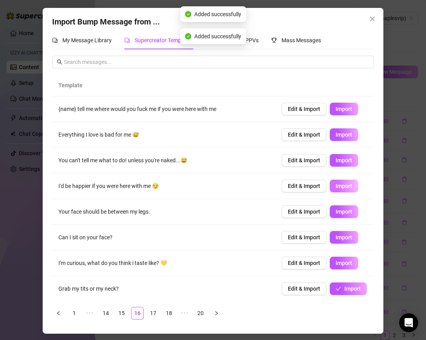
click at [336, 186] on span "Import" at bounding box center [344, 186] width 17 height 6
click at [338, 20] on icon "close" at bounding box center [373, 19] width 6 height 6
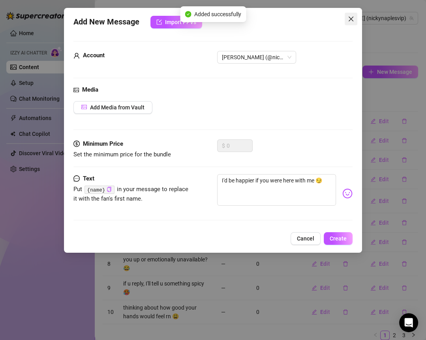
click at [338, 15] on button "Close" at bounding box center [351, 19] width 13 height 13
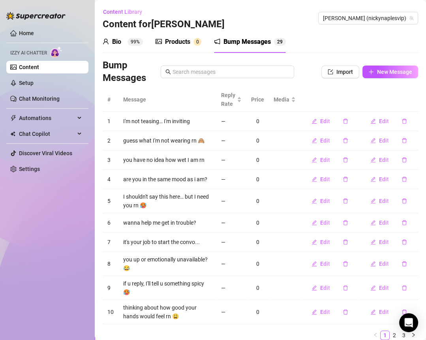
click at [188, 42] on div "Products" at bounding box center [177, 41] width 25 height 9
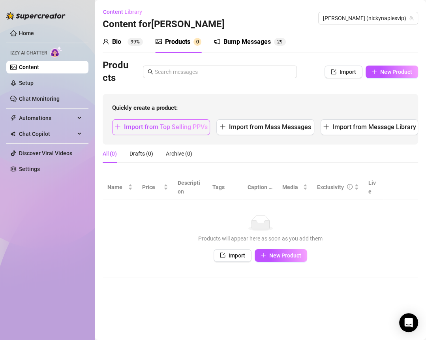
click at [185, 130] on span "Import from Top Selling PPVs" at bounding box center [166, 127] width 84 height 8
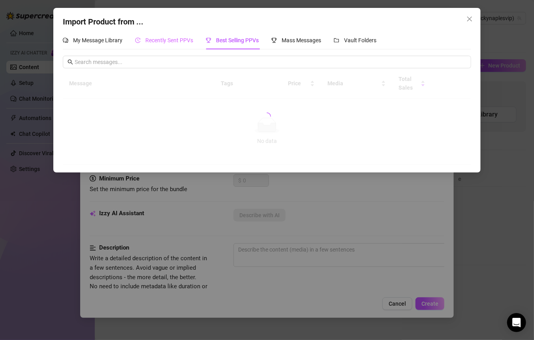
click at [180, 45] on div "Recently Sent PPVs" at bounding box center [164, 40] width 58 height 18
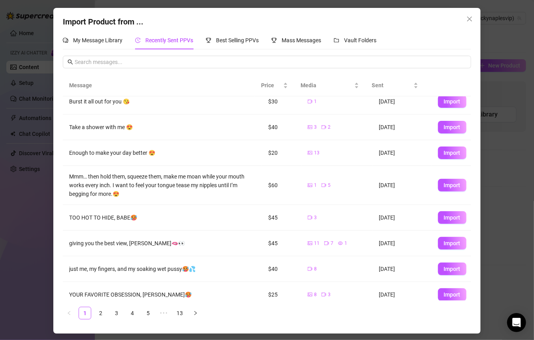
scroll to position [77, 0]
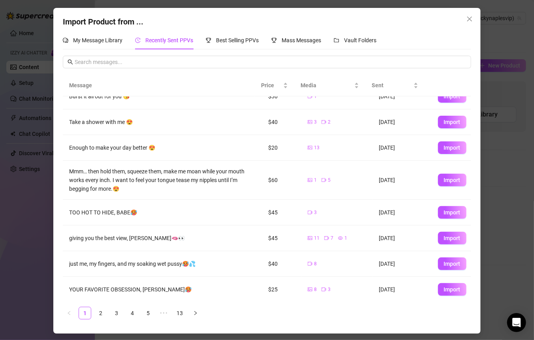
click at [338, 141] on button "Import" at bounding box center [452, 147] width 28 height 13
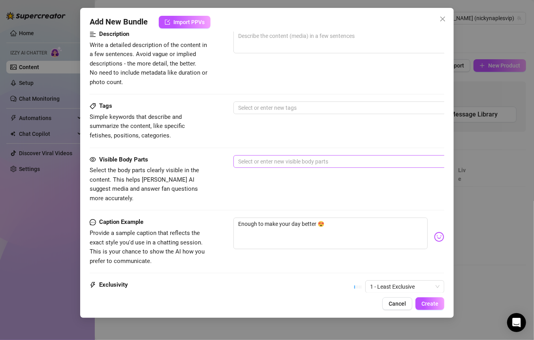
scroll to position [502, 0]
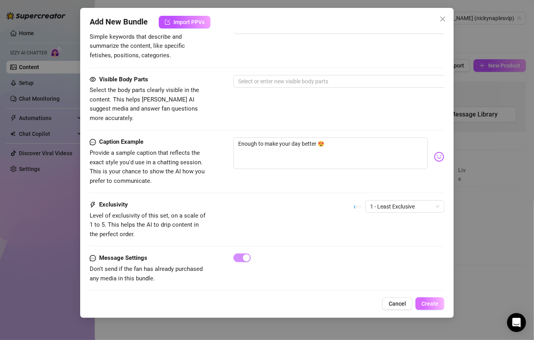
click at [338, 302] on span "Create" at bounding box center [430, 304] width 17 height 6
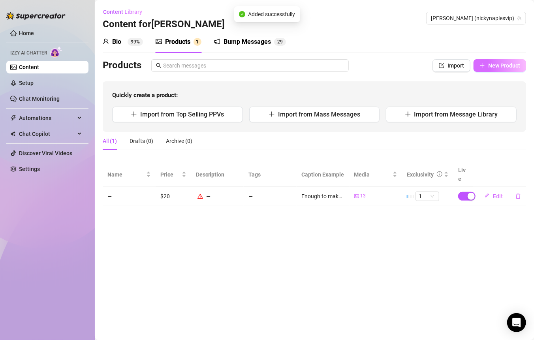
click at [338, 67] on span "New Product" at bounding box center [505, 65] width 32 height 6
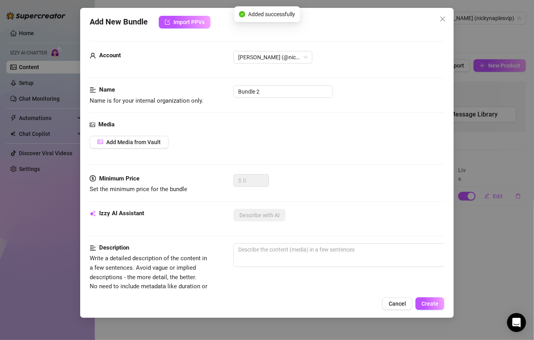
scroll to position [55, 0]
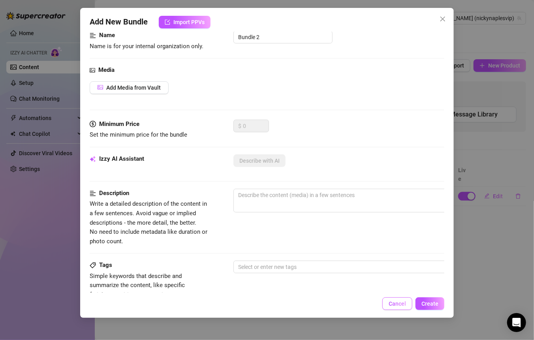
click at [338, 303] on span "Cancel" at bounding box center [397, 304] width 17 height 6
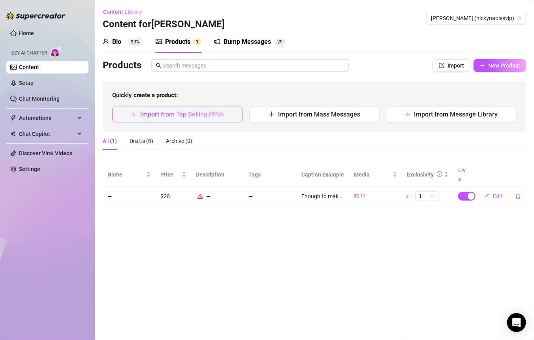
click at [207, 116] on span "Import from Top Selling PPVs" at bounding box center [182, 115] width 84 height 8
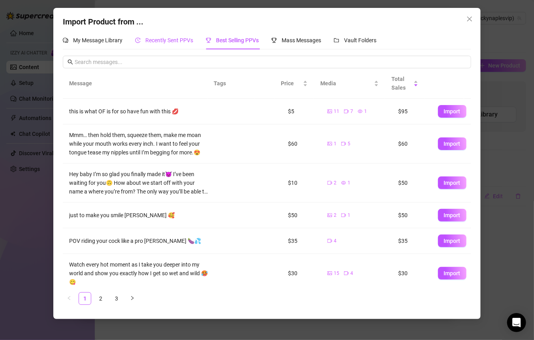
click at [168, 43] on span "Recently Sent PPVs" at bounding box center [169, 40] width 48 height 6
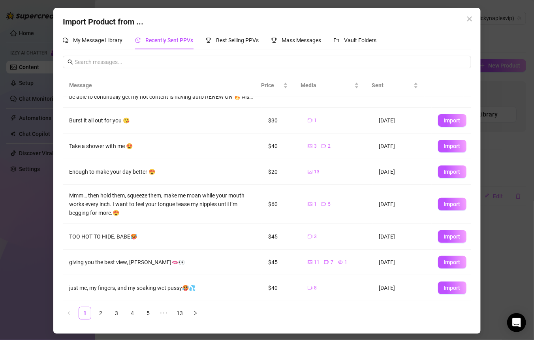
scroll to position [68, 0]
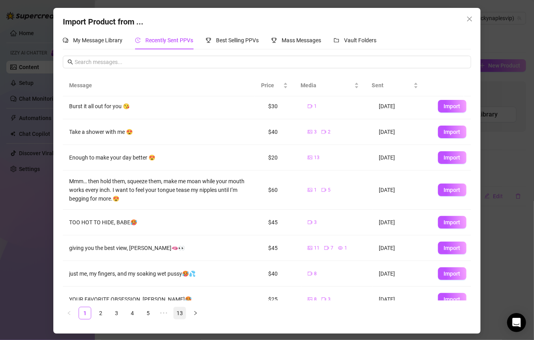
click at [177, 311] on link "13" at bounding box center [180, 313] width 12 height 12
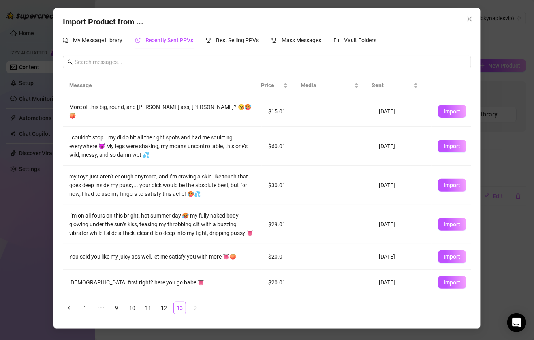
scroll to position [0, 0]
click at [168, 302] on link "12" at bounding box center [164, 308] width 12 height 12
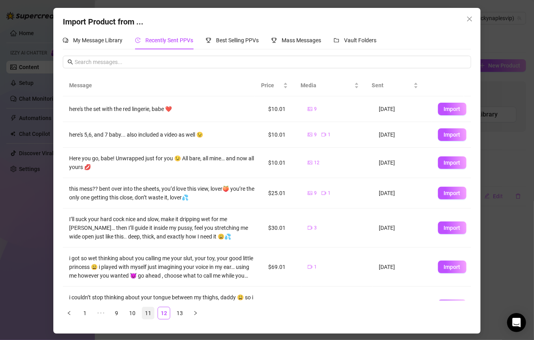
click at [146, 308] on link "11" at bounding box center [148, 313] width 12 height 12
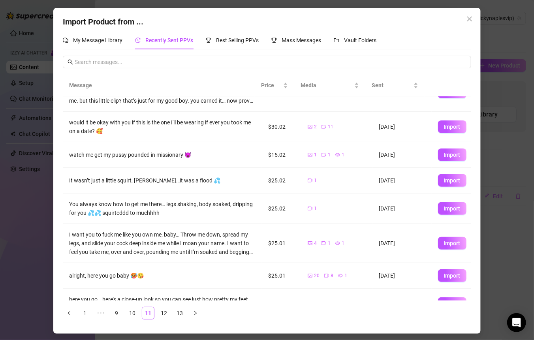
scroll to position [119, 0]
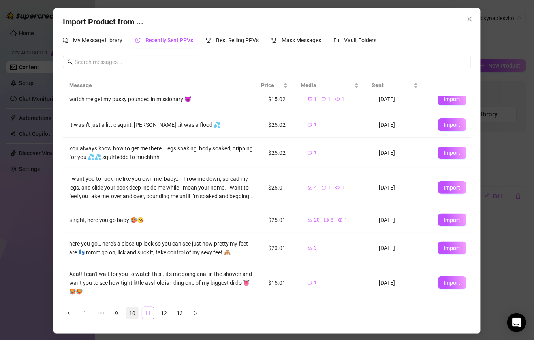
click at [130, 314] on link "10" at bounding box center [132, 313] width 12 height 12
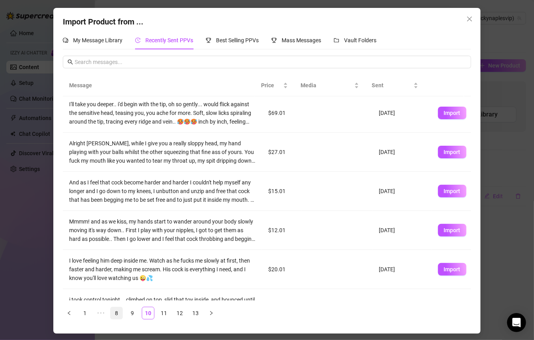
scroll to position [0, 0]
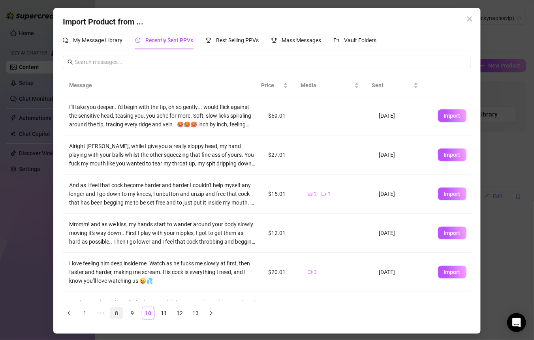
click at [116, 312] on link "8" at bounding box center [117, 313] width 12 height 12
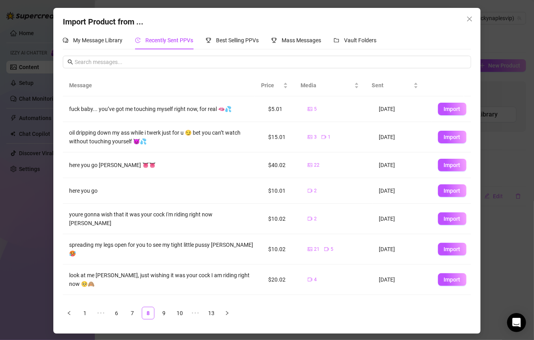
scroll to position [55, 0]
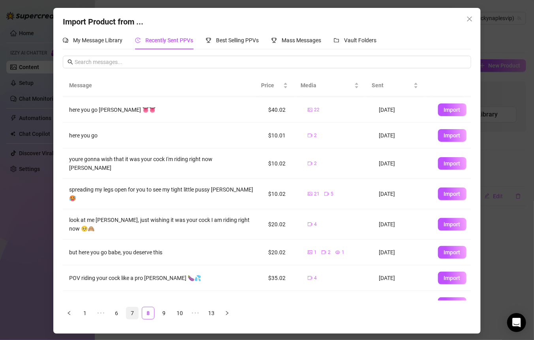
click at [130, 316] on link "7" at bounding box center [132, 313] width 12 height 12
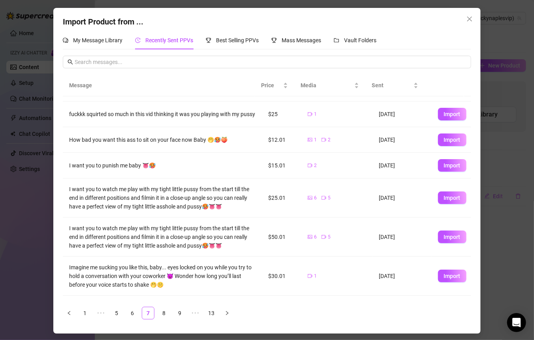
scroll to position [0, 0]
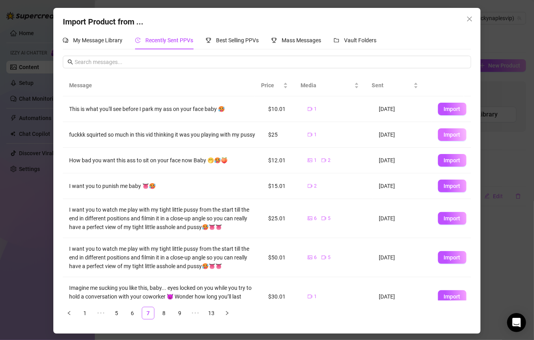
click at [338, 139] on button "Import" at bounding box center [452, 134] width 28 height 13
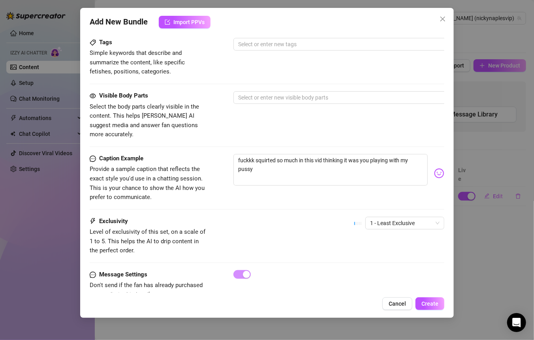
scroll to position [407, 0]
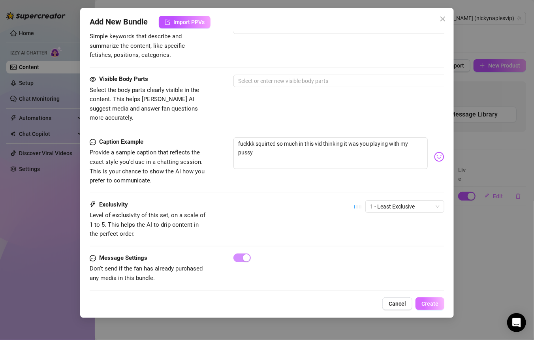
click at [338, 303] on button "Create" at bounding box center [430, 304] width 29 height 13
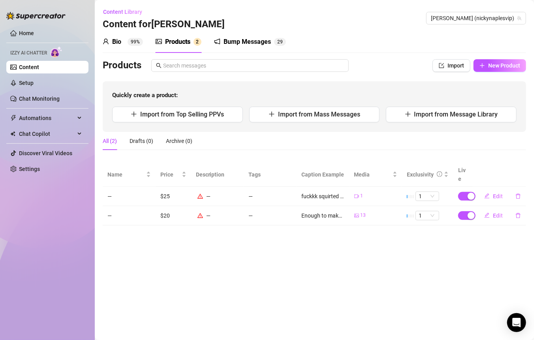
click at [312, 17] on div "Content Library Content for Nicky Nicky (nickynaplesvip)" at bounding box center [315, 18] width 424 height 25
click at [277, 17] on div "Content Library Content for Nicky Nicky (nickynaplesvip)" at bounding box center [315, 18] width 424 height 25
click at [224, 12] on div "Content Library Content for Nicky Nicky (nickynaplesvip)" at bounding box center [315, 18] width 424 height 25
click at [206, 12] on div "Content Library Content for Nicky Nicky (nickynaplesvip)" at bounding box center [315, 18] width 424 height 25
click at [230, 18] on div "Content Library Content for Nicky Nicky (nickynaplesvip)" at bounding box center [315, 18] width 424 height 25
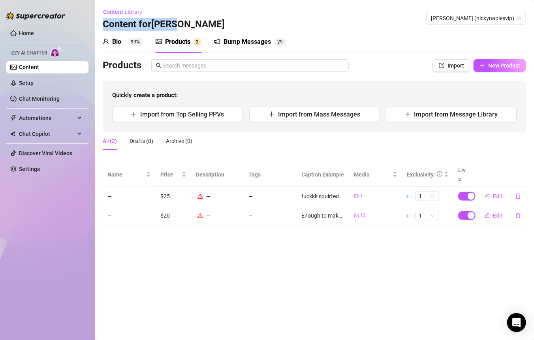
click at [235, 19] on div "Content Library Content for Nicky Nicky (nickynaplesvip)" at bounding box center [315, 18] width 424 height 25
click at [250, 19] on div "Content Library Content for Nicky Nicky (nickynaplesvip)" at bounding box center [315, 18] width 424 height 25
click at [290, 34] on div "Bio 99% Products 2 Bump Messages 2 9" at bounding box center [315, 42] width 424 height 22
click at [320, 18] on div "Content Library Content for Nicky Nicky (nickynaplesvip)" at bounding box center [315, 18] width 424 height 25
click at [301, 23] on div "Content Library Content for Nicky Nicky (nickynaplesvip)" at bounding box center [315, 18] width 424 height 25
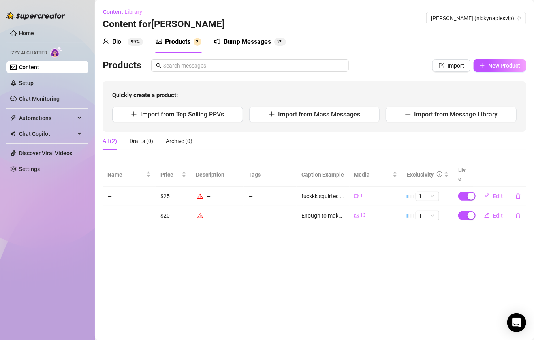
click at [304, 27] on div "Content Library Content for Nicky Nicky (nickynaplesvip)" at bounding box center [315, 18] width 424 height 25
click at [302, 28] on div "Content Library Content for Nicky Nicky (nickynaplesvip)" at bounding box center [315, 18] width 424 height 25
click at [338, 45] on div "Bio 99% Products 2 Bump Messages 2 9" at bounding box center [315, 42] width 424 height 22
click at [198, 82] on div "Quickly create a product: Import from Top Selling PPVs Import from Mass Message…" at bounding box center [315, 106] width 424 height 51
click at [332, 49] on div "Bio 99% Products 2 Bump Messages 2 9" at bounding box center [315, 42] width 424 height 22
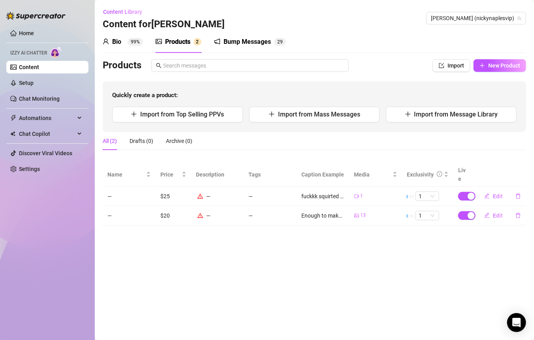
click at [39, 66] on link "Content" at bounding box center [29, 67] width 20 height 6
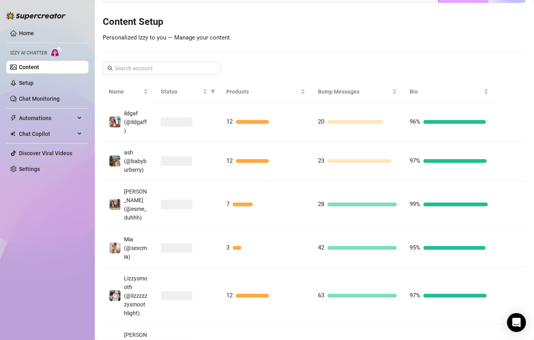
scroll to position [96, 0]
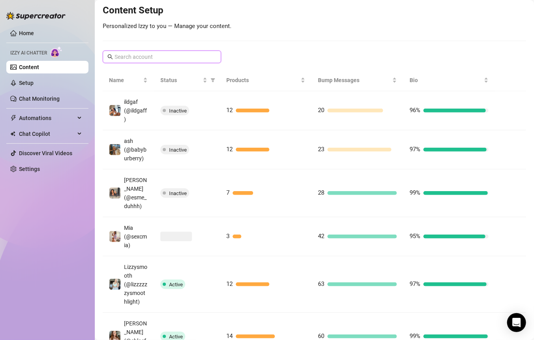
click at [169, 55] on input "text" at bounding box center [163, 57] width 96 height 9
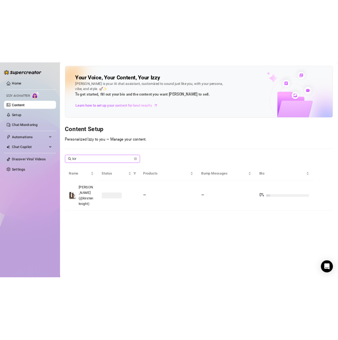
scroll to position [0, 0]
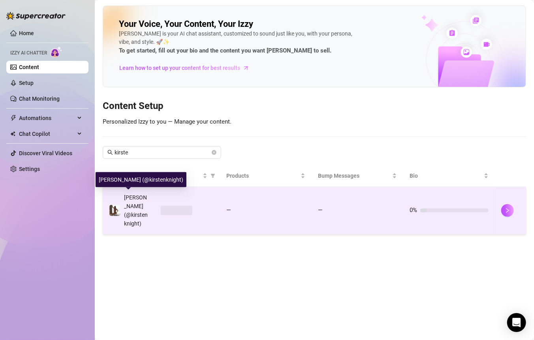
click at [139, 205] on span "Kirsten (@kirstenknight)" at bounding box center [136, 210] width 24 height 32
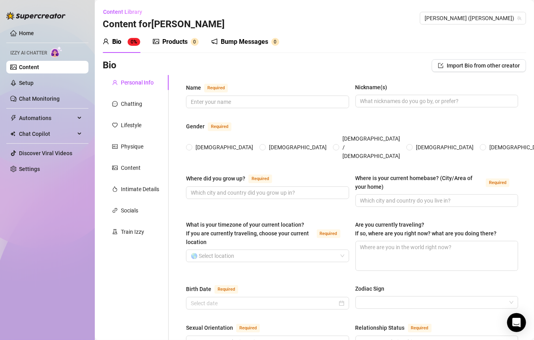
click at [251, 24] on div "Content Library Content for Kirsten Kirsten (kirstenknight)" at bounding box center [315, 18] width 424 height 25
click at [298, 36] on div "Bio 0% Products 0 Bump Messages 0" at bounding box center [315, 42] width 424 height 22
click at [320, 36] on div "Bio 0% Products 0 Bump Messages 0" at bounding box center [315, 42] width 424 height 22
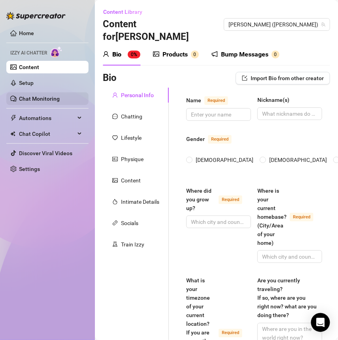
scroll to position [0, 39]
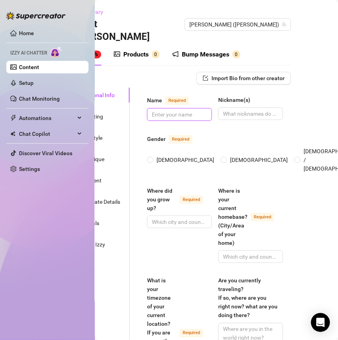
click at [162, 110] on input "Name Required" at bounding box center [179, 114] width 54 height 9
click at [156, 156] on span "[DEMOGRAPHIC_DATA]" at bounding box center [185, 160] width 64 height 9
click at [152, 158] on input "[DEMOGRAPHIC_DATA]" at bounding box center [150, 160] width 3 height 5
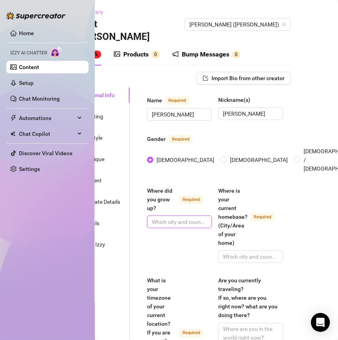
click at [171, 218] on input "Where did you grow up? Required" at bounding box center [179, 222] width 54 height 9
click at [233, 253] on input "Where is your current homebase? (City/Area of your home) Required" at bounding box center [250, 257] width 54 height 9
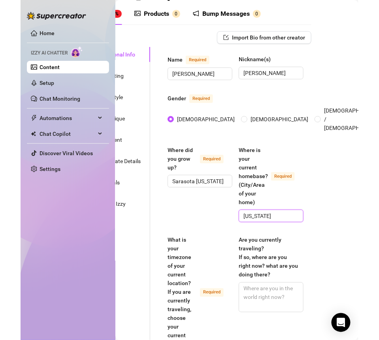
scroll to position [88, 39]
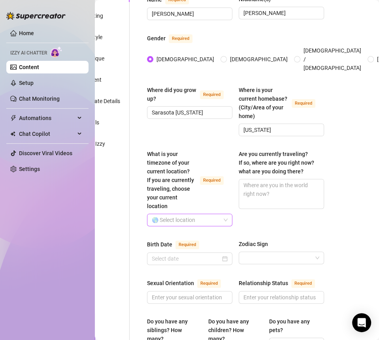
click at [184, 221] on input "What is your timezone of your current location? If you are currently traveling,…" at bounding box center [186, 220] width 69 height 12
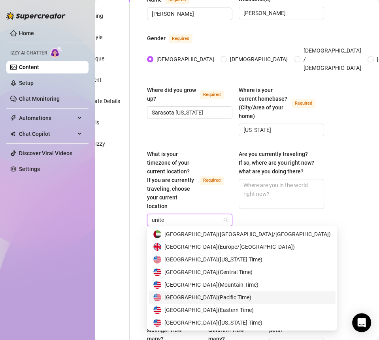
scroll to position [12, 0]
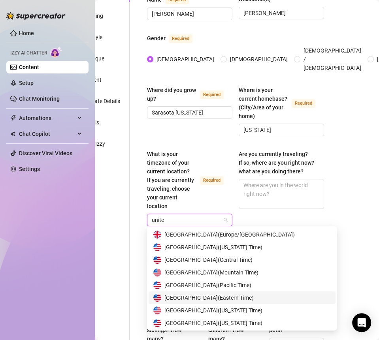
click at [222, 301] on span "United States of America ( Eastern Time )" at bounding box center [208, 298] width 89 height 9
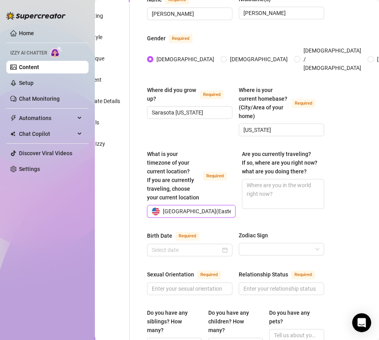
click at [307, 218] on div "Are you currently traveling? If so, where are you right now? what are you doing…" at bounding box center [283, 184] width 82 height 68
click at [268, 194] on textarea "Are you currently traveling? If so, where are you right now? what are you doing…" at bounding box center [282, 193] width 81 height 29
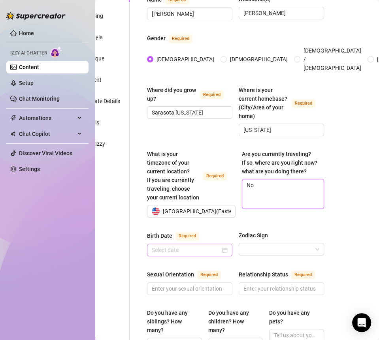
click at [226, 255] on div at bounding box center [189, 250] width 85 height 13
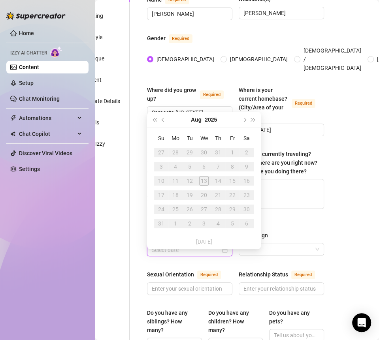
click at [220, 255] on div at bounding box center [190, 250] width 76 height 9
click at [209, 118] on button "2025" at bounding box center [211, 120] width 12 height 16
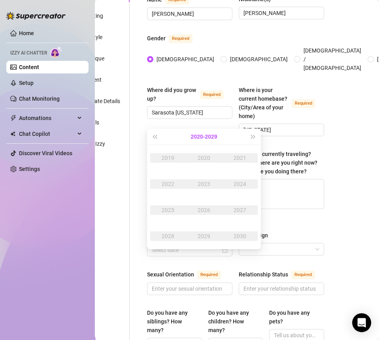
click at [191, 134] on button "[DATE] - [DATE]" at bounding box center [204, 137] width 26 height 16
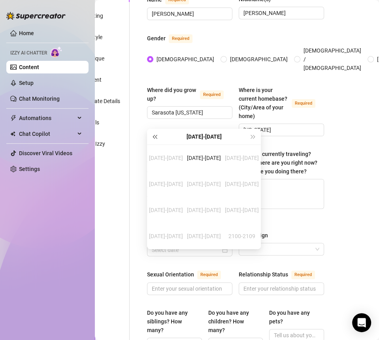
click at [157, 136] on span "Last year (Control + left)" at bounding box center [155, 137] width 4 height 4
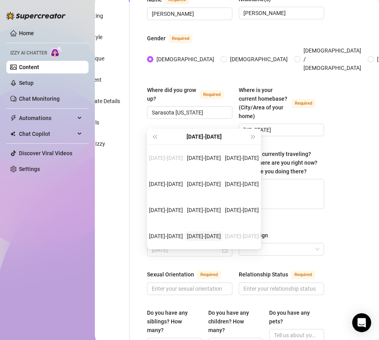
click at [211, 233] on div "1990-1999" at bounding box center [203, 236] width 37 height 9
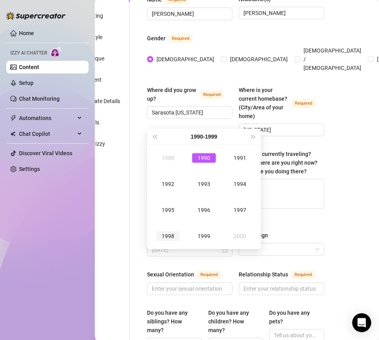
click at [167, 240] on div "1998" at bounding box center [168, 236] width 24 height 9
click at [164, 214] on div "[DATE]" at bounding box center [168, 210] width 24 height 9
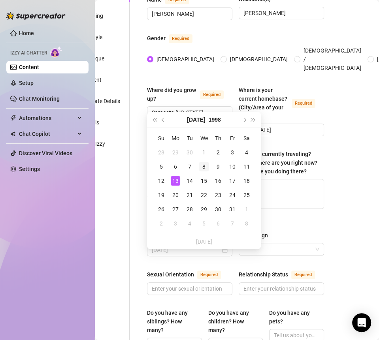
click at [207, 165] on div "8" at bounding box center [203, 166] width 9 height 9
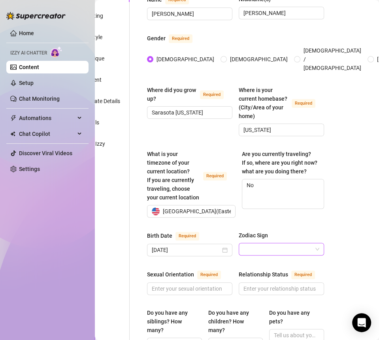
click at [263, 255] on input "Zodiac Sign" at bounding box center [277, 249] width 69 height 12
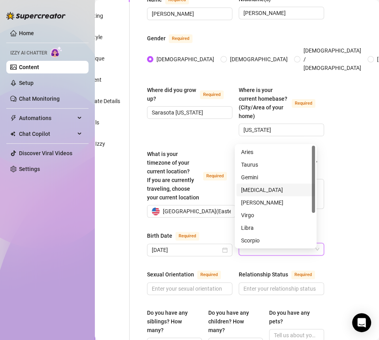
click at [257, 187] on div "[MEDICAL_DATA]" at bounding box center [275, 190] width 69 height 9
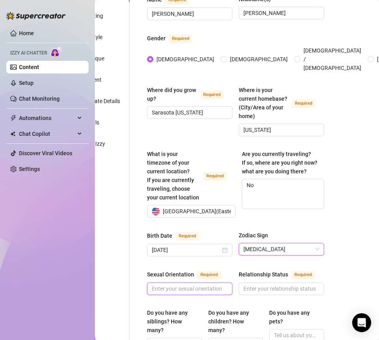
click at [169, 292] on input "Sexual Orientation Required" at bounding box center [189, 289] width 74 height 9
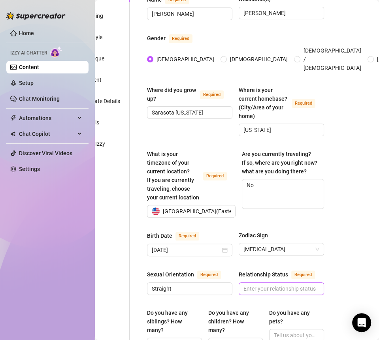
click at [248, 295] on span at bounding box center [281, 289] width 85 height 13
click at [274, 293] on input "Relationship Status Required" at bounding box center [280, 289] width 74 height 9
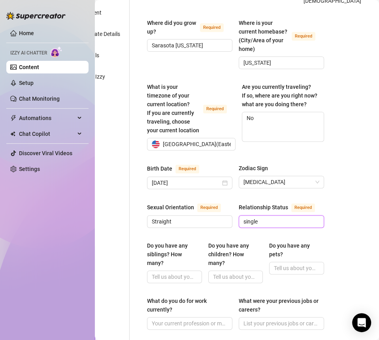
scroll to position [172, 39]
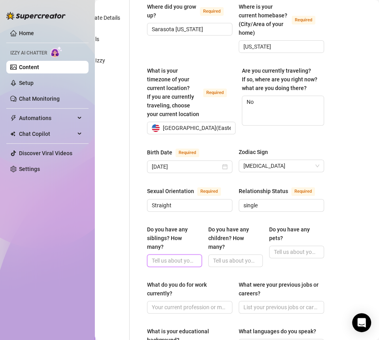
click at [155, 265] on input "Do you have any siblings? How many?" at bounding box center [174, 261] width 44 height 9
click at [216, 265] on input "Do you have any children? How many?" at bounding box center [235, 261] width 44 height 9
click at [274, 257] on input "Do you have any pets?" at bounding box center [296, 252] width 44 height 9
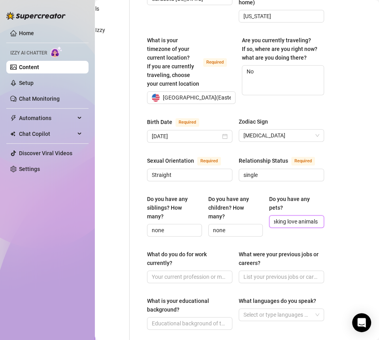
scroll to position [216, 39]
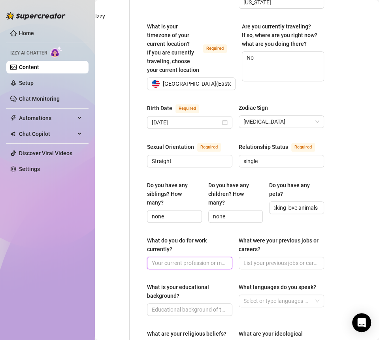
click at [173, 268] on input "What do you do for work currently?" at bounding box center [189, 263] width 74 height 9
click at [209, 254] on div "What do you do for work currently?" at bounding box center [187, 244] width 80 height 17
click at [209, 259] on input "content creator" at bounding box center [189, 263] width 74 height 9
click at [257, 268] on input "What were your previous jobs or careers?" at bounding box center [280, 263] width 74 height 9
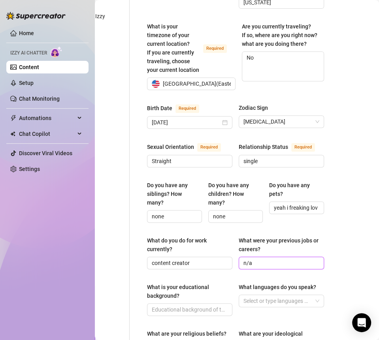
scroll to position [254, 39]
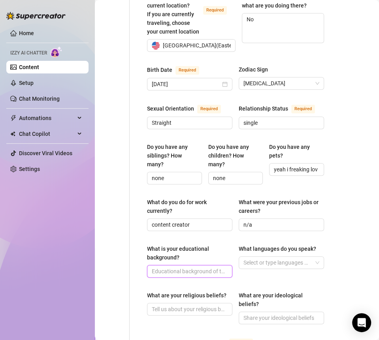
click at [185, 276] on input "What is your educational background?" at bounding box center [189, 271] width 74 height 9
click at [264, 268] on div at bounding box center [277, 262] width 74 height 11
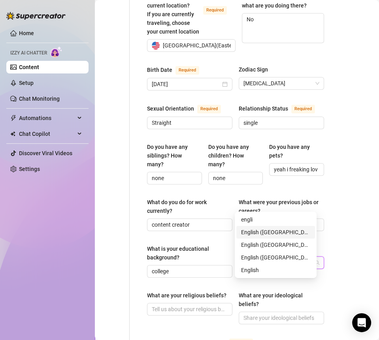
click at [258, 230] on div "English ([GEOGRAPHIC_DATA])" at bounding box center [275, 232] width 69 height 9
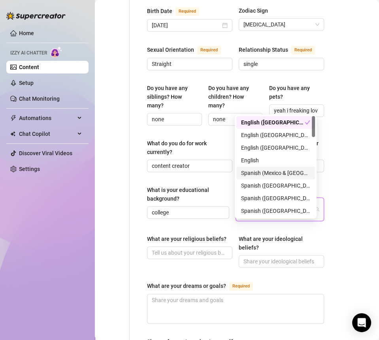
scroll to position [313, 39]
click at [206, 245] on div "Name Required Kirsten Knight Nickname(s) Kirsten Gender Required Female Male No…" at bounding box center [235, 133] width 177 height 727
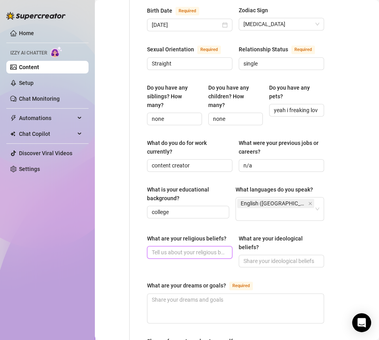
click at [184, 257] on input "What are your religious beliefs?" at bounding box center [189, 252] width 74 height 9
paste input "Not super religious, babe — I believe in good energy, kindness, and living life…"
click at [192, 257] on input "Not super religious, babe — I believe in good energy, kindness, and living life…" at bounding box center [189, 252] width 74 height 9
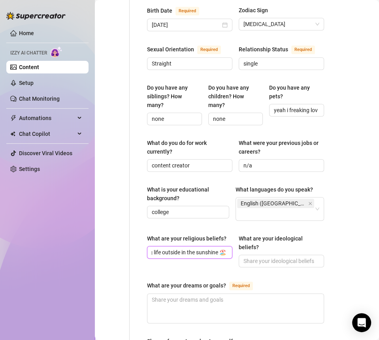
scroll to position [0, 0]
click at [218, 257] on input "Not super religious, babe — I believe in good energy, kindness, and living life…" at bounding box center [189, 252] width 74 height 9
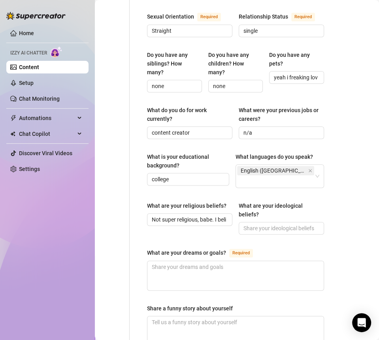
scroll to position [350, 39]
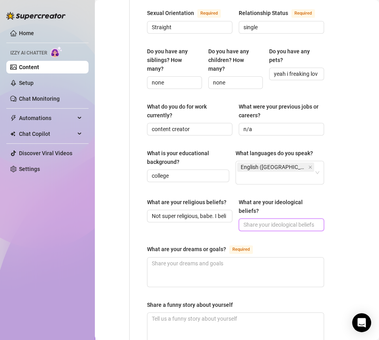
click at [267, 229] on input "What are your ideological beliefs?" at bounding box center [280, 225] width 74 height 9
paste input "Freedom, positivity, and staying true to yourself 💛"
click at [332, 245] on main "Content Library Content for Kirsten Kirsten (kirstenknight) Bio 0% Products 0 B…" at bounding box center [198, 87] width 284 height 874
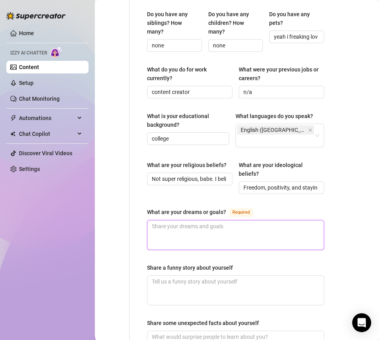
click at [180, 250] on textarea "What are your dreams or goals? Required" at bounding box center [235, 235] width 176 height 29
paste textarea "ravel the world in bikinis, play my music for people, and maybe have my own hor…"
click at [152, 238] on textarea "ravel the world in bikinis, play my music for people, and maybe have my own hor…" at bounding box center [235, 235] width 176 height 29
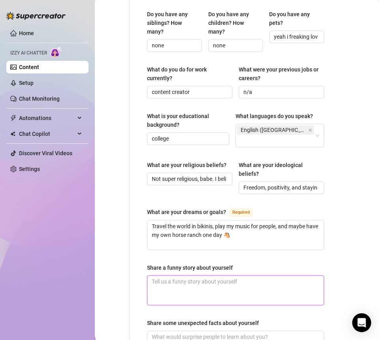
click at [167, 291] on textarea "Share a funny story about yourself" at bounding box center [235, 290] width 176 height 29
paste textarea "One time I was riding my motorcycle and didn’t realize my bikini top had… shift…"
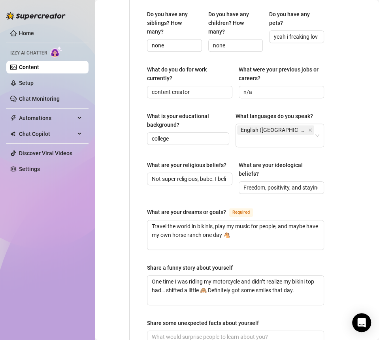
click at [224, 272] on div "Share a funny story about yourself" at bounding box center [190, 268] width 86 height 9
click at [224, 281] on textarea "One time I was riding my motorcycle and didn’t realize my bikini top had… shift…" at bounding box center [235, 290] width 176 height 29
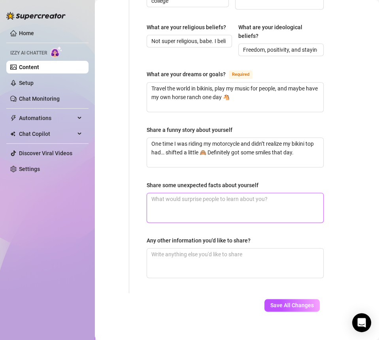
click at [164, 205] on textarea "Share some unexpected facts about yourself" at bounding box center [235, 207] width 176 height 29
paste textarea "I can play guitar, sing, and I’ve been playing RuneScape since I was a kid 🎮""
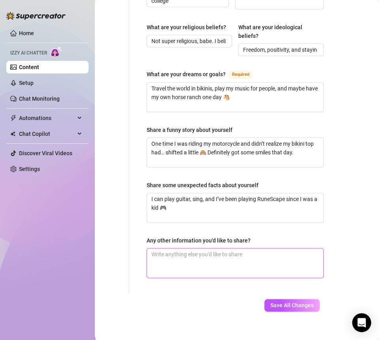
click at [217, 268] on textarea "Any other information you'd like to share?" at bounding box center [235, 263] width 176 height 29
paste textarea "lways in a bikini, always outside, and usually with an animal nearby 🥰"
click at [153, 266] on textarea "lways in a bikini, always outside, and usually with an animal nearby 🥰" at bounding box center [235, 263] width 176 height 29
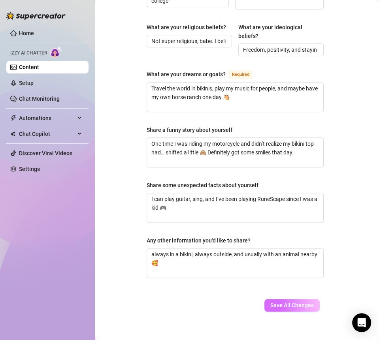
click at [279, 309] on span "Save All Changes" at bounding box center [291, 305] width 43 height 6
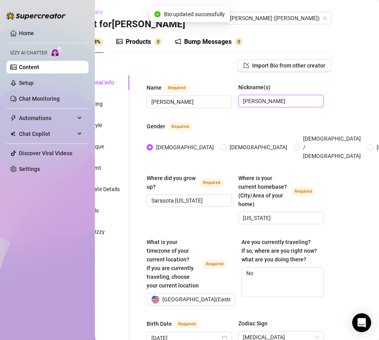
scroll to position [0, 0]
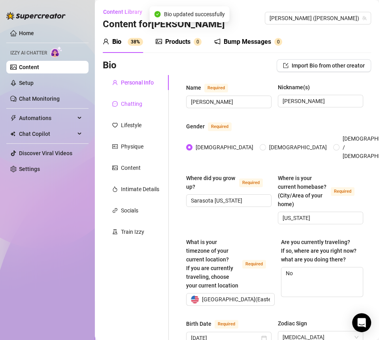
click at [140, 105] on div "Chatting" at bounding box center [131, 104] width 21 height 9
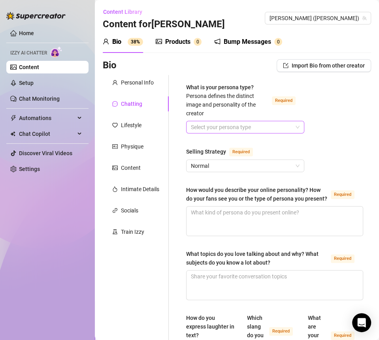
click at [209, 129] on input "What is your persona type? [PERSON_NAME] defines the distinct image and persona…" at bounding box center [242, 127] width 102 height 12
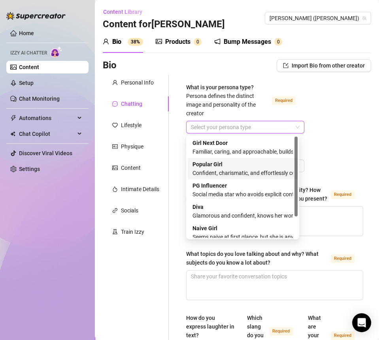
click at [228, 173] on div "Confident, charismatic, and effortlessly commands attention" at bounding box center [242, 173] width 100 height 9
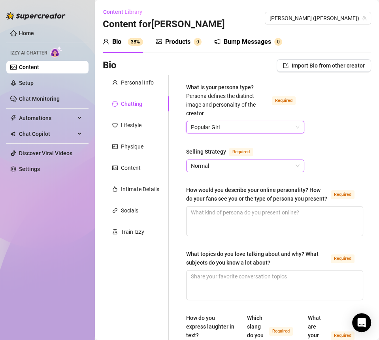
click at [213, 161] on span "Normal" at bounding box center [245, 166] width 109 height 12
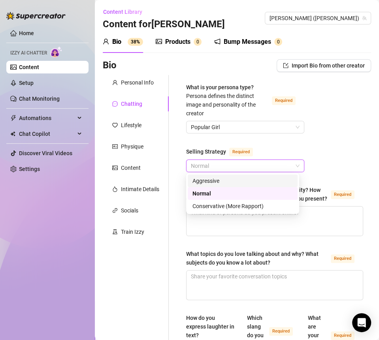
click at [211, 182] on div "Aggressive" at bounding box center [242, 181] width 100 height 9
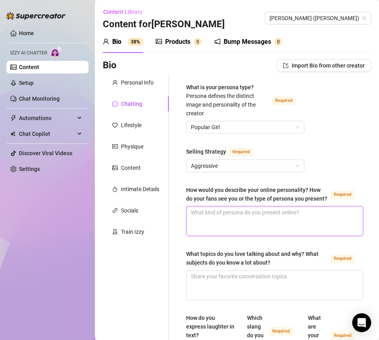
click at [225, 225] on textarea "How would you describe your online personality? How do your fans see you or the…" at bounding box center [275, 221] width 176 height 29
paste textarea "Fun, approachable, and a little flirty — like the bikini girl next door who als…"
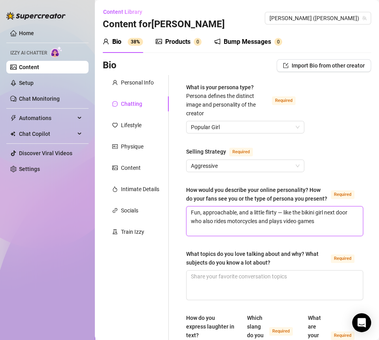
click at [282, 217] on textarea "Fun, approachable, and a little flirty — like the bikini girl next door who als…" at bounding box center [275, 221] width 176 height 29
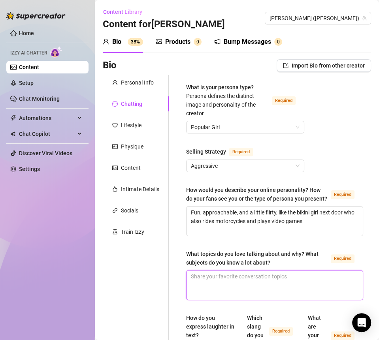
click at [212, 283] on textarea "What topics do you love talking about and why? What subjects do you know a lot …" at bounding box center [275, 285] width 176 height 29
paste textarea "Video games, music, animals, and anything outdoors — they’re the things I’m pas…"
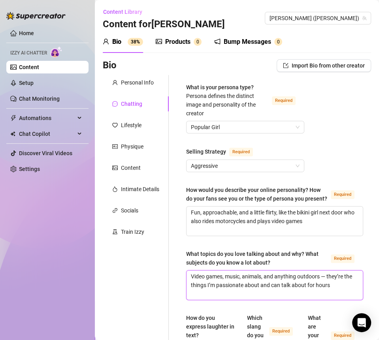
click at [328, 282] on textarea "Video games, music, animals, and anything outdoors — they’re the things I’m pas…" at bounding box center [275, 285] width 176 height 29
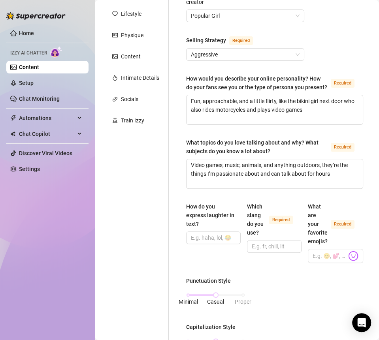
scroll to position [130, 0]
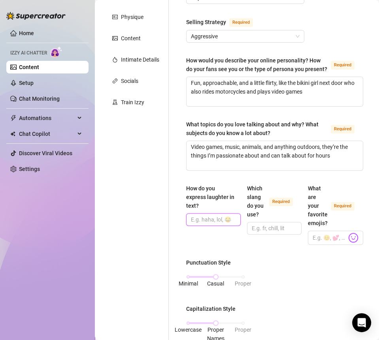
click at [213, 224] on input "How do you express laughter in text?" at bounding box center [212, 219] width 43 height 9
click at [275, 233] on input "Which slang do you use? Required" at bounding box center [273, 228] width 43 height 9
click at [323, 243] on input "What are your favorite emojis? Required" at bounding box center [330, 238] width 34 height 10
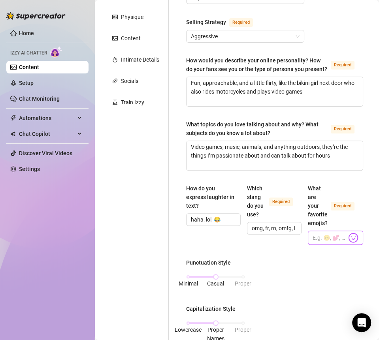
click at [338, 243] on img at bounding box center [353, 238] width 10 height 10
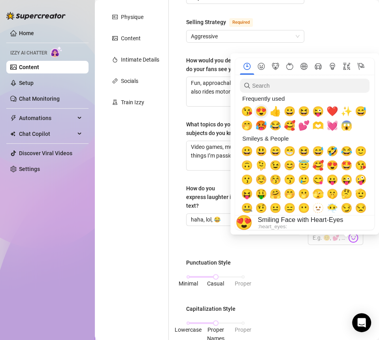
click at [263, 114] on span "😍" at bounding box center [261, 111] width 12 height 11
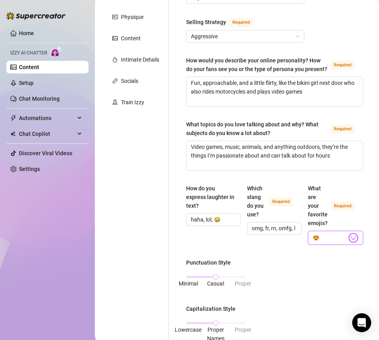
click at [338, 243] on img at bounding box center [353, 238] width 10 height 10
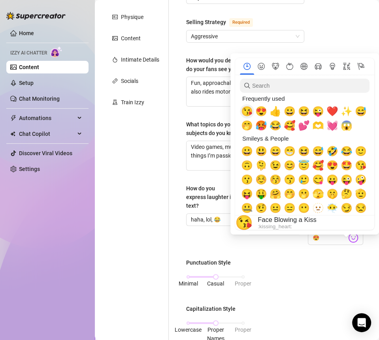
click at [251, 112] on span "😘" at bounding box center [247, 111] width 12 height 11
click at [329, 114] on span "❤️" at bounding box center [332, 111] width 12 height 11
click at [293, 125] on span "🥰" at bounding box center [290, 125] width 12 height 11
click at [261, 124] on span "🥵" at bounding box center [261, 125] width 12 height 11
click at [244, 125] on span "🤭" at bounding box center [247, 125] width 12 height 11
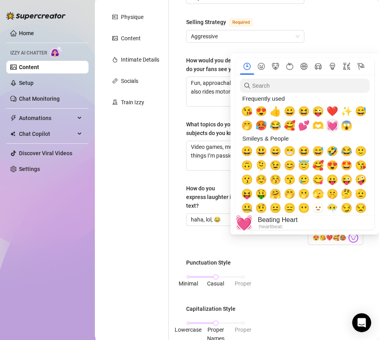
click at [336, 124] on span "💓" at bounding box center [332, 125] width 12 height 11
click at [338, 115] on span "✨" at bounding box center [347, 111] width 12 height 11
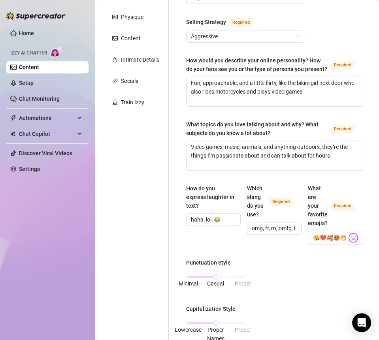
click at [191, 279] on div "Minimal Casual Proper" at bounding box center [215, 277] width 55 height 5
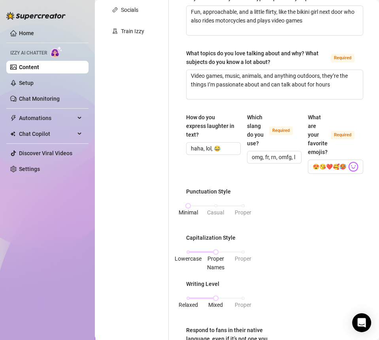
click at [186, 260] on div "Lowercase Proper Names Proper" at bounding box center [215, 255] width 59 height 21
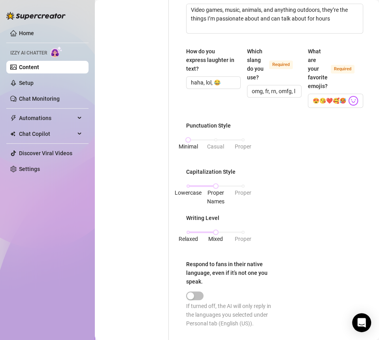
scroll to position [274, 0]
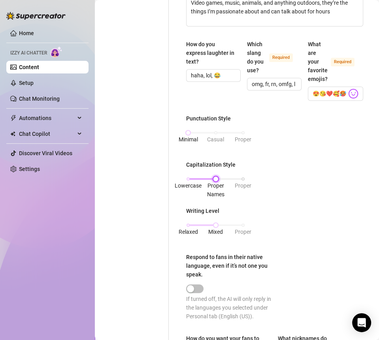
click at [189, 181] on div "Lowercase Proper Names Proper" at bounding box center [215, 179] width 55 height 5
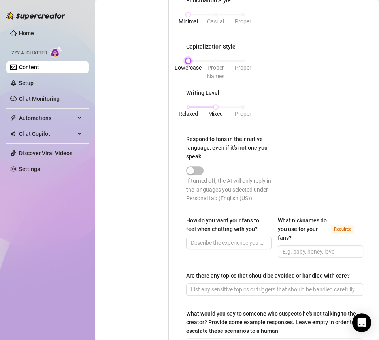
scroll to position [394, 0]
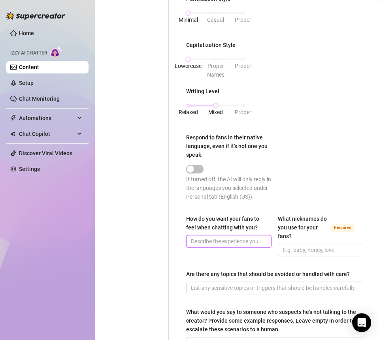
click at [216, 246] on input "How do you want your fans to feel when chatting with you?" at bounding box center [228, 241] width 74 height 9
paste input "Like they’re hanging out with a cute, fun friend who makes them smile and keeps…"
click at [215, 246] on input "Like they’re hanging out with a cute, fun friend who makes them smile and keeps…" at bounding box center [228, 241] width 74 height 9
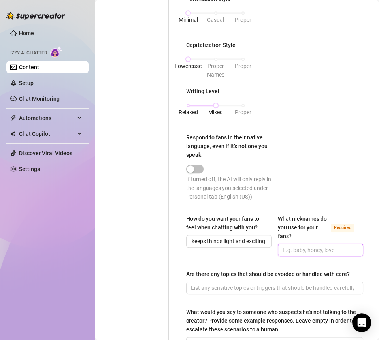
click at [291, 255] on input "What nicknames do you use for your fans? Required" at bounding box center [320, 250] width 74 height 9
click at [294, 255] on input "What nicknames do you use for your fans? Required" at bounding box center [320, 250] width 74 height 9
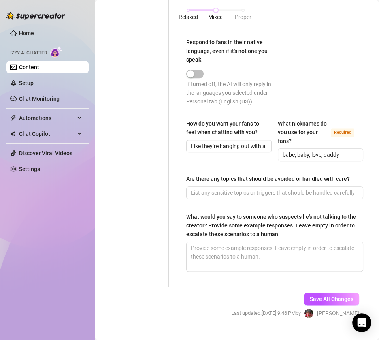
scroll to position [492, 0]
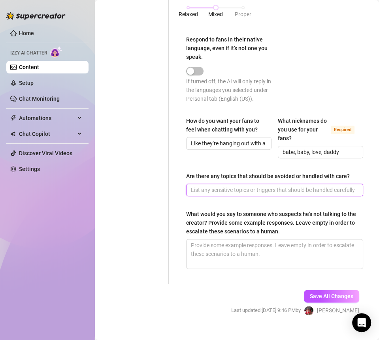
click at [198, 192] on input "Are there any topics that should be avoided or handled with care?" at bounding box center [274, 190] width 166 height 9
paste input "Anything too private about my personal life outside of here — I like keeping a …"
click at [280, 194] on input "Anything too private about my personal life outside of here — I like keeping a …" at bounding box center [274, 190] width 166 height 9
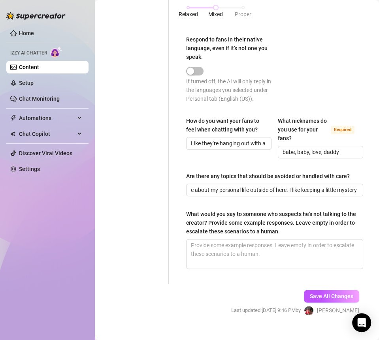
scroll to position [0, 0]
click at [255, 255] on textarea "What would you say to someone who suspects he's not talking to the creator? Pro…" at bounding box center [275, 254] width 176 height 29
paste textarea "You’re definitely talking to me, babe — no one else knows my stories, my pics, …"
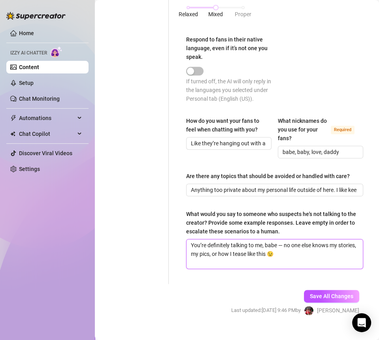
click at [282, 251] on textarea "You’re definitely talking to me, babe — no one else knows my stories, my pics, …" at bounding box center [275, 254] width 176 height 29
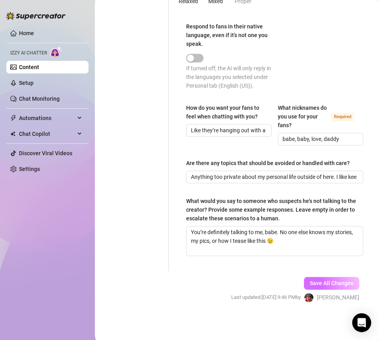
click at [315, 283] on span "Save All Changes" at bounding box center [331, 283] width 43 height 6
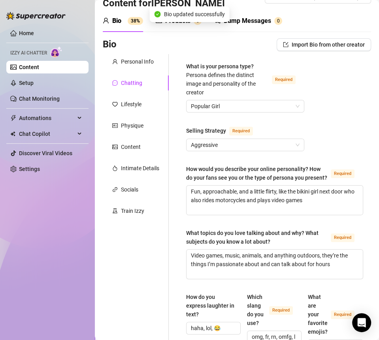
scroll to position [0, 0]
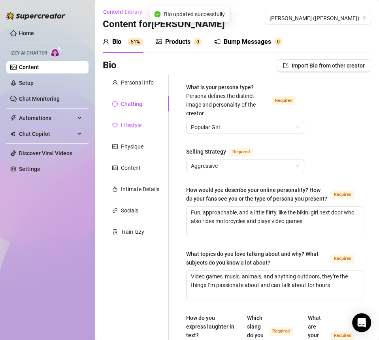
click at [140, 124] on div "Lifestyle" at bounding box center [131, 125] width 21 height 9
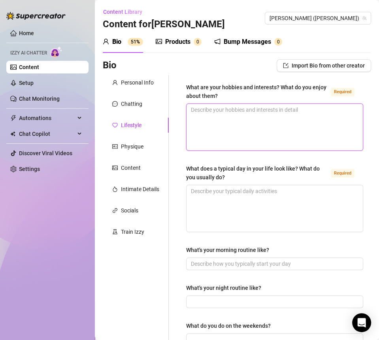
click at [289, 127] on textarea "What are your hobbies and interests? What do you enjoy about them? Required" at bounding box center [275, 127] width 176 height 47
paste textarea "Motorcycles, horses, video games, guitar, singing, songwriting, and anything fa…"
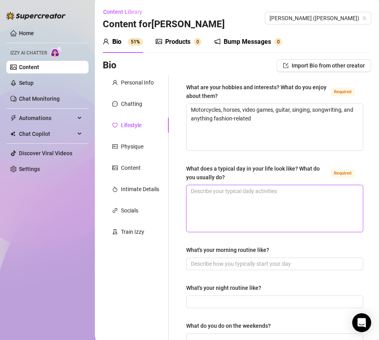
click at [228, 192] on textarea "What does a typical day in your life look like? What do you usually do? Required" at bounding box center [275, 208] width 176 height 47
paste textarea "Morning coffee, a ride or workout, working on content, maybe some gaming, and e…"
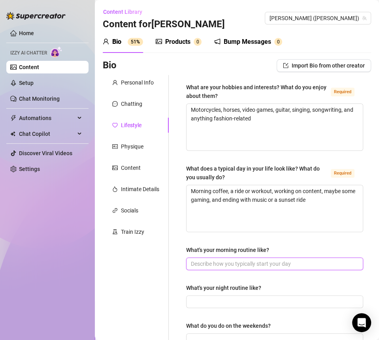
click at [204, 264] on input "What's your morning routine like?" at bounding box center [274, 264] width 166 height 9
paste input "Coffee, check on my animals, quick workout, then bikini time"
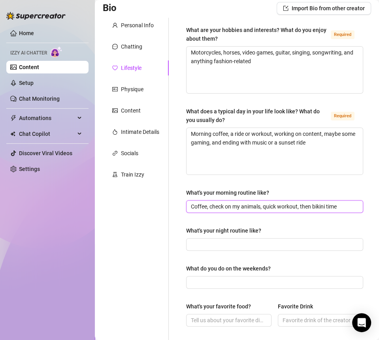
scroll to position [66, 0]
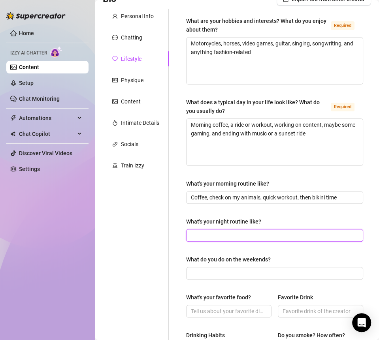
click at [204, 236] on input "What's your night routine like?" at bounding box center [274, 235] width 166 height 9
paste input "Hot shower, skincare, maybe some guitar or gaming before bed"
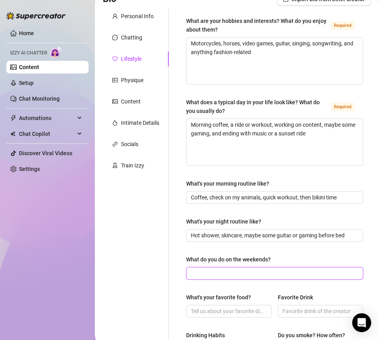
click at [204, 269] on input "What do you do on the weekends?" at bounding box center [274, 273] width 166 height 9
paste input "Usually outdoors — riding, at the beach, or at a horse event."
click at [237, 273] on input "Usually outdoors — riding, at the beach, or at a horse event." at bounding box center [274, 273] width 166 height 9
click at [338, 273] on input "Usually outdoors, riding, at the beach, or at a horse event." at bounding box center [274, 273] width 166 height 9
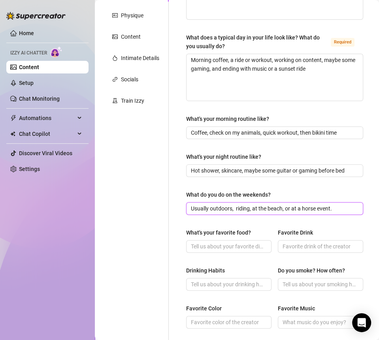
scroll to position [351, 0]
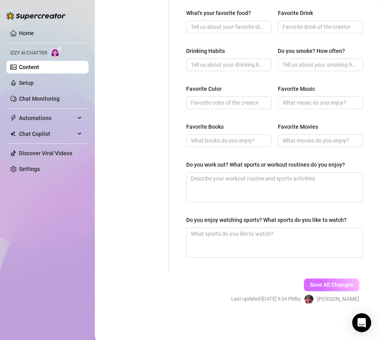
click at [310, 283] on span "Save All Changes" at bounding box center [331, 285] width 43 height 6
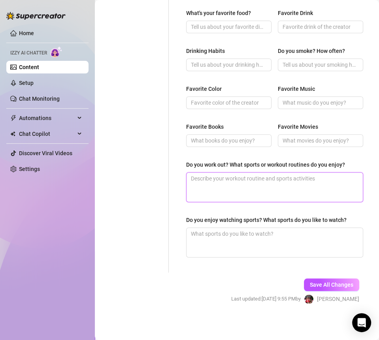
click at [234, 178] on textarea "Do you work out? What sports or workout routines do you enjoy?" at bounding box center [275, 187] width 176 height 29
click at [207, 186] on textarea "Do you work out? What sports or workout routines do you enjoy?" at bounding box center [275, 187] width 176 height 29
click at [202, 178] on textarea "Do you work out? What sports or workout routines do you enjoy?" at bounding box center [275, 187] width 176 height 29
paste textarea "Yes! Riding keeps me fit, plus I mix in light weights and cardioYes! Riding kee…"
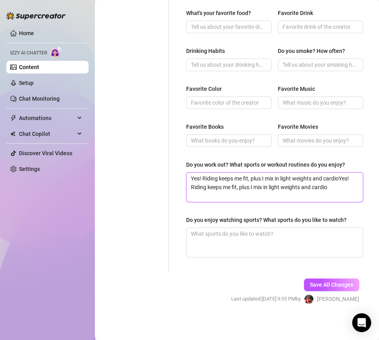
paste textarea
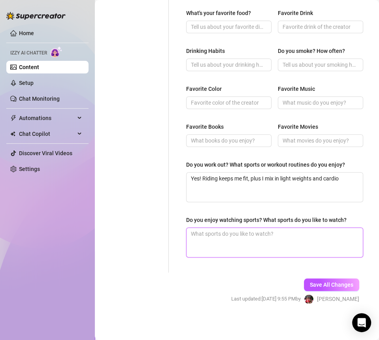
click at [206, 228] on textarea "Do you enjoy watching sports? What sports do you like to watch?" at bounding box center [275, 242] width 176 height 29
paste textarea "Not a huge sports watcher unless it’s something like motocross or equestrian ev…"
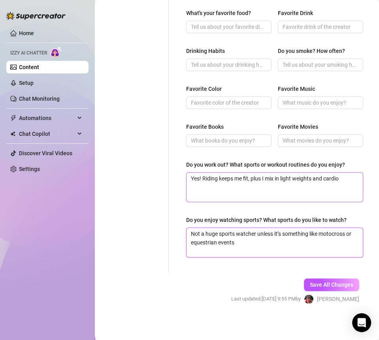
scroll to position [261, 0]
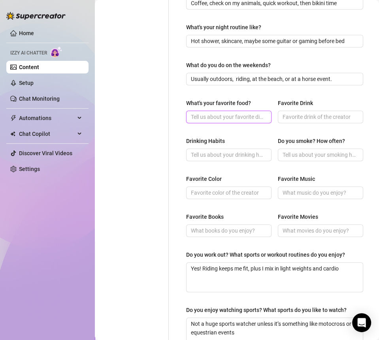
click at [212, 116] on input "What's your favorite food?" at bounding box center [228, 117] width 74 height 9
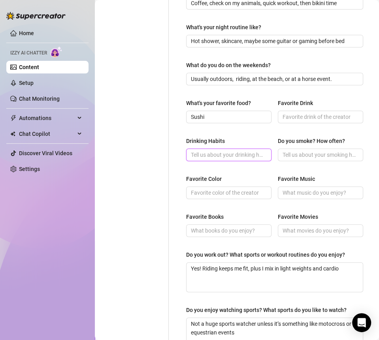
click at [213, 156] on input "Drinking Habits" at bounding box center [228, 155] width 74 height 9
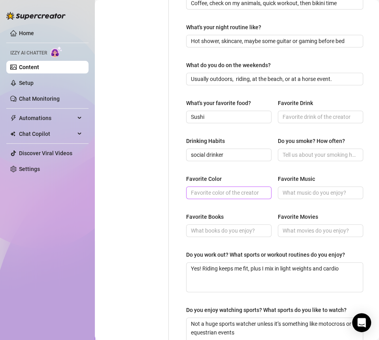
click at [207, 196] on span at bounding box center [228, 193] width 85 height 13
click at [206, 194] on input "Favorite Color" at bounding box center [228, 193] width 74 height 9
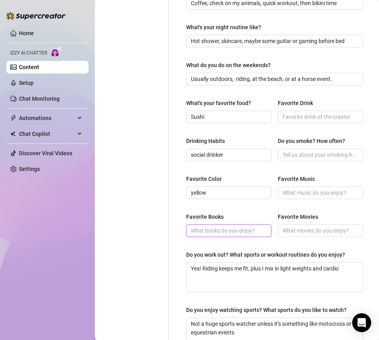
click at [220, 230] on input "Favorite Books" at bounding box center [228, 230] width 74 height 9
click at [219, 225] on span at bounding box center [228, 230] width 85 height 13
click at [219, 229] on input "Favorite Books" at bounding box center [228, 230] width 74 height 9
paste input "Anything adventurous or inspiring"
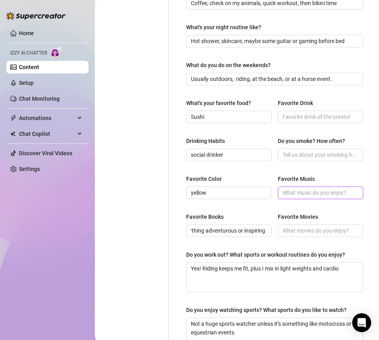
scroll to position [0, 0]
click at [291, 195] on input "Favorite Music" at bounding box center [320, 193] width 74 height 9
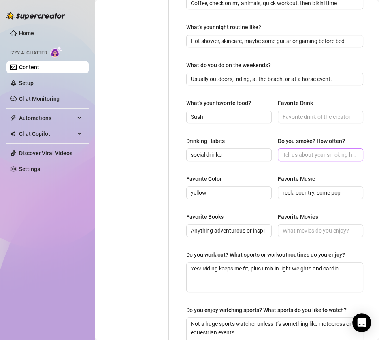
click at [302, 149] on span at bounding box center [320, 155] width 85 height 13
click at [302, 151] on input "Do you smoke? How often?" at bounding box center [320, 155] width 74 height 9
click at [301, 121] on span at bounding box center [320, 117] width 85 height 13
click at [299, 119] on input "Favorite Drink" at bounding box center [320, 117] width 74 height 9
click at [332, 204] on div "Favorite Color yellow Favorite Music rock, country, some pop" at bounding box center [274, 191] width 177 height 32
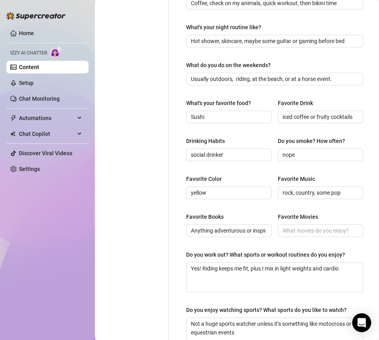
click at [293, 237] on div "Favorite Books Anything adventurous or inspiring Favorite Movies" at bounding box center [274, 229] width 177 height 32
click at [290, 234] on input "Favorite Movies" at bounding box center [320, 230] width 74 height 9
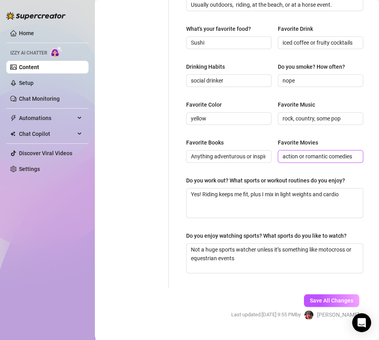
scroll to position [351, 0]
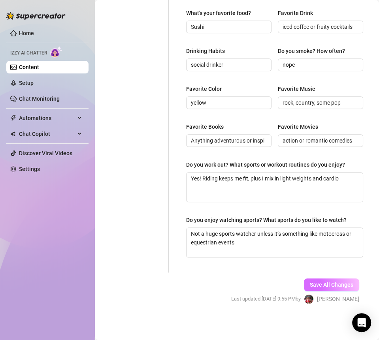
click at [310, 287] on span "Save All Changes" at bounding box center [331, 285] width 43 height 6
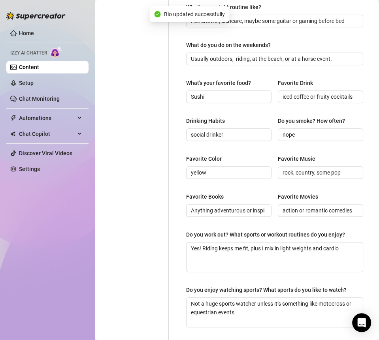
scroll to position [0, 0]
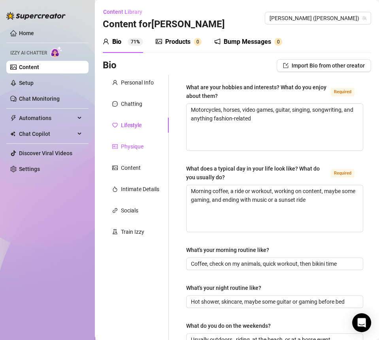
click at [138, 149] on div "Physique" at bounding box center [132, 146] width 23 height 9
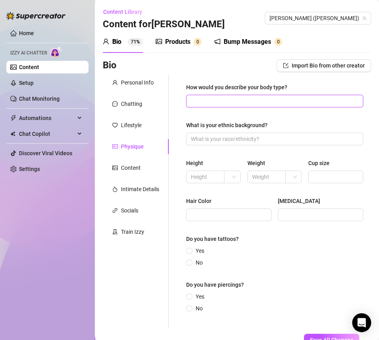
click at [228, 99] on input "How would you describe your body type?" at bounding box center [274, 101] width 166 height 9
paste input "Fit, toned, and bikini-ready year-round 😘"
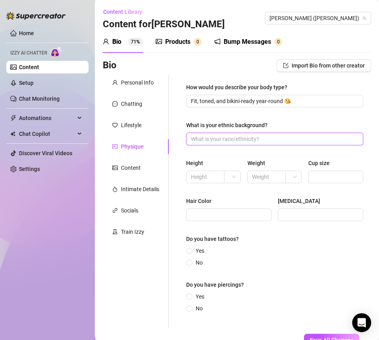
click at [275, 139] on input "What is your ethnic background?" at bounding box center [274, 139] width 166 height 9
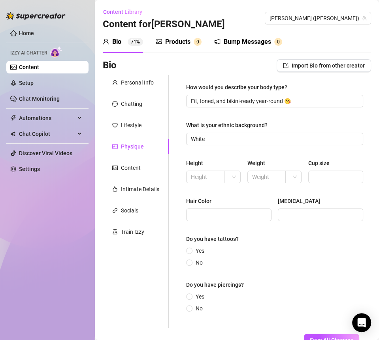
click at [254, 155] on div "How would you describe your body type? Fit, toned, and bikini-ready year-round …" at bounding box center [274, 201] width 177 height 237
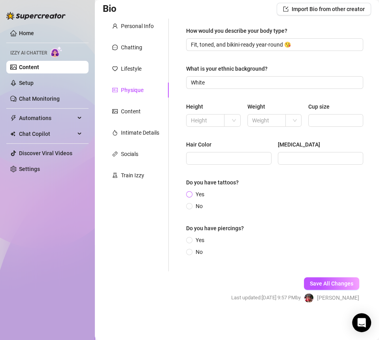
click at [198, 192] on span "Yes" at bounding box center [199, 194] width 15 height 9
click at [191, 192] on input "Yes" at bounding box center [189, 194] width 3 height 5
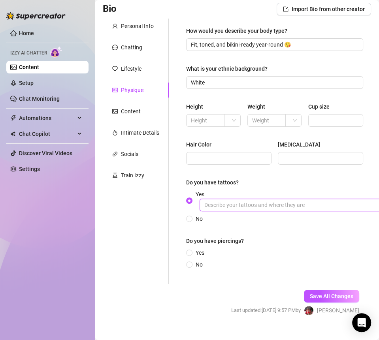
click at [258, 201] on input "Yes" at bounding box center [318, 205] width 237 height 13
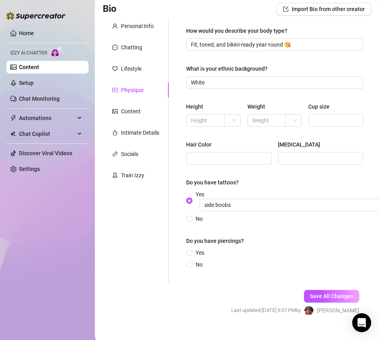
click at [252, 238] on div "Do you have piercings?" at bounding box center [274, 243] width 177 height 12
click at [193, 250] on span "Yes" at bounding box center [199, 253] width 15 height 9
click at [191, 251] on input "Yes" at bounding box center [189, 253] width 3 height 5
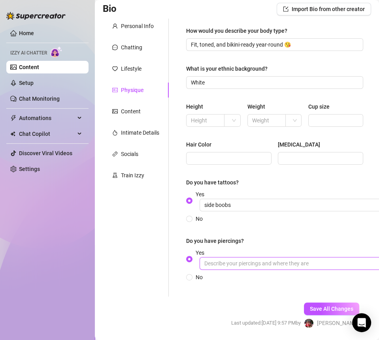
click at [224, 263] on input "Yes" at bounding box center [318, 263] width 237 height 13
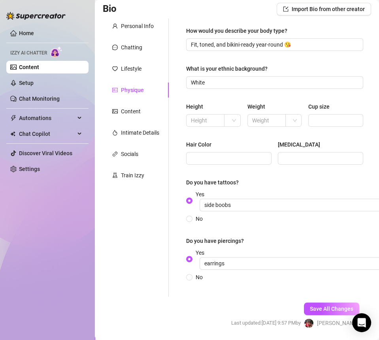
click at [239, 240] on div "Do you have piercings?" at bounding box center [215, 241] width 58 height 9
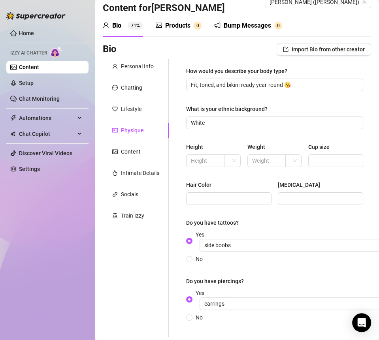
scroll to position [12, 0]
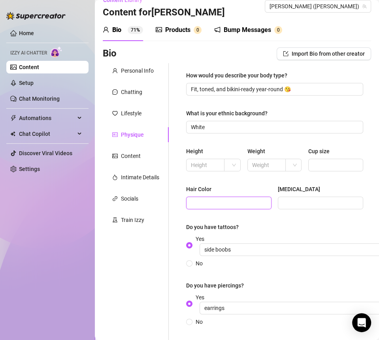
click at [210, 204] on input "Hair Color" at bounding box center [228, 203] width 74 height 9
click at [253, 175] on div "Height Weight Cup size" at bounding box center [274, 163] width 177 height 32
click at [285, 201] on input "[MEDICAL_DATA]" at bounding box center [320, 203] width 74 height 9
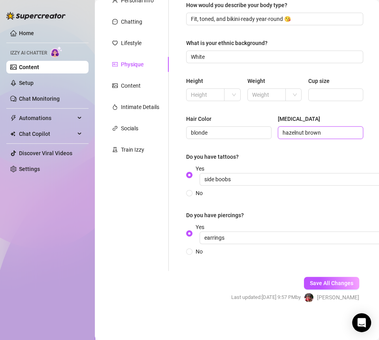
scroll to position [88, 0]
click at [310, 277] on button "Save All Changes" at bounding box center [331, 283] width 55 height 13
click at [128, 81] on div "Content" at bounding box center [131, 85] width 20 height 9
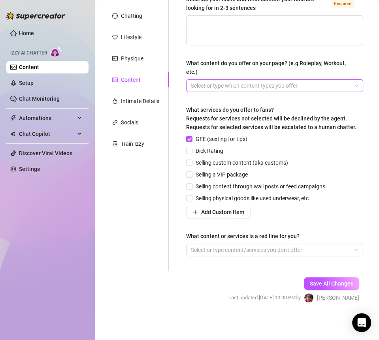
scroll to position [0, 0]
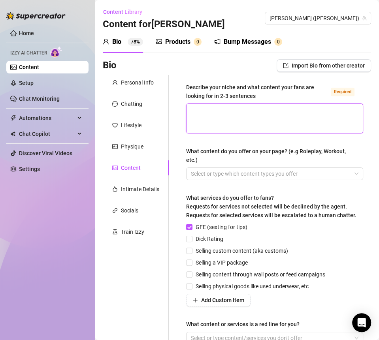
click at [230, 109] on textarea "Describe your niche and what content your fans are looking for in 2-3 sentences…" at bounding box center [275, 118] width 176 height 29
paste textarea "I’m your bikini + outdoors queen — from beach days to motorcycle rides, I keep …"
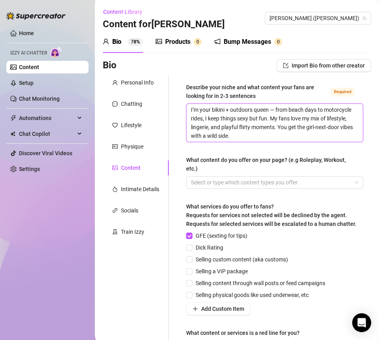
click at [276, 108] on textarea "I’m your bikini + outdoors queen — from beach days to motorcycle rides, I keep …" at bounding box center [275, 123] width 176 height 38
click at [250, 179] on div at bounding box center [271, 182] width 166 height 11
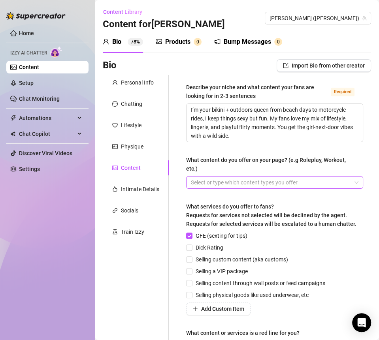
click at [213, 178] on div at bounding box center [271, 182] width 166 height 11
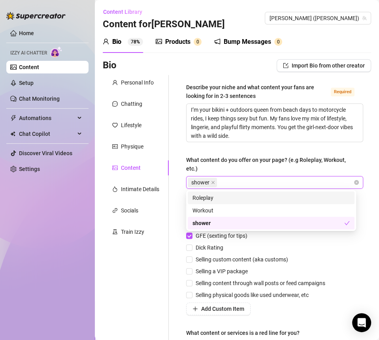
click at [230, 178] on div "shower" at bounding box center [271, 182] width 166 height 11
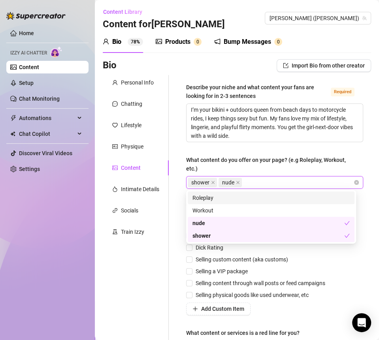
click at [274, 179] on div "shower nude" at bounding box center [271, 182] width 166 height 11
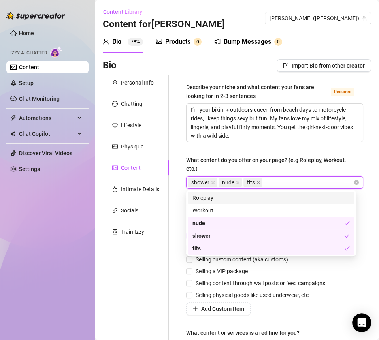
click at [292, 184] on div "shower nude tits" at bounding box center [271, 182] width 166 height 11
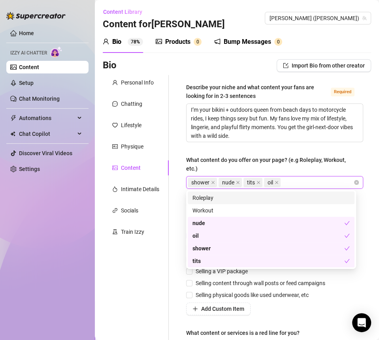
click at [296, 182] on div "shower nude tits oil" at bounding box center [271, 182] width 166 height 11
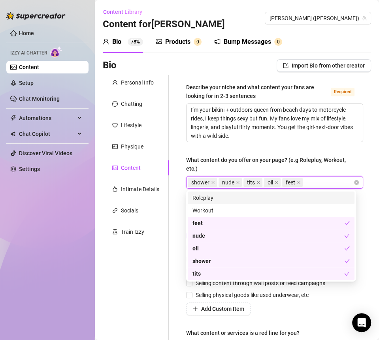
click at [315, 184] on div "shower nude tits oil feet" at bounding box center [271, 182] width 166 height 11
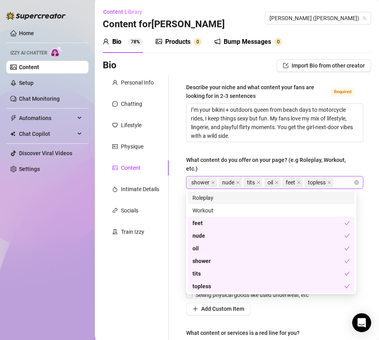
click at [314, 167] on div "What content do you offer on your page? (e.g Roleplay, Workout, etc.)" at bounding box center [272, 164] width 172 height 17
click at [335, 178] on input "What content do you offer on your page? (e.g Roleplay, Workout, etc.)" at bounding box center [336, 182] width 2 height 9
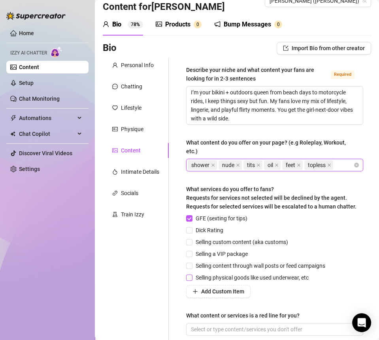
scroll to position [46, 0]
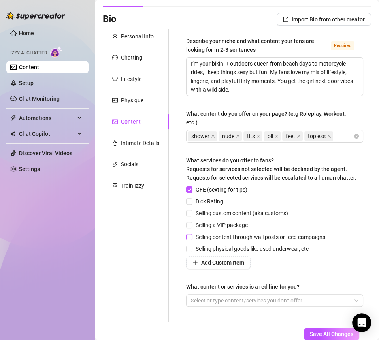
click at [192, 241] on span "Selling content through wall posts or feed campaigns" at bounding box center [260, 237] width 136 height 9
click at [192, 240] on input "Selling content through wall posts or feed campaigns" at bounding box center [189, 237] width 6 height 6
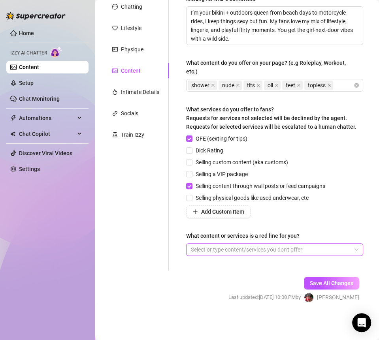
click at [248, 254] on div at bounding box center [271, 249] width 166 height 11
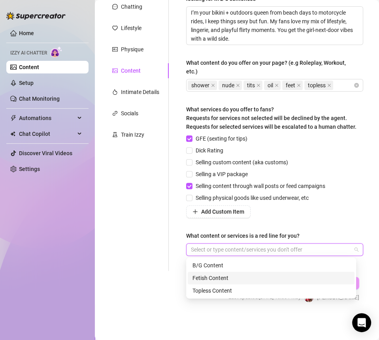
click at [158, 271] on div "Personal Info Chatting Lifestyle Physique Content Intimate Details Socials Trai…" at bounding box center [136, 124] width 66 height 293
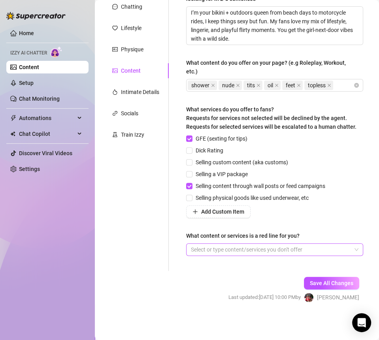
click at [219, 251] on div at bounding box center [271, 249] width 166 height 11
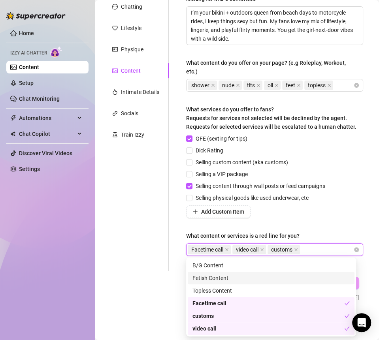
click at [198, 279] on div "Fetish Content" at bounding box center [270, 278] width 157 height 9
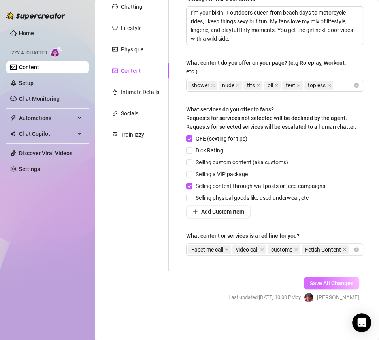
click at [306, 290] on button "Save All Changes" at bounding box center [331, 283] width 55 height 13
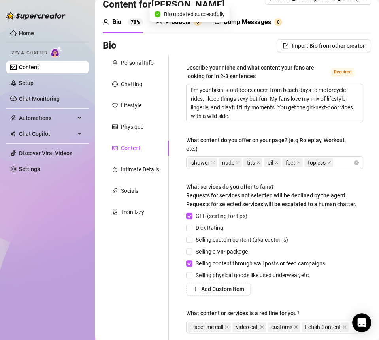
scroll to position [0, 0]
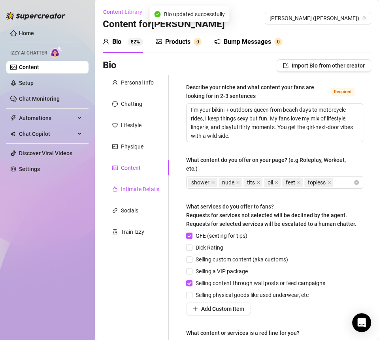
click at [134, 187] on div "Intimate Details" at bounding box center [140, 189] width 38 height 9
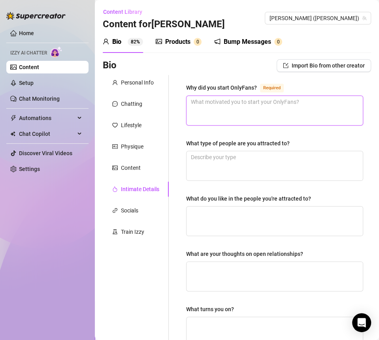
click at [211, 107] on textarea "Why did you start OnlyFans? Required" at bounding box center [275, 110] width 176 height 29
paste textarea "To share my adventures, connect with people, and make a living doing what I lov…"
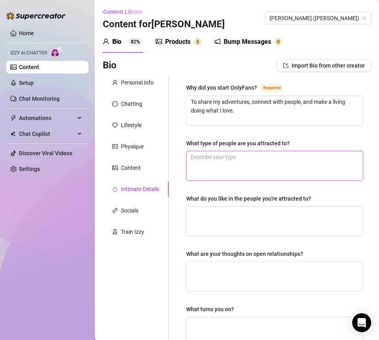
click at [213, 163] on textarea "What type of people are you attracted to?" at bounding box center [275, 165] width 176 height 29
paste textarea "Confident, adventurous, and passionate about life."
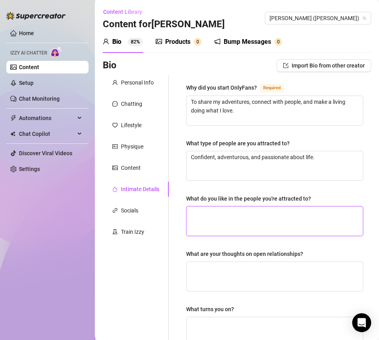
click at [220, 210] on textarea "What do you like in the people you're attracted to?" at bounding box center [275, 221] width 176 height 29
paste textarea "Someone who makes me laugh, loves the outdoors, and can keep up with my energy"
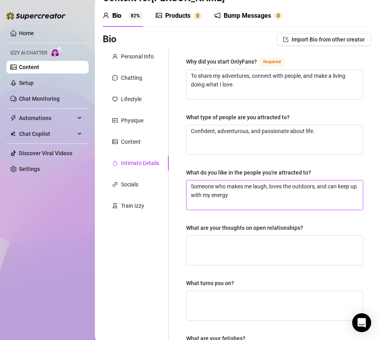
scroll to position [27, 0]
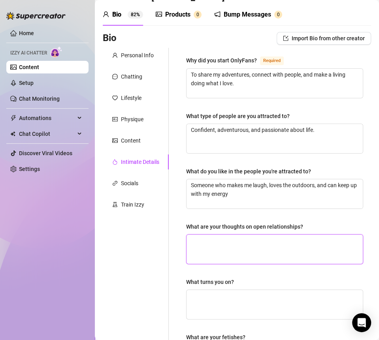
click at [206, 244] on textarea "What are your thoughts on open relationships?" at bounding box center [275, 249] width 176 height 29
paste textarea "Not my thing — I’m a one-person kind of girl."
click at [229, 238] on textarea "Not my thing — I’m a one-person kind of girl." at bounding box center [275, 249] width 176 height 29
click at [310, 242] on textarea "Not my thing, I’m a one-person kind of girl." at bounding box center [275, 249] width 176 height 29
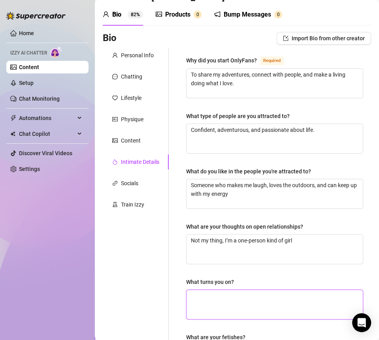
click at [240, 294] on textarea "What turns you on?" at bounding box center [275, 304] width 176 height 29
paste textarea "Confidence, eye contact, and a little teasing banter."
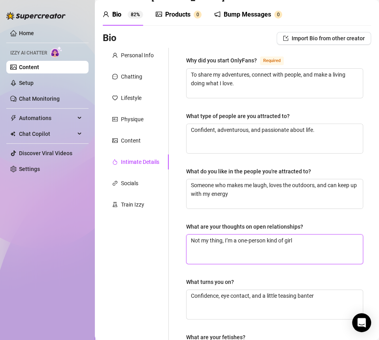
click at [228, 252] on textarea "Not my thing, I’m a one-person kind of girl" at bounding box center [275, 249] width 176 height 29
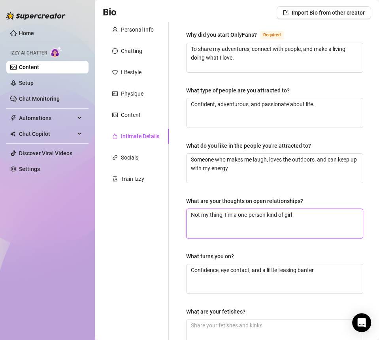
scroll to position [95, 0]
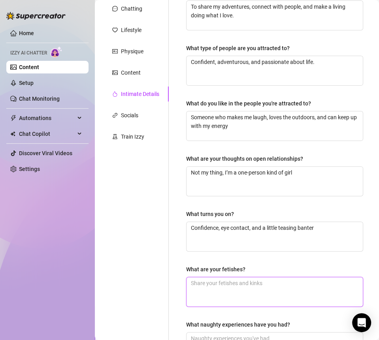
click at [220, 285] on textarea "What are your fetishes?" at bounding box center [275, 291] width 176 height 29
paste textarea "Neck kisses and strong hands 😏"
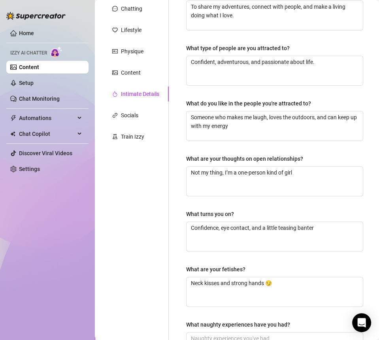
click at [224, 256] on div "Why did you start OnlyFans? Required To share my adventures, connect with peopl…" at bounding box center [274, 179] width 177 height 382
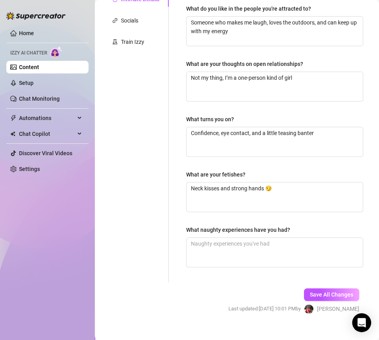
scroll to position [192, 0]
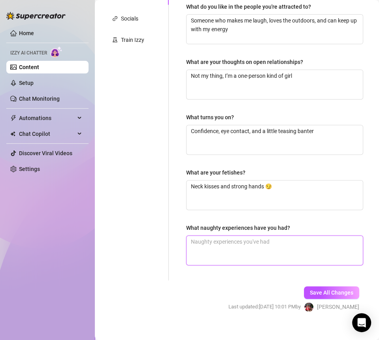
click at [210, 237] on textarea "What naughty experiences have you had?" at bounding box center [275, 250] width 176 height 29
paste textarea "Let’s just say bikinis make for some very fun moments in the ocean waves 🌊"
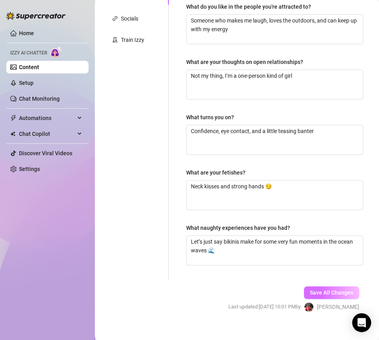
click at [338, 295] on button "Save All Changes" at bounding box center [331, 293] width 55 height 13
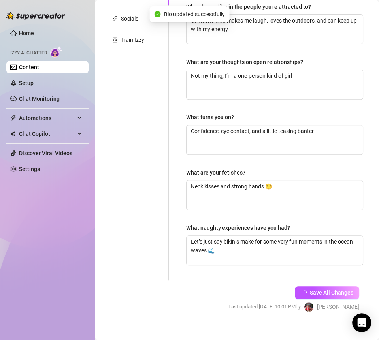
scroll to position [0, 0]
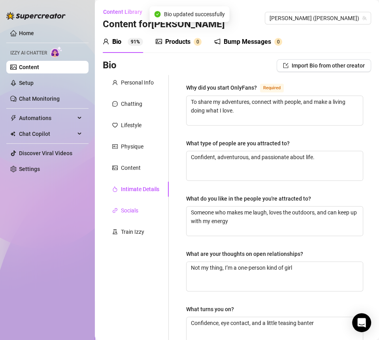
click at [126, 215] on div "Socials" at bounding box center [129, 210] width 17 height 9
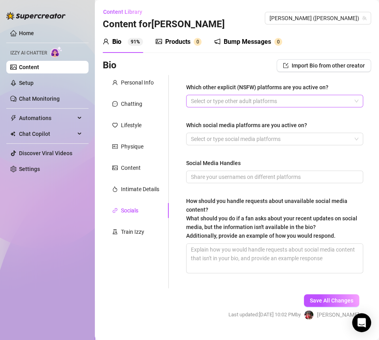
click at [207, 100] on div at bounding box center [271, 101] width 166 height 11
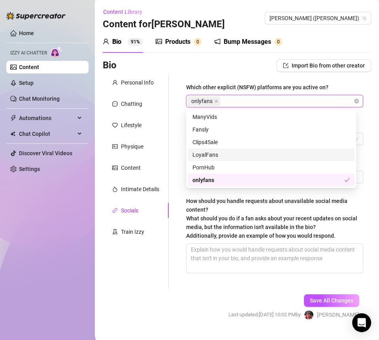
click at [172, 150] on div "Which other explicit (NSFW) platforms are you active on? onlyfans Which social …" at bounding box center [270, 181] width 202 height 213
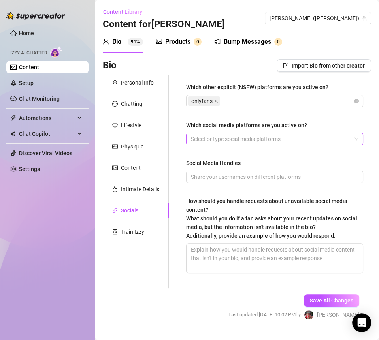
click at [226, 138] on div at bounding box center [271, 139] width 166 height 11
click at [262, 138] on div "Tiktok Youtube" at bounding box center [271, 139] width 166 height 11
click at [327, 140] on div "Tiktok Youtube Instagram snapchat" at bounding box center [271, 139] width 166 height 11
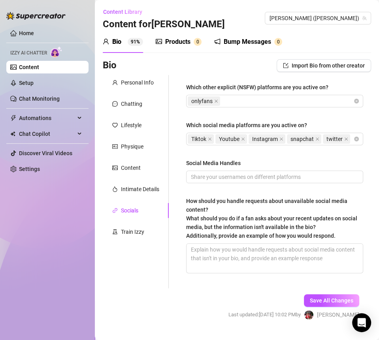
click at [332, 114] on div "Which other explicit (NSFW) platforms are you active on? onlyfans Which social …" at bounding box center [274, 182] width 177 height 198
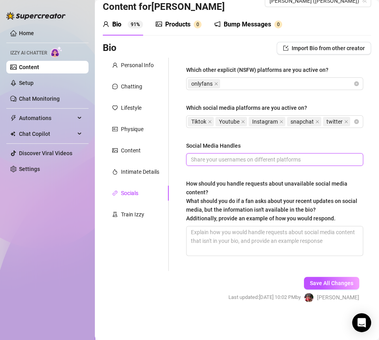
click at [247, 158] on input "Social Media Handles" at bounding box center [274, 159] width 166 height 9
click at [230, 161] on input "Social Media Handles" at bounding box center [274, 159] width 166 height 9
click at [241, 158] on input "@foxkirsten @" at bounding box center [274, 159] width 166 height 9
drag, startPoint x: 238, startPoint y: 159, endPoint x: 252, endPoint y: 157, distance: 14.0
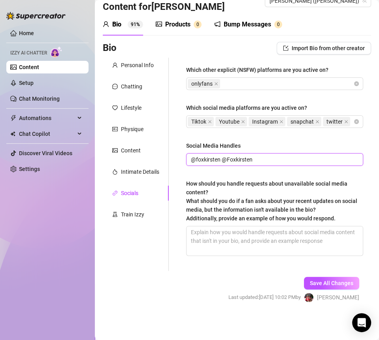
click at [239, 159] on input "@foxkirsten @Foxkirsten" at bounding box center [274, 159] width 166 height 9
click at [278, 162] on input "@foxkirsten @FoxKirsten" at bounding box center [274, 159] width 166 height 9
click at [279, 162] on input "@foxkirsten @FoxKirsten" at bounding box center [274, 159] width 166 height 9
click at [312, 163] on input "@foxkirsten @FoxKirsten @kirstenannfox @" at bounding box center [274, 159] width 166 height 9
click at [338, 160] on input "@foxkirsten @FoxKirsten @kirstenannfox @kirstenthoughts @" at bounding box center [274, 159] width 166 height 9
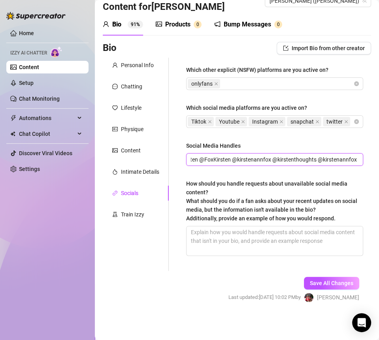
scroll to position [0, 27]
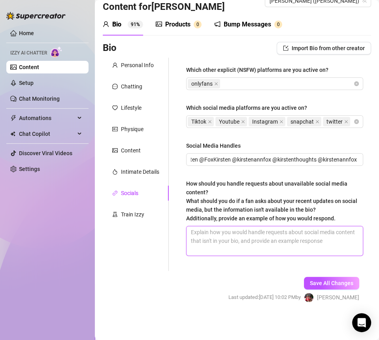
click at [230, 252] on textarea "How should you handle requests about unavailable social media content? What sho…" at bounding box center [275, 240] width 176 height 29
click at [210, 232] on textarea "How should you handle requests about unavailable social media content? What sho…" at bounding box center [275, 240] width 176 height 29
paste textarea "Aww babe, I don’t think I have that posted anywhere right now — I keep all the …"
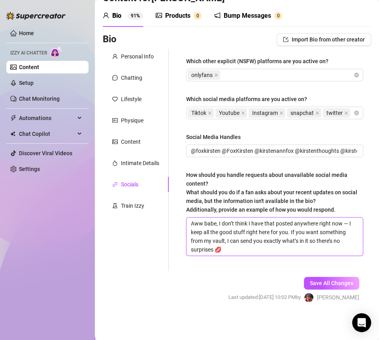
click at [338, 233] on textarea "Aww babe, I don’t think I have that posted anywhere right now — I keep all the …" at bounding box center [275, 237] width 176 height 38
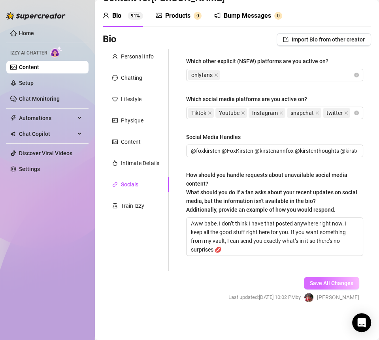
click at [324, 287] on span "Save All Changes" at bounding box center [331, 283] width 43 height 6
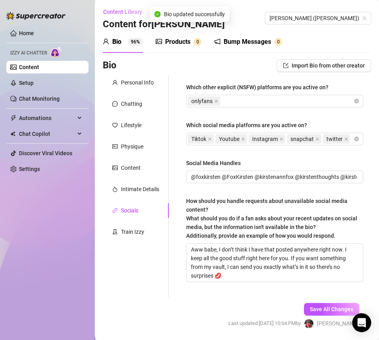
click at [230, 40] on div "Bump Messages" at bounding box center [247, 41] width 47 height 9
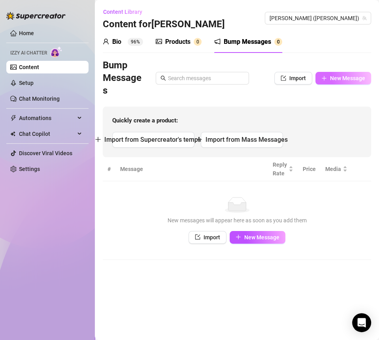
click at [325, 78] on icon "plus" at bounding box center [324, 78] width 4 height 0
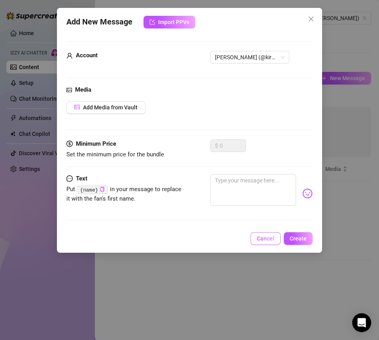
click at [262, 232] on button "Cancel" at bounding box center [266, 238] width 30 height 13
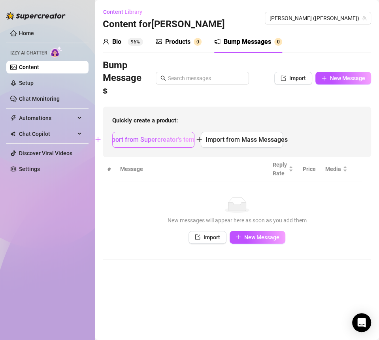
click at [165, 137] on span "Import from Supercreator's templates" at bounding box center [158, 140] width 108 height 8
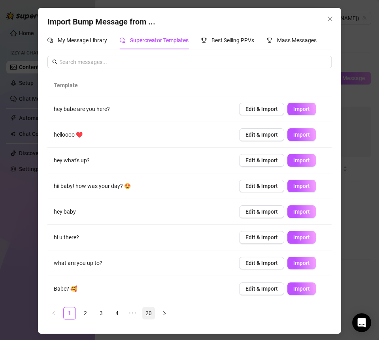
click at [146, 317] on link "20" at bounding box center [149, 313] width 12 height 12
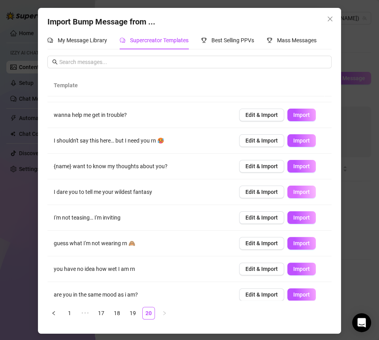
scroll to position [51, 0]
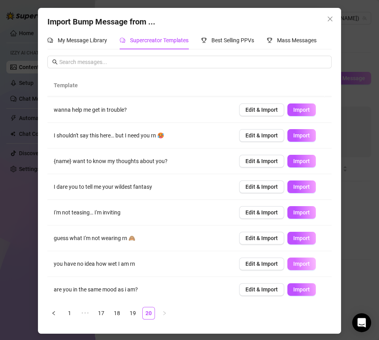
click at [293, 263] on span "Import" at bounding box center [301, 264] width 17 height 6
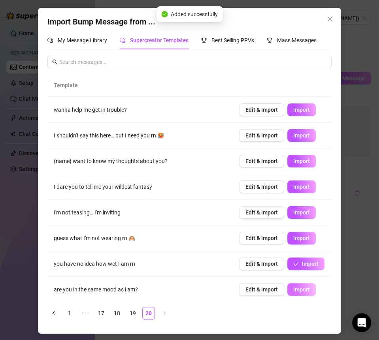
click at [293, 289] on span "Import" at bounding box center [301, 290] width 17 height 6
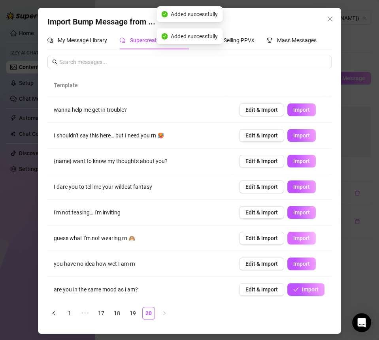
click at [293, 235] on span "Import" at bounding box center [301, 238] width 17 height 6
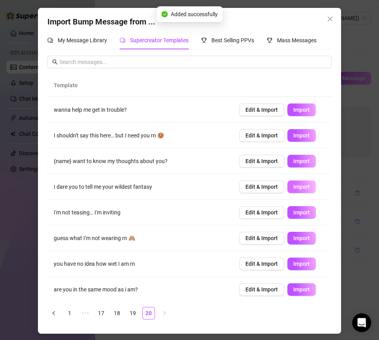
click at [293, 186] on span "Import" at bounding box center [301, 187] width 17 height 6
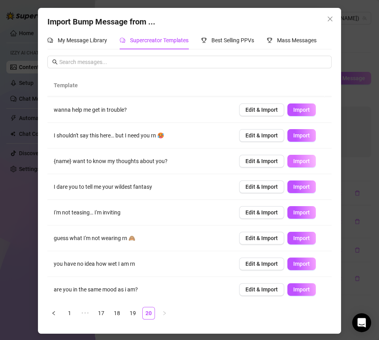
scroll to position [36, 0]
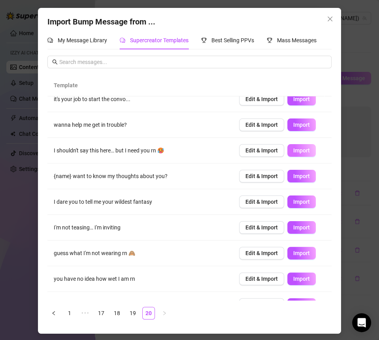
click at [293, 150] on span "Import" at bounding box center [301, 150] width 17 height 6
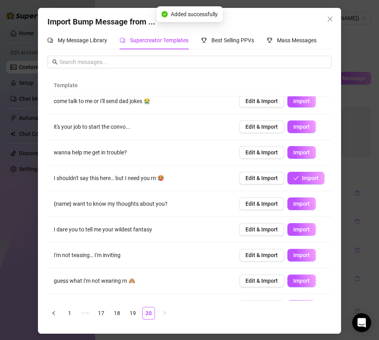
scroll to position [0, 0]
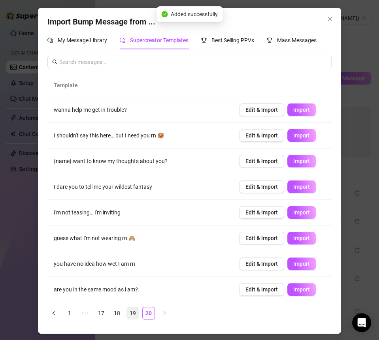
click at [133, 308] on link "19" at bounding box center [133, 313] width 12 height 12
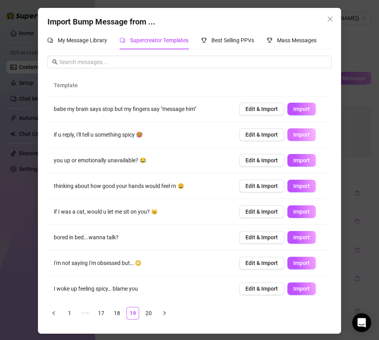
click at [293, 134] on span "Import" at bounding box center [301, 135] width 17 height 6
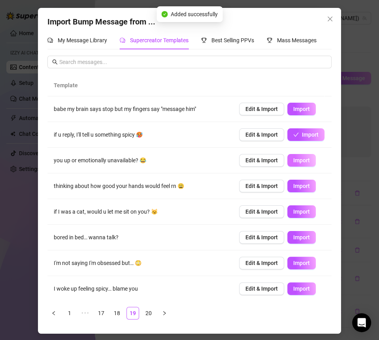
click at [296, 158] on span "Import" at bounding box center [301, 160] width 17 height 6
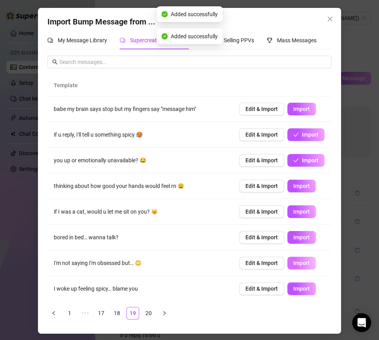
click at [295, 255] on td "Edit & Import Import" at bounding box center [282, 264] width 99 height 26
click at [293, 238] on span "Import" at bounding box center [301, 237] width 17 height 6
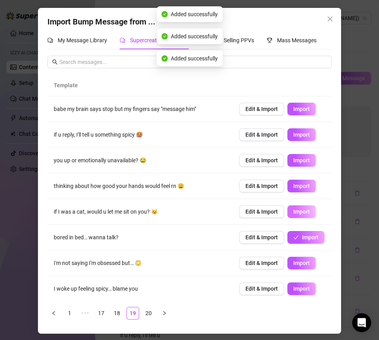
click at [293, 213] on span "Import" at bounding box center [301, 212] width 17 height 6
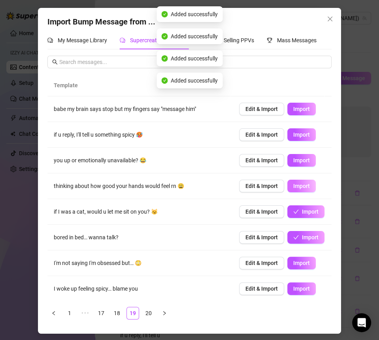
click at [293, 185] on span "Import" at bounding box center [301, 186] width 17 height 6
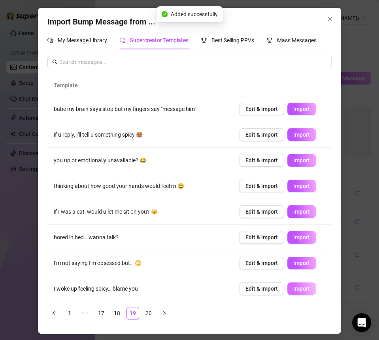
click at [287, 285] on button "Import" at bounding box center [301, 289] width 28 height 13
click at [122, 312] on link "18" at bounding box center [117, 313] width 12 height 12
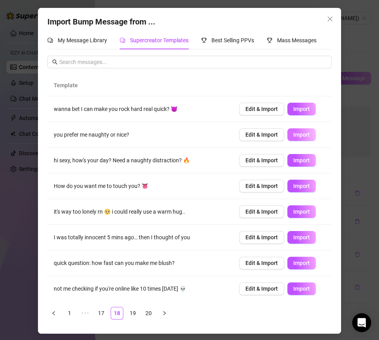
click at [294, 133] on span "Import" at bounding box center [301, 135] width 17 height 6
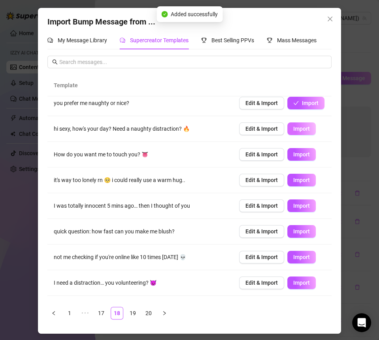
scroll to position [34, 0]
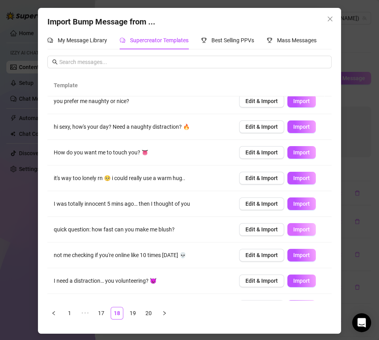
click at [292, 232] on button "Import" at bounding box center [301, 229] width 28 height 13
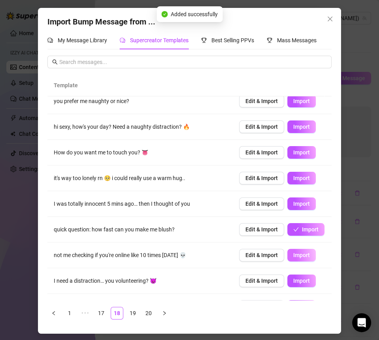
click at [293, 253] on span "Import" at bounding box center [301, 255] width 17 height 6
click at [293, 281] on span "Import" at bounding box center [301, 281] width 17 height 6
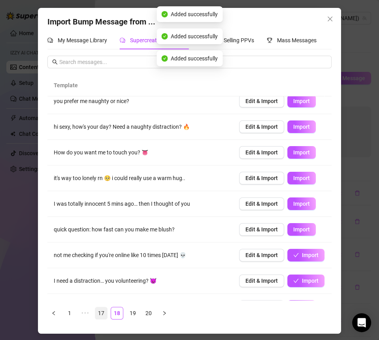
click at [104, 311] on link "17" at bounding box center [101, 313] width 12 height 12
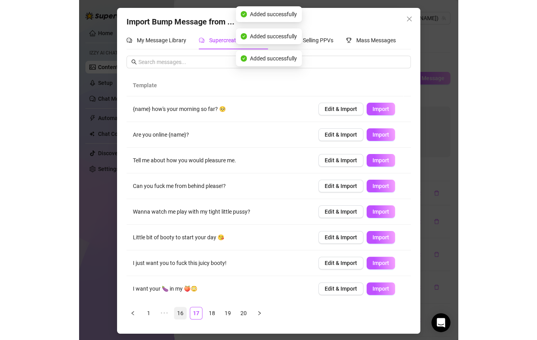
scroll to position [0, 0]
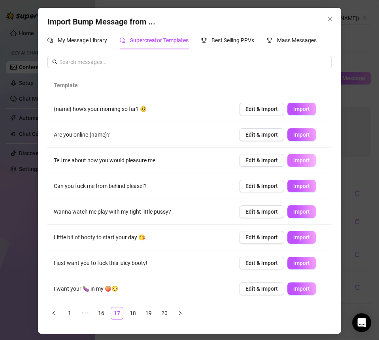
click at [293, 161] on span "Import" at bounding box center [301, 160] width 17 height 6
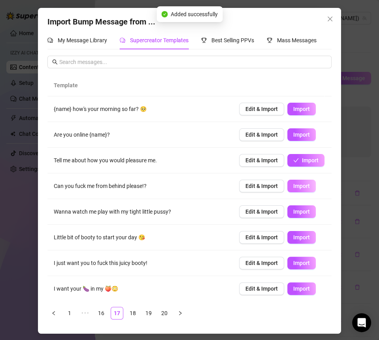
click at [293, 180] on button "Import" at bounding box center [301, 186] width 28 height 13
click at [11, 118] on div "Import Bump Message from ... My Message Library Supercreator Templates Best Sel…" at bounding box center [189, 170] width 379 height 340
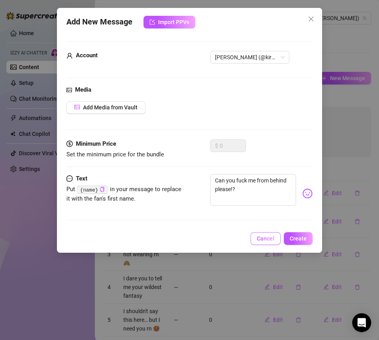
click at [272, 238] on span "Cancel" at bounding box center [265, 239] width 17 height 6
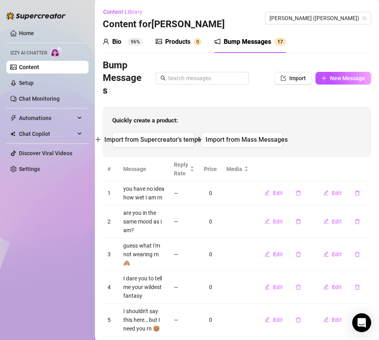
click at [189, 43] on div "Products" at bounding box center [177, 41] width 25 height 9
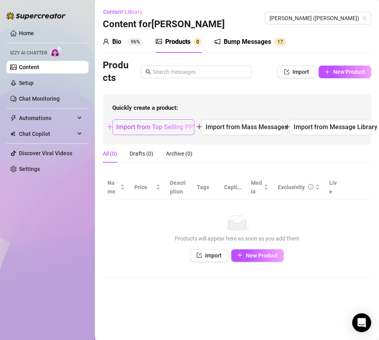
click at [183, 128] on span "Import from Top Selling PPVs" at bounding box center [158, 127] width 84 height 8
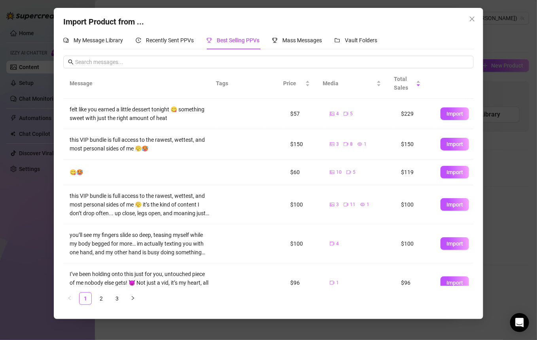
scroll to position [162, 0]
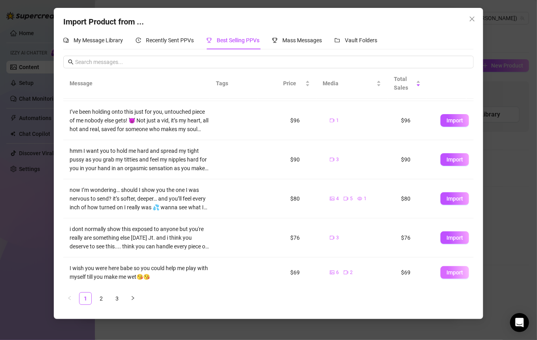
click at [338, 266] on button "Import" at bounding box center [454, 272] width 28 height 13
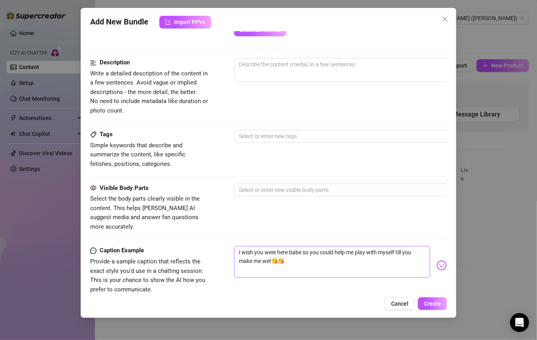
scroll to position [382, 0]
click at [333, 187] on div at bounding box center [368, 190] width 265 height 11
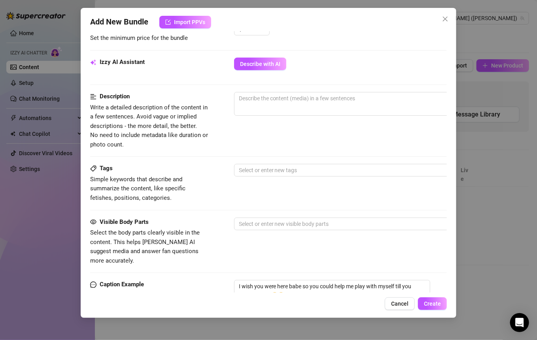
click at [308, 184] on div "Tags Simple keywords that describe and summarize the content, like specific fet…" at bounding box center [268, 183] width 357 height 39
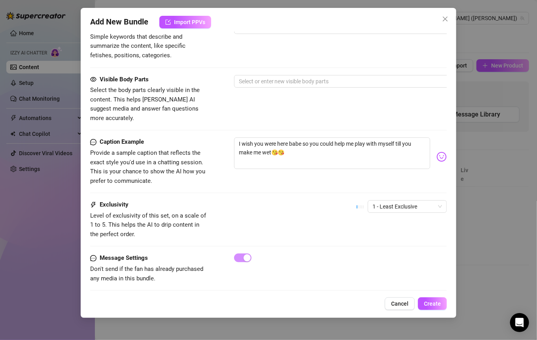
scroll to position [460, 0]
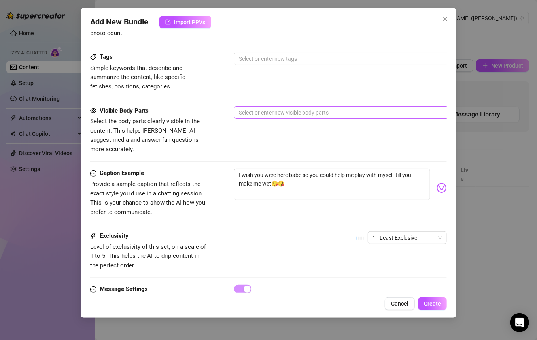
click at [256, 108] on div at bounding box center [368, 112] width 265 height 11
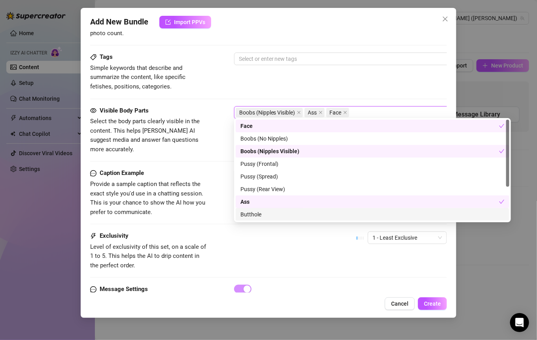
click at [270, 254] on div "Exclusivity Level of exclusivity of this set, on a scale of 1 to 5. This helps …" at bounding box center [268, 251] width 357 height 39
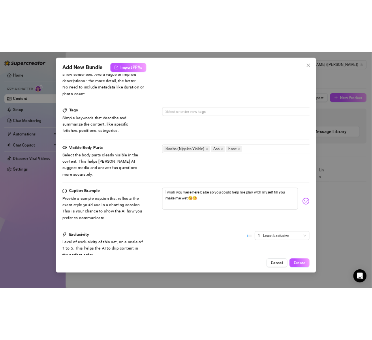
scroll to position [491, 0]
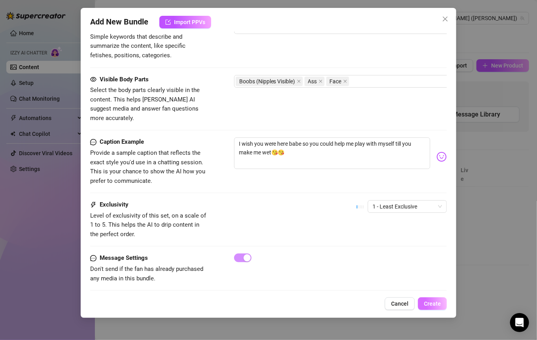
click at [338, 306] on button "Create" at bounding box center [432, 304] width 29 height 13
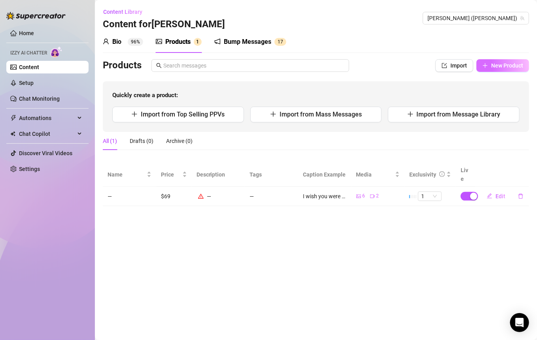
click at [338, 67] on span "New Product" at bounding box center [507, 65] width 32 height 6
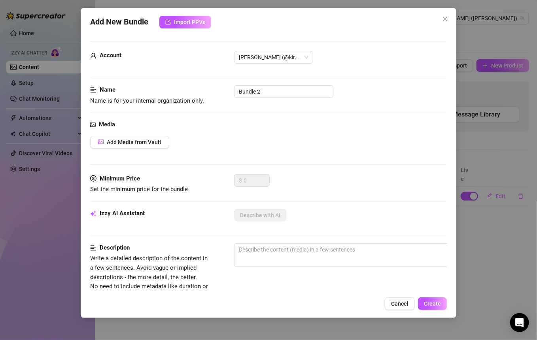
click at [338, 306] on span "Cancel" at bounding box center [399, 304] width 17 height 6
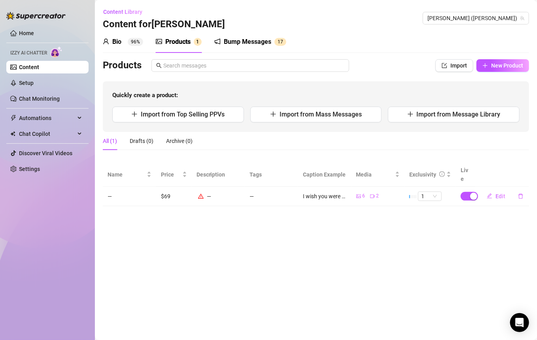
click at [113, 39] on div "Bio" at bounding box center [116, 41] width 9 height 9
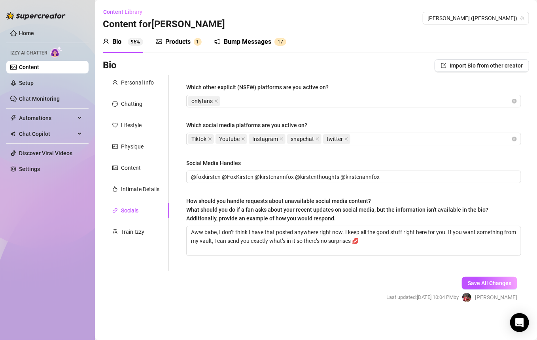
click at [39, 67] on link "Content" at bounding box center [29, 67] width 20 height 6
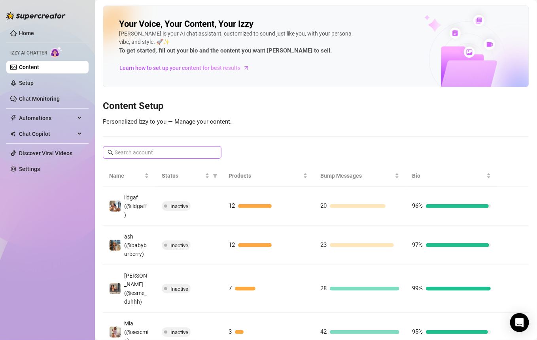
click at [167, 156] on span at bounding box center [162, 152] width 119 height 13
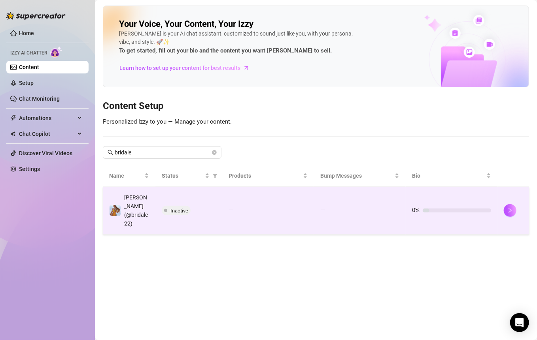
click at [213, 206] on div "Inactive" at bounding box center [189, 210] width 54 height 9
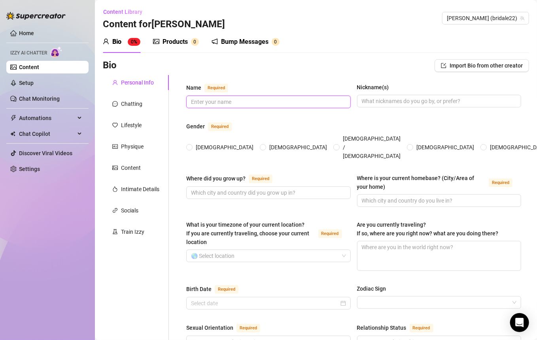
click at [238, 102] on input "Name Required" at bounding box center [267, 102] width 153 height 9
click at [338, 105] on input "Nickname(s)" at bounding box center [438, 101] width 153 height 9
click at [258, 108] on div "Name Required Brianna Marie Dale Nickname(s) bridale" at bounding box center [353, 99] width 335 height 32
click at [198, 134] on div "Female Male Non-Binary / Genderqueer Agender Bigender Genderfluid Other" at bounding box center [353, 147] width 335 height 26
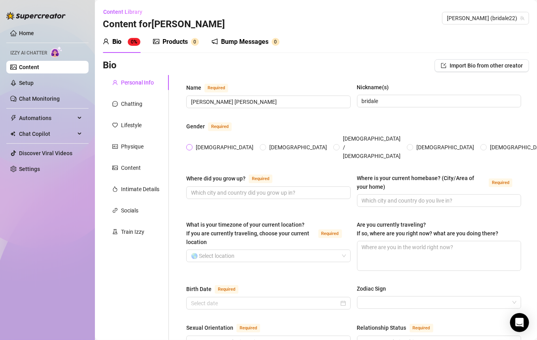
click at [188, 145] on input "[DEMOGRAPHIC_DATA]" at bounding box center [189, 147] width 3 height 5
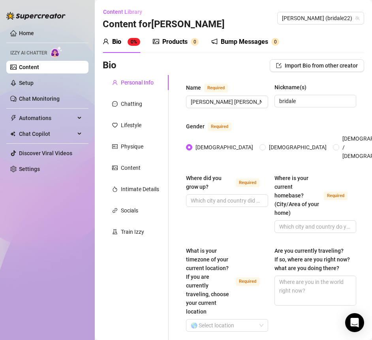
click at [237, 196] on input "Where did you grow up? Required" at bounding box center [226, 200] width 71 height 9
click at [299, 223] on input "Where is your current homebase? (City/Area of your home) Required" at bounding box center [314, 227] width 71 height 9
click at [228, 227] on div "Where did you grow up? Required California Where is your current homebase? (Cit…" at bounding box center [271, 207] width 170 height 66
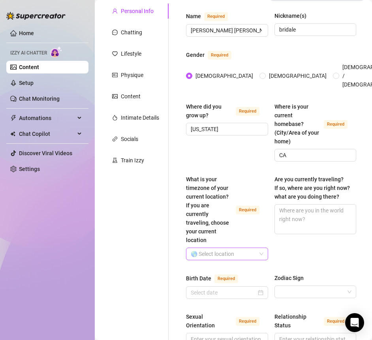
click at [217, 248] on input "What is your timezone of your current location? If you are currently traveling,…" at bounding box center [224, 254] width 66 height 12
click at [237, 248] on input "What is your timezone of your current location? If you are currently traveling,…" at bounding box center [224, 254] width 66 height 12
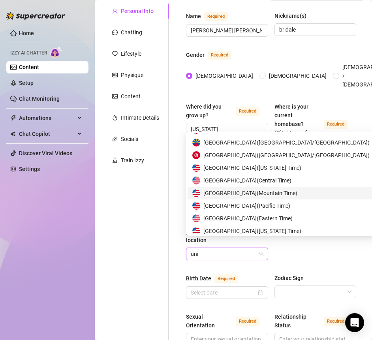
scroll to position [25, 0]
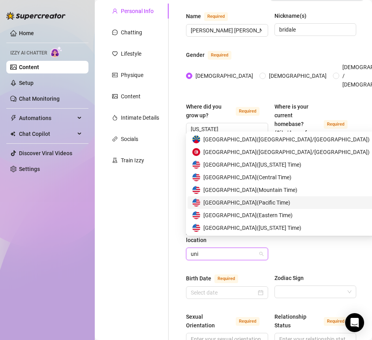
click at [269, 205] on span "United States of America ( Pacific Time )" at bounding box center [247, 202] width 87 height 9
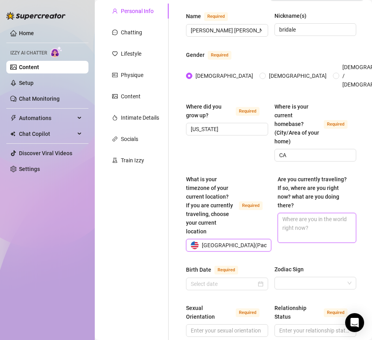
click at [296, 217] on textarea "Are you currently traveling? If so, where are you right now? what are you doing…" at bounding box center [317, 227] width 78 height 29
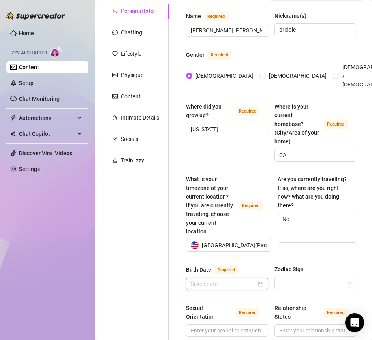
click at [238, 280] on input "Birth Date Required" at bounding box center [224, 284] width 66 height 9
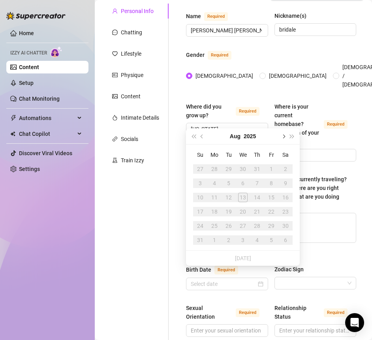
click at [283, 133] on button "Next month (PageDown)" at bounding box center [283, 136] width 9 height 16
click at [252, 136] on button "2025" at bounding box center [249, 136] width 12 height 16
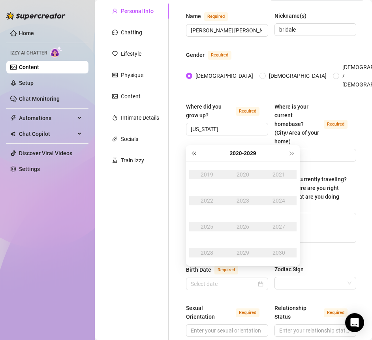
click at [195, 151] on button "Last year (Control + left)" at bounding box center [193, 153] width 9 height 16
click at [192, 152] on span "Last year (Control + left)" at bounding box center [194, 153] width 4 height 4
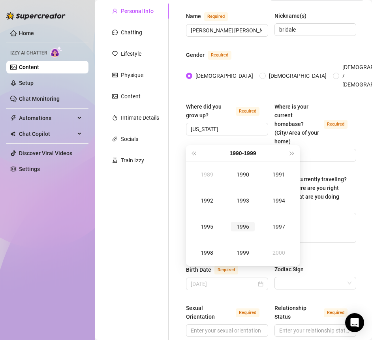
click at [244, 223] on div "1996" at bounding box center [243, 226] width 24 height 9
click at [212, 255] on div "Oct" at bounding box center [207, 252] width 24 height 9
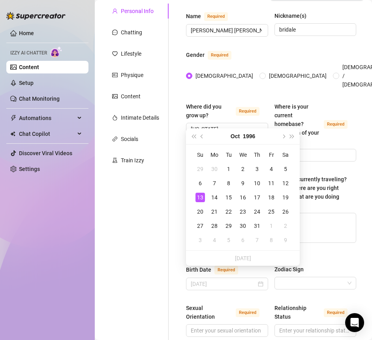
click at [285, 196] on div "19" at bounding box center [285, 197] width 9 height 9
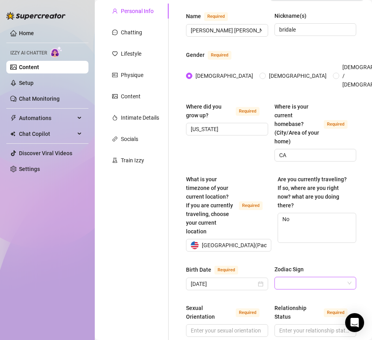
click at [294, 277] on input "Zodiac Sign" at bounding box center [312, 283] width 66 height 12
click at [307, 277] on input "Zodiac Sign" at bounding box center [312, 283] width 66 height 12
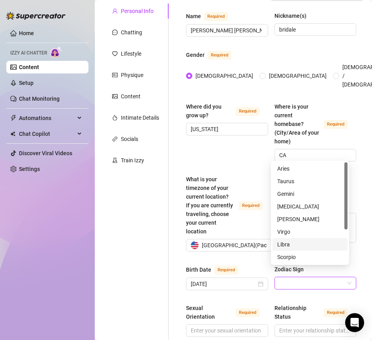
click at [292, 241] on div "Libra" at bounding box center [310, 244] width 66 height 9
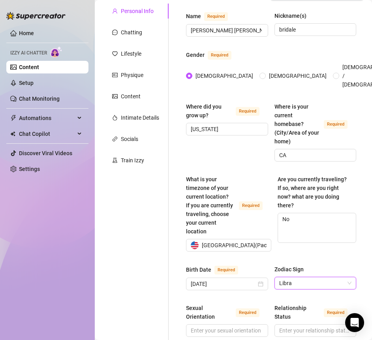
scroll to position [118, 0]
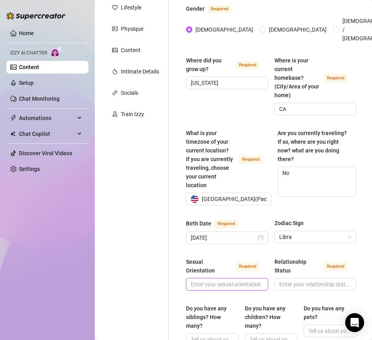
click at [212, 280] on input "Sexual Orientation Required" at bounding box center [226, 284] width 71 height 9
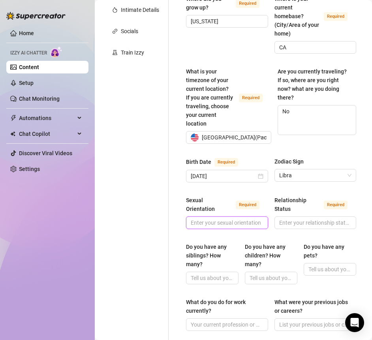
click at [222, 219] on input "Sexual Orientation Required" at bounding box center [226, 223] width 71 height 9
click at [207, 274] on input "Do you have any siblings? How many?" at bounding box center [211, 278] width 41 height 9
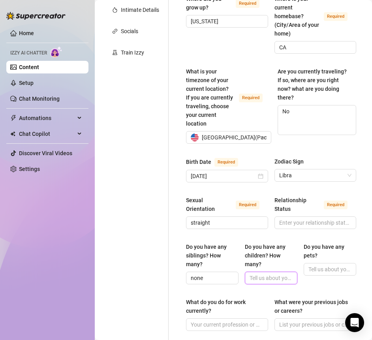
click at [271, 274] on input "Do you have any children? How many?" at bounding box center [270, 278] width 41 height 9
click at [314, 265] on input "Do you have any pets?" at bounding box center [329, 269] width 41 height 9
click at [309, 265] on input "Do you have any pets?" at bounding box center [329, 269] width 41 height 9
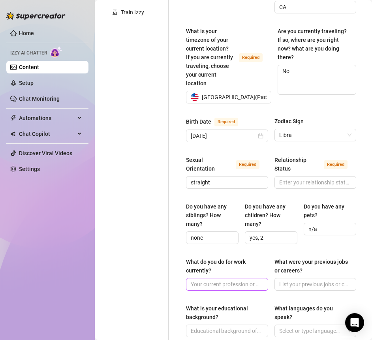
click at [223, 278] on span at bounding box center [227, 284] width 82 height 13
click at [292, 280] on input "What were your previous jobs or careers?" at bounding box center [314, 284] width 71 height 9
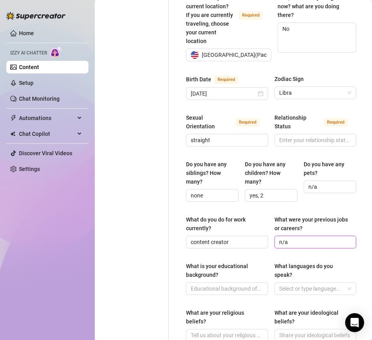
scroll to position [309, 0]
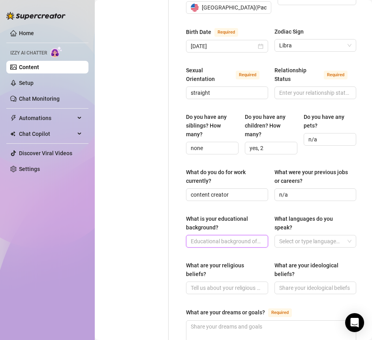
click at [220, 237] on input "What is your educational background?" at bounding box center [226, 241] width 71 height 9
click at [288, 236] on div at bounding box center [311, 241] width 71 height 11
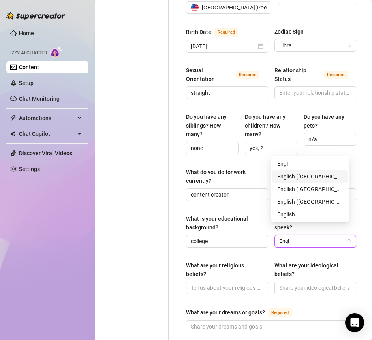
click at [302, 172] on div "English ([GEOGRAPHIC_DATA])" at bounding box center [310, 176] width 66 height 9
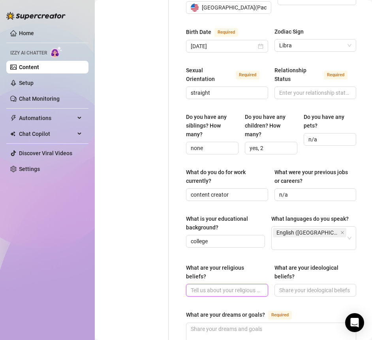
click at [226, 286] on input "What are your religious beliefs?" at bounding box center [226, 290] width 71 height 9
click at [213, 284] on span at bounding box center [227, 290] width 82 height 13
click at [196, 286] on input "What are your religious beliefs?" at bounding box center [226, 290] width 71 height 9
paste input "Not super religious, but I believe in good energy and karma, babe ✨"
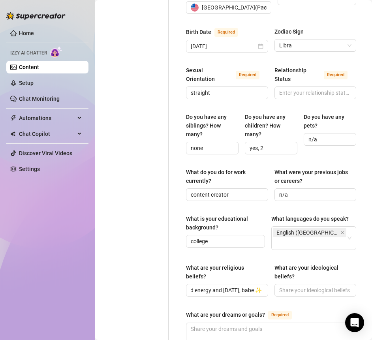
scroll to position [0, 0]
click at [304, 286] on input "What are your ideological beliefs?" at bounding box center [314, 290] width 71 height 9
paste input "Live your life fully, love hard, and laugh often"
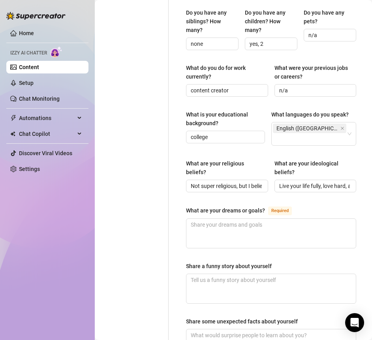
scroll to position [465, 0]
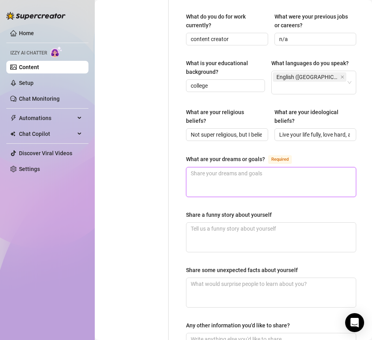
click at [203, 173] on textarea "What are your dreams or goals? Required" at bounding box center [272, 182] width 170 height 29
paste textarea "Raising happy kids, traveling more, and maybe opening my own little beachside c…"
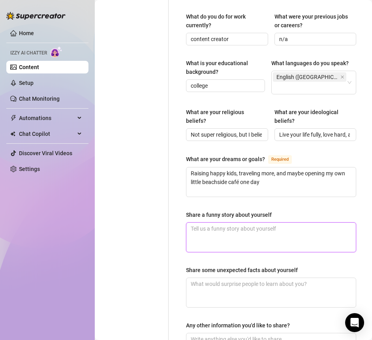
click at [202, 228] on textarea "Share a funny story about yourself" at bounding box center [272, 237] width 170 height 29
paste textarea "Once I was running late, put on my shirt inside out, and didn’t notice until ho…"
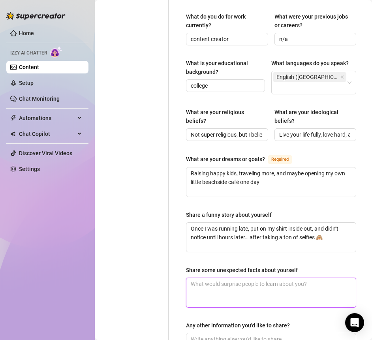
click at [221, 280] on textarea "Share some unexpected facts about yourself" at bounding box center [272, 292] width 170 height 29
paste textarea "I’m actually really goofy and can make myself laugh until I cry"
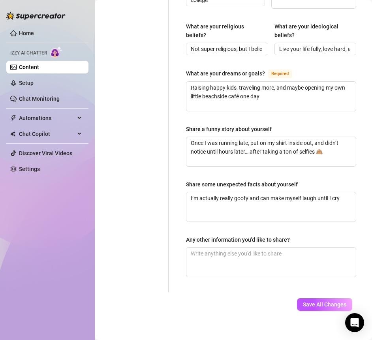
scroll to position [551, 0]
click at [218, 235] on div "Any other information you'd like to share?" at bounding box center [271, 241] width 170 height 12
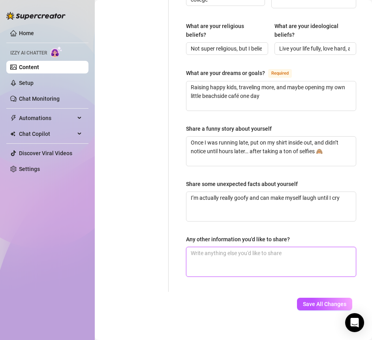
click at [218, 247] on textarea "Any other information you'd like to share?" at bounding box center [272, 261] width 170 height 29
paste textarea "California girl through and through 🌴☀️"
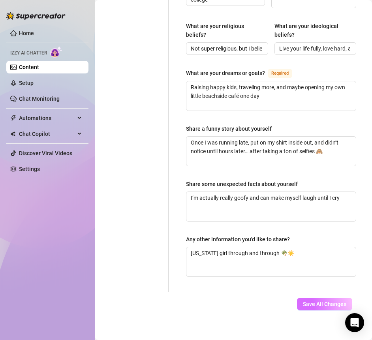
click at [313, 298] on button "Save All Changes" at bounding box center [324, 304] width 55 height 13
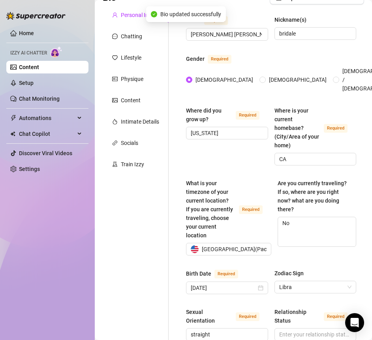
scroll to position [0, 0]
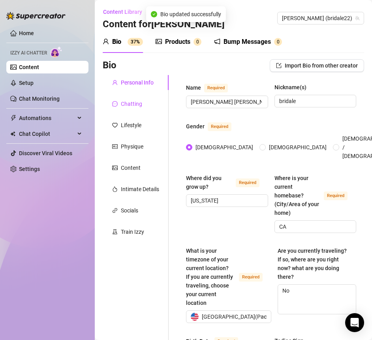
click at [141, 108] on div "Chatting" at bounding box center [131, 104] width 21 height 9
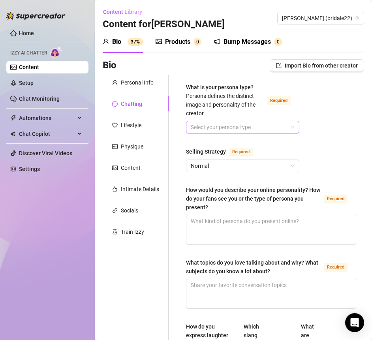
click at [204, 125] on input "What is your persona type? [PERSON_NAME] defines the distinct image and persona…" at bounding box center [239, 127] width 97 height 12
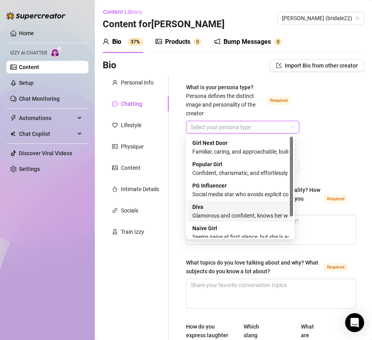
click at [214, 215] on div "Glamorous and confident, knows her worth and takes control" at bounding box center [240, 215] width 96 height 9
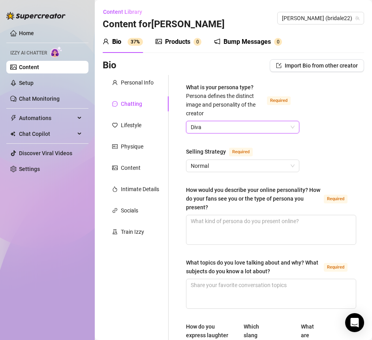
scroll to position [14, 0]
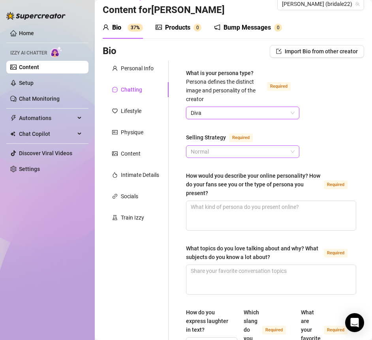
click at [203, 151] on span "Normal" at bounding box center [243, 152] width 104 height 12
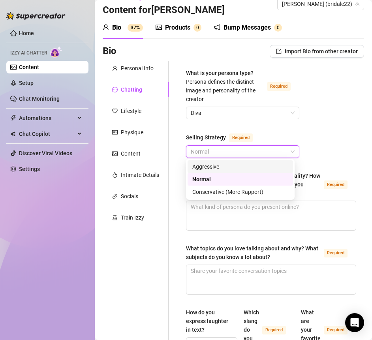
click at [204, 168] on div "Aggressive" at bounding box center [240, 166] width 96 height 9
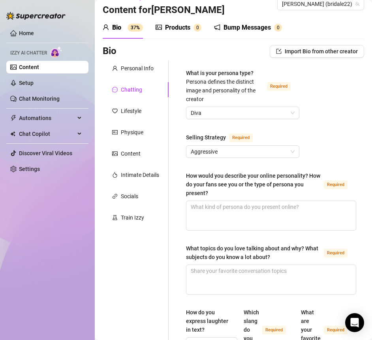
click at [266, 210] on textarea "How would you describe your online personality? How do your fans see you or the…" at bounding box center [272, 215] width 170 height 29
paste textarea "I’m that mix of sweet and spicy — I’ll make you laugh, blush, and maybe sweat a…"
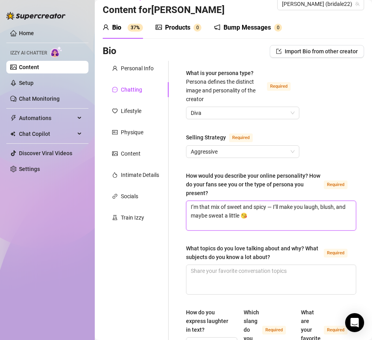
click at [272, 204] on textarea "I’m that mix of sweet and spicy — I’ll make you laugh, blush, and maybe sweat a…" at bounding box center [272, 215] width 170 height 29
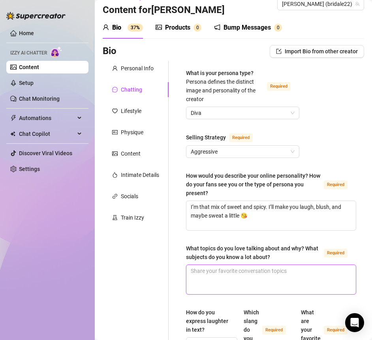
click at [219, 272] on textarea "What topics do you love talking about and why? What subjects do you know a lot …" at bounding box center [272, 279] width 170 height 29
paste textarea "Funny life moments, family stuff, California life — I love connecting on real t…"
click at [308, 270] on textarea "Funny life moments, family stuff, California life — I love connecting on real t…" at bounding box center [272, 279] width 170 height 29
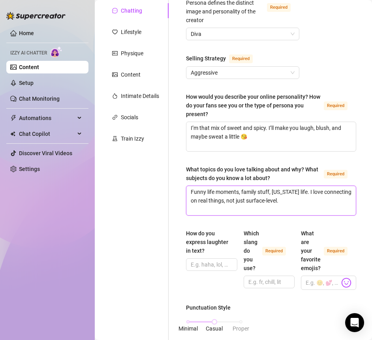
click at [253, 198] on textarea "Funny life moments, family stuff, California life. I love connecting on real th…" at bounding box center [272, 200] width 170 height 29
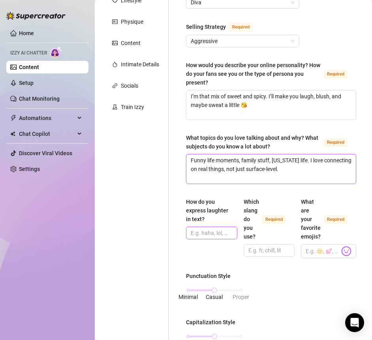
scroll to position [139, 0]
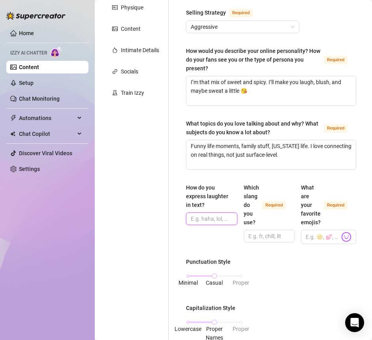
click at [211, 219] on input "How do you express laughter in text?" at bounding box center [211, 219] width 40 height 9
click at [254, 235] on input "Which slang do you use? Required" at bounding box center [269, 236] width 40 height 9
click at [338, 232] on img at bounding box center [346, 237] width 10 height 10
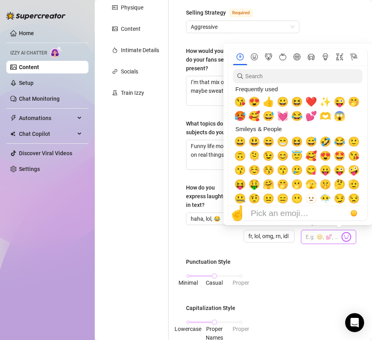
click at [338, 232] on img at bounding box center [346, 237] width 10 height 10
click at [239, 104] on span "😘" at bounding box center [240, 101] width 12 height 11
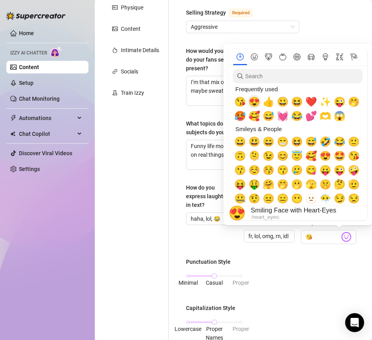
click at [257, 103] on span "😍" at bounding box center [255, 101] width 12 height 11
click at [309, 102] on span "❤️" at bounding box center [312, 101] width 12 height 11
click at [328, 103] on span "✨" at bounding box center [326, 101] width 12 height 11
click at [338, 103] on span "🤭" at bounding box center [354, 101] width 12 height 11
click at [240, 114] on span "🥵" at bounding box center [240, 116] width 12 height 11
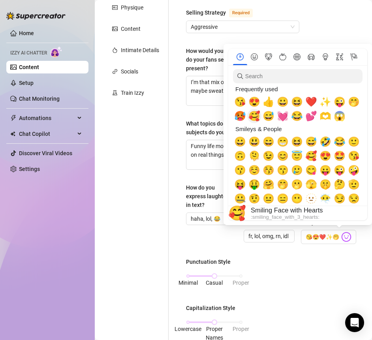
click at [257, 114] on span "🥰" at bounding box center [255, 116] width 12 height 11
click at [283, 115] on span "💓" at bounding box center [283, 116] width 12 height 11
click at [316, 115] on div "💕" at bounding box center [311, 116] width 14 height 14
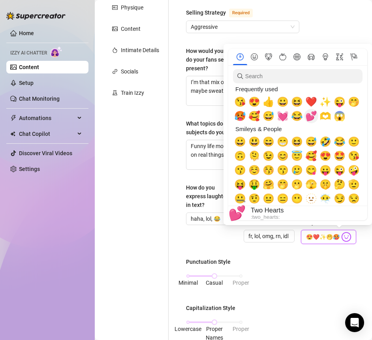
scroll to position [0, 12]
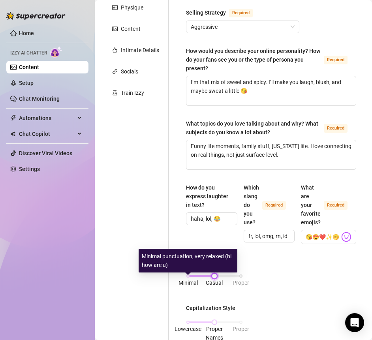
click at [189, 274] on div "Minimal Casual Proper" at bounding box center [214, 276] width 53 height 5
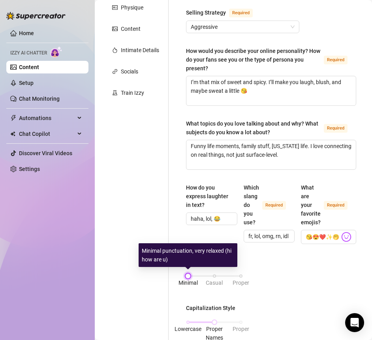
scroll to position [179, 0]
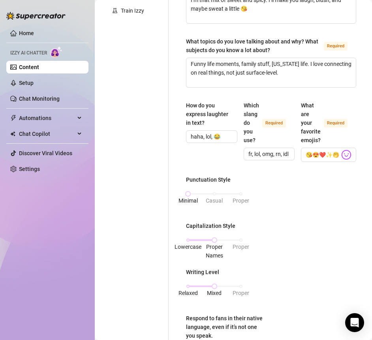
scroll to position [223, 0]
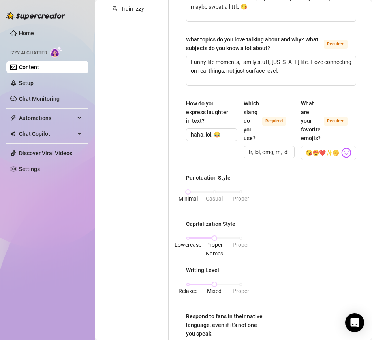
click at [186, 237] on div "Lowercase Proper Names Proper" at bounding box center [214, 242] width 57 height 21
click at [189, 236] on div "Lowercase Proper Names Proper" at bounding box center [214, 238] width 53 height 5
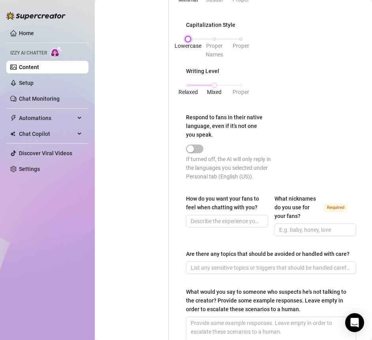
scroll to position [437, 0]
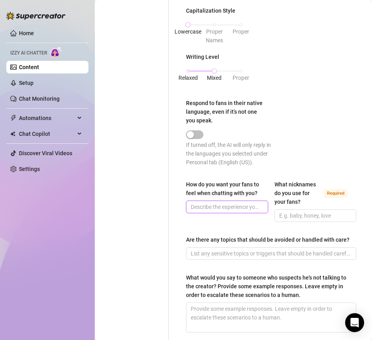
click at [224, 211] on input "How do you want your fans to feel when chatting with you?" at bounding box center [226, 207] width 71 height 9
paste input "Like you’re talking to your dream girl who’s also your best friend"
type input "Like you’re talking to your dream girl who’s also your best friend"
click at [305, 220] on input "What nicknames do you use for your fans? Required" at bounding box center [314, 215] width 71 height 9
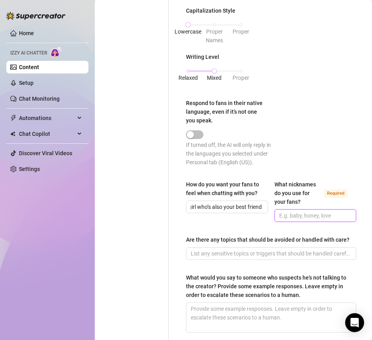
scroll to position [0, 0]
type input "babe, baby, daddy, love"
click at [204, 229] on div "How do you want your fans to feel when chatting with you? Like you’re talking t…" at bounding box center [271, 204] width 170 height 49
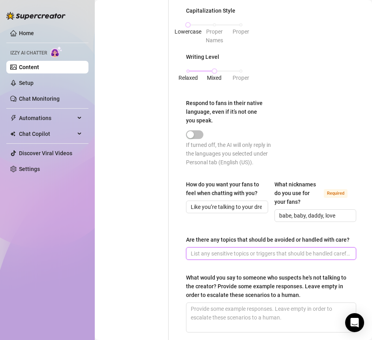
click at [228, 258] on input "Are there any topics that should be avoided or handled with care?" at bounding box center [270, 253] width 159 height 9
paste input "Too personal about my kids or private life outside of here"
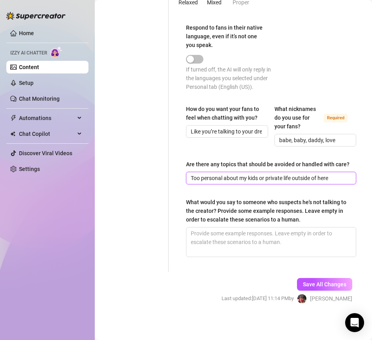
type input "Too personal about my kids or private life outside of here"
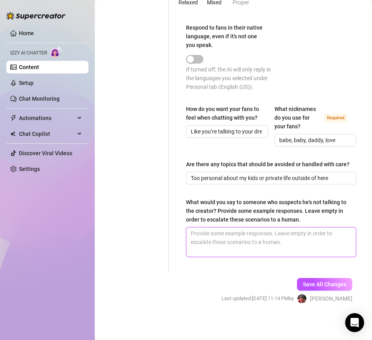
click at [228, 257] on textarea "What would you say to someone who suspects he's not talking to the creator? Pro…" at bounding box center [272, 242] width 170 height 29
paste textarea "You’re chatting with me, babe — who else would know my life, my sense of humor,…"
type textarea "You’re chatting with me, babe — who else would know my life, my sense of humor,…"
click at [271, 246] on textarea "You’re chatting with me, babe — who else would know my life, my sense of humor,…" at bounding box center [272, 242] width 170 height 29
type textarea "You’re chatting with me, babe —who else would know my life, my sense of humor, …"
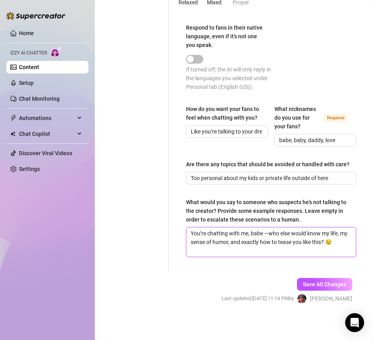
type textarea "You’re chatting with me, babe who else would know my life, my sense of humor, a…"
type textarea "You’re chatting with me, babewho else would know my life, my sense of humor, an…"
type textarea "You’re chatting with me, babe.who else would know my life, my sense of humor, a…"
type textarea "You’re chatting with me, babe. who else would know my life, my sense of humor, …"
type textarea "You’re chatting with me, babe. ho else would know my life, my sense of humor, a…"
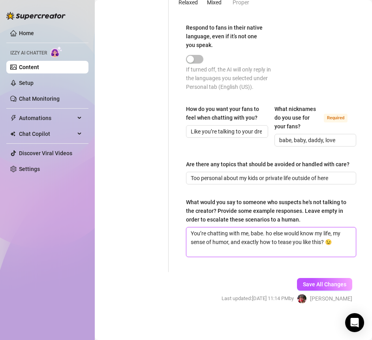
type textarea "You’re chatting with me, babe. Who else would know my life, my sense of humor, …"
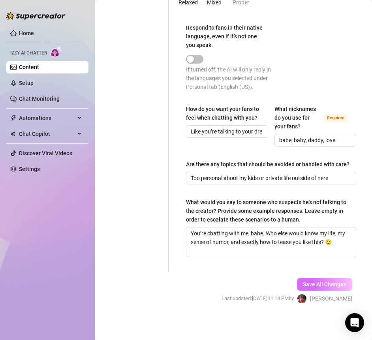
click at [321, 288] on span "Save All Changes" at bounding box center [324, 284] width 43 height 6
type input "fr, lol, omg, rn, idk,"
click at [311, 288] on span "Save All Changes" at bounding box center [324, 284] width 43 height 6
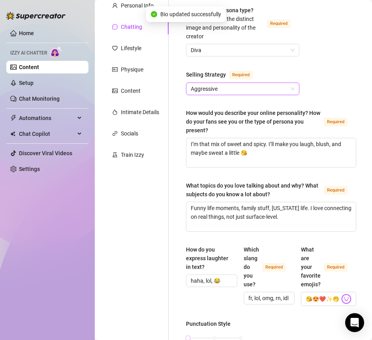
scroll to position [0, 0]
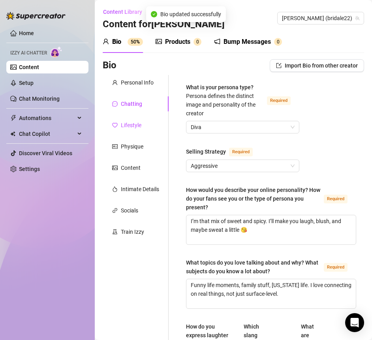
click at [138, 126] on div "Lifestyle" at bounding box center [131, 125] width 21 height 9
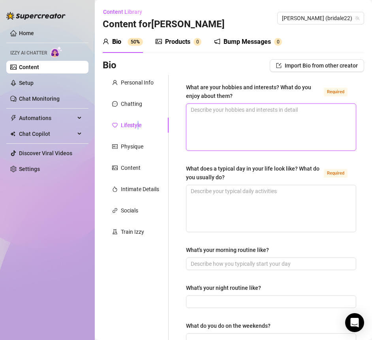
click at [216, 124] on textarea "What are your hobbies and interests? What do you enjoy about them? Required" at bounding box center [272, 127] width 170 height 47
click at [213, 117] on textarea "What are your hobbies and interests? What do you enjoy about them? Required" at bounding box center [272, 127] width 170 height 47
paste textarea "Beach days, cooking, dancing around my kitchen, and a little wine with friends"
type textarea "Beach days, cooking, dancing around my kitchen, and a little wine with friends"
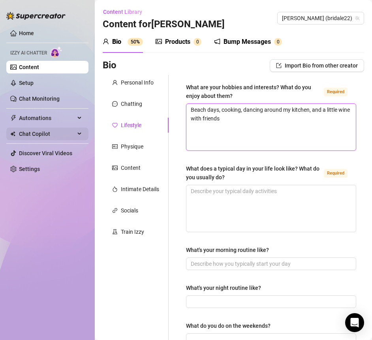
type textarea "Beach days, cooking, dancing around my kitchen, and a little wine with friends"
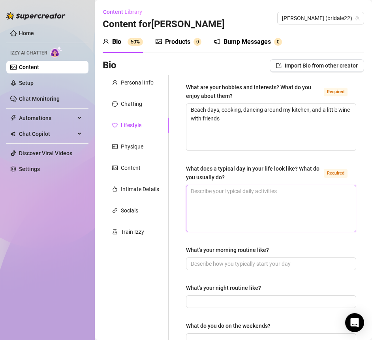
click at [215, 191] on textarea "What does a typical day in your life look like? What do you usually do? Required" at bounding box center [272, 208] width 170 height 47
paste textarea "Coffee, mom duties, work on content, maybe some shopping, and ending the day wi…"
type textarea "Coffee, mom duties, work on content, maybe some shopping, and ending the day wi…"
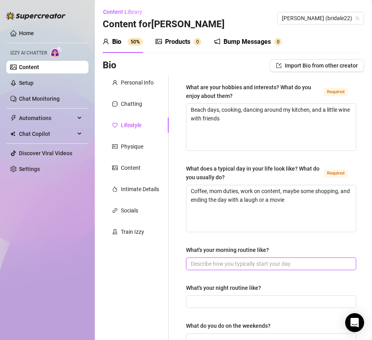
click at [240, 262] on input "What's your morning routine like?" at bounding box center [270, 264] width 159 height 9
paste input "Coffee first, always. Then I get ready for the day — hair, makeup, and checking…"
click at [227, 262] on input "Coffee first, always. Then I get ready for the day — hair, makeup, and checking…" at bounding box center [270, 264] width 159 height 9
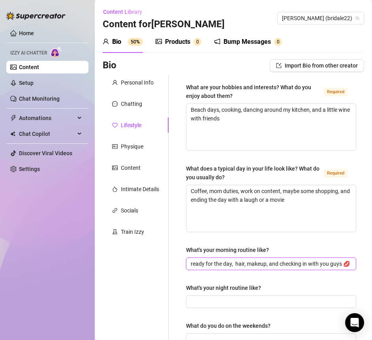
type input "Coffee first, always. Then I get ready for the day, hair, makeup, and checking …"
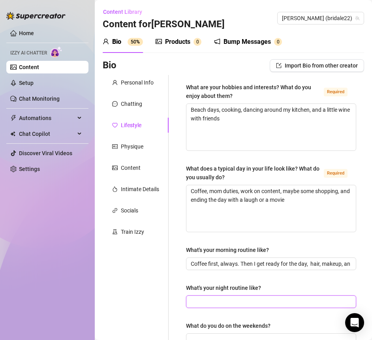
click at [197, 298] on input "What's your night routine like?" at bounding box center [270, 302] width 159 height 9
paste input "Skincare, comfy clothes, and winding down with a show or talking to you."
type input "Skincare, comfy clothes, and winding down with a show or talking to you."
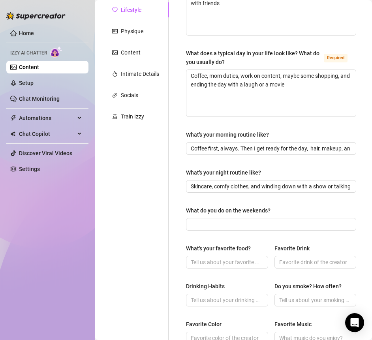
scroll to position [117, 0]
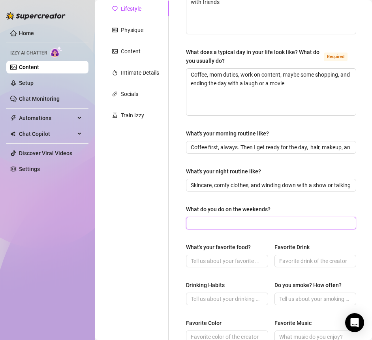
click at [243, 222] on input "What do you do on the weekends?" at bounding box center [270, 223] width 159 height 9
paste input "Family time, beach days, or a little night out with friends"
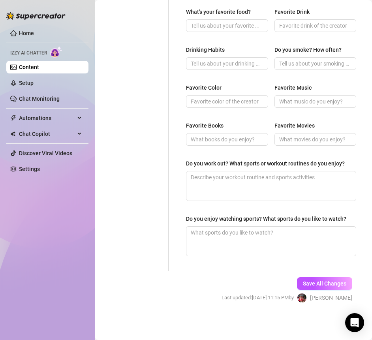
scroll to position [356, 0]
type input "Family time, beach days, or a little night out with friends"
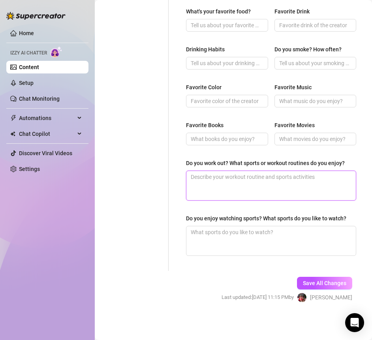
click at [225, 182] on textarea "Do you work out? What sports or workout routines do you enjoy?" at bounding box center [272, 185] width 170 height 29
paste textarea "Yes! Light workouts and walks on the beach"
type textarea "Yes! Light workouts and walks on the beach"
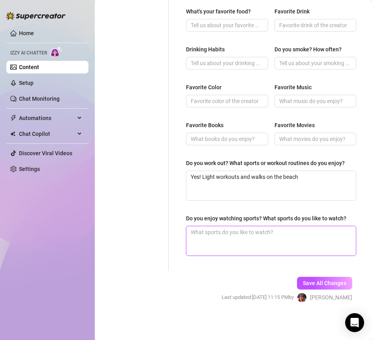
click at [227, 248] on textarea "Do you enjoy watching sports? What sports do you like to watch?" at bounding box center [272, 240] width 170 height 29
paste textarea "Not a big sports girl, but I’ll watch if it’s with good company."
type textarea "Not a big sports girl, but I’ll watch if it’s with good company."
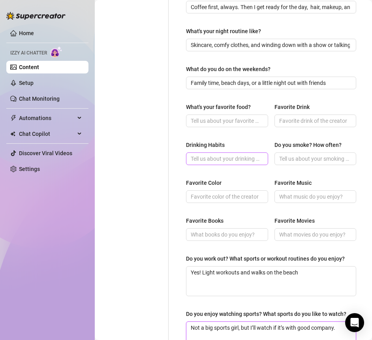
type textarea "Not a big sports girl, but I’ll watch if it’s with good company."
click at [218, 157] on input "Drinking Habits" at bounding box center [226, 159] width 71 height 9
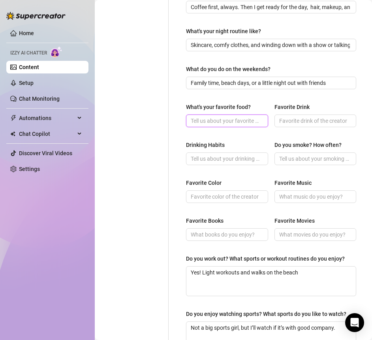
click at [215, 123] on input "What's your favorite food?" at bounding box center [226, 121] width 71 height 9
type input "Mexican food"
click at [212, 160] on input "Drinking Habits" at bounding box center [226, 159] width 71 height 9
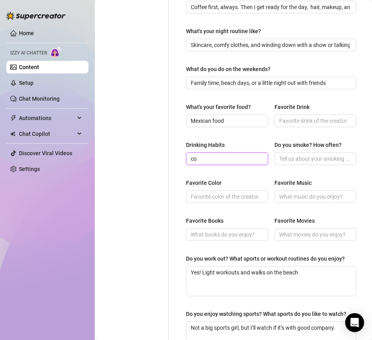
type input "c"
type input "socially"
click at [221, 198] on input "Favorite Color" at bounding box center [226, 196] width 71 height 9
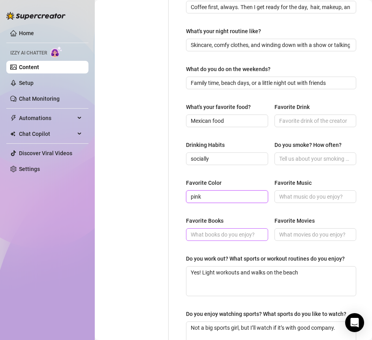
type input "pink"
click at [221, 234] on input "Favorite Books" at bounding box center [226, 234] width 71 height 9
type input "thrillers & romance"
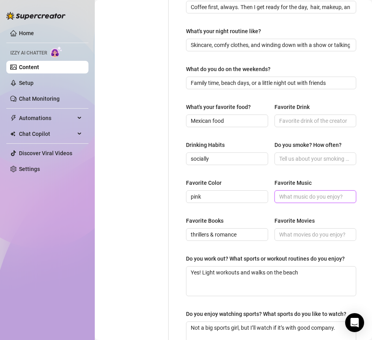
click at [293, 198] on input "Favorite Music" at bounding box center [314, 196] width 71 height 9
click at [292, 198] on input "Favorite Music" at bounding box center [314, 196] width 71 height 9
type input "pop & R&B"
click at [290, 234] on input "Favorite Movies" at bounding box center [314, 234] width 71 height 9
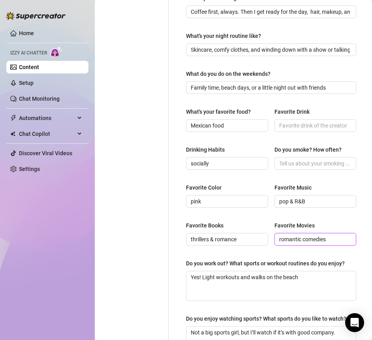
scroll to position [251, 0]
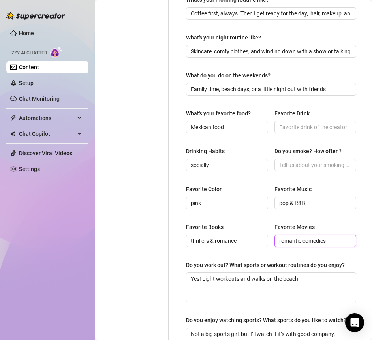
type input "romantic comedies"
click at [287, 132] on div "What's your favorite food? Mexican food Favorite Drink" at bounding box center [271, 125] width 170 height 32
click at [285, 127] on input "Favorite Drink" at bounding box center [314, 127] width 71 height 9
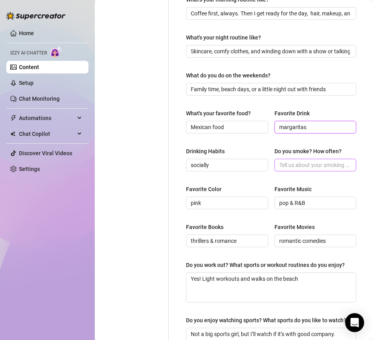
type input "margaritas"
click at [281, 167] on input "Do you smoke? How often?" at bounding box center [314, 165] width 71 height 9
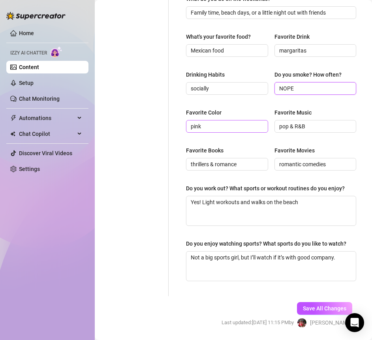
scroll to position [354, 0]
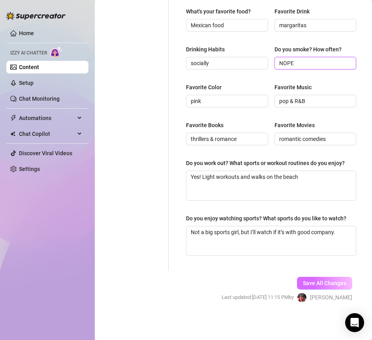
type input "NOPE"
click at [308, 290] on button "Save All Changes" at bounding box center [324, 283] width 55 height 13
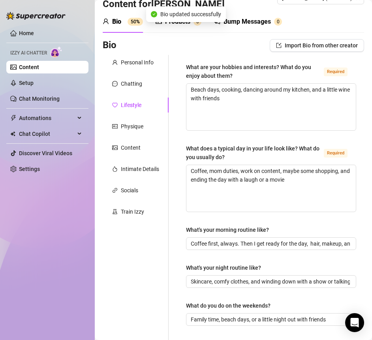
scroll to position [0, 0]
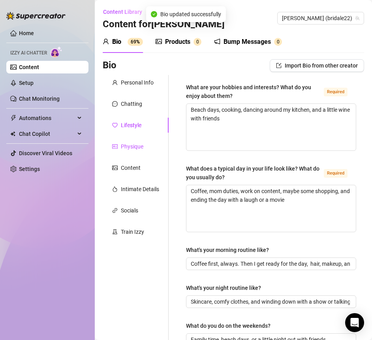
click at [135, 148] on div "Physique" at bounding box center [132, 146] width 23 height 9
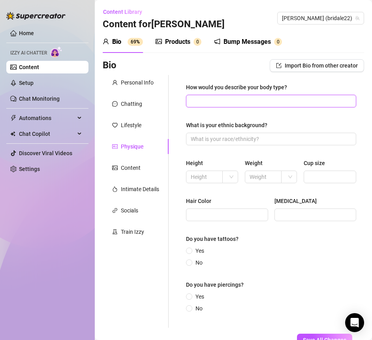
click at [238, 104] on input "How would you describe your body type?" at bounding box center [270, 101] width 159 height 9
paste input "Curvy, fit, and all-natural 💕"
type input "Curvy, fit, and all-natural 💕"
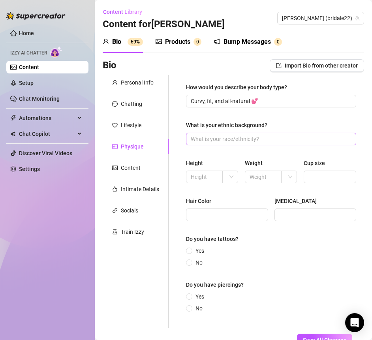
click at [227, 133] on span at bounding box center [271, 139] width 170 height 13
click at [227, 136] on input "What is your ethnic background?" at bounding box center [270, 139] width 159 height 9
type input "White"
click at [232, 152] on div "How would you describe your body type? Curvy, fit, and all-natural 💕 What is yo…" at bounding box center [271, 201] width 170 height 237
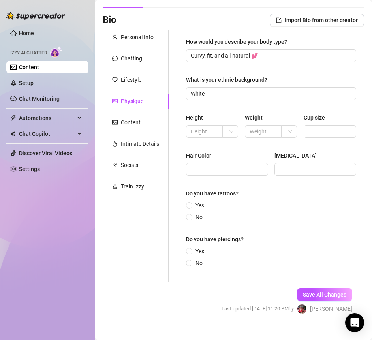
scroll to position [53, 0]
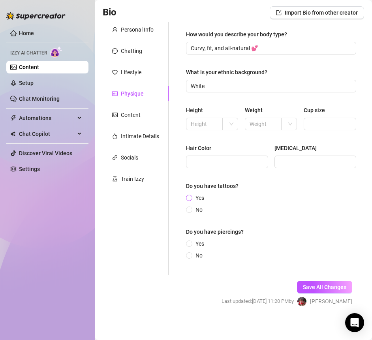
click at [194, 197] on span "Yes" at bounding box center [199, 198] width 15 height 9
click at [191, 197] on input "Yes" at bounding box center [189, 198] width 3 height 5
radio input "true"
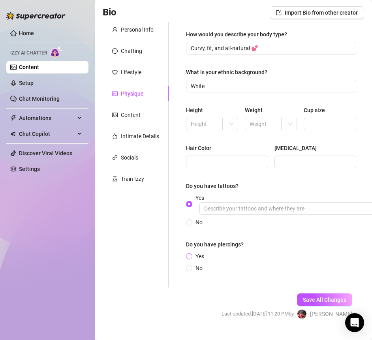
click at [188, 253] on label "Yes" at bounding box center [196, 256] width 21 height 9
click at [188, 255] on input "Yes" at bounding box center [189, 257] width 3 height 5
radio input "true"
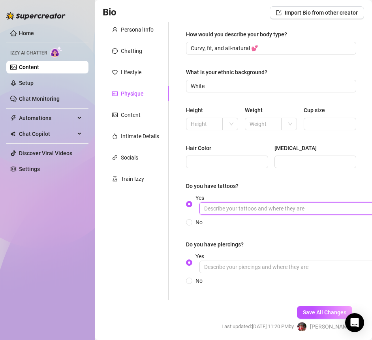
click at [235, 207] on input "Yes" at bounding box center [318, 208] width 237 height 13
type input "Yes"
click at [253, 208] on input "Yes" at bounding box center [318, 208] width 237 height 13
type input "waist"
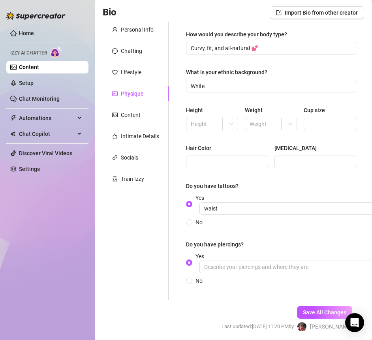
click at [249, 200] on span "Yes waist" at bounding box center [315, 204] width 247 height 21
click at [191, 202] on input "Yes waist" at bounding box center [189, 204] width 3 height 5
click at [230, 164] on input "Hair Color" at bounding box center [226, 162] width 71 height 9
type input "black"
click at [280, 161] on input "[MEDICAL_DATA]" at bounding box center [314, 162] width 71 height 9
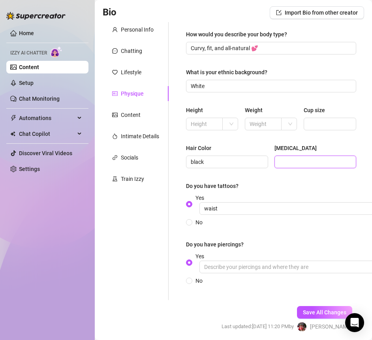
click at [280, 161] on input "[MEDICAL_DATA]" at bounding box center [314, 162] width 71 height 9
type input "dark brown"
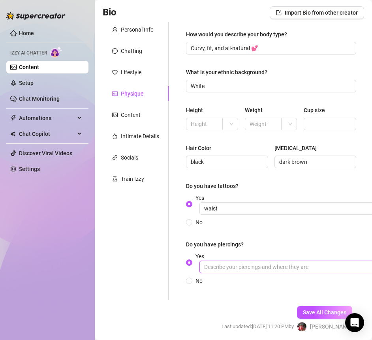
click at [249, 264] on input "Yes" at bounding box center [318, 267] width 237 height 13
type input "earrings"
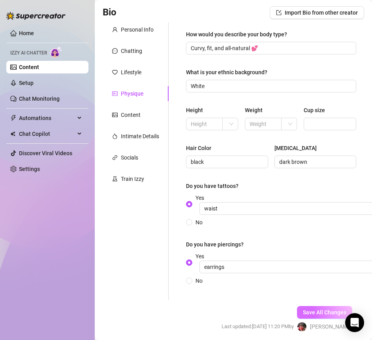
click at [309, 315] on button "Save All Changes" at bounding box center [324, 312] width 55 height 13
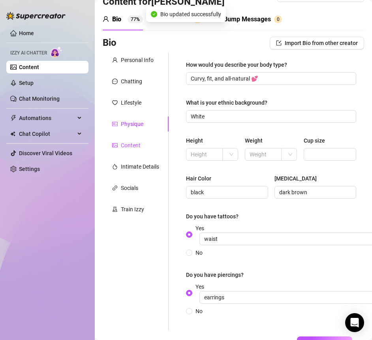
click at [133, 143] on div "Content" at bounding box center [131, 145] width 20 height 9
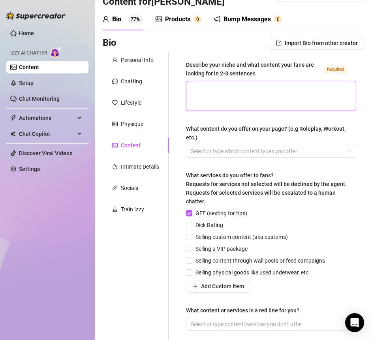
click at [209, 94] on textarea "Describe your niche and what content your fans are looking for in 2-3 sentences…" at bounding box center [272, 95] width 170 height 29
paste textarea "’m your California bombshell with a sweet heart and a spicy side. My fans love …"
type textarea "’m your California bombshell with a sweet heart and a spicy side. My fans love …"
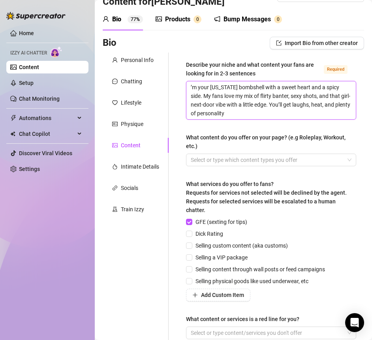
scroll to position [0, 0]
click at [192, 88] on textarea "’m your California bombshell with a sweet heart and a spicy side. My fans love …" at bounding box center [272, 100] width 170 height 38
type textarea "I’m your California bombshell with a sweet heart and a spicy side. My fans love…"
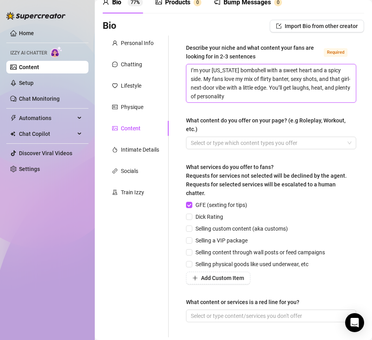
scroll to position [41, 0]
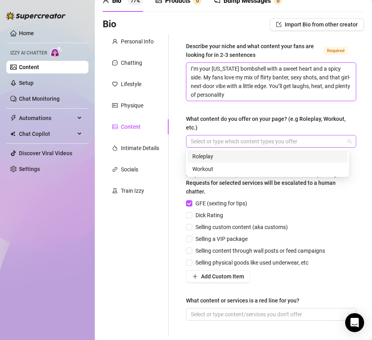
click at [209, 141] on div at bounding box center [267, 141] width 159 height 11
type textarea "I’m your California bombshell with a sweet heart and a spicy side. My fans love…"
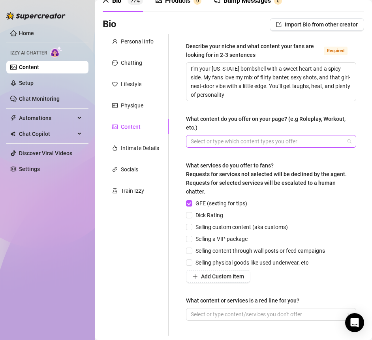
click at [248, 143] on div at bounding box center [267, 141] width 159 height 11
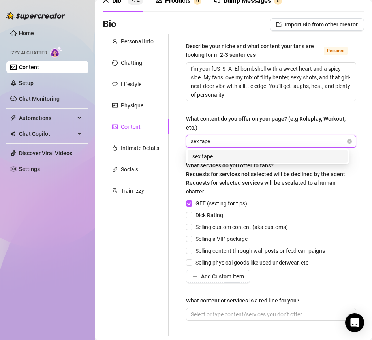
type input "sex tapes"
type input "b/g"
type input "solo play"
type input "g/g"
type input "backshot"
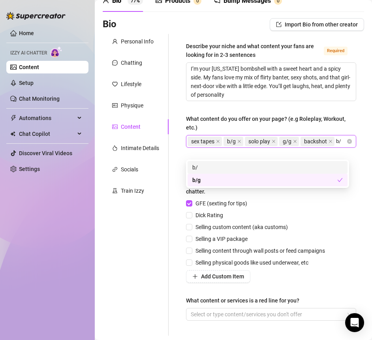
type input "b/g"
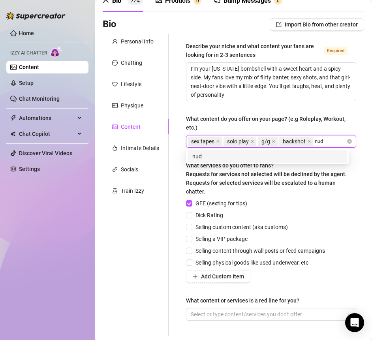
type input "nude"
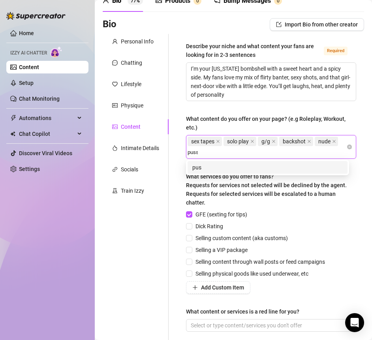
type input "pussy"
type input "dildo"
type input "masturbation"
type input "f"
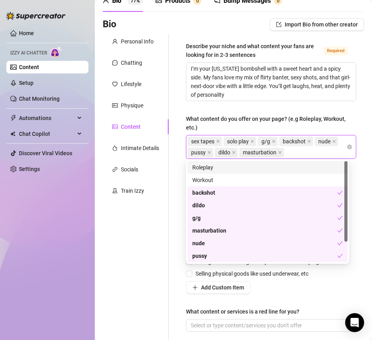
click at [330, 111] on div "Describe your niche and what content your fans are looking for in 2-3 sentences…" at bounding box center [271, 190] width 170 height 297
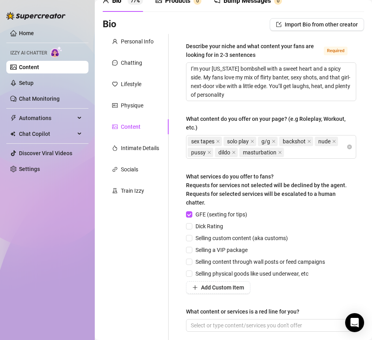
scroll to position [88, 0]
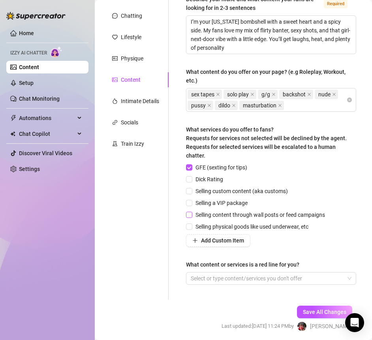
click at [227, 219] on span "Selling content through wall posts or feed campaigns" at bounding box center [260, 215] width 136 height 9
click at [192, 217] on input "Selling content through wall posts or feed campaigns" at bounding box center [189, 215] width 6 height 6
checkbox input "true"
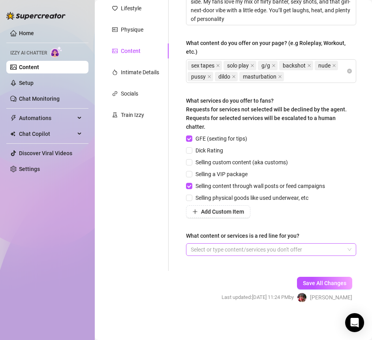
click at [270, 248] on div at bounding box center [267, 249] width 159 height 11
click at [218, 253] on div at bounding box center [267, 249] width 159 height 11
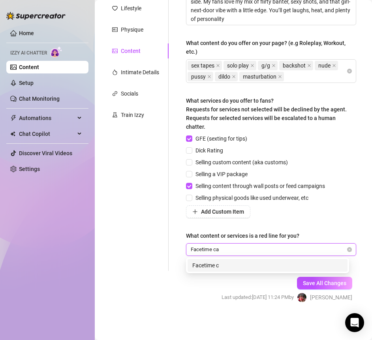
type input "Facetime call"
type input "video call"
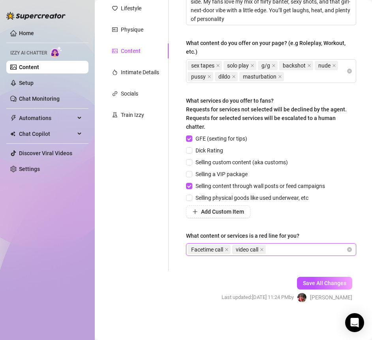
click at [306, 217] on div "Add Custom Item" at bounding box center [257, 212] width 142 height 13
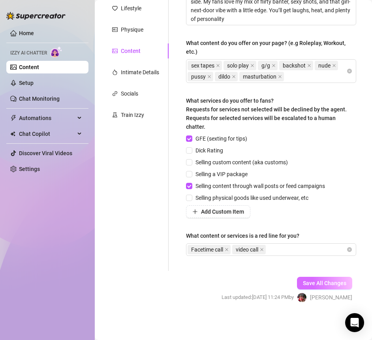
click at [326, 283] on span "Save All Changes" at bounding box center [324, 283] width 43 height 6
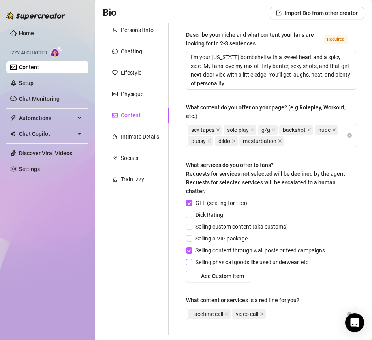
scroll to position [0, 0]
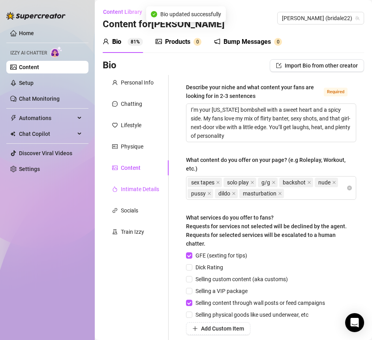
click at [149, 185] on div "Intimate Details" at bounding box center [140, 189] width 38 height 9
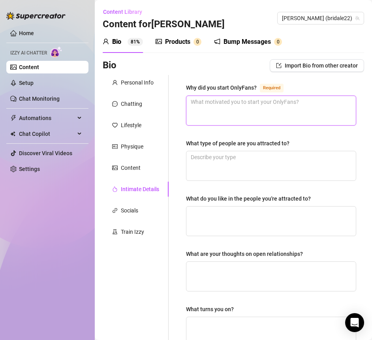
click at [248, 119] on textarea "Why did you start OnlyFans? Required" at bounding box center [272, 110] width 170 height 29
paste textarea "To have fun, connect with people, and make a living doing something creative an…"
type textarea "To have fun, connect with people, and make a living doing something creative an…"
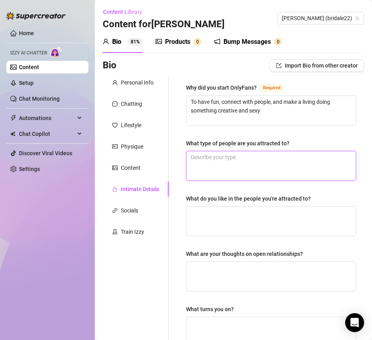
click at [226, 174] on textarea "What type of people are you attracted to?" at bounding box center [272, 165] width 170 height 29
paste textarea "Confident, funny, and genuine"
type textarea "Confident, funny, and genuine"
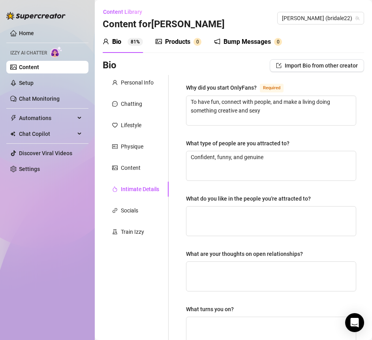
click at [218, 199] on div "What do you like in the people you're attracted to?" at bounding box center [248, 198] width 125 height 9
click at [218, 207] on textarea "What do you like in the people you're attracted to?" at bounding box center [272, 221] width 170 height 29
click at [215, 213] on textarea "What do you like in the people you're attracted to?" at bounding box center [272, 221] width 170 height 29
paste textarea "Someone who makes me laugh, is kind, and knows how to treat a woman right."
type textarea "Someone who makes me laugh, is kind, and knows how to treat a woman right."
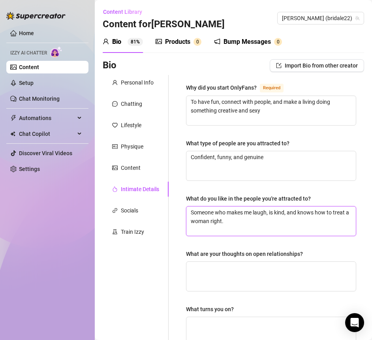
type textarea "Someone who makes me laugh, is kind, and knows how to treat a woman right.\"
type textarea "Someone who makes me laugh, is kind, and knows how to treat a woman right."
type textarea "Someone who makes me laugh, is kind, and knows how to treat a woman right"
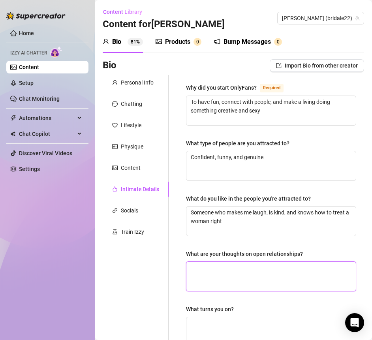
click at [204, 276] on textarea "What are your thoughts on open relationships?" at bounding box center [272, 276] width 170 height 29
paste textarea "Not for me — I’m more of a one-person kind of girl."
type textarea "Not for me — I’m more of a one-person kind of girl."
click at [221, 266] on textarea "Not for me — I’m more of a one-person kind of girl." at bounding box center [272, 276] width 170 height 29
type textarea "Not for me I’m more of a one-person kind of girl."
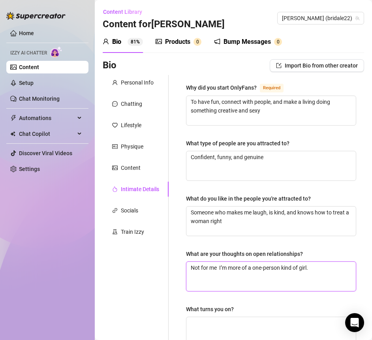
type textarea "Not for me I’m more of a one-person kind of girl."
type textarea "Not for me. I’m more of a one-person kind of girl."
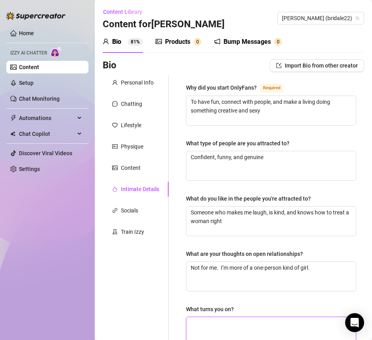
click at [206, 321] on textarea "What turns you on?" at bounding box center [272, 331] width 170 height 29
paste textarea "Confidence, teasing, and deep eye contact"
type textarea "Confidence, teasing, and deep eye contact"
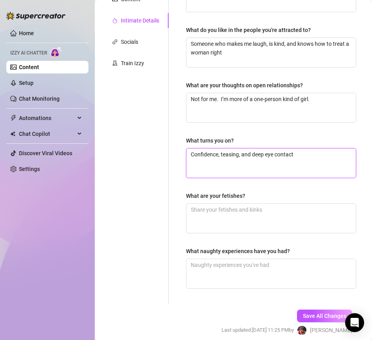
scroll to position [185, 0]
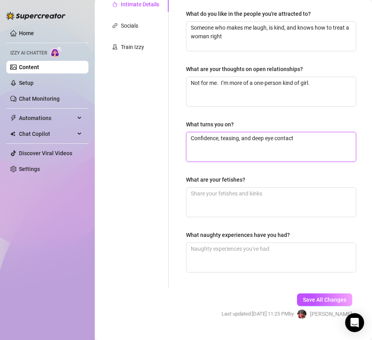
type textarea "Confidence, teasing, and deep eye contact"
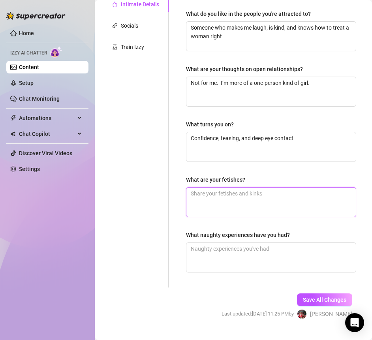
click at [218, 200] on textarea "What are your fetishes?" at bounding box center [272, 202] width 170 height 29
paste textarea "Neck kisses and strong arms 😏"
type textarea "Neck kisses and strong arms 😏"
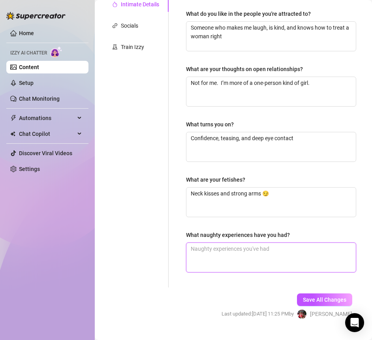
click at [213, 250] on textarea "What naughty experiences have you had?" at bounding box center [272, 257] width 170 height 29
paste textarea "Let’s just say I’ve had some very fun beach nights 🌊"
type textarea "Let’s just say I’ve had some very fun beach nights 🌊"
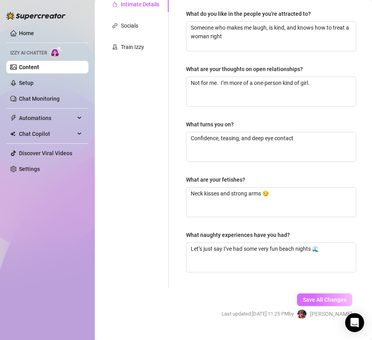
click at [313, 299] on span "Save All Changes" at bounding box center [324, 300] width 43 height 6
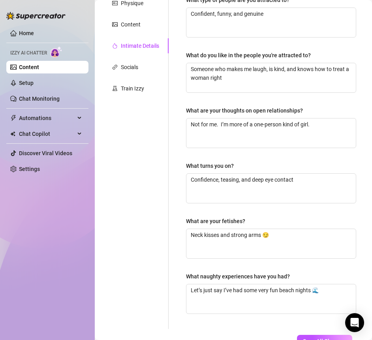
scroll to position [0, 0]
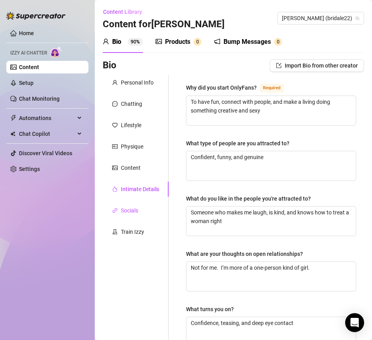
click at [134, 213] on div "Socials" at bounding box center [129, 210] width 17 height 9
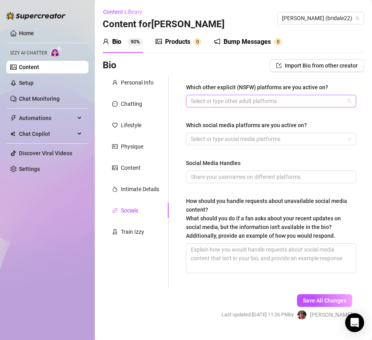
click at [230, 97] on div at bounding box center [267, 101] width 159 height 11
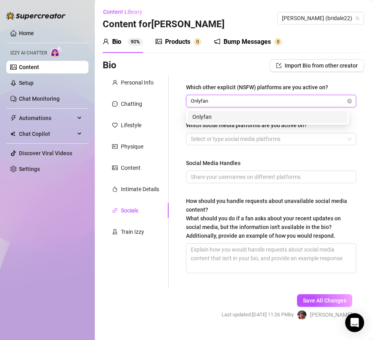
type input "Onlyfans"
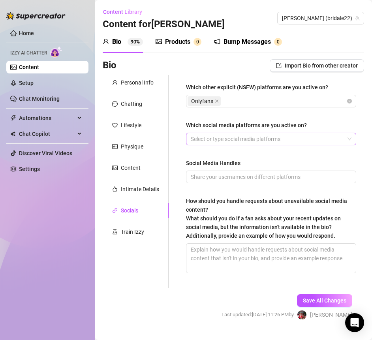
click at [231, 140] on div at bounding box center [267, 139] width 159 height 11
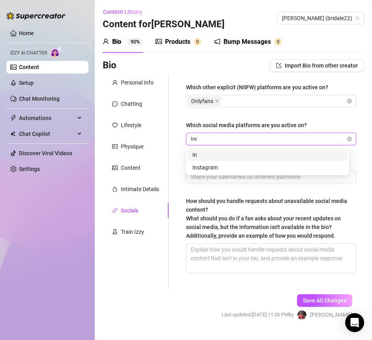
type input "Insta"
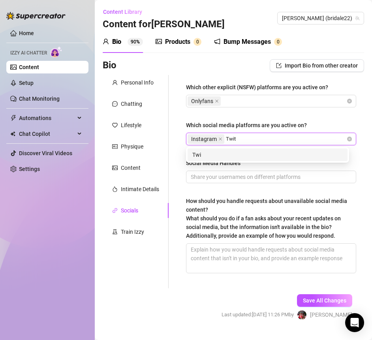
type input "Twitter"
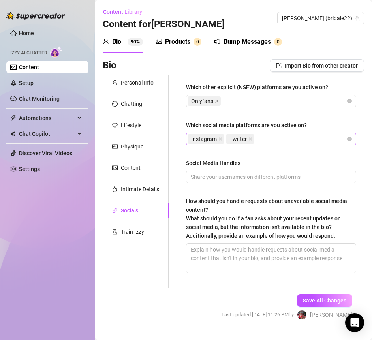
click at [277, 135] on div "Instagram Twitter" at bounding box center [267, 139] width 159 height 11
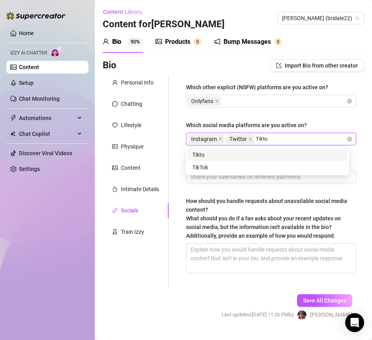
type input "Tiktok"
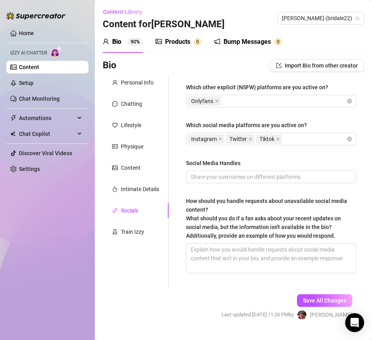
click at [170, 182] on div "Which other explicit (NSFW) platforms are you active on? Onlyfans Which social …" at bounding box center [267, 181] width 196 height 213
click at [230, 174] on input "Social Media Handles" at bounding box center [270, 177] width 159 height 9
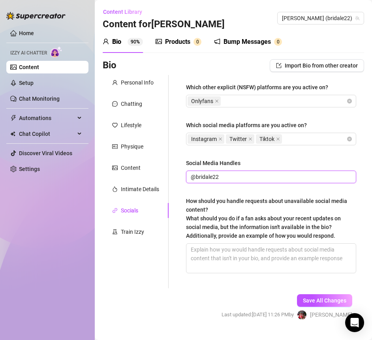
type input "@bridale22"
click at [243, 203] on span "How should you handle requests about unavailable social media content? What sho…" at bounding box center [266, 218] width 161 height 41
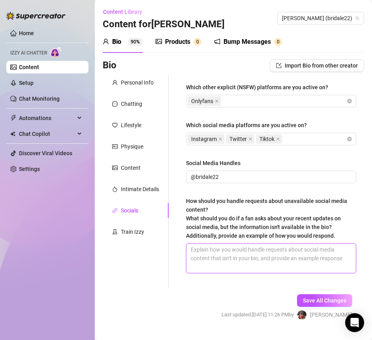
click at [243, 244] on textarea "How should you handle requests about unavailable social media content? What sho…" at bounding box center [272, 258] width 170 height 29
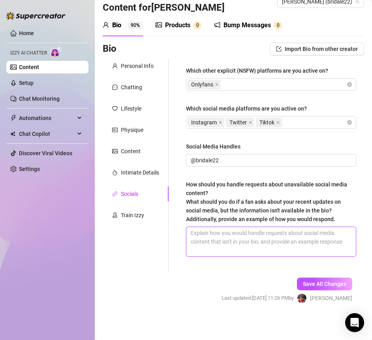
click at [223, 235] on textarea "How should you handle requests about unavailable social media content? What sho…" at bounding box center [272, 241] width 170 height 29
paste textarea "Aww babe, I don’t think I’ve posted that anywhere right now. I keep all the bes…"
type textarea "Aww babe, I don’t think I’ve posted that anywhere right now. I keep all the bes…"
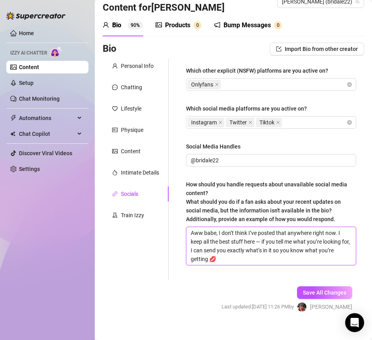
scroll to position [0, 0]
click at [262, 240] on textarea "Aww babe, I don’t think I’ve posted that anywhere right now. I keep all the bes…" at bounding box center [272, 246] width 170 height 38
type textarea "Aww babe, I don’t think I’ve posted that anywhere right now. I keep all the bes…"
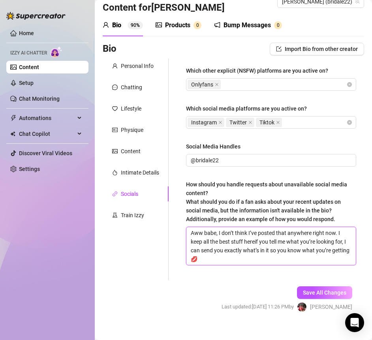
type textarea "Aww babe, I don’t think I’ve posted that anywhere right now. I keep all the bes…"
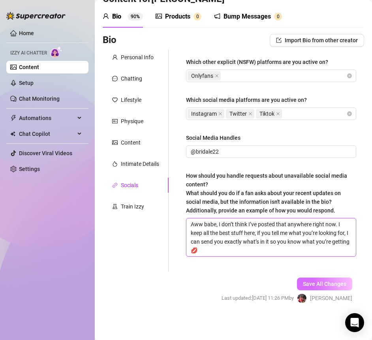
type textarea "Aww babe, I don’t think I’ve posted that anywhere right now. I keep all the bes…"
click at [303, 283] on span "Save All Changes" at bounding box center [324, 284] width 43 height 6
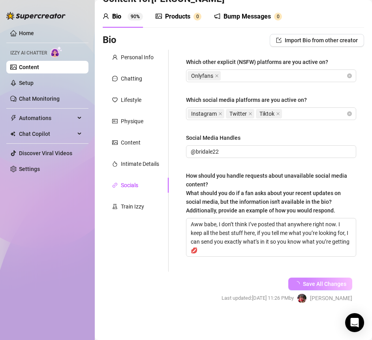
scroll to position [0, 0]
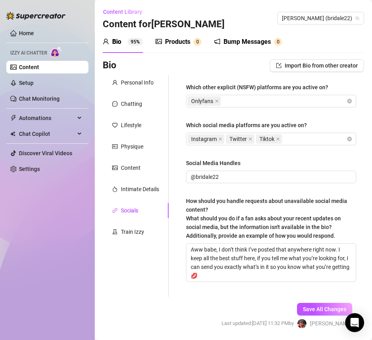
click at [237, 43] on div "Bump Messages" at bounding box center [247, 41] width 47 height 9
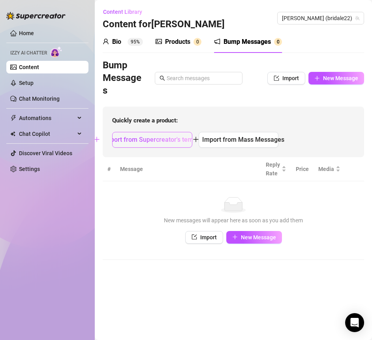
click at [178, 136] on span "Import from Supercreator's templates" at bounding box center [157, 140] width 108 height 8
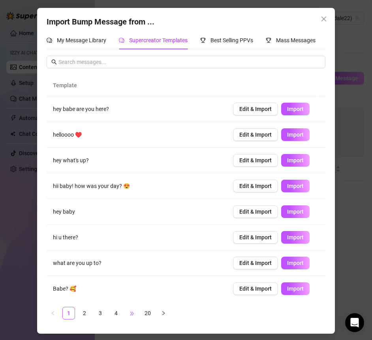
click at [130, 310] on span "•••" at bounding box center [132, 313] width 13 height 13
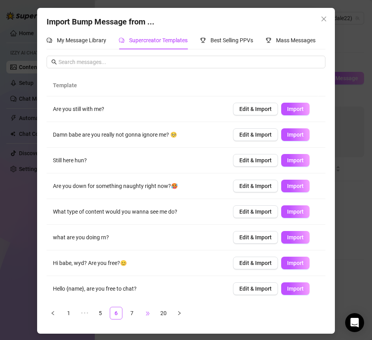
click at [144, 313] on span "•••" at bounding box center [147, 313] width 13 height 13
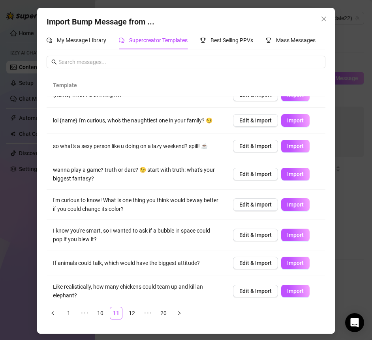
scroll to position [70, 0]
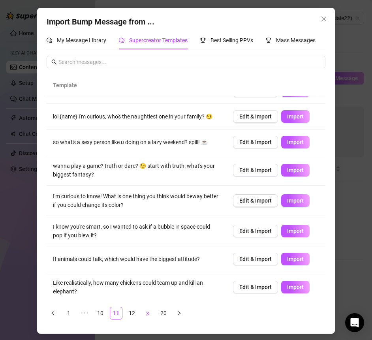
click at [146, 315] on span "•••" at bounding box center [147, 313] width 13 height 13
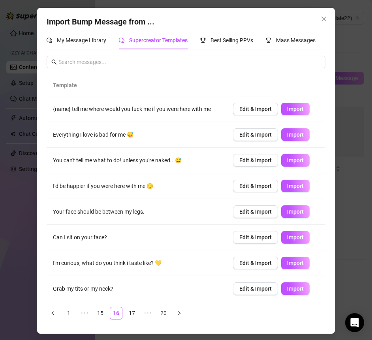
scroll to position [18, 0]
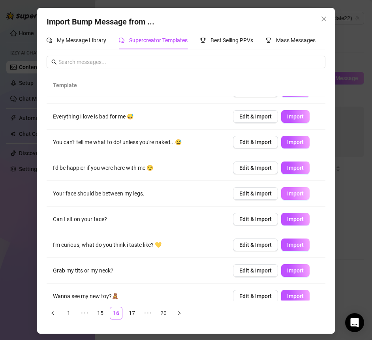
click at [287, 195] on span "Import" at bounding box center [295, 194] width 17 height 6
click at [287, 217] on span "Import" at bounding box center [295, 219] width 17 height 6
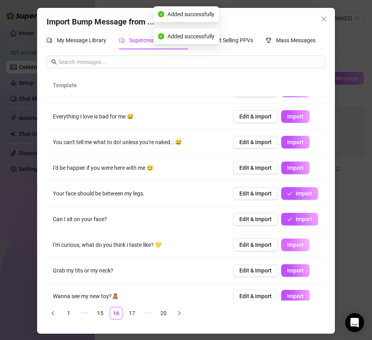
click at [283, 239] on button "Import" at bounding box center [295, 245] width 28 height 13
click at [287, 268] on span "Import" at bounding box center [295, 271] width 17 height 6
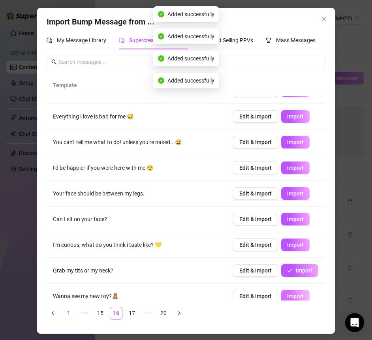
click at [290, 293] on span "Import" at bounding box center [295, 296] width 17 height 6
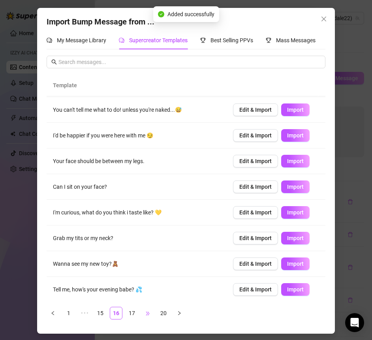
click at [146, 312] on span "•••" at bounding box center [147, 313] width 13 height 13
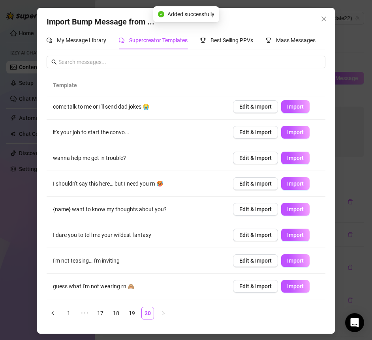
scroll to position [0, 0]
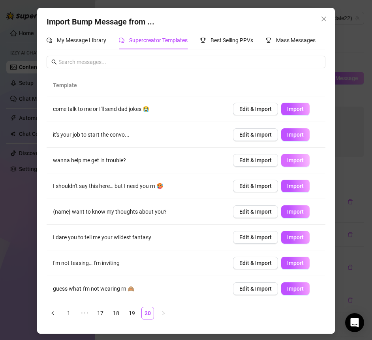
click at [289, 157] on span "Import" at bounding box center [295, 160] width 17 height 6
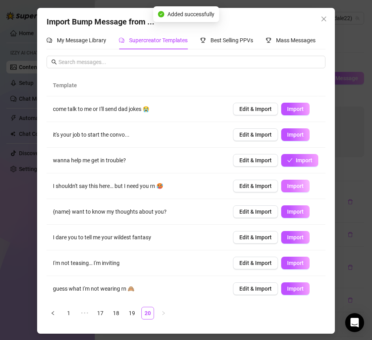
click at [287, 187] on span "Import" at bounding box center [295, 186] width 17 height 6
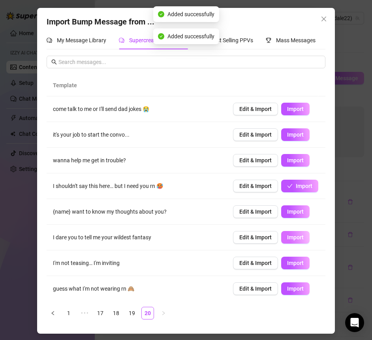
click at [287, 237] on span "Import" at bounding box center [295, 237] width 17 height 6
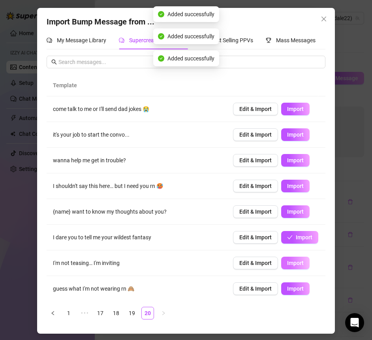
click at [287, 260] on span "Import" at bounding box center [295, 263] width 17 height 6
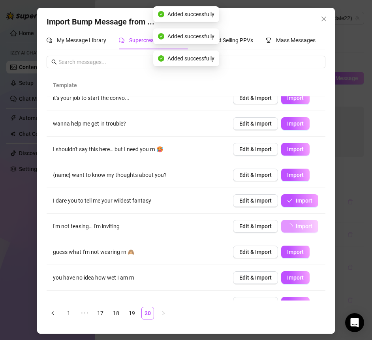
scroll to position [50, 0]
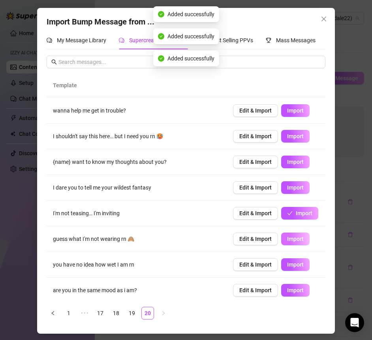
click at [287, 239] on span "Import" at bounding box center [295, 239] width 17 height 6
click at [287, 264] on span "Import" at bounding box center [295, 265] width 17 height 6
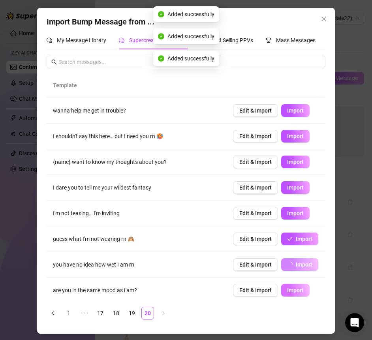
click at [287, 292] on span "Import" at bounding box center [295, 290] width 17 height 6
type textarea "are you in the same mood as i am?"
type input "0"
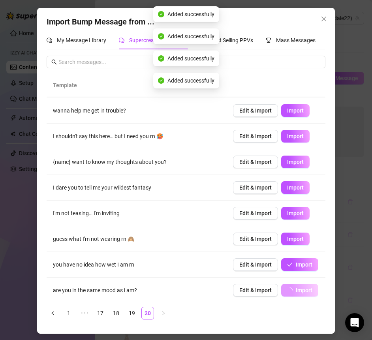
scroll to position [51, 0]
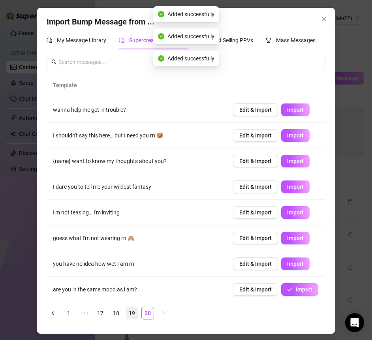
click at [128, 314] on link "19" at bounding box center [132, 313] width 12 height 12
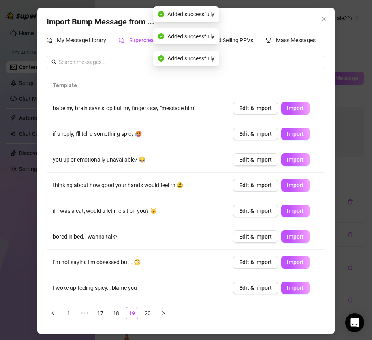
scroll to position [0, 0]
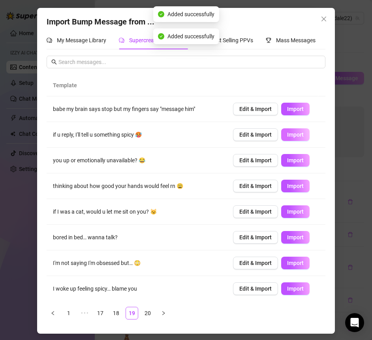
click at [281, 137] on button "Import" at bounding box center [295, 134] width 28 height 13
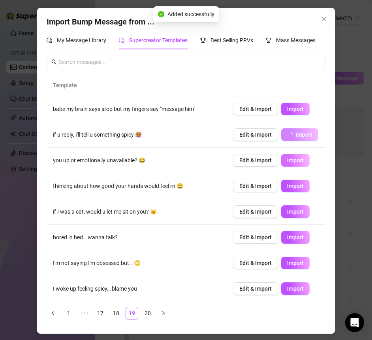
click at [287, 157] on span "Import" at bounding box center [295, 160] width 17 height 6
type textarea "you up or emotionally unavailable? 😂"
type input "0"
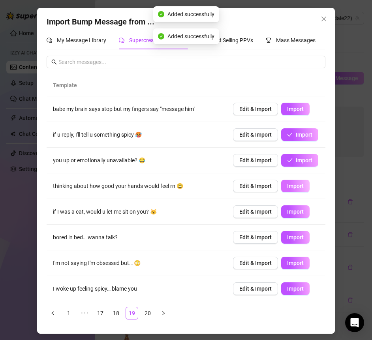
click at [286, 189] on button "Import" at bounding box center [295, 186] width 28 height 13
click at [287, 207] on button "Import" at bounding box center [295, 212] width 28 height 13
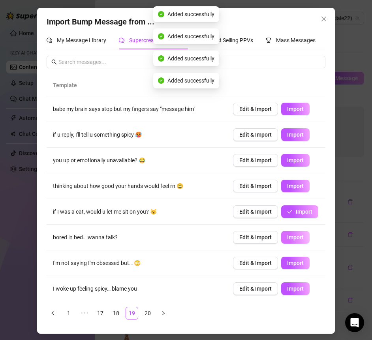
click at [290, 235] on span "Import" at bounding box center [295, 237] width 17 height 6
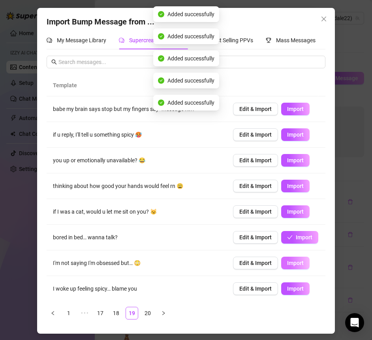
click at [290, 263] on span "Import" at bounding box center [295, 263] width 17 height 6
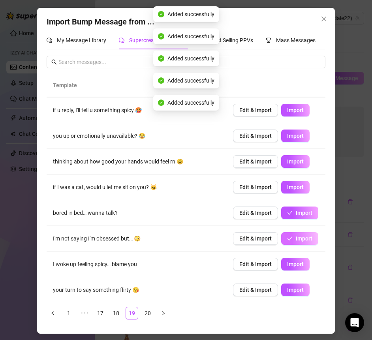
scroll to position [49, 0]
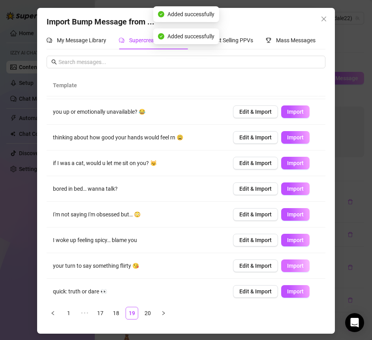
click at [289, 264] on span "Import" at bounding box center [295, 266] width 17 height 6
click at [289, 296] on td "Edit & Import Import" at bounding box center [276, 292] width 99 height 26
click at [283, 285] on button "Import" at bounding box center [295, 291] width 28 height 13
type textarea "quick: truth or dare 👀"
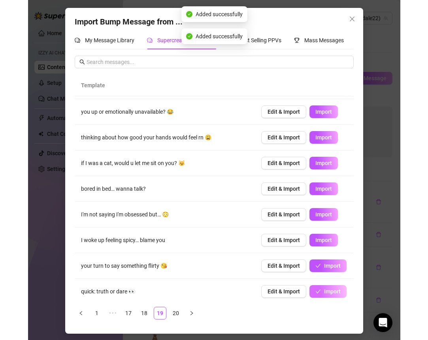
scroll to position [51, 0]
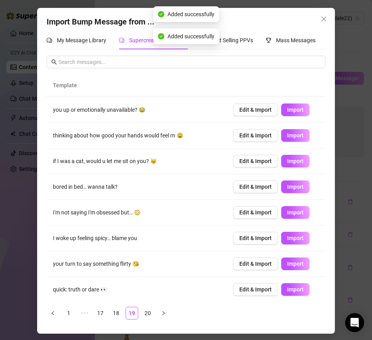
click at [323, 16] on icon "close" at bounding box center [324, 19] width 6 height 6
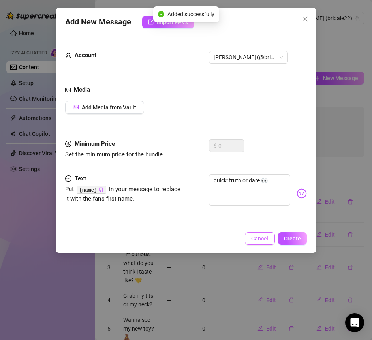
click at [271, 239] on button "Cancel" at bounding box center [260, 238] width 30 height 13
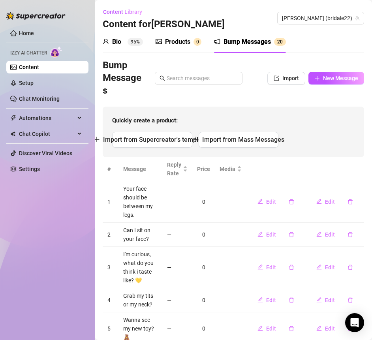
click at [181, 41] on div "Products" at bounding box center [177, 41] width 25 height 9
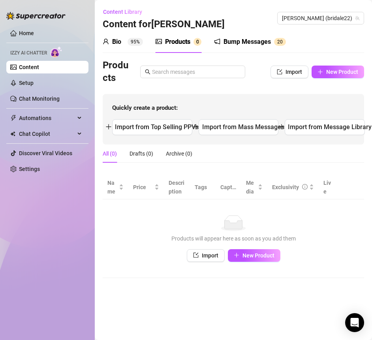
click at [26, 66] on link "Content" at bounding box center [29, 67] width 20 height 6
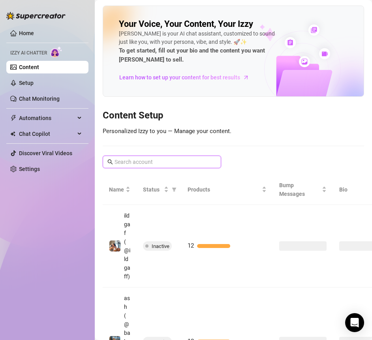
click at [151, 165] on input "text" at bounding box center [163, 162] width 96 height 9
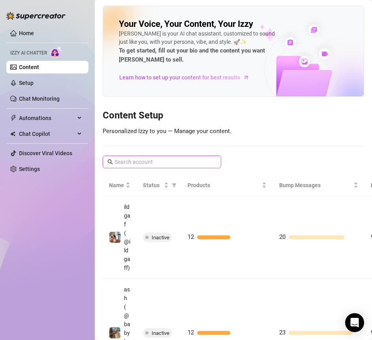
click at [150, 164] on input "text" at bounding box center [163, 162] width 96 height 9
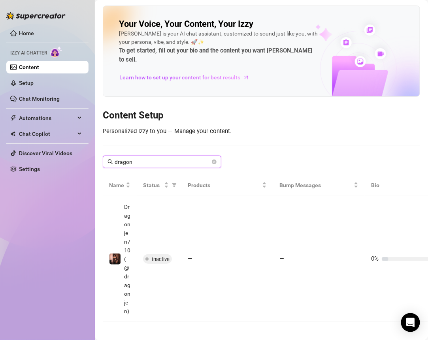
click at [137, 158] on input "dragon" at bounding box center [163, 162] width 96 height 9
type input "dragonjen"
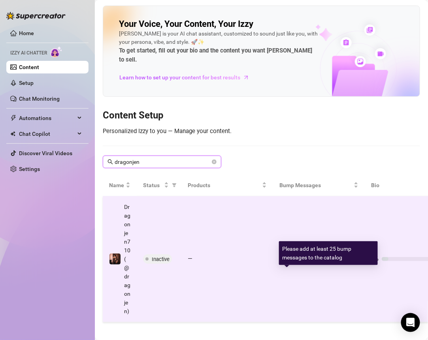
scroll to position [0, 60]
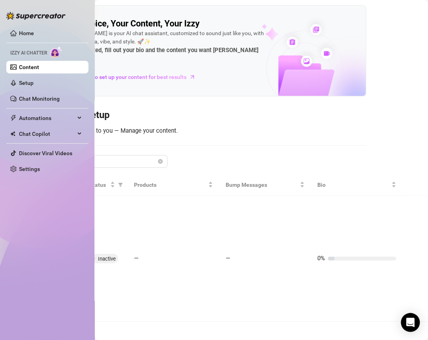
drag, startPoint x: 398, startPoint y: 270, endPoint x: 426, endPoint y: 245, distance: 37.8
click at [372, 270] on td at bounding box center [415, 259] width 25 height 126
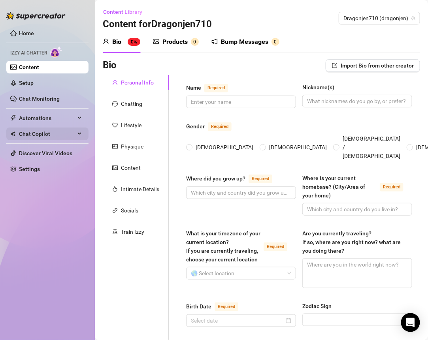
click at [28, 135] on span "Chat Copilot" at bounding box center [47, 134] width 56 height 13
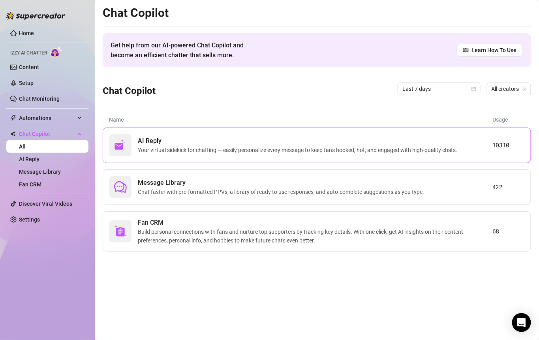
click at [177, 148] on span "Your virtual sidekick for chatting — easily personalize every message to keep f…" at bounding box center [299, 150] width 323 height 9
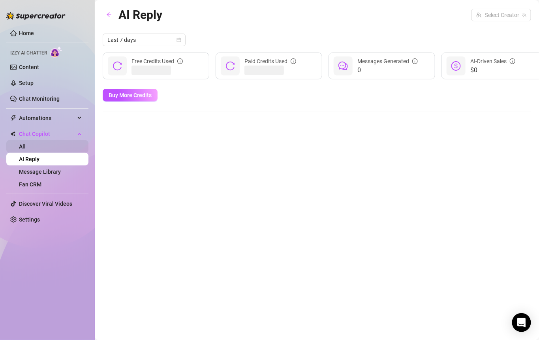
click at [26, 149] on link "All" at bounding box center [22, 146] width 7 height 6
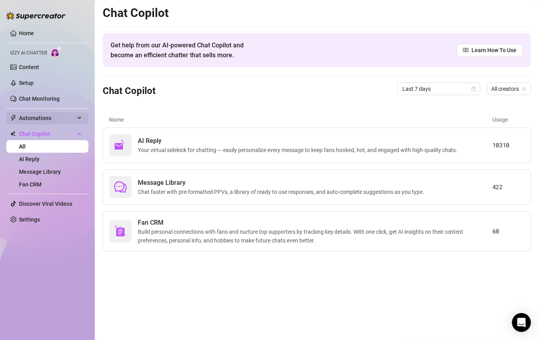
click at [81, 119] on div "Automations" at bounding box center [47, 118] width 82 height 13
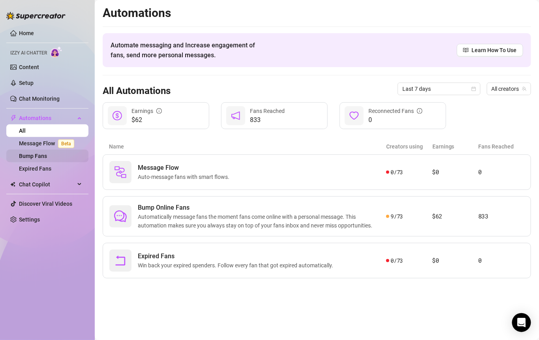
click at [45, 158] on link "Bump Fans" at bounding box center [33, 156] width 28 height 6
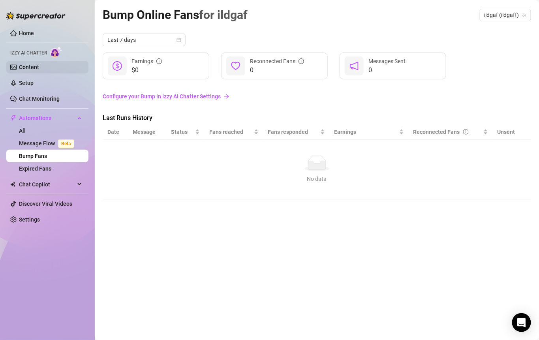
click at [34, 66] on link "Content" at bounding box center [29, 67] width 20 height 6
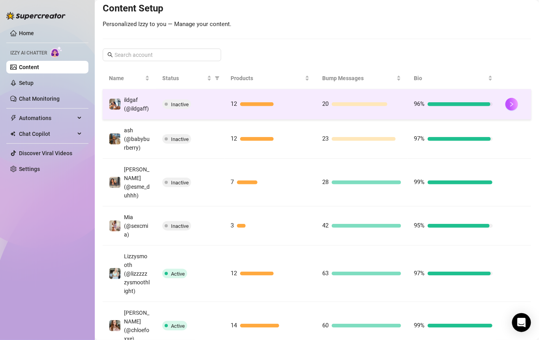
scroll to position [98, 0]
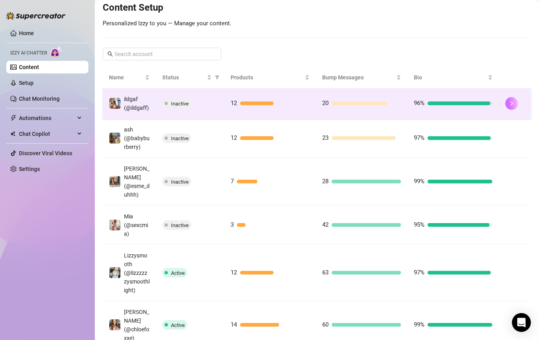
click at [372, 106] on icon "right" at bounding box center [512, 104] width 6 height 6
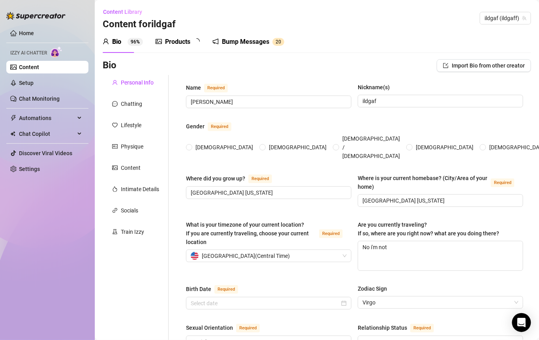
radio input "true"
type input "September 19th, 2005"
click at [34, 85] on link "Setup" at bounding box center [26, 83] width 15 height 6
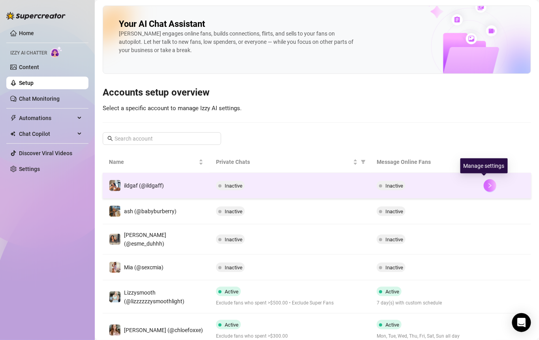
click at [372, 186] on icon "right" at bounding box center [490, 185] width 3 height 5
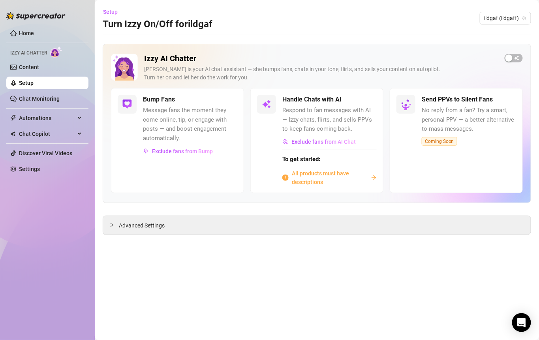
click at [321, 172] on span "All products must have descriptions" at bounding box center [330, 177] width 76 height 17
click at [343, 176] on span "All products must have descriptions" at bounding box center [330, 177] width 76 height 17
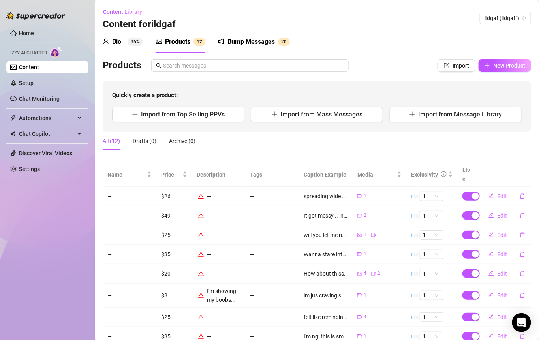
click at [207, 192] on div "—" at bounding box center [219, 196] width 44 height 9
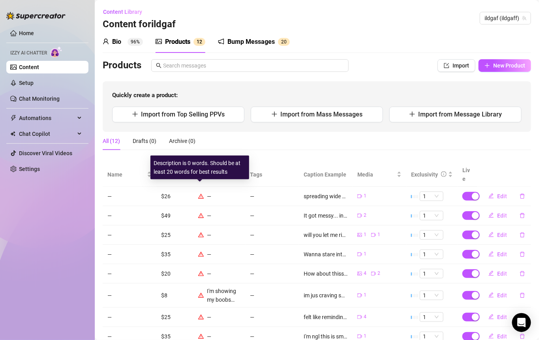
click at [202, 194] on icon "warning" at bounding box center [201, 197] width 6 height 6
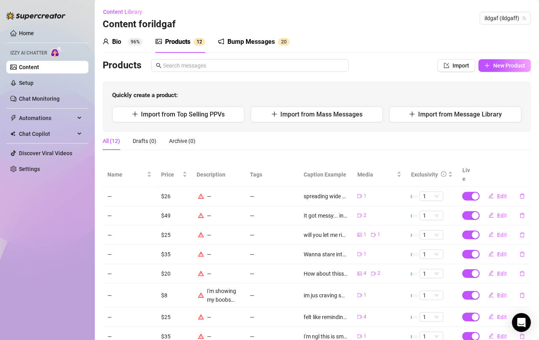
click at [208, 192] on div "—" at bounding box center [219, 196] width 44 height 9
click at [193, 187] on td "—" at bounding box center [219, 196] width 54 height 19
click at [200, 194] on icon "warning" at bounding box center [201, 197] width 6 height 6
click at [372, 190] on button "Edit" at bounding box center [498, 196] width 31 height 13
type textarea "spreading wide and clapping just right… wanna see how i work this magic? 😉🔥"
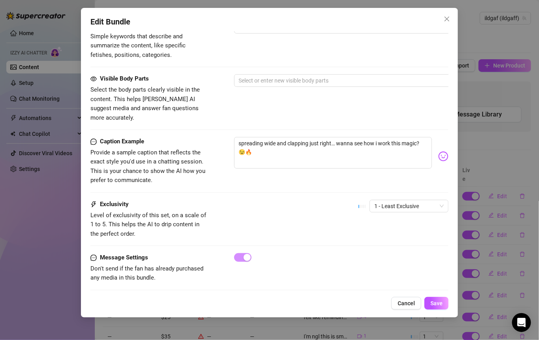
scroll to position [387, 0]
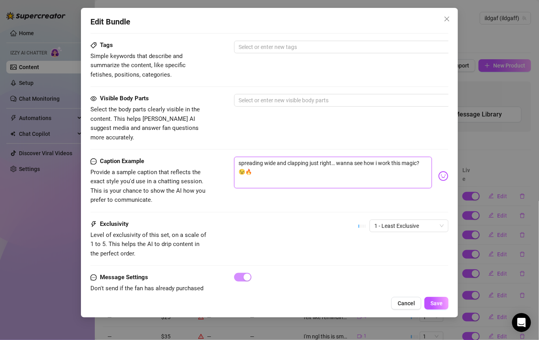
click at [267, 167] on textarea "spreading wide and clapping just right… wanna see how i work this magic? 😉🔥" at bounding box center [333, 173] width 198 height 32
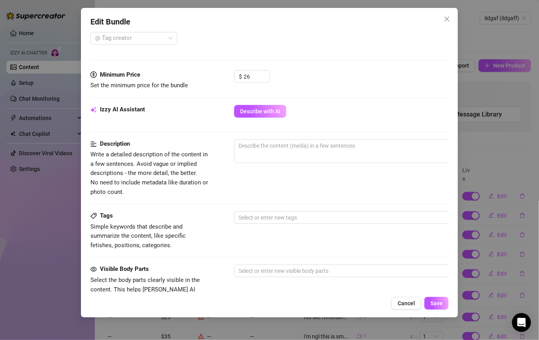
scroll to position [196, 0]
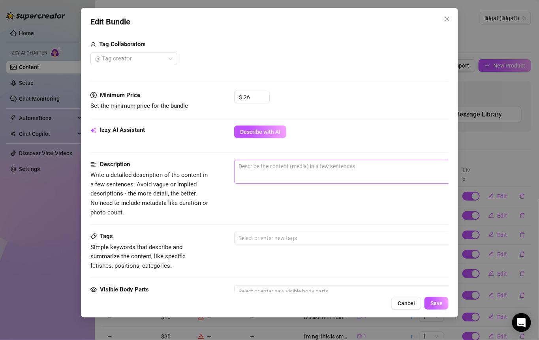
click at [252, 164] on textarea at bounding box center [373, 166] width 276 height 12
paste textarea "spreading wide and clapping just right… wanna see how i work this magic? 😉🔥"
type textarea "spreading wide and clapping just right… wanna see how i work this magic? 😉🔥"
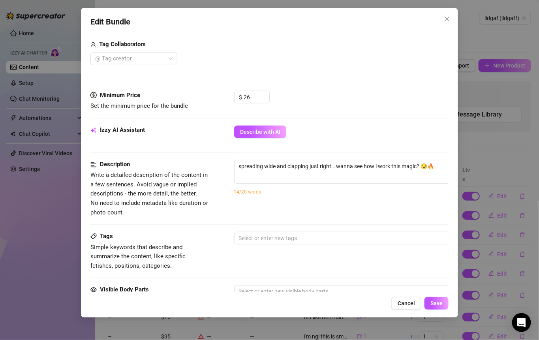
click at [296, 201] on div "spreading wide and clapping just right… wanna see how i work this magic? 😉🔥 77 …" at bounding box center [372, 182] width 277 height 45
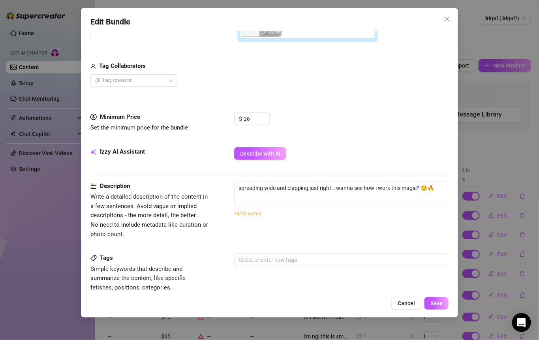
scroll to position [167, 0]
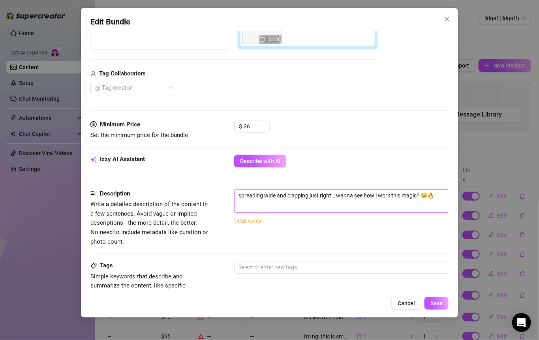
click at [308, 196] on textarea "spreading wide and clapping just right… wanna see how i work this magic? 😉🔥" at bounding box center [373, 196] width 276 height 12
type textarea "Describe the content (media) in a few sentences"
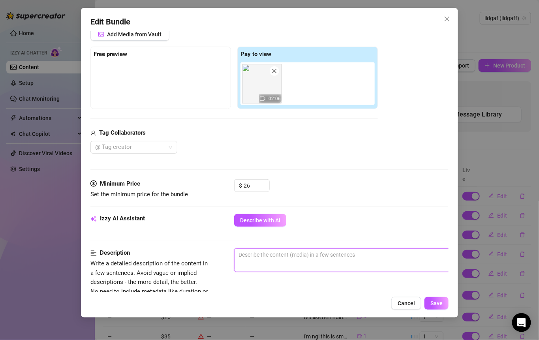
scroll to position [111, 0]
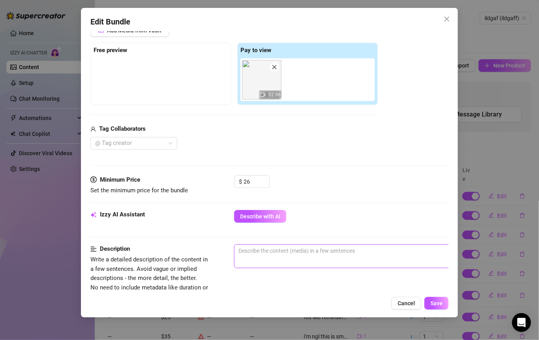
paste textarea "spreading wide and clapping just right… wanna see how i work this magic? 😉🔥"
type textarea "spreading wide and clapping just right… wanna see how i work this magic? 😉🔥"
click at [277, 249] on textarea "spreading wide and clapping just right… wanna see how i work this magic? 😉🔥" at bounding box center [373, 251] width 276 height 12
type textarea "spreading wide mand clapping just right… wanna see how i work this magic? 😉🔥"
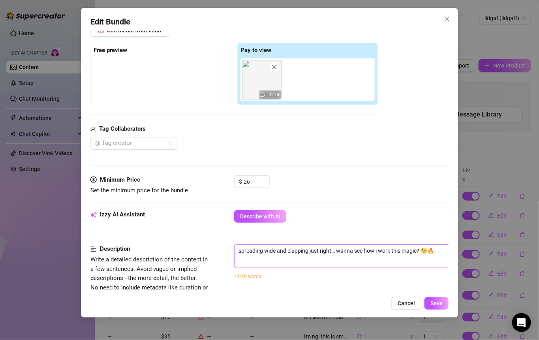
type textarea "spreading wide mand clapping just right… wanna see how i work this magic? 😉🔥"
type textarea "spreading wide myand clapping just right… wanna see how i work this magic? 😉🔥"
type textarea "spreading wide my and clapping just right… wanna see how i work this magic? 😉🔥"
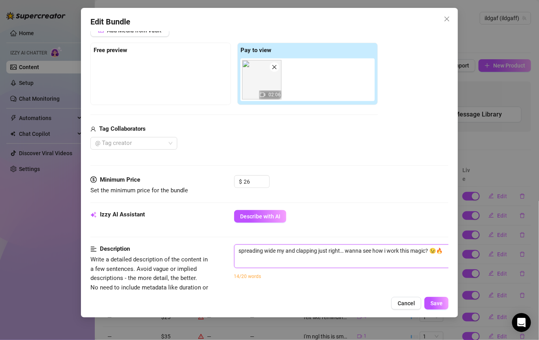
type textarea "spreading wide my pand clapping just right… wanna see how i work this magic? 😉🔥"
type textarea "spreading wide my puand clapping just right… wanna see how i work this magic? 😉🔥"
type textarea "spreading wide my pusand clapping just right… wanna see how i work this magic? …"
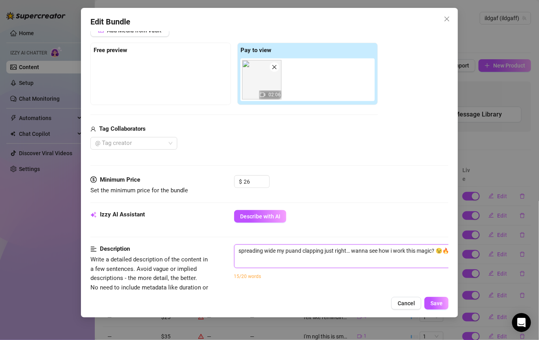
type textarea "spreading wide my pusand clapping just right… wanna see how i work this magic? …"
type textarea "spreading wide my pussand clapping just right… wanna see how i work this magic?…"
type textarea "spreading wide my pussyand clapping just right… wanna see how i work this magic…"
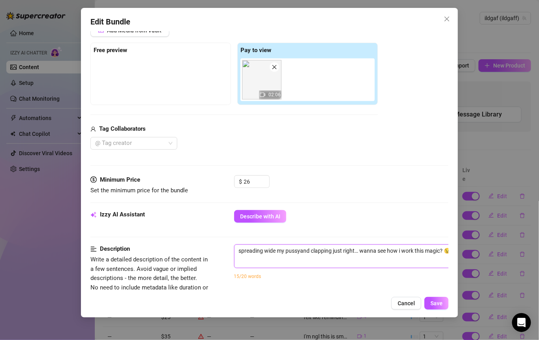
type textarea "spreading wide my pussy and clapping just right… wanna see how i work this magi…"
type textarea "spreading wide my pussy aand clapping just right… wanna see how i work this mag…"
type textarea "spreading wide my pussy anand clapping just right… wanna see how i work this ma…"
type textarea "spreading wide my pussy andand clapping just right… wanna see how i work this m…"
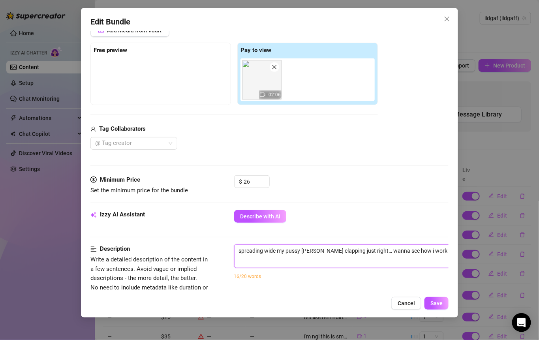
type textarea "spreading wide my pussy andand clapping just right… wanna see how i work this m…"
type textarea "spreading wide my pussy and and clapping just right… wanna see how i work this …"
type textarea "spreading wide my pussy and aand clapping just right… wanna see how i work this…"
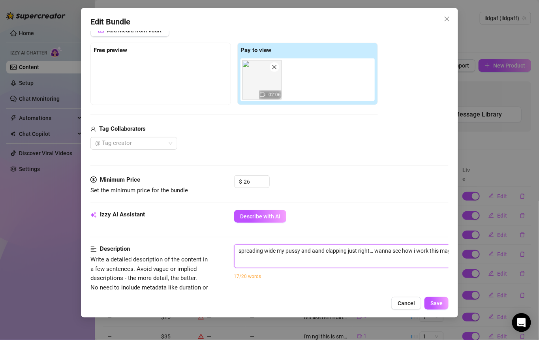
type textarea "spreading wide my pussy and and clapping just right… wanna see how i work this …"
type textarea "spreading wide my pussy andand clapping just right… wanna see how i work this m…"
type textarea "spreading wide my pussy anand clapping just right… wanna see how i work this ma…"
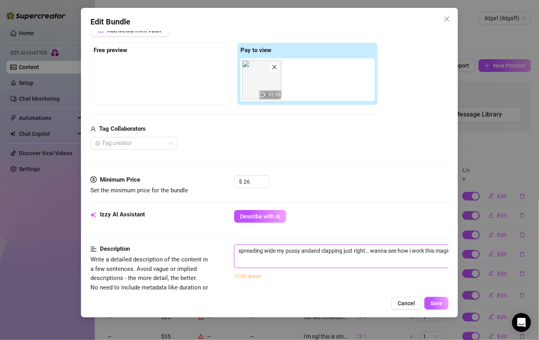
type textarea "spreading wide my pussy anand clapping just right… wanna see how i work this ma…"
type textarea "spreading wide my pussy aand clapping just right… wanna see how i work this mag…"
type textarea "spreading wide my pussy and clapping just right… wanna see how i work this magi…"
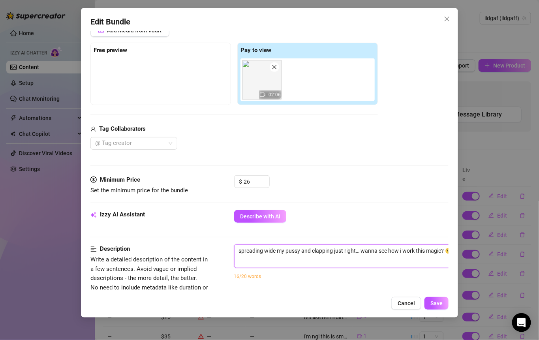
type textarea "spreading wide my pussyand clapping just right… wanna see how i work this magic…"
type textarea "spreading wide my pussand clapping just right… wanna see how i work this magic?…"
type textarea "spreading wide my pusand clapping just right… wanna see how i work this magic? …"
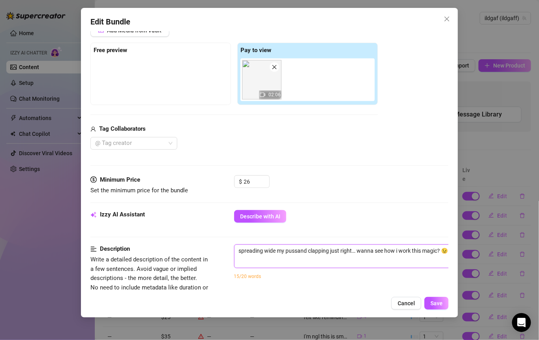
type textarea "spreading wide my pusand clapping just right… wanna see how i work this magic? …"
type textarea "spreading wide my puand clapping just right… wanna see how i work this magic? 😉🔥"
type textarea "spreading wide my pand clapping just right… wanna see how i work this magic? 😉🔥"
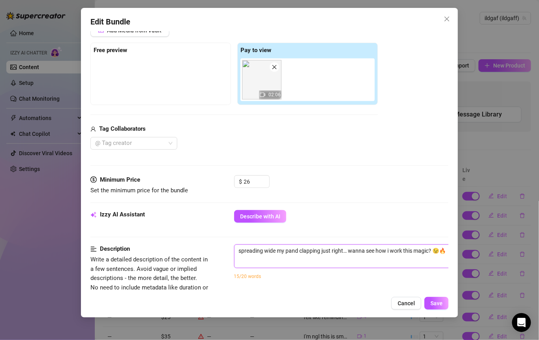
type textarea "spreading wide my and clapping just right… wanna see how i work this magic? 😉🔥"
type textarea "spreading wide my aand clapping just right… wanna see how i work this magic? 😉🔥"
click at [372, 304] on span "Save" at bounding box center [437, 303] width 12 height 6
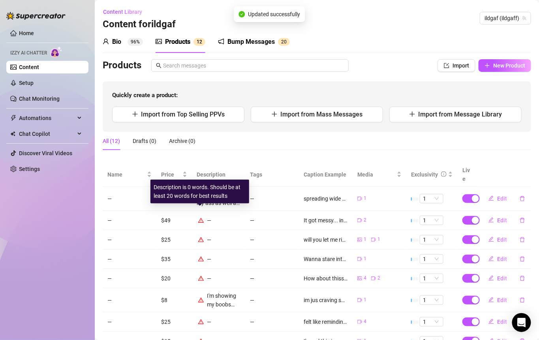
click at [200, 218] on icon "warning" at bounding box center [201, 221] width 6 height 6
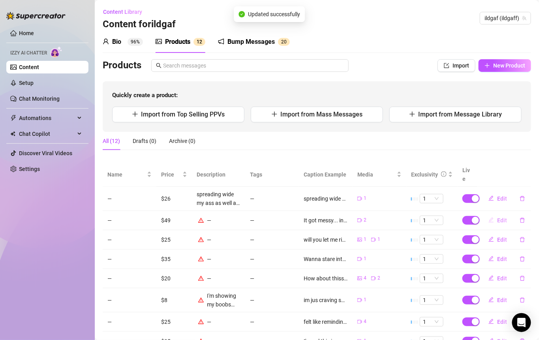
click at [372, 214] on button "Edit" at bounding box center [498, 220] width 31 height 13
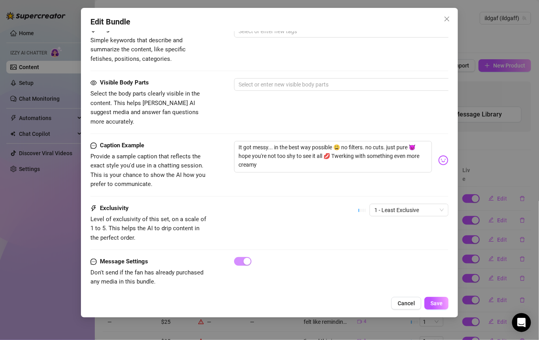
scroll to position [407, 0]
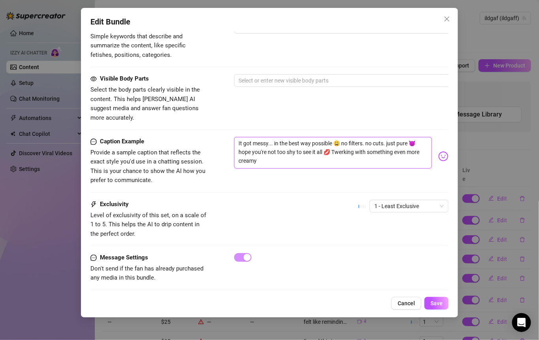
click at [302, 147] on textarea "It got messy... in the best way possible 😩 no filters. no cuts. just pure 😈 hop…" at bounding box center [333, 153] width 198 height 32
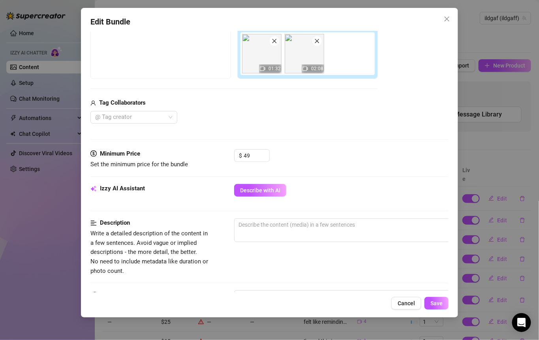
scroll to position [130, 0]
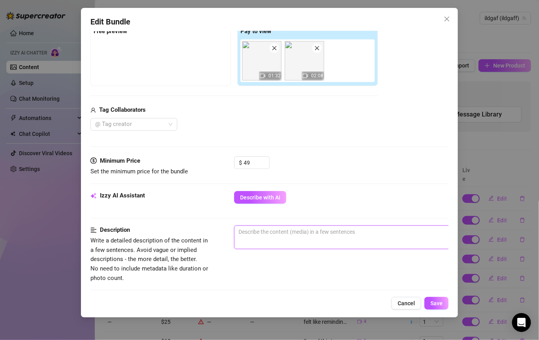
click at [255, 229] on textarea at bounding box center [373, 232] width 276 height 12
paste textarea "It got messy... in the best way possible 😩 no filters. no cuts. just pure 😈 hop…"
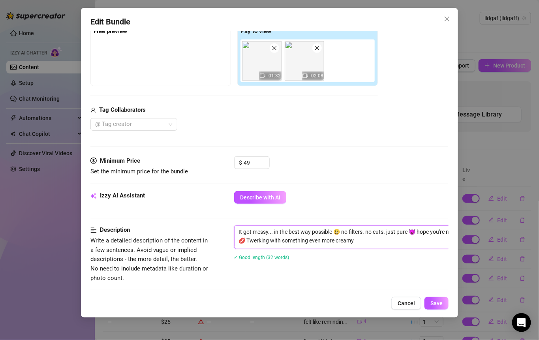
scroll to position [407, 0]
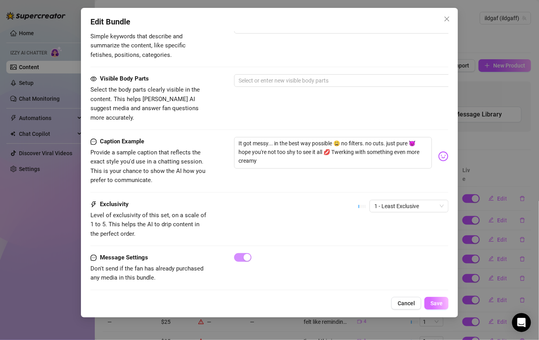
click at [372, 301] on span "Save" at bounding box center [437, 303] width 12 height 6
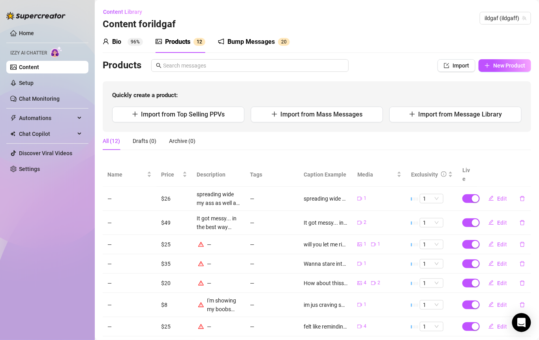
scroll to position [47, 0]
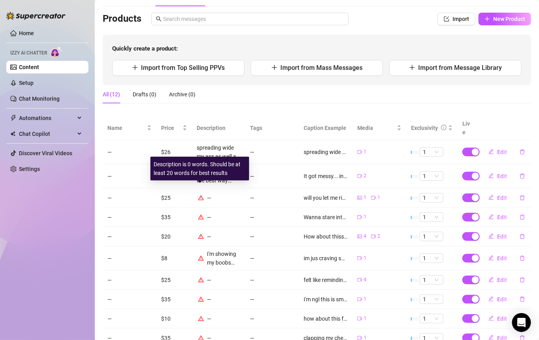
click at [199, 195] on icon "warning" at bounding box center [201, 197] width 6 height 5
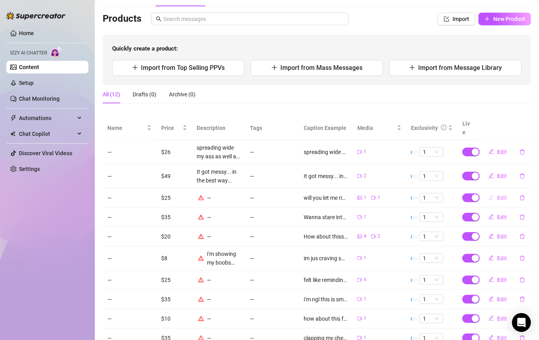
click at [372, 192] on button "Edit" at bounding box center [498, 198] width 31 height 13
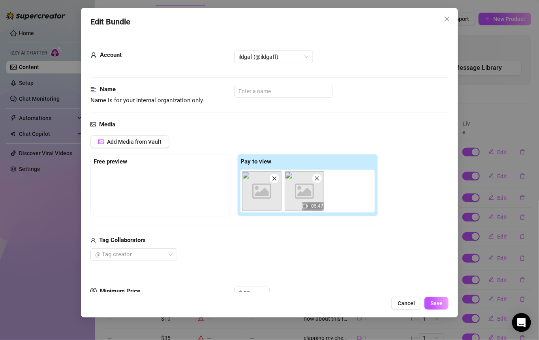
scroll to position [407, 0]
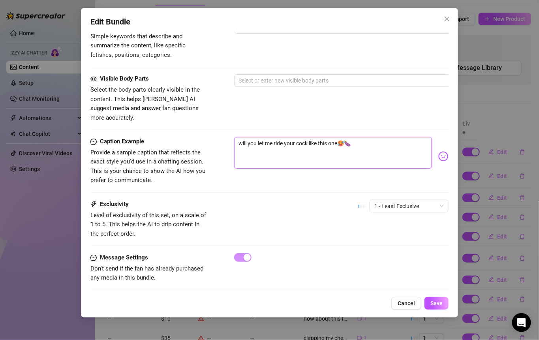
click at [362, 138] on textarea "will you let me ride your cock like this one🥵🍆" at bounding box center [333, 153] width 198 height 32
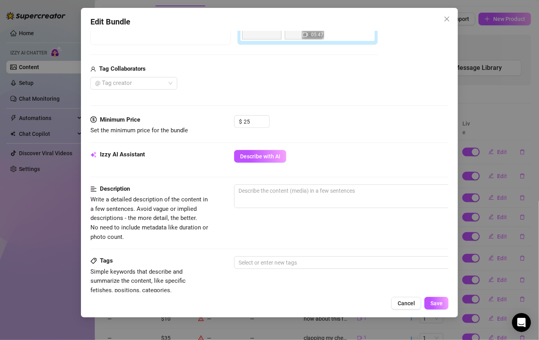
scroll to position [135, 0]
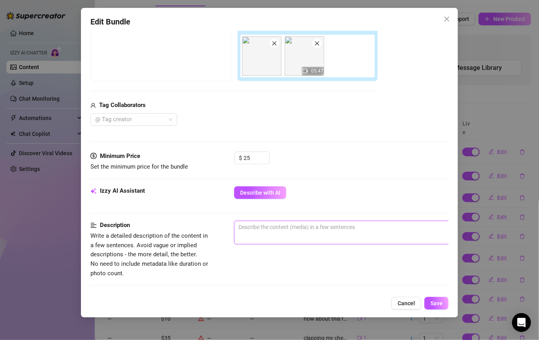
click at [290, 226] on textarea at bounding box center [373, 227] width 276 height 12
paste textarea "will you let me ride your cock like this one🥵🍆"
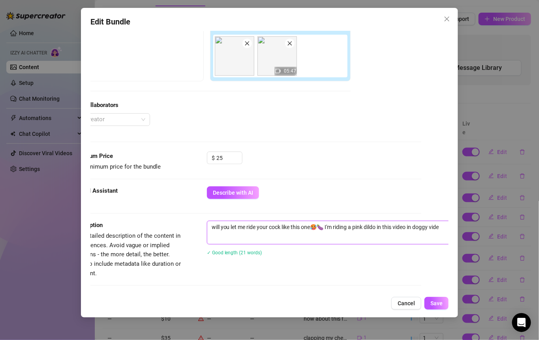
scroll to position [135, 69]
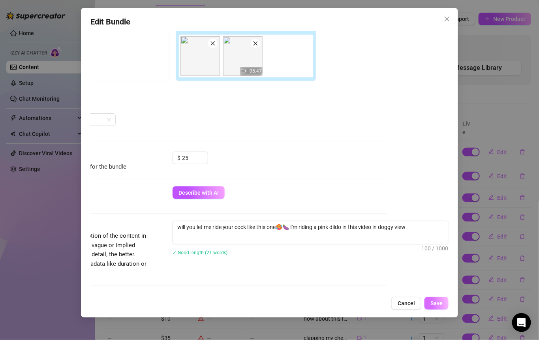
click at [372, 304] on span "Save" at bounding box center [437, 303] width 12 height 6
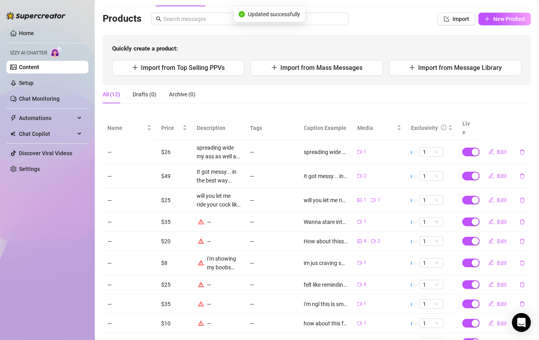
click at [197, 218] on div "—" at bounding box center [219, 222] width 44 height 9
click at [201, 219] on icon "warning" at bounding box center [201, 222] width 6 height 6
click at [372, 216] on button "Edit" at bounding box center [498, 222] width 31 height 13
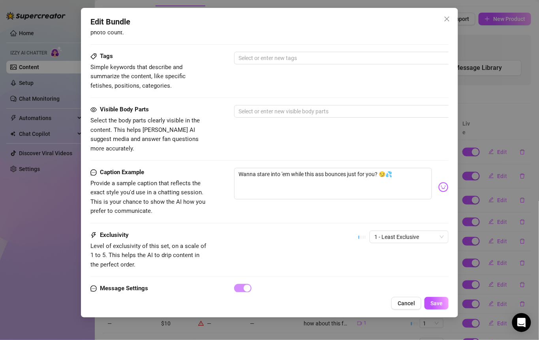
scroll to position [352, 0]
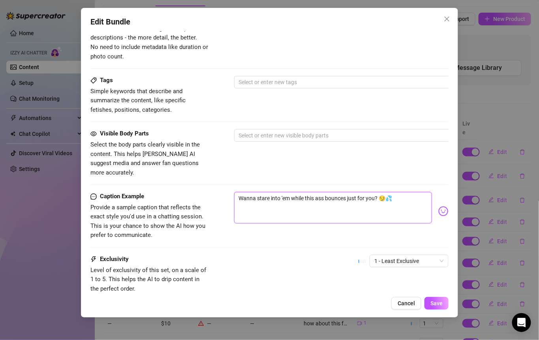
click at [372, 192] on textarea "Wanna stare into 'em while this ass bounces just for you? 😏💦" at bounding box center [333, 208] width 198 height 32
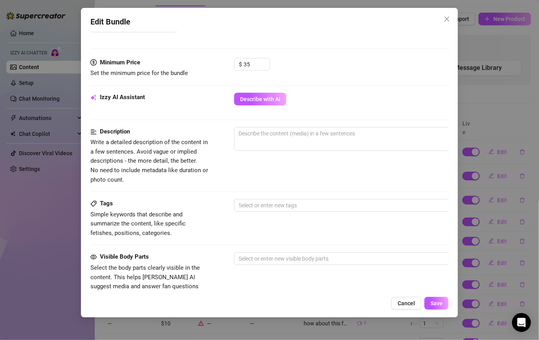
scroll to position [155, 0]
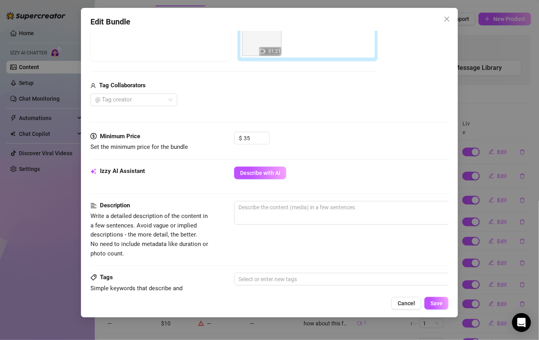
click at [280, 195] on div "Izzy AI Assistant Describe with AI" at bounding box center [270, 184] width 359 height 34
click at [279, 209] on textarea at bounding box center [373, 208] width 276 height 12
paste textarea "Wanna stare into 'em while this ass bounces just for you? 😏💦"
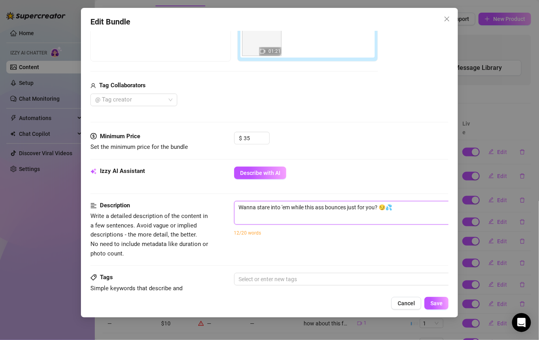
click at [372, 210] on textarea "Wanna stare into 'em while this ass bounces just for you? 😏💦" at bounding box center [373, 208] width 276 height 12
click at [372, 210] on textarea "Wanna stare into 'em while this ass bounces just for you? 😏💦;." at bounding box center [373, 208] width 276 height 12
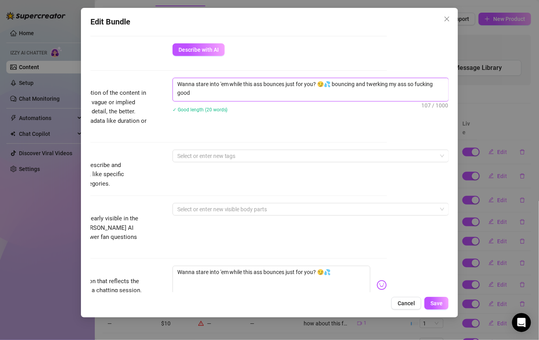
scroll to position [364, 63]
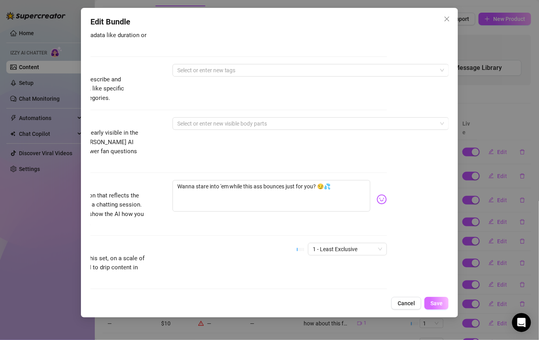
click at [372, 309] on button "Save" at bounding box center [437, 303] width 24 height 13
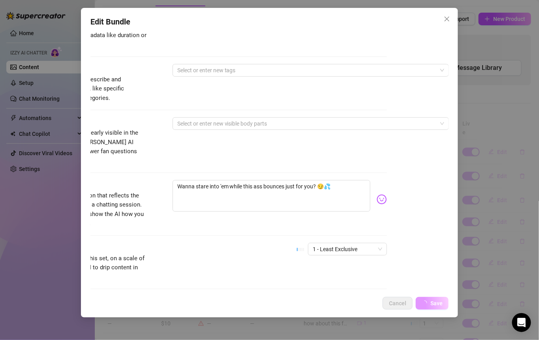
click at [372, 306] on span "Save" at bounding box center [437, 303] width 12 height 6
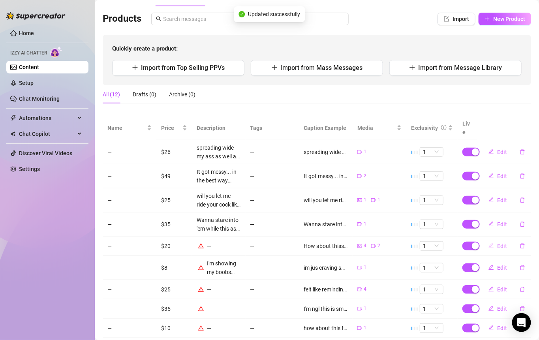
click at [372, 243] on icon "edit" at bounding box center [492, 246] width 6 height 6
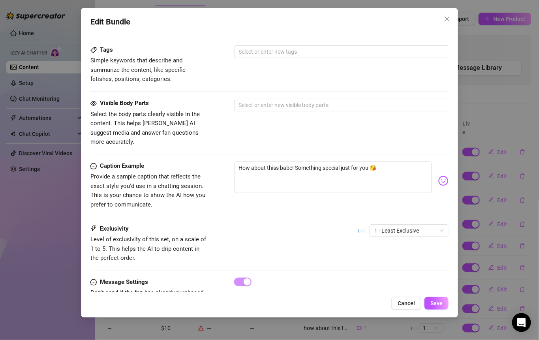
scroll to position [449, 0]
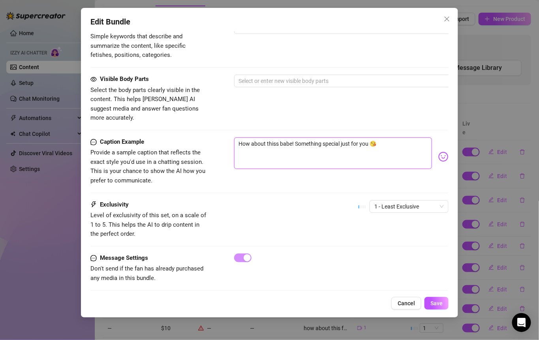
click at [292, 143] on textarea "How about thiss babe! Something special just for you 😘" at bounding box center [333, 154] width 198 height 32
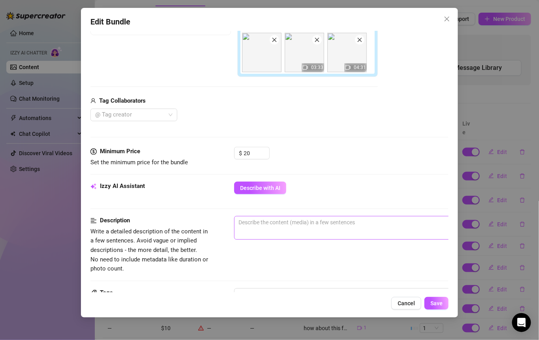
scroll to position [190, 0]
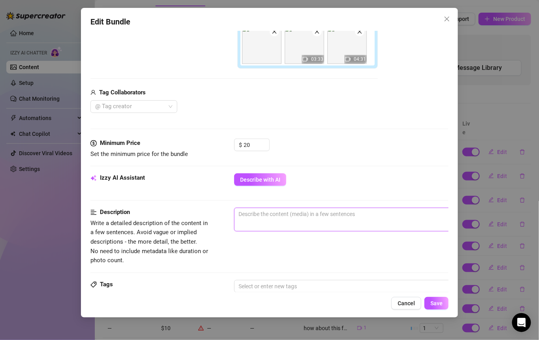
click at [278, 216] on textarea at bounding box center [373, 214] width 276 height 12
drag, startPoint x: 351, startPoint y: 215, endPoint x: 413, endPoint y: 215, distance: 62.1
click at [372, 215] on textarea "Showing my ass and spreading it in the video while teasing your" at bounding box center [373, 214] width 276 height 12
click at [238, 213] on textarea "Showing my ass and spreading it in the video" at bounding box center [373, 214] width 276 height 12
click at [372, 218] on span "Teasing and showing my ass and spreading it in the video 57 / 1000" at bounding box center [372, 220] width 277 height 24
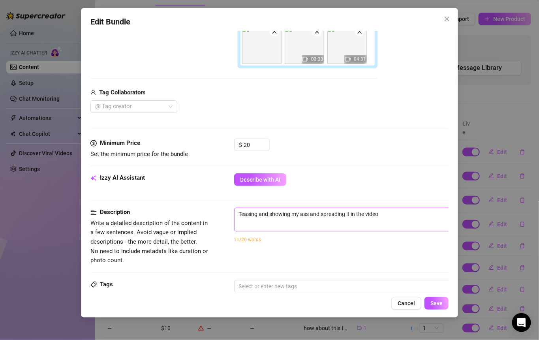
click at [372, 212] on textarea "Teasing and showing my ass and spreading it in the video" at bounding box center [373, 214] width 276 height 12
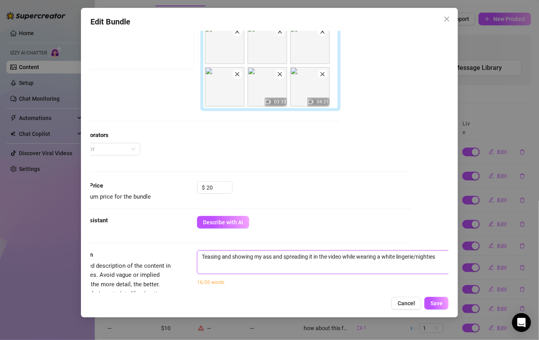
scroll to position [150, 38]
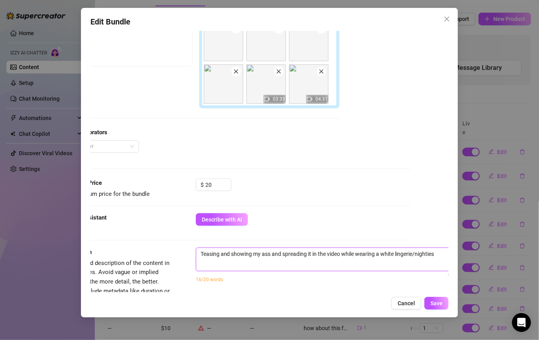
click at [372, 253] on textarea "Teasing and showing my ass and spreading it in the video while wearing a white …" at bounding box center [334, 254] width 276 height 12
click at [372, 252] on textarea "Teasing and showing my ass and spreading it in the video while wearing white li…" at bounding box center [334, 254] width 276 height 12
click at [372, 252] on textarea "Teasing and showing my ass and spreading it in the video while wearing white la…" at bounding box center [334, 254] width 276 height 12
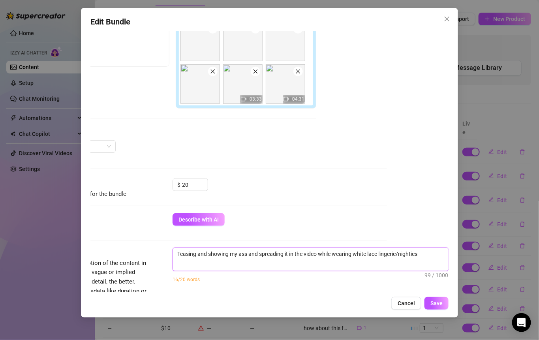
click at [372, 252] on textarea "Teasing and showing my ass and spreading it in the video while wearing white la…" at bounding box center [311, 254] width 276 height 12
click at [372, 251] on textarea "Teasing and showing my ass and spreading it in the video while wearing white la…" at bounding box center [311, 254] width 276 height 12
click at [372, 259] on span "Teasing and showing my ass and spreading it in the video while wearing white la…" at bounding box center [311, 260] width 277 height 24
click at [372, 253] on textarea "Teasing and showing my ass and spreading it in the video while wearing white la…" at bounding box center [311, 254] width 276 height 12
click at [372, 248] on textarea "Teasing and showing my ass and spreading it in the video while wearing white la…" at bounding box center [311, 254] width 276 height 12
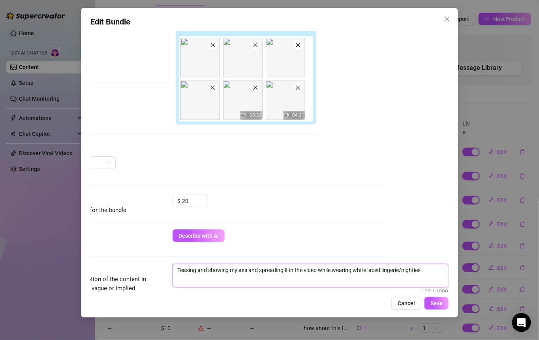
scroll to position [134, 69]
click at [238, 101] on img at bounding box center [243, 100] width 40 height 40
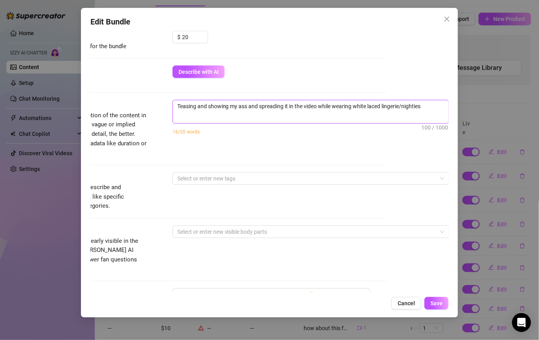
scroll to position [279, 69]
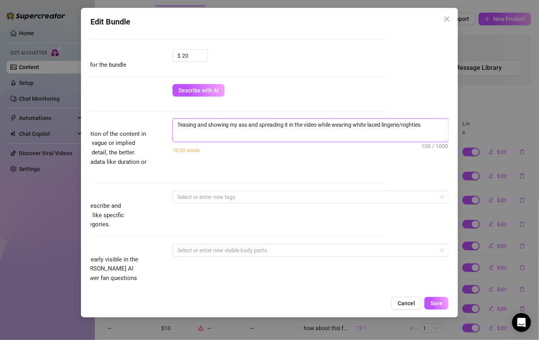
click at [189, 124] on textarea "Teasing and showing my ass and spreading it in the video while wearing white la…" at bounding box center [311, 125] width 276 height 12
click at [372, 121] on textarea "Teasing all night and showing my ass and spreading it in the video while wearin…" at bounding box center [311, 125] width 276 height 12
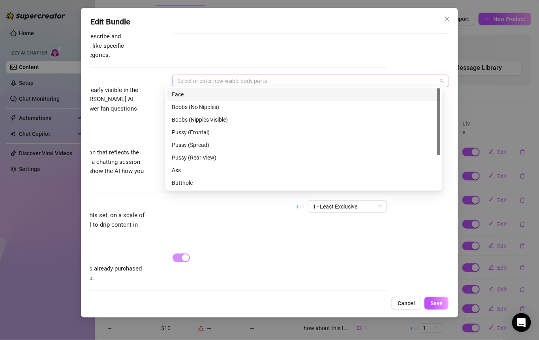
click at [295, 79] on div at bounding box center [306, 80] width 265 height 11
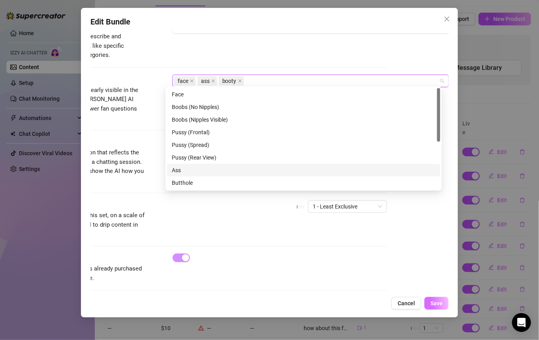
click at [372, 302] on span "Save" at bounding box center [437, 303] width 12 height 6
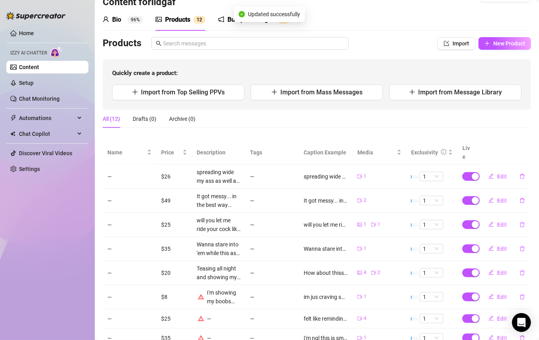
scroll to position [104, 0]
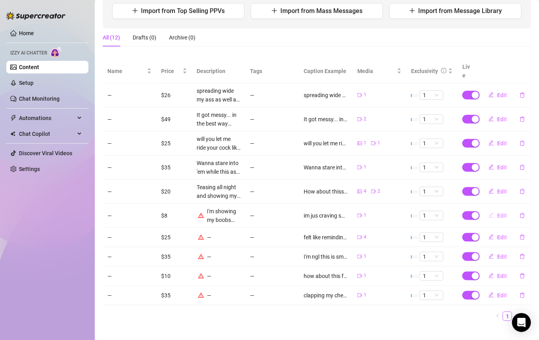
click at [372, 213] on span "Edit" at bounding box center [503, 216] width 10 height 6
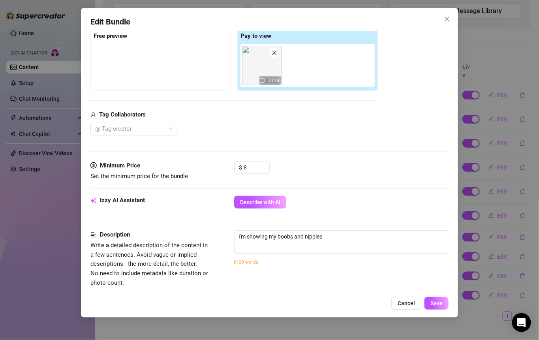
scroll to position [120, 0]
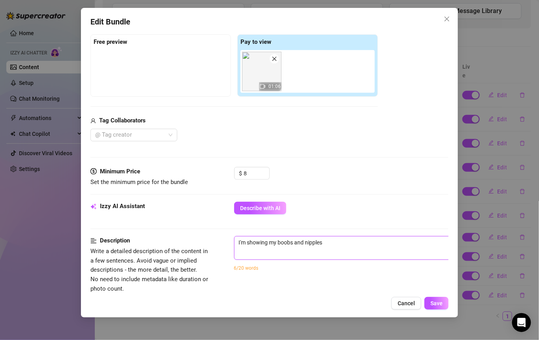
click at [337, 237] on textarea "I'm showing my boobs and nipples" at bounding box center [373, 243] width 276 height 12
click at [338, 239] on textarea "I'm showing my boobs and nipples" at bounding box center [373, 243] width 276 height 12
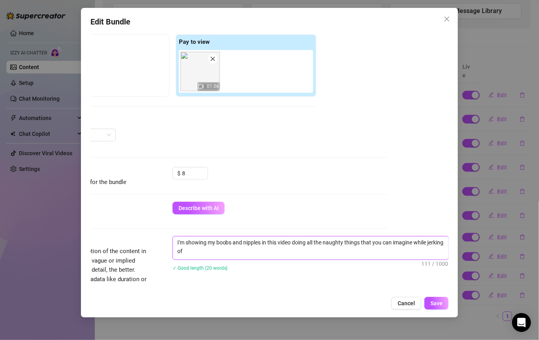
scroll to position [0, 0]
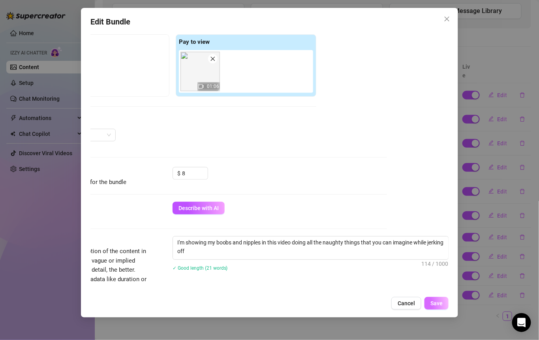
click at [372, 306] on span "Save" at bounding box center [437, 303] width 12 height 6
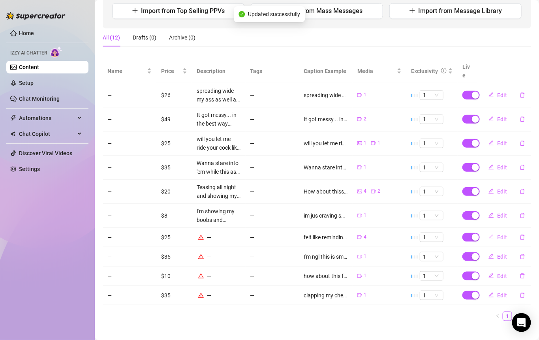
click at [372, 234] on span "Edit" at bounding box center [503, 237] width 10 height 6
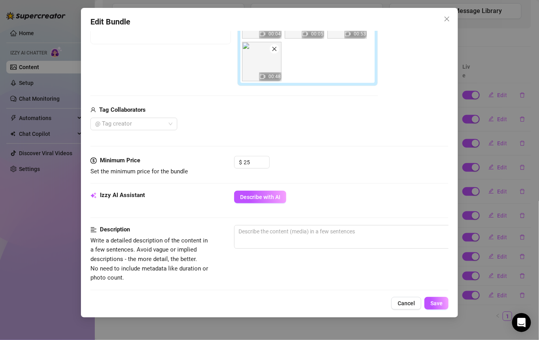
scroll to position [173, 0]
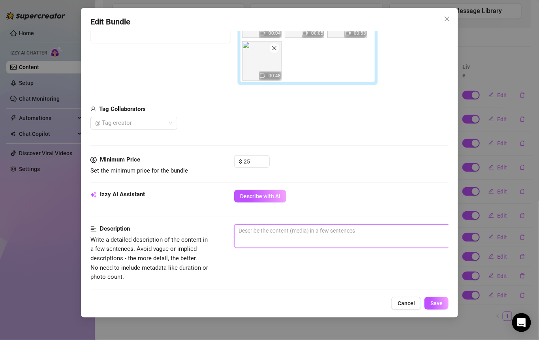
click at [309, 233] on textarea at bounding box center [373, 231] width 276 height 12
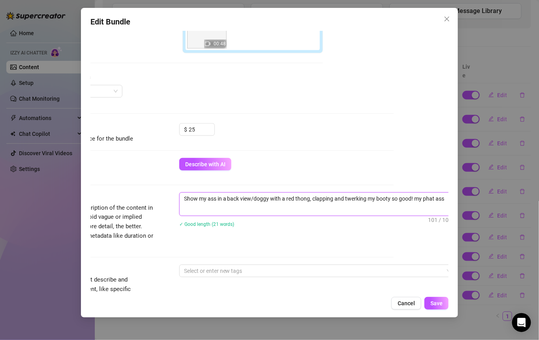
scroll to position [205, 58]
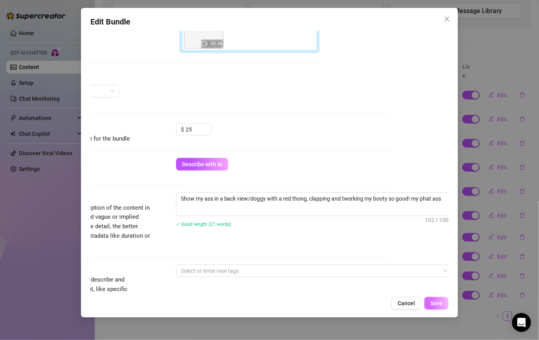
click at [372, 301] on span "Save" at bounding box center [437, 303] width 12 height 6
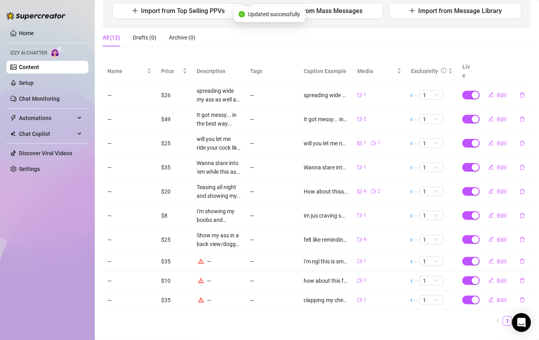
scroll to position [108, 0]
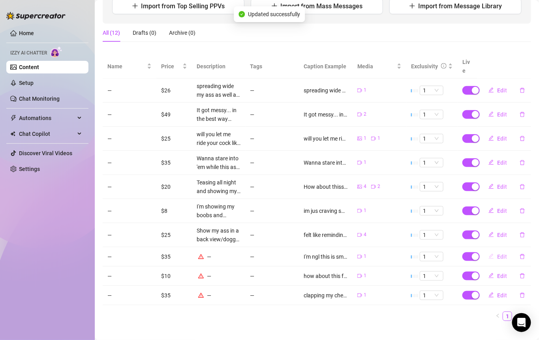
click at [372, 254] on span "Edit" at bounding box center [503, 257] width 10 height 6
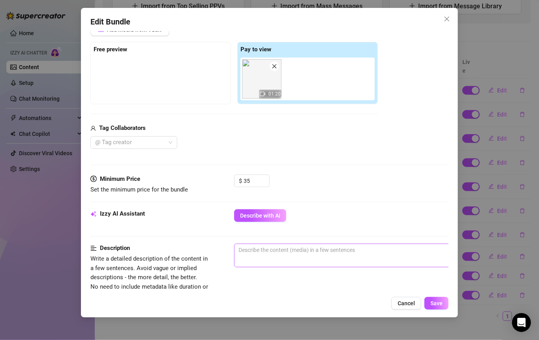
scroll to position [119, 0]
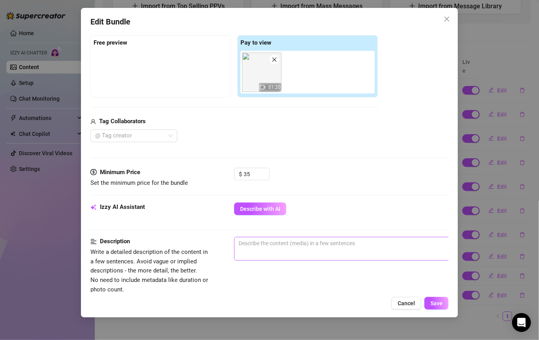
click at [268, 248] on span "0 / 1000" at bounding box center [372, 249] width 277 height 24
click at [264, 242] on textarea at bounding box center [373, 244] width 276 height 12
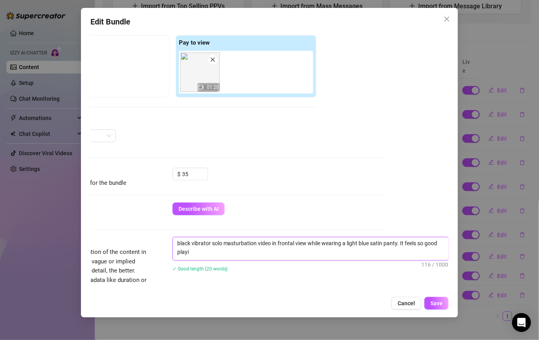
scroll to position [0, 0]
click at [372, 304] on span "Save" at bounding box center [437, 303] width 12 height 6
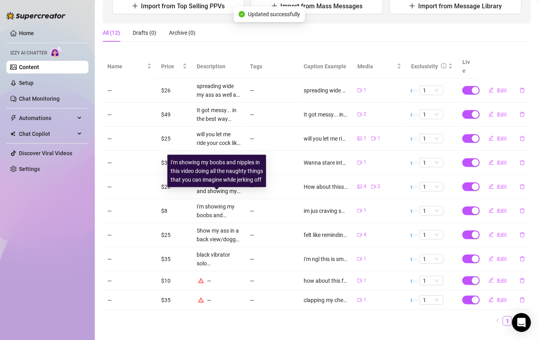
scroll to position [113, 0]
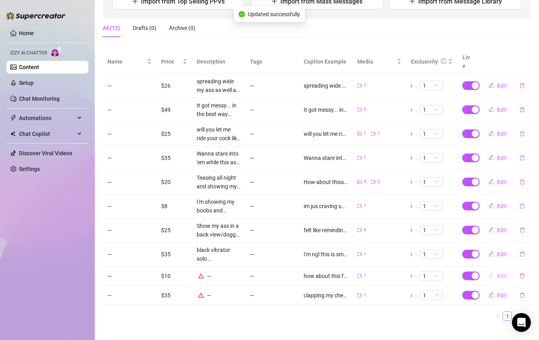
click at [372, 270] on button "Edit" at bounding box center [498, 276] width 31 height 13
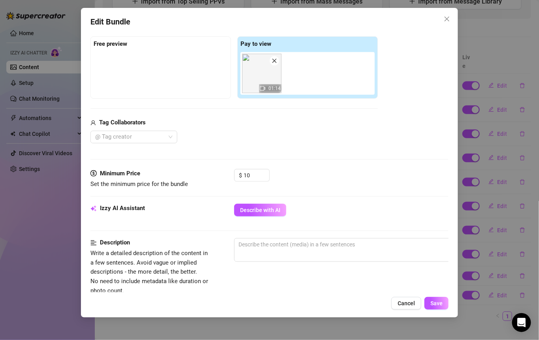
scroll to position [117, 0]
click at [284, 244] on textarea at bounding box center [373, 245] width 276 height 12
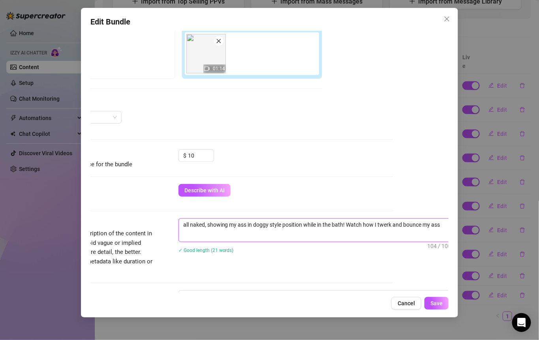
scroll to position [138, 57]
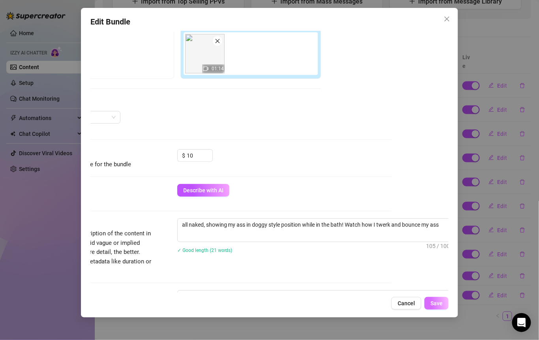
click at [372, 304] on span "Save" at bounding box center [437, 303] width 12 height 6
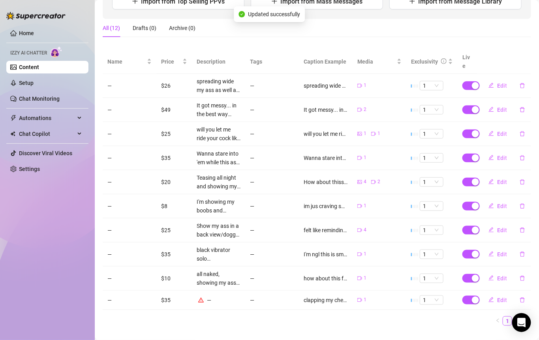
scroll to position [118, 0]
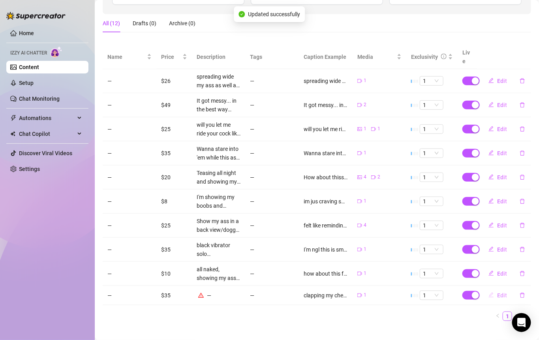
click at [372, 292] on span "Edit" at bounding box center [503, 295] width 10 height 6
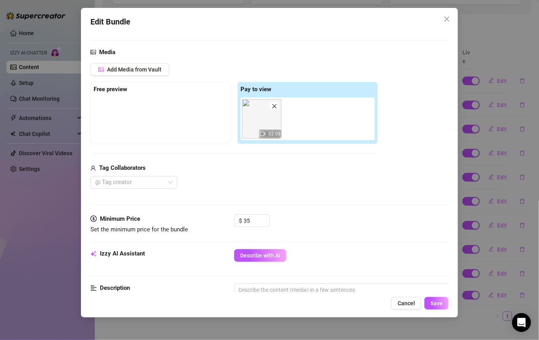
scroll to position [190, 0]
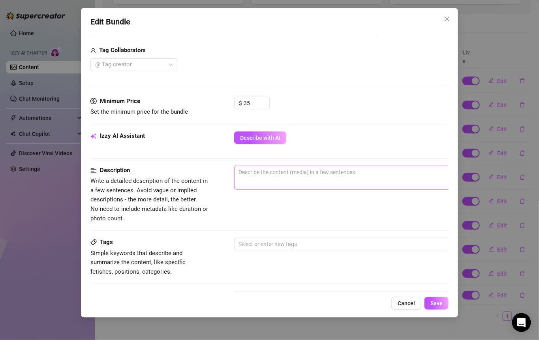
click at [284, 173] on textarea at bounding box center [373, 172] width 276 height 12
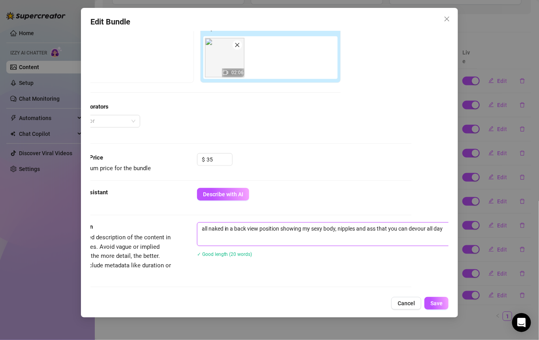
scroll to position [134, 40]
click at [372, 305] on span "Save" at bounding box center [437, 303] width 12 height 6
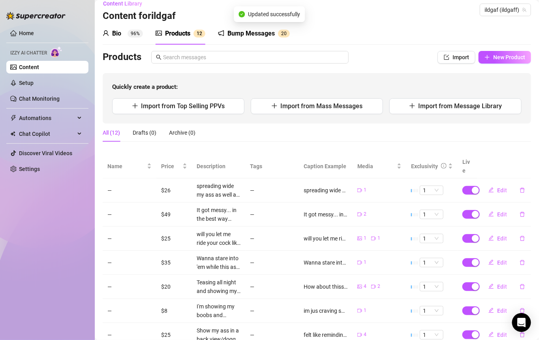
scroll to position [0, 0]
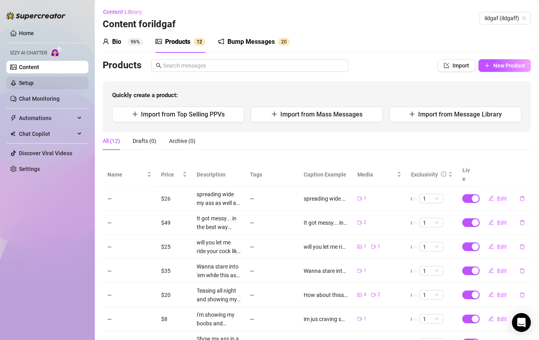
click at [34, 83] on link "Setup" at bounding box center [26, 83] width 15 height 6
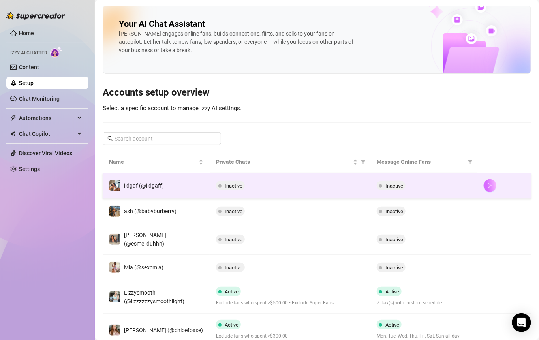
click at [372, 190] on button "button" at bounding box center [490, 185] width 13 height 13
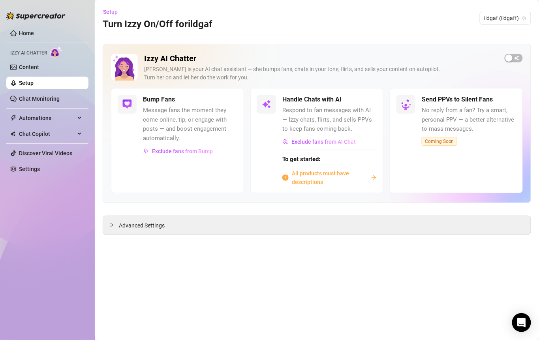
click at [371, 176] on div "All products must have descriptions" at bounding box center [330, 177] width 94 height 17
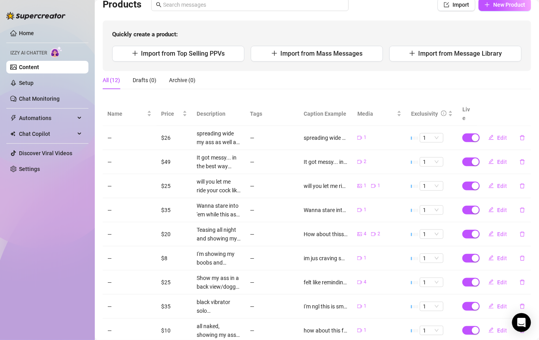
scroll to position [123, 0]
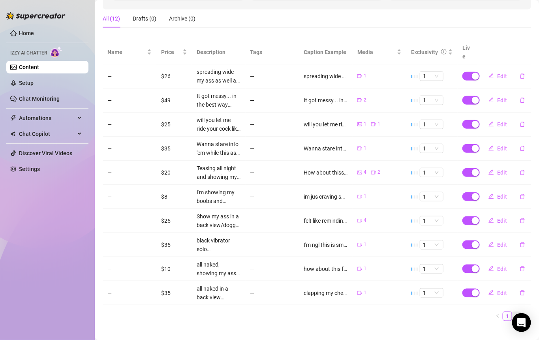
click at [372, 312] on link "2" at bounding box center [517, 316] width 9 height 9
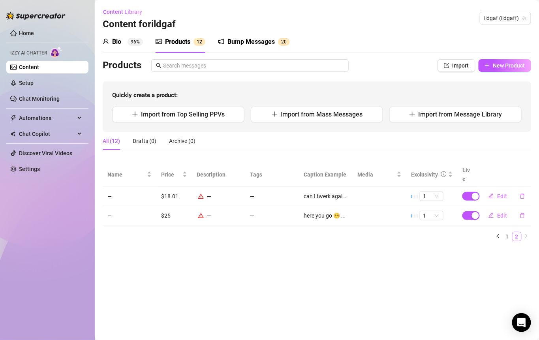
scroll to position [0, 0]
click at [372, 190] on button "Edit" at bounding box center [498, 196] width 31 height 13
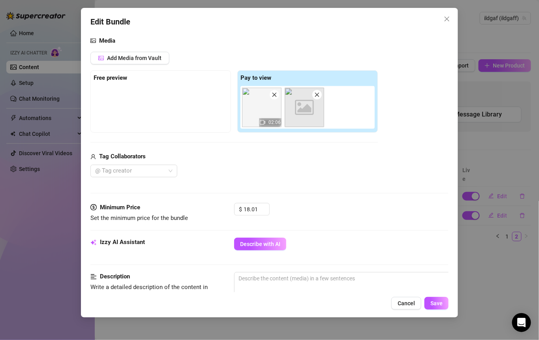
scroll to position [85, 0]
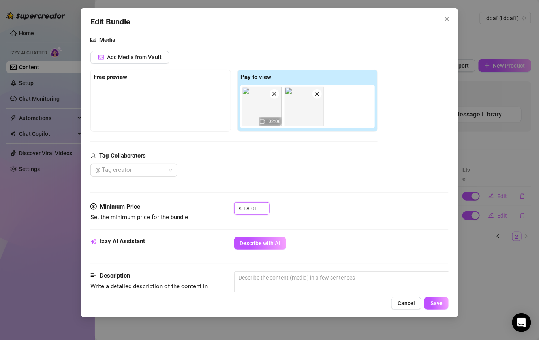
drag, startPoint x: 258, startPoint y: 208, endPoint x: 222, endPoint y: 207, distance: 35.6
click at [223, 208] on div "Minimum Price Set the minimum price for the bundle $ 18.01" at bounding box center [270, 212] width 359 height 20
click at [341, 223] on div "Minimum Price Set the minimum price for the bundle $ 18" at bounding box center [270, 219] width 359 height 35
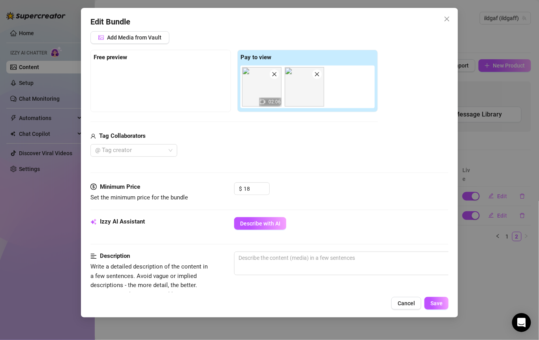
scroll to position [127, 0]
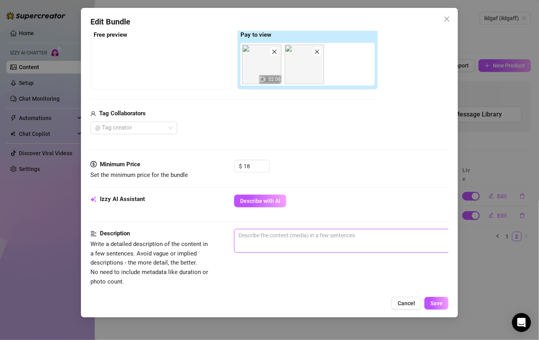
click at [296, 236] on textarea at bounding box center [373, 236] width 276 height 12
click at [372, 305] on span "Save" at bounding box center [437, 303] width 12 height 6
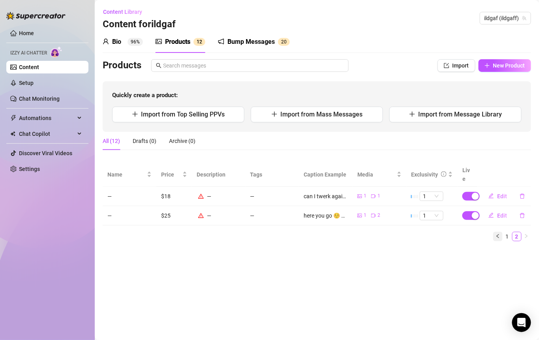
click at [372, 232] on button "button" at bounding box center [498, 236] width 9 height 9
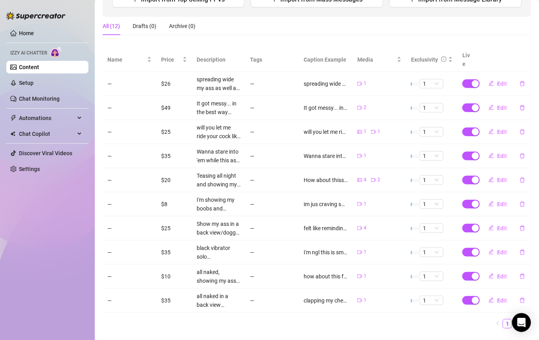
scroll to position [123, 0]
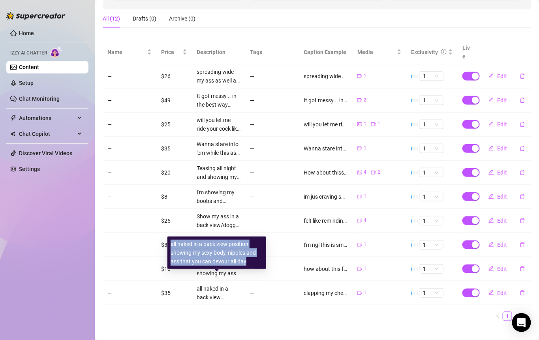
drag, startPoint x: 253, startPoint y: 259, endPoint x: 170, endPoint y: 247, distance: 83.9
click at [169, 247] on div "all naked in a back view position showing my sexy body, nipples and ass that yo…" at bounding box center [217, 253] width 99 height 32
copy div "all naked in a back view position showing my sexy body, nipples and ass that yo…"
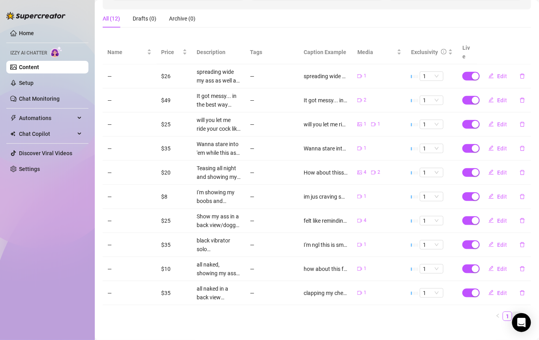
click at [372, 312] on link "2" at bounding box center [517, 316] width 9 height 9
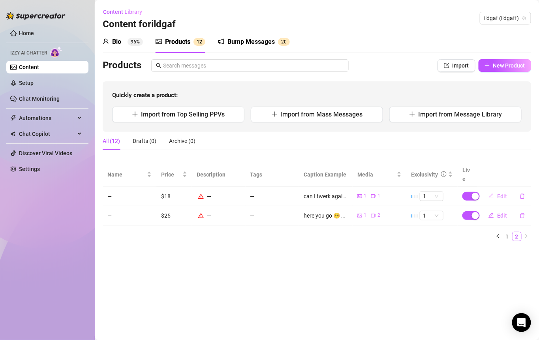
click at [372, 194] on icon "edit" at bounding box center [491, 196] width 5 height 5
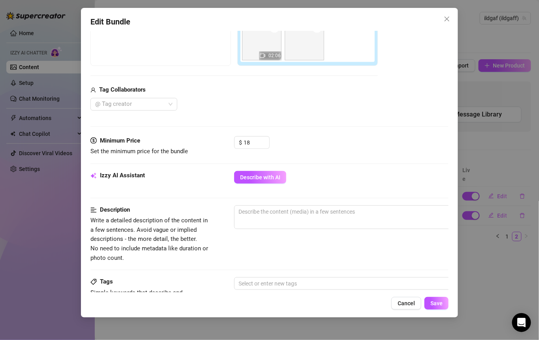
scroll to position [153, 0]
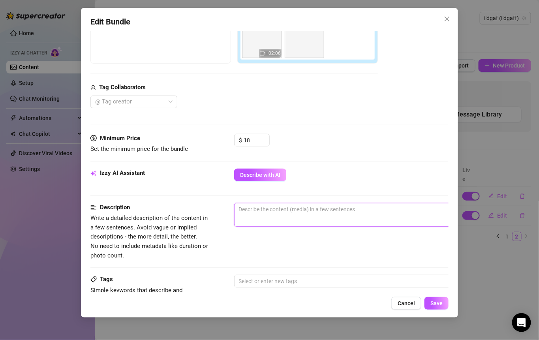
click at [279, 206] on textarea at bounding box center [373, 210] width 276 height 12
paste textarea "all naked in a back view position showing my sexy body, nipples and ass that yo…"
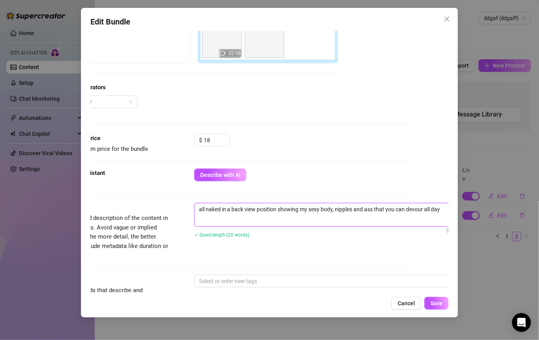
scroll to position [213, 40]
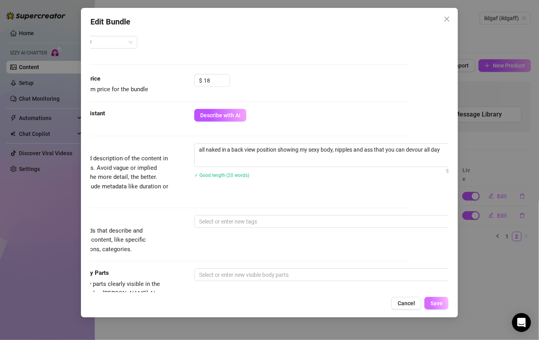
click at [372, 307] on span "Save" at bounding box center [437, 303] width 12 height 6
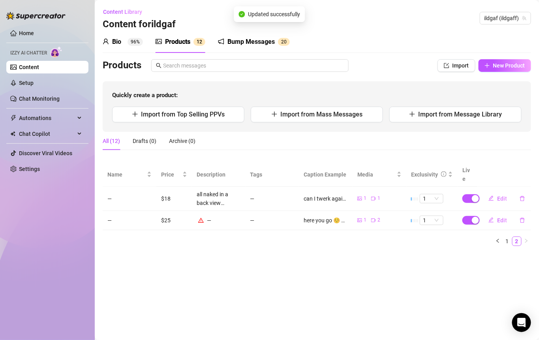
click at [207, 216] on div "—" at bounding box center [219, 220] width 44 height 9
click at [372, 214] on button "Edit" at bounding box center [498, 220] width 31 height 13
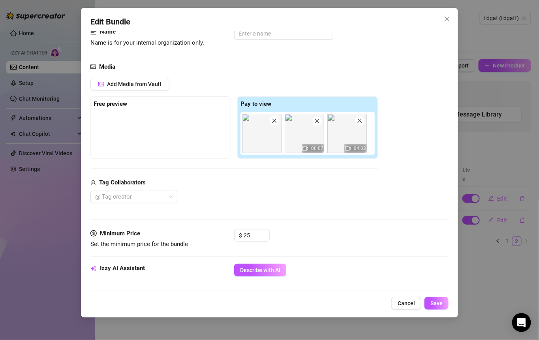
scroll to position [205, 0]
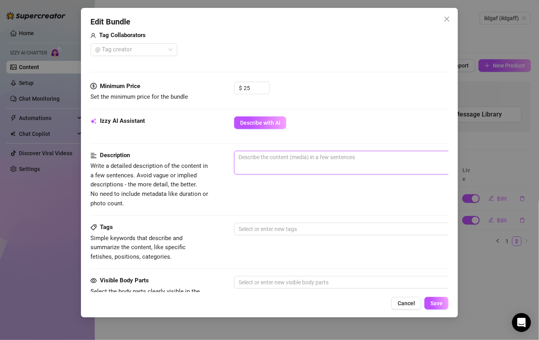
click at [335, 158] on textarea at bounding box center [373, 157] width 276 height 12
paste textarea "all naked in a back view position showing my sexy body, nipples and ass that yo…"
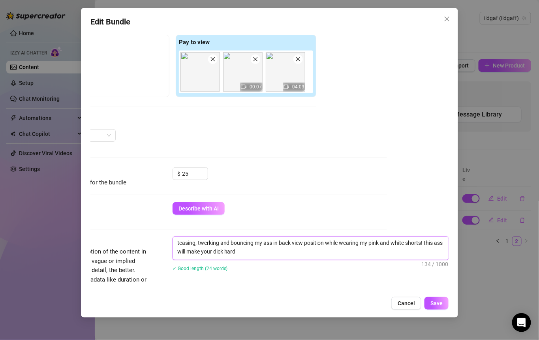
scroll to position [205, 62]
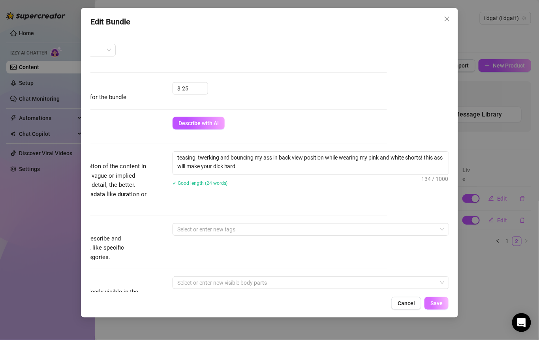
click at [372, 302] on span "Save" at bounding box center [437, 303] width 12 height 6
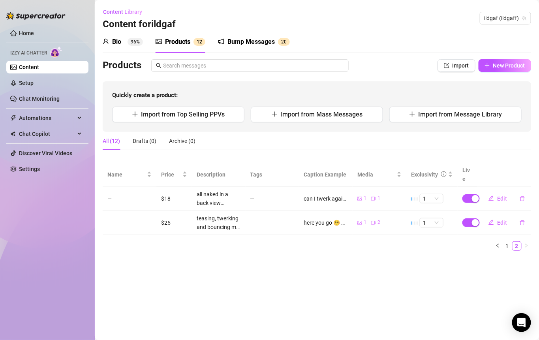
click at [39, 70] on link "Content" at bounding box center [29, 67] width 20 height 6
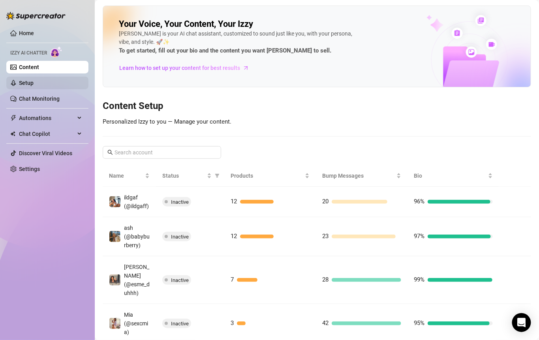
click at [34, 84] on link "Setup" at bounding box center [26, 83] width 15 height 6
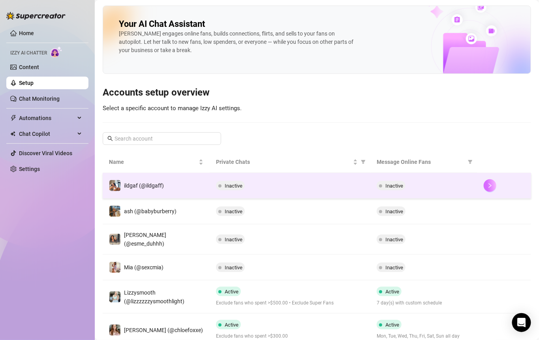
click at [372, 185] on icon "right" at bounding box center [491, 186] width 6 height 6
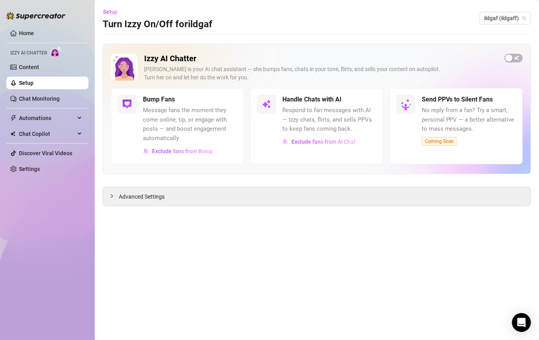
click at [338, 123] on span "Respond to fan messages with AI — Izzy chats, flirts, and sells PPVs to keep fa…" at bounding box center [330, 120] width 94 height 28
click at [372, 58] on div "button" at bounding box center [509, 58] width 7 height 7
click at [168, 192] on div "Advanced Settings" at bounding box center [317, 196] width 428 height 19
click at [141, 195] on span "Advanced Settings" at bounding box center [142, 196] width 46 height 9
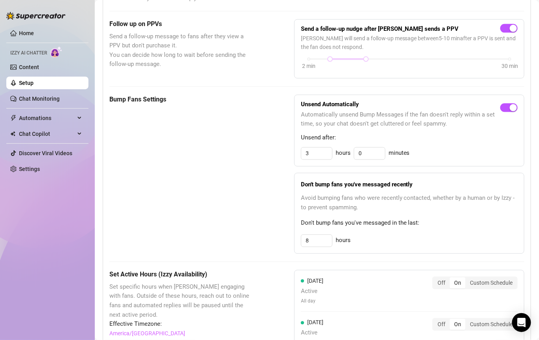
scroll to position [318, 0]
click at [131, 151] on div "Bump Fans Settings" at bounding box center [181, 174] width 145 height 159
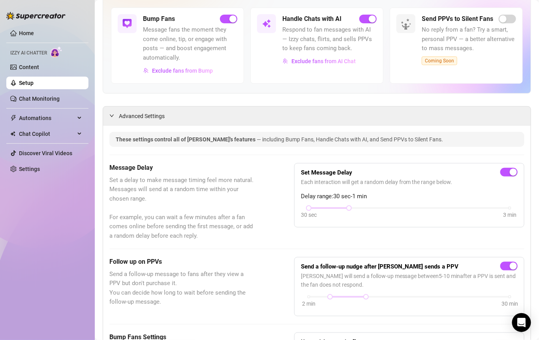
scroll to position [0, 0]
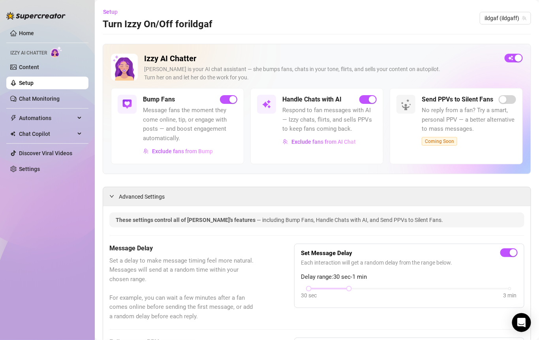
click at [34, 86] on link "Setup" at bounding box center [26, 83] width 15 height 6
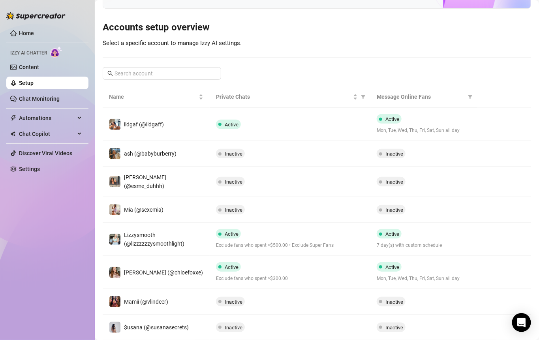
scroll to position [62, 0]
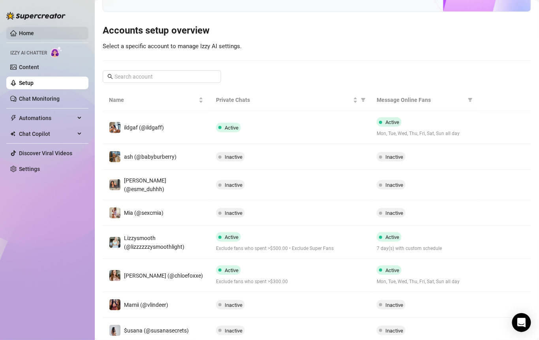
click at [24, 30] on link "Home" at bounding box center [26, 33] width 15 height 6
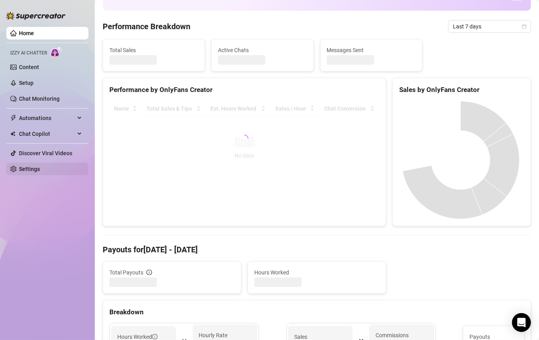
click at [40, 168] on link "Settings" at bounding box center [29, 169] width 21 height 6
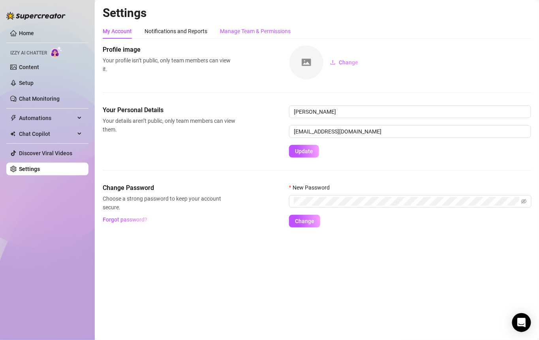
click at [253, 30] on div "Manage Team & Permissions" at bounding box center [255, 31] width 71 height 9
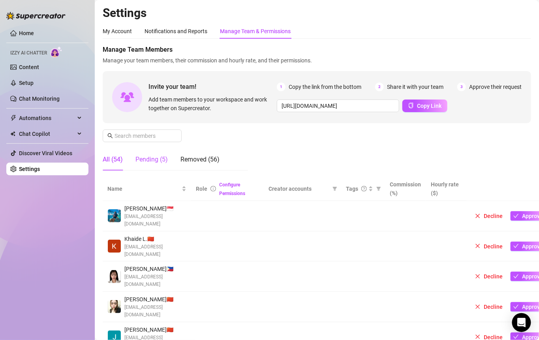
click at [160, 162] on div "Pending (5)" at bounding box center [152, 159] width 32 height 9
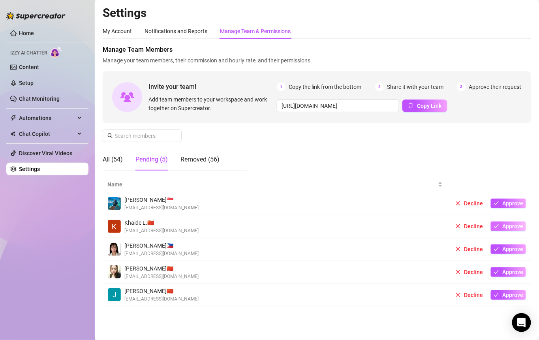
click at [372, 226] on button "Approve" at bounding box center [508, 226] width 35 height 9
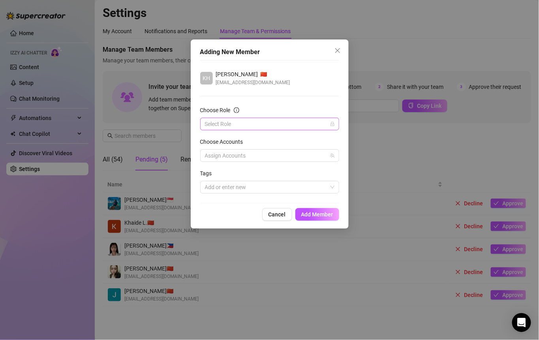
click at [292, 123] on input "Choose Role" at bounding box center [266, 124] width 123 height 12
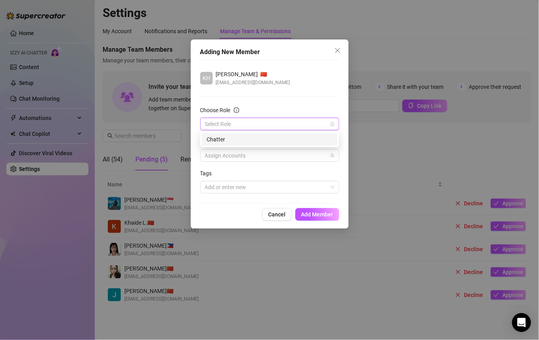
click at [243, 137] on div "Chatter" at bounding box center [270, 139] width 126 height 9
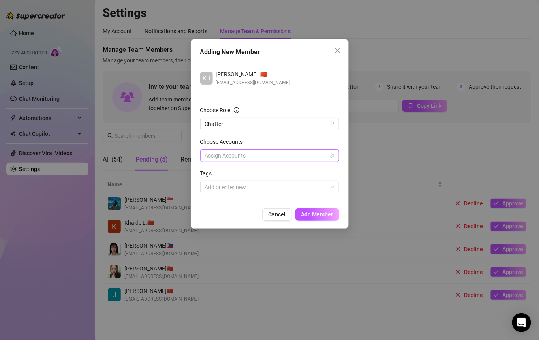
click at [230, 150] on div at bounding box center [266, 155] width 128 height 11
click at [266, 170] on span "Avry (@avryjennerfree)" at bounding box center [265, 172] width 58 height 6
click at [259, 157] on div "1 Accounts" at bounding box center [266, 155] width 128 height 11
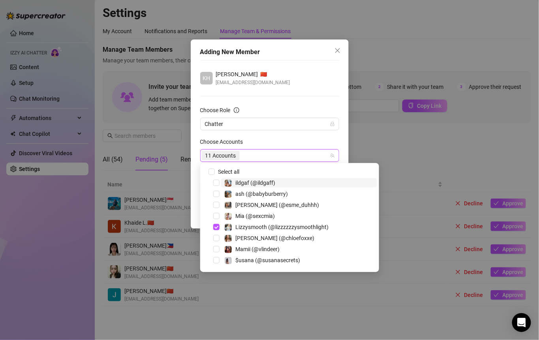
click at [266, 133] on form "Choose Role Chatter Choose Accounts 11 Accounts Tags Add or enter new" at bounding box center [269, 150] width 139 height 88
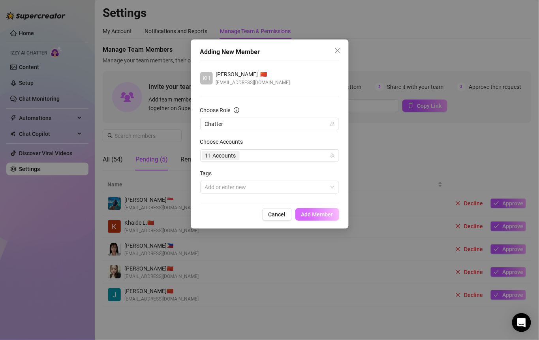
click at [317, 216] on span "Add Member" at bounding box center [318, 214] width 32 height 6
